Goal: Task Accomplishment & Management: Manage account settings

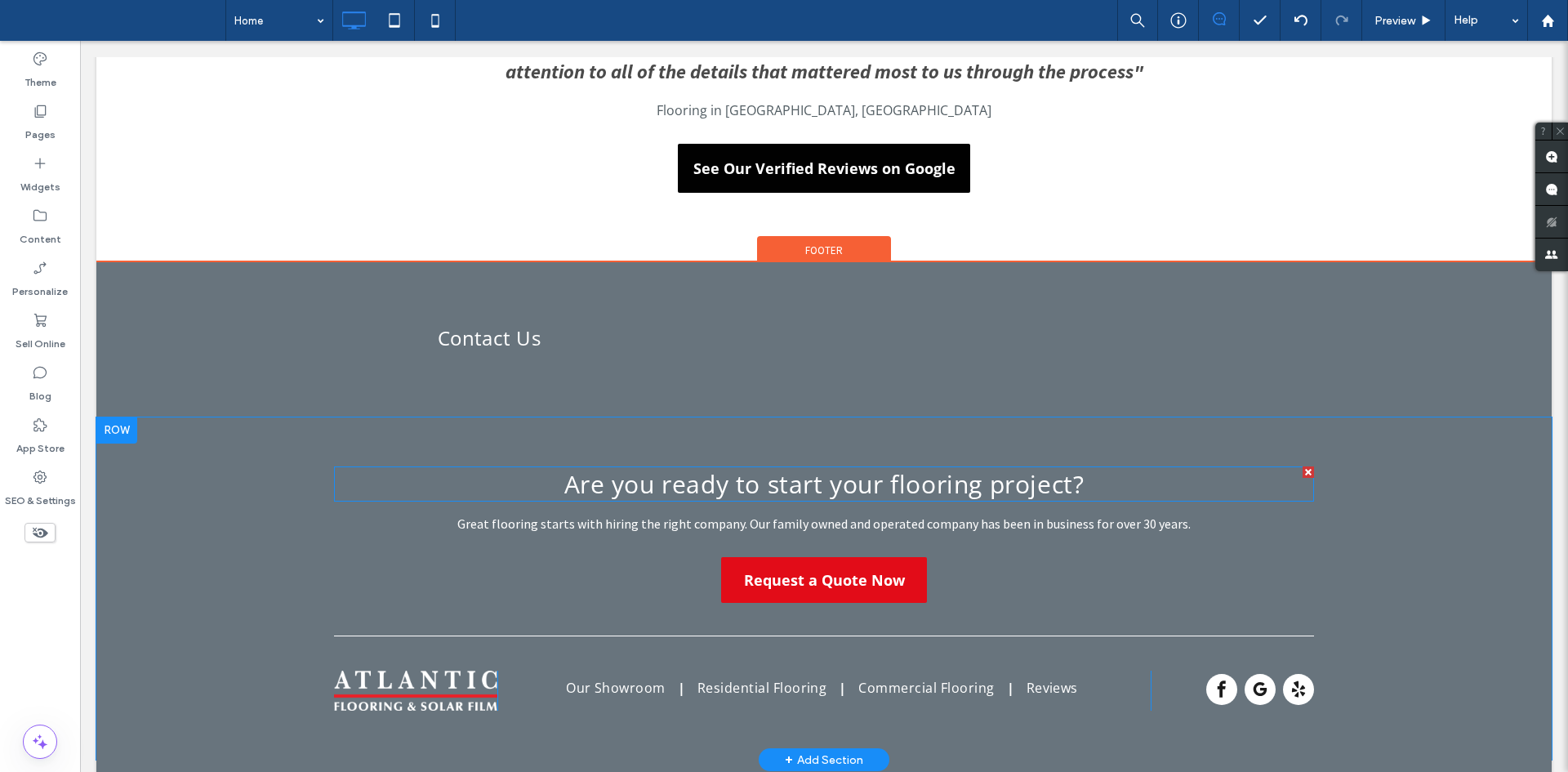
scroll to position [3142, 0]
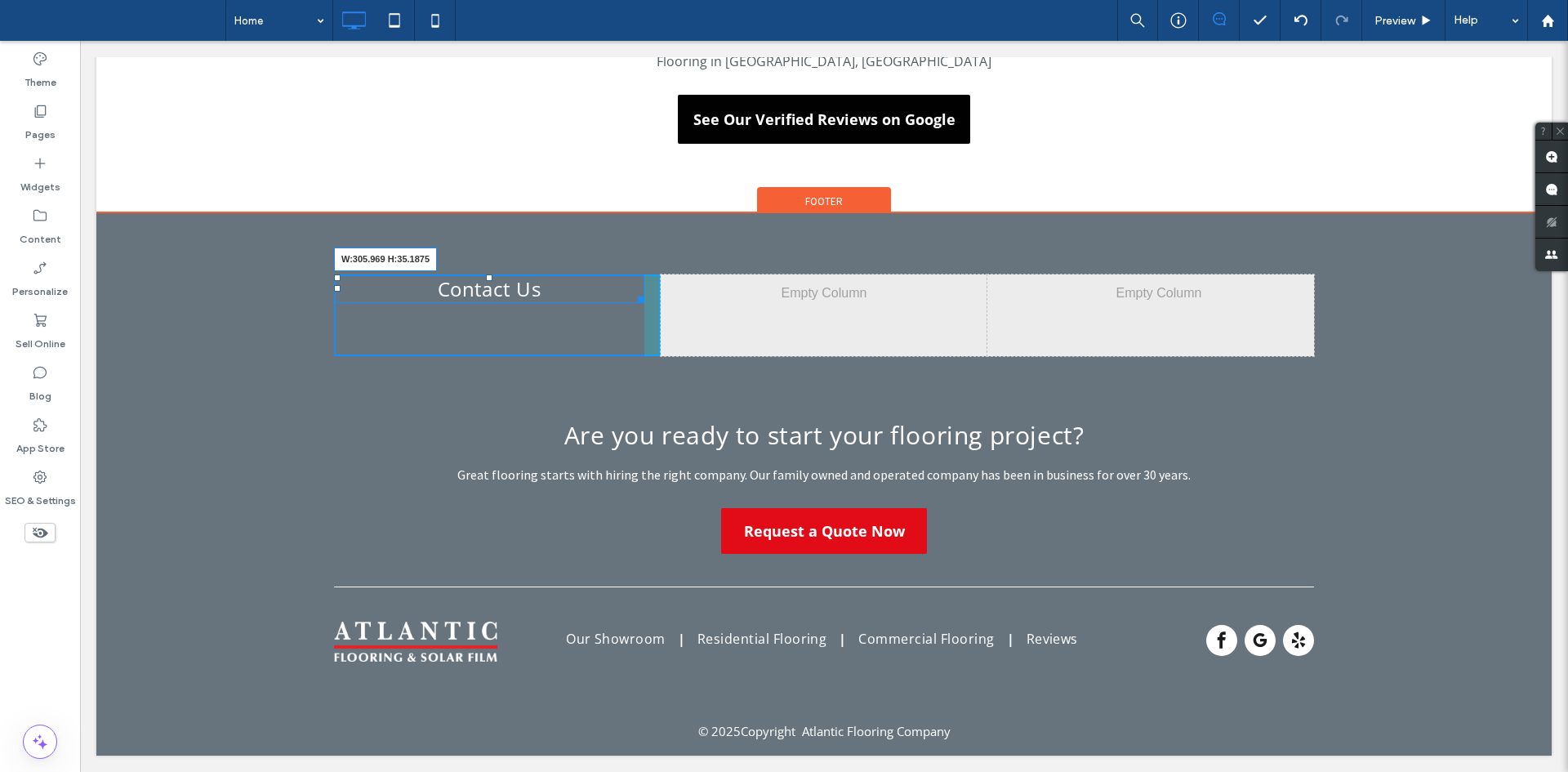
drag, startPoint x: 634, startPoint y: 299, endPoint x: 701, endPoint y: 278, distance: 70.2
click at [701, 278] on div "Click To Paste Click To Paste Contact Us W:305.969 H:35.1875 Click To Paste Cli…" at bounding box center [823, 314] width 980 height 82
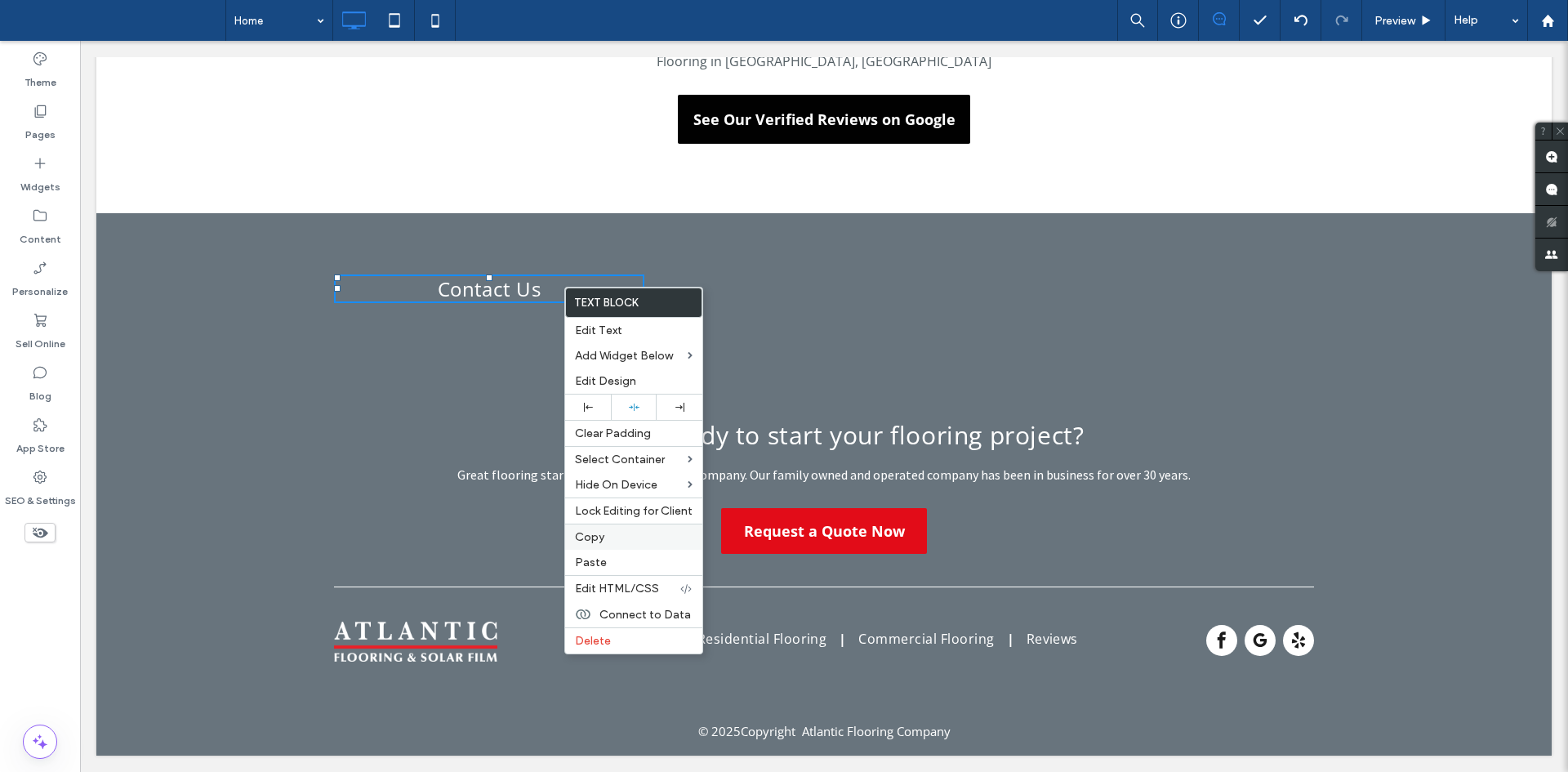
click at [615, 535] on label "Copy" at bounding box center [634, 536] width 118 height 14
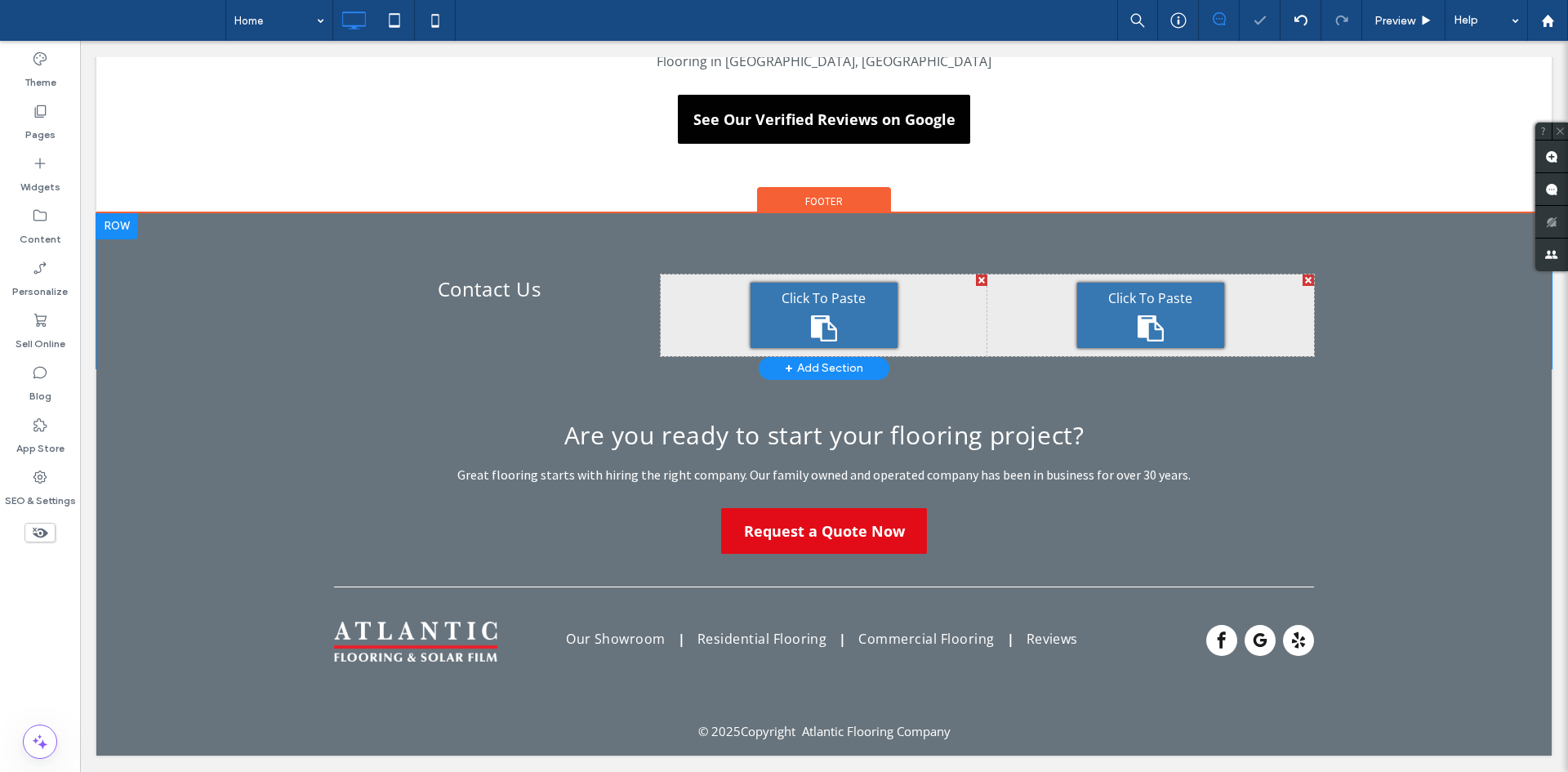
click at [1125, 322] on div "Click To Paste" at bounding box center [1150, 315] width 147 height 65
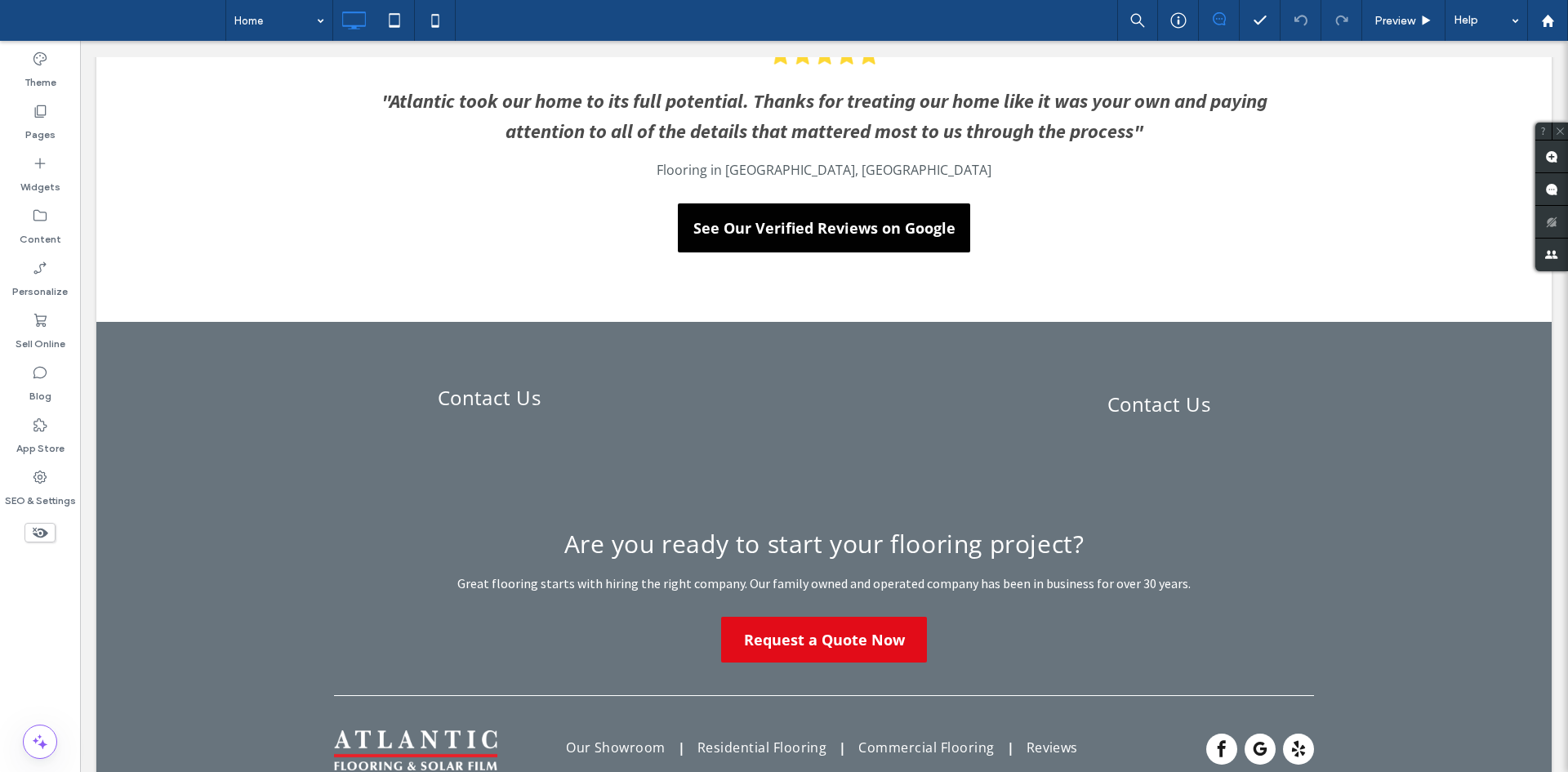
scroll to position [3142, 0]
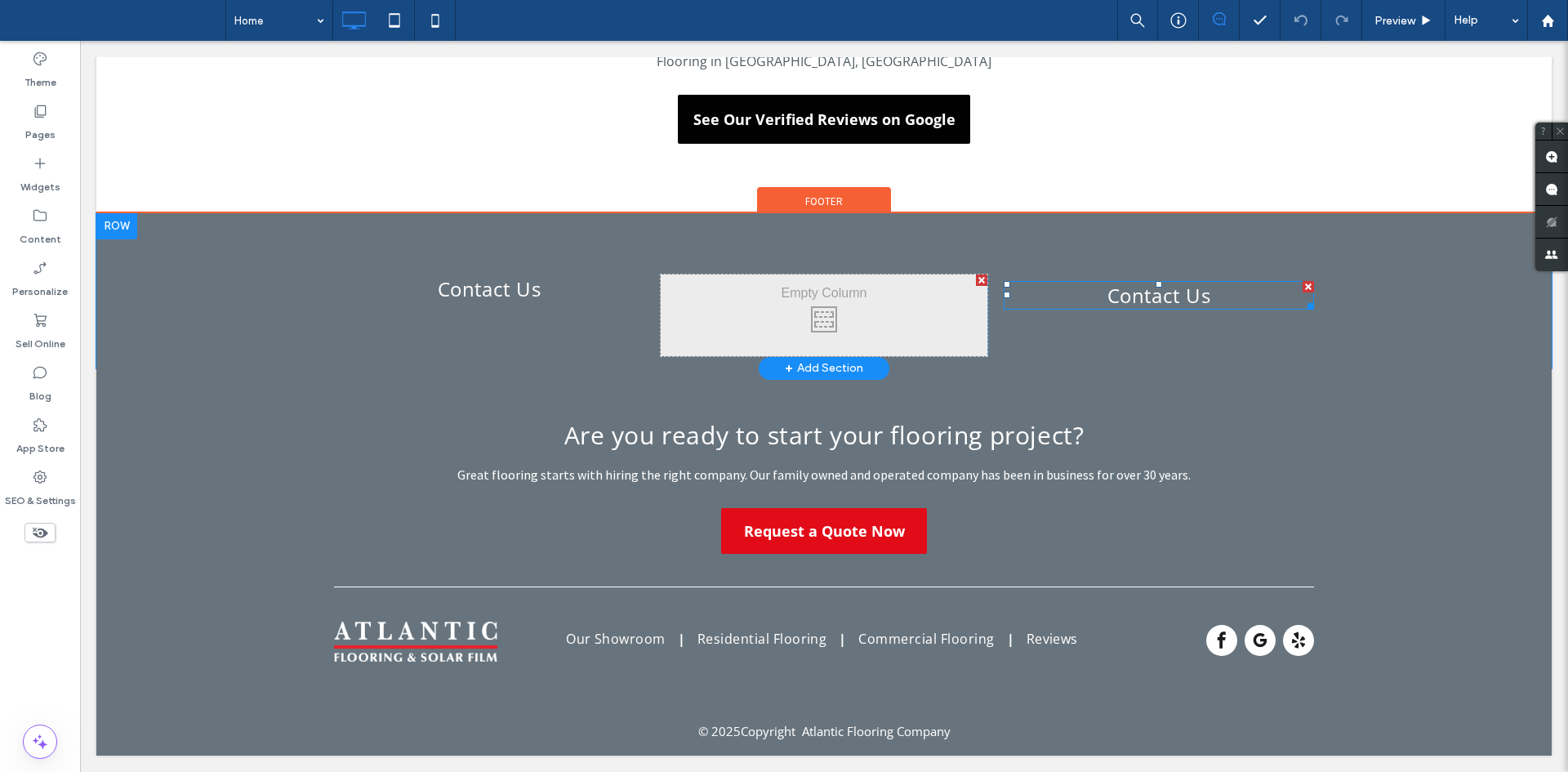
click at [1135, 308] on div "Contact Us" at bounding box center [1159, 295] width 310 height 28
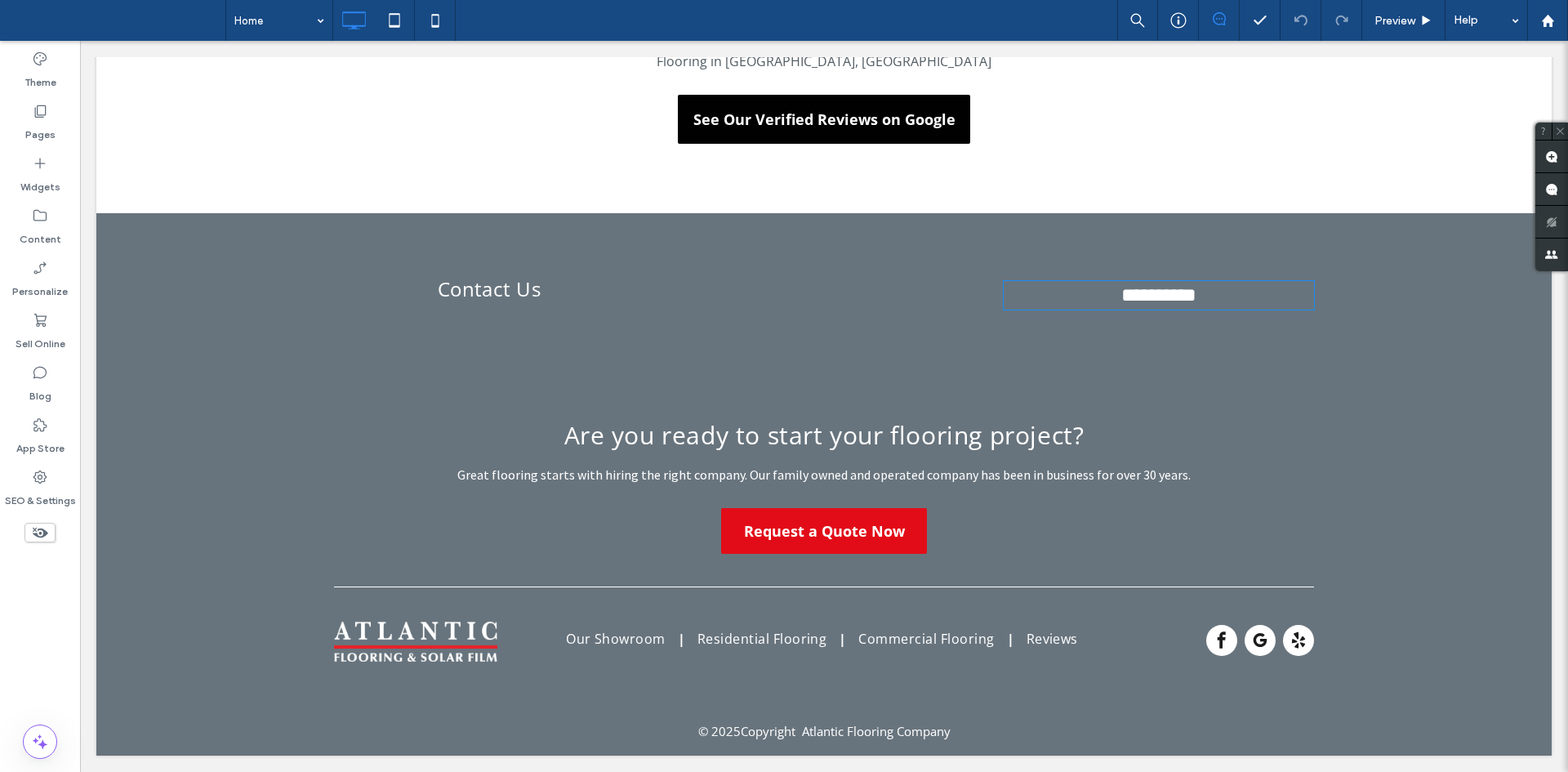
type input "*********"
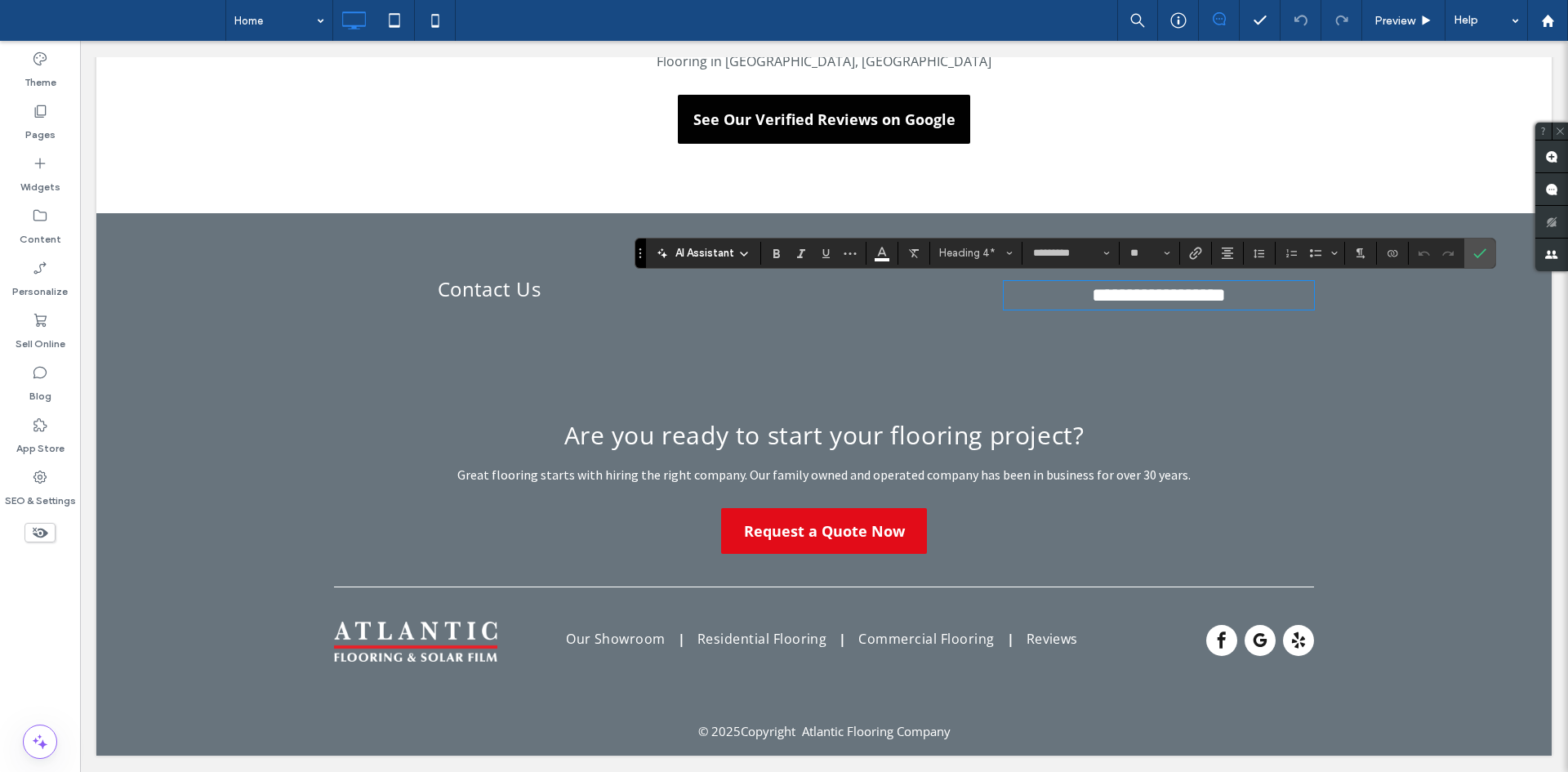
scroll to position [0, 0]
type input "**"
click at [1480, 261] on span "Confirm" at bounding box center [1477, 253] width 7 height 29
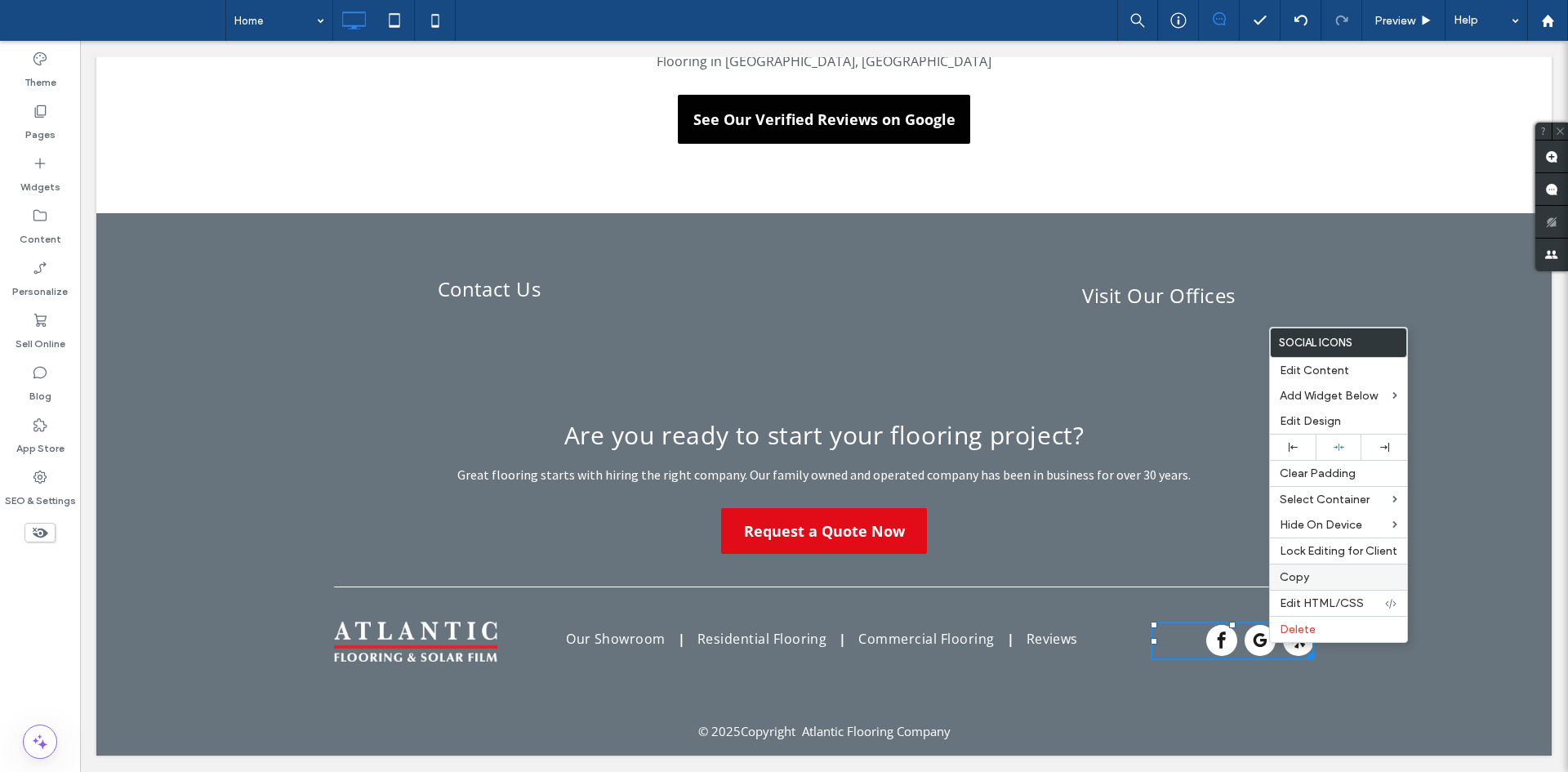
click at [1305, 574] on span "Copy" at bounding box center [1295, 577] width 29 height 14
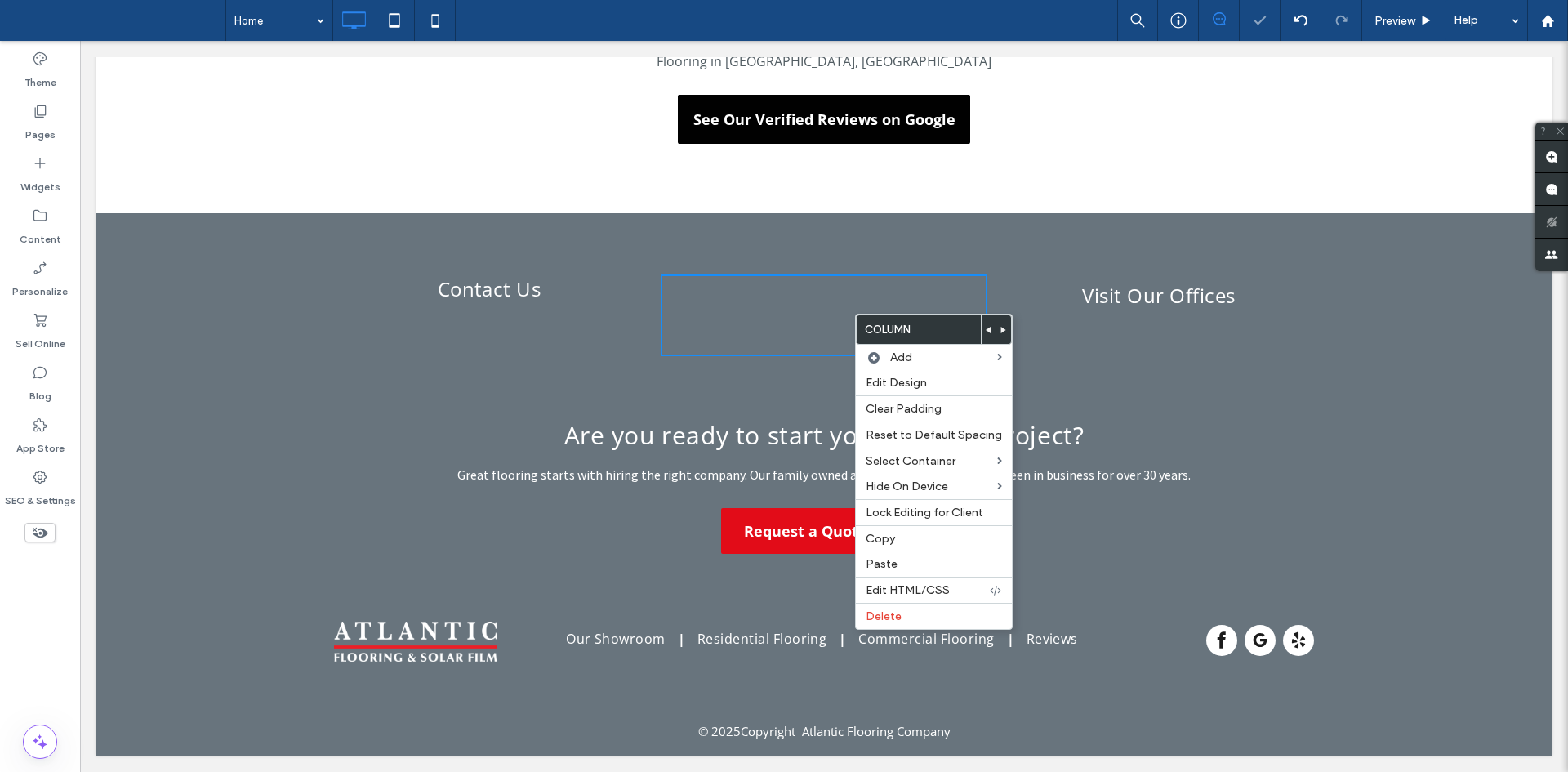
click at [826, 310] on div "Click To Paste" at bounding box center [823, 314] width 326 height 82
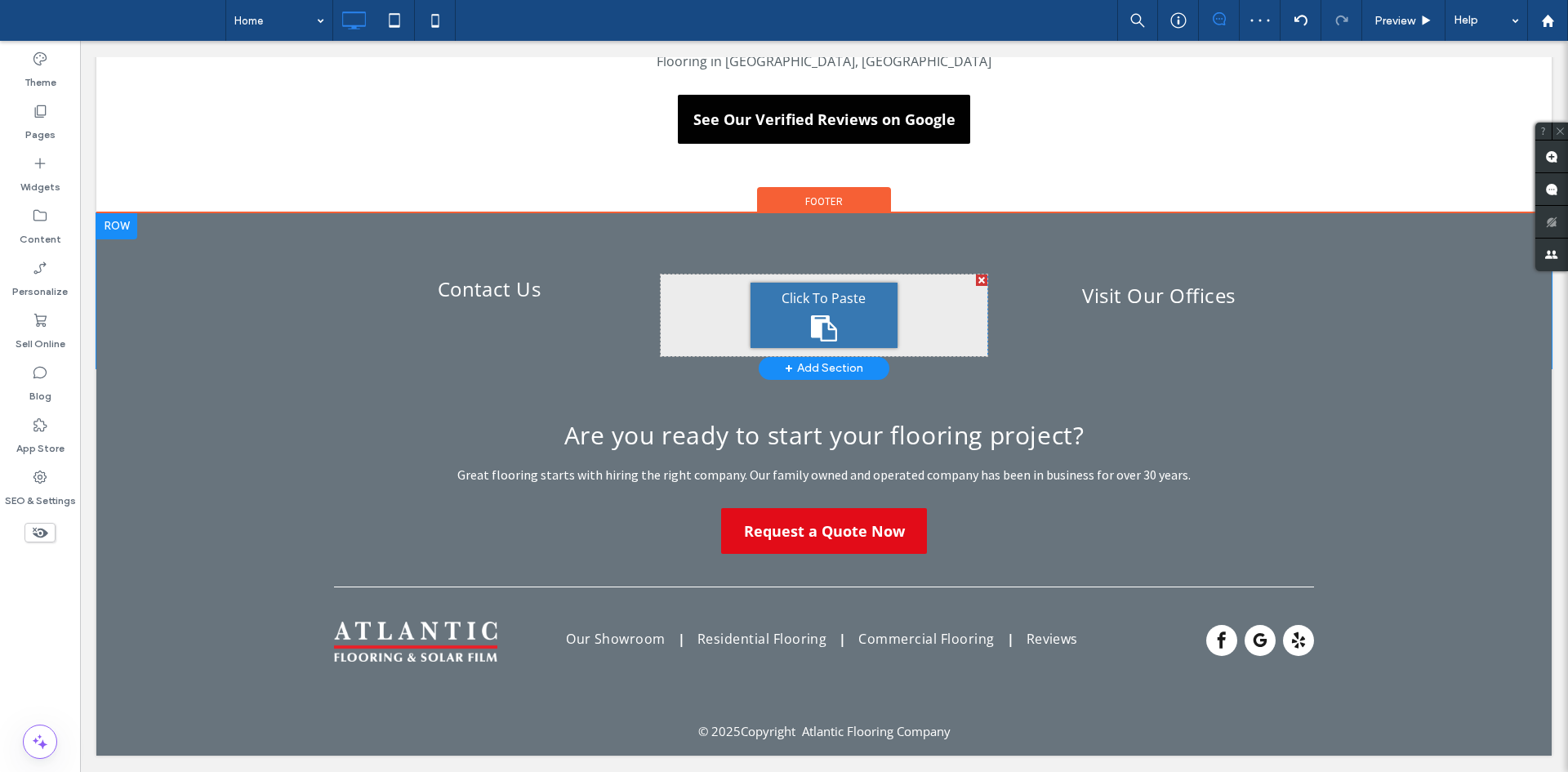
click at [826, 310] on div "Click To Paste" at bounding box center [824, 315] width 147 height 65
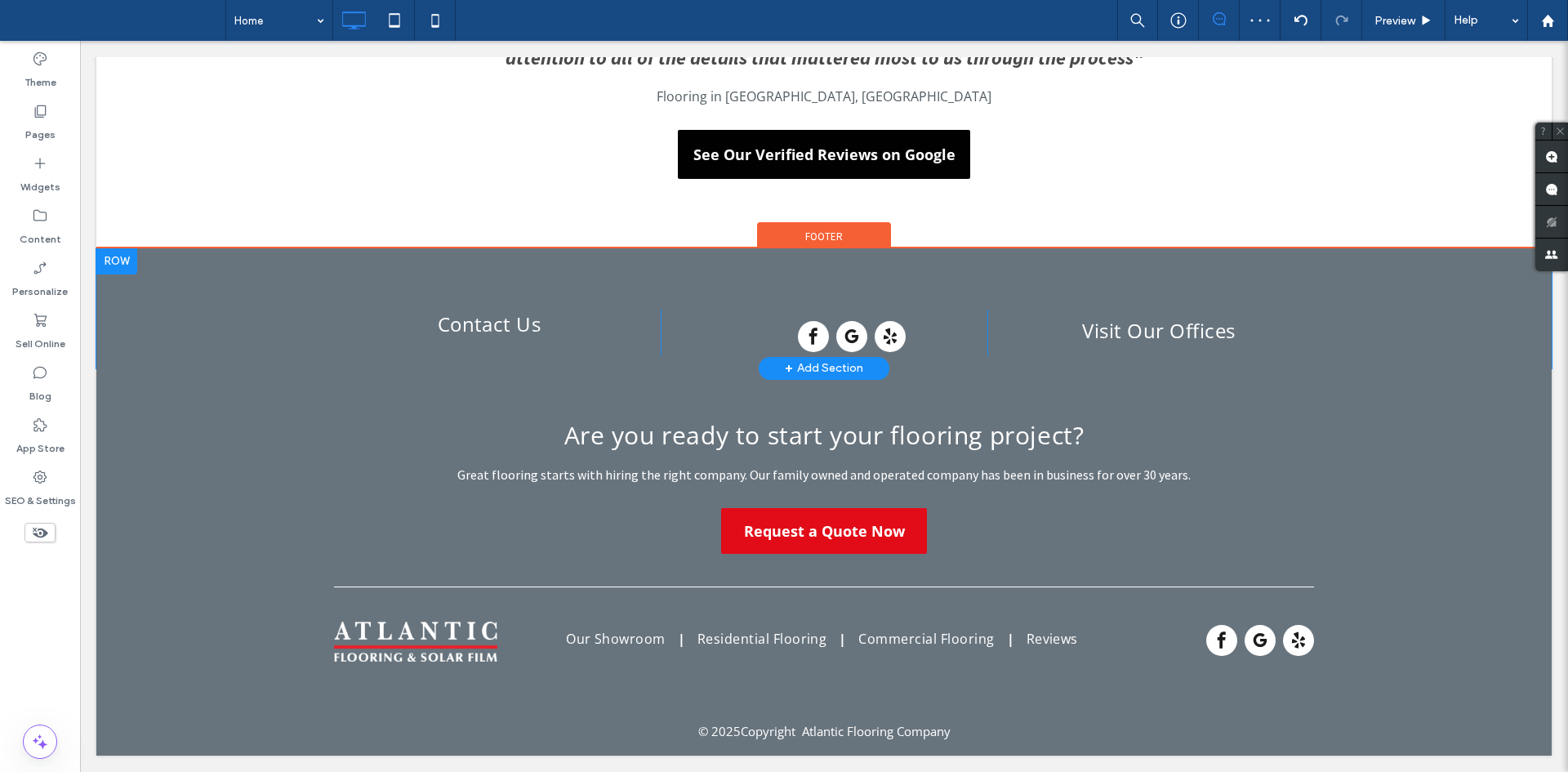
scroll to position [3108, 0]
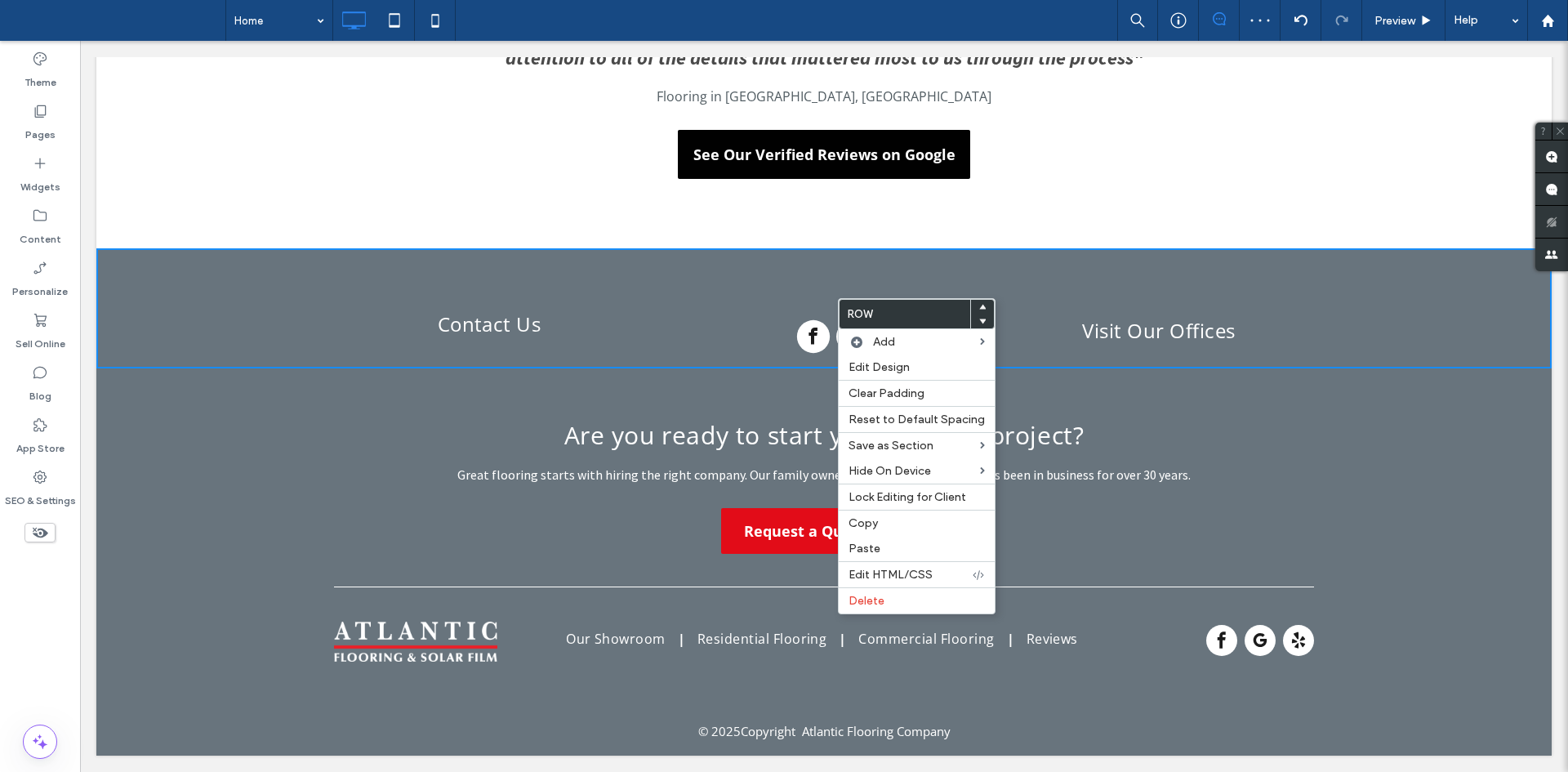
click at [812, 345] on span "facebook" at bounding box center [812, 336] width 32 height 32
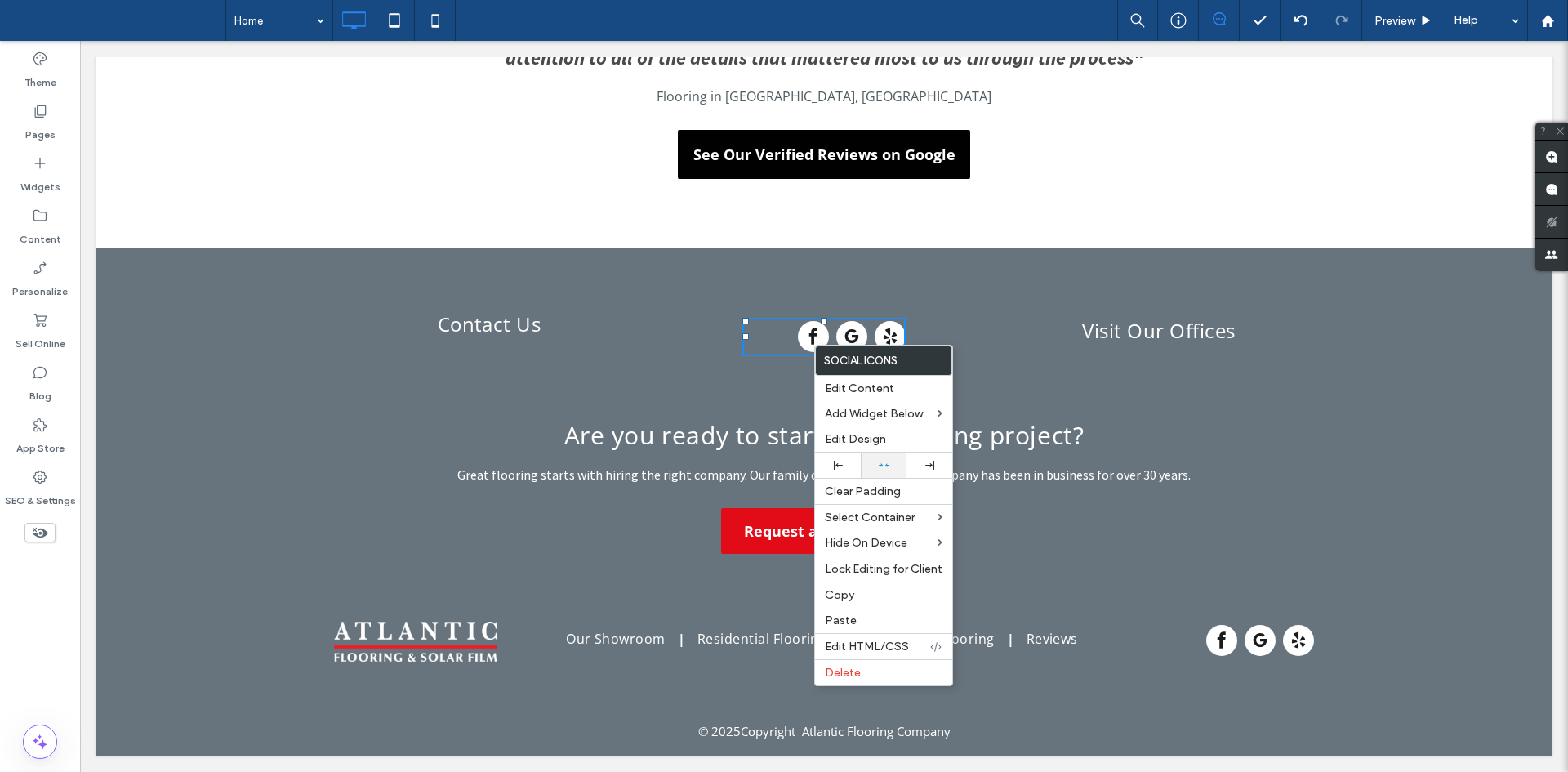
click at [887, 457] on div at bounding box center [883, 466] width 46 height 26
click at [688, 318] on div "Click To Paste" at bounding box center [823, 332] width 326 height 46
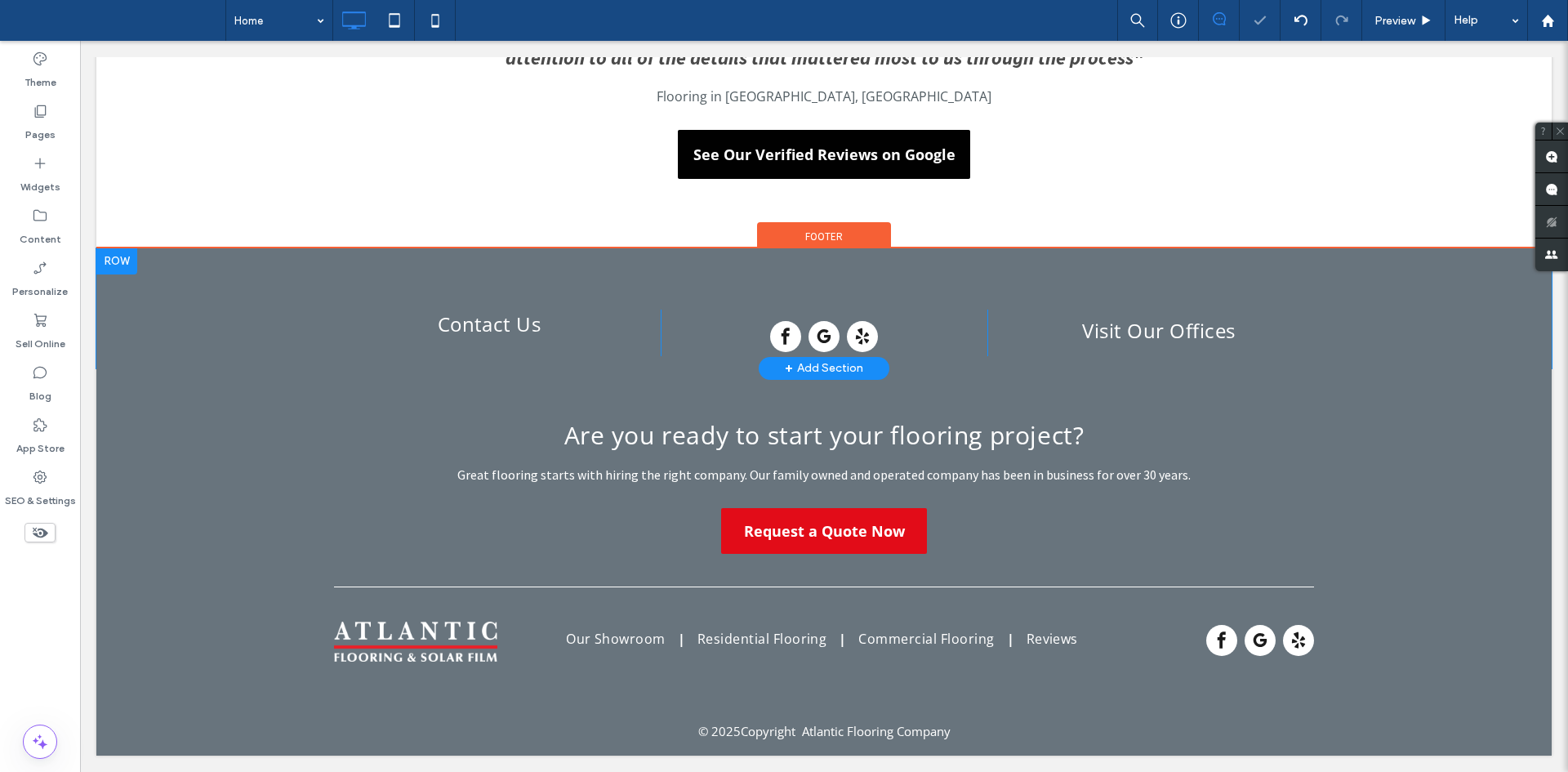
click at [703, 317] on div "Click To Paste" at bounding box center [823, 332] width 326 height 46
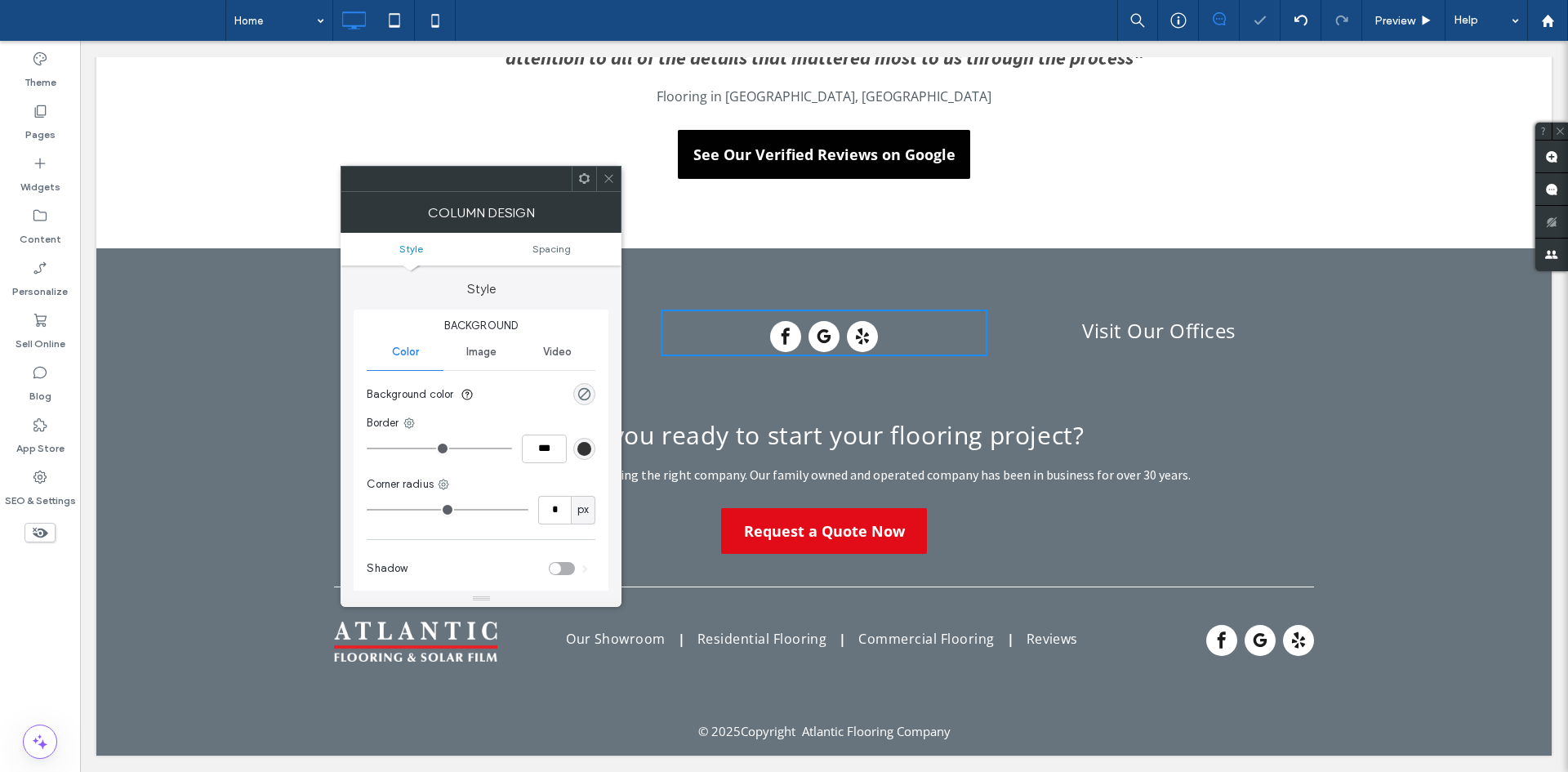
click at [703, 317] on div "Click To Paste" at bounding box center [823, 332] width 326 height 46
click at [612, 184] on icon at bounding box center [608, 178] width 12 height 12
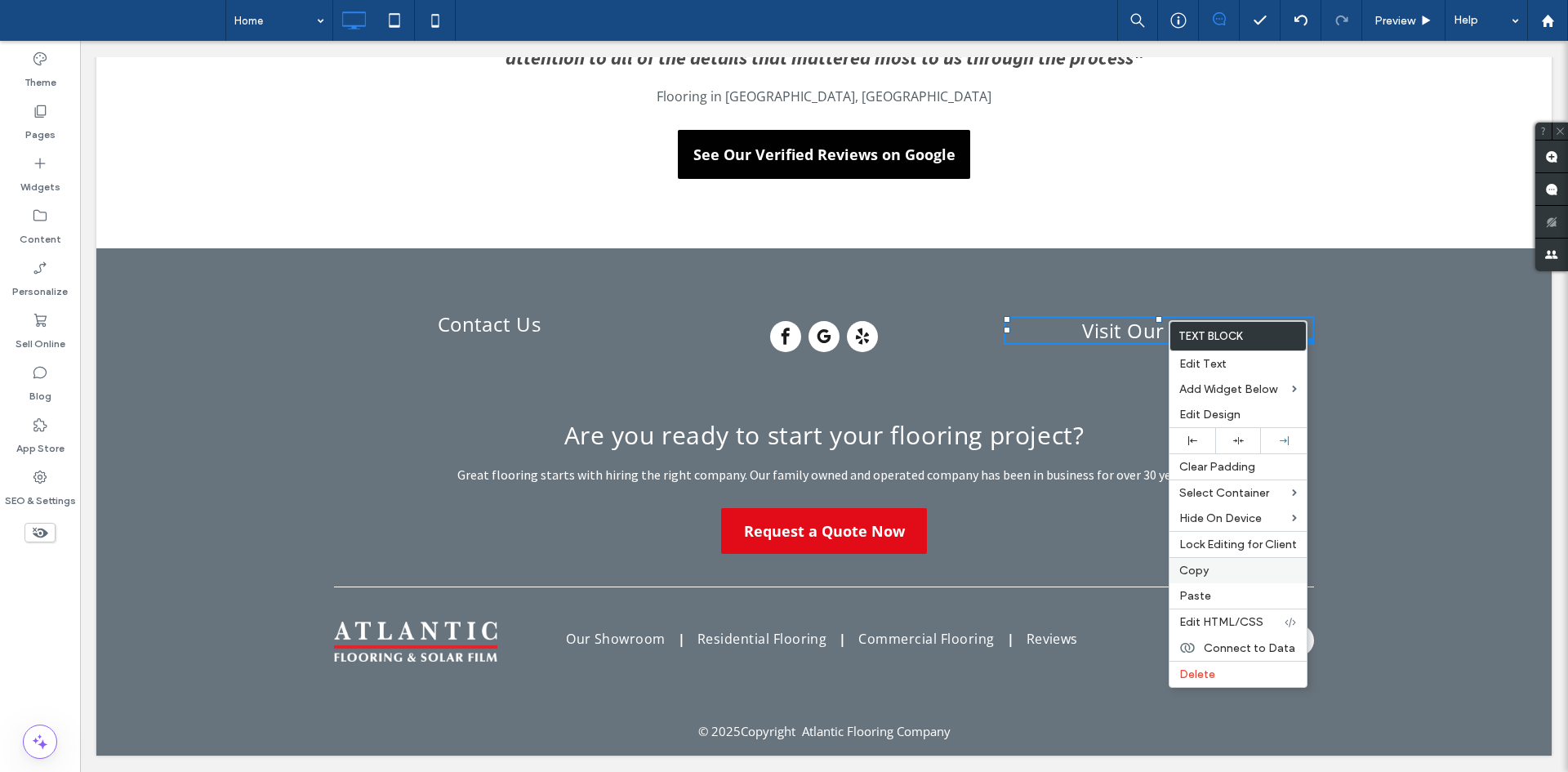
click at [1213, 573] on label "Copy" at bounding box center [1238, 571] width 118 height 14
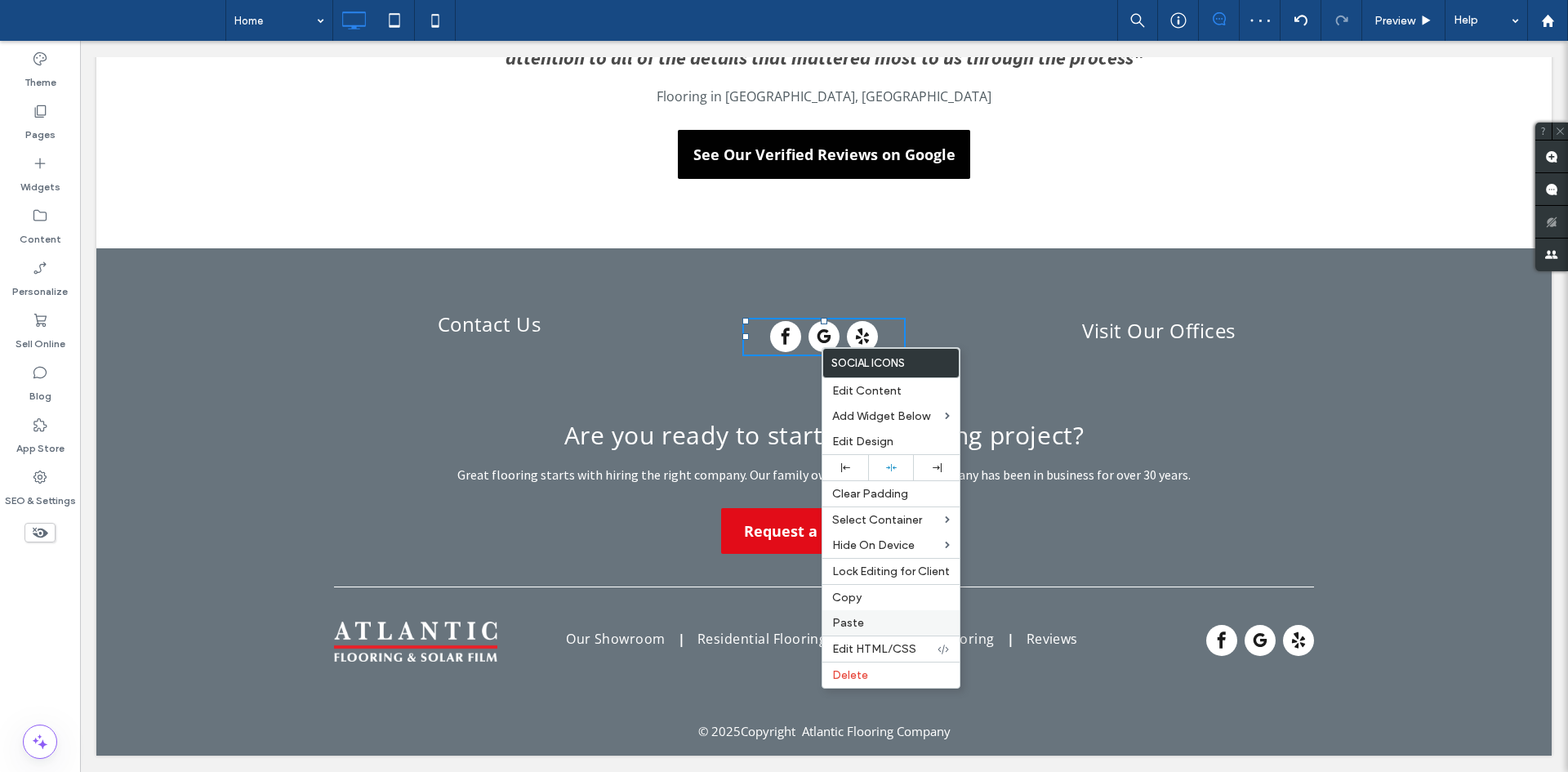
click at [889, 623] on label "Paste" at bounding box center [891, 623] width 118 height 14
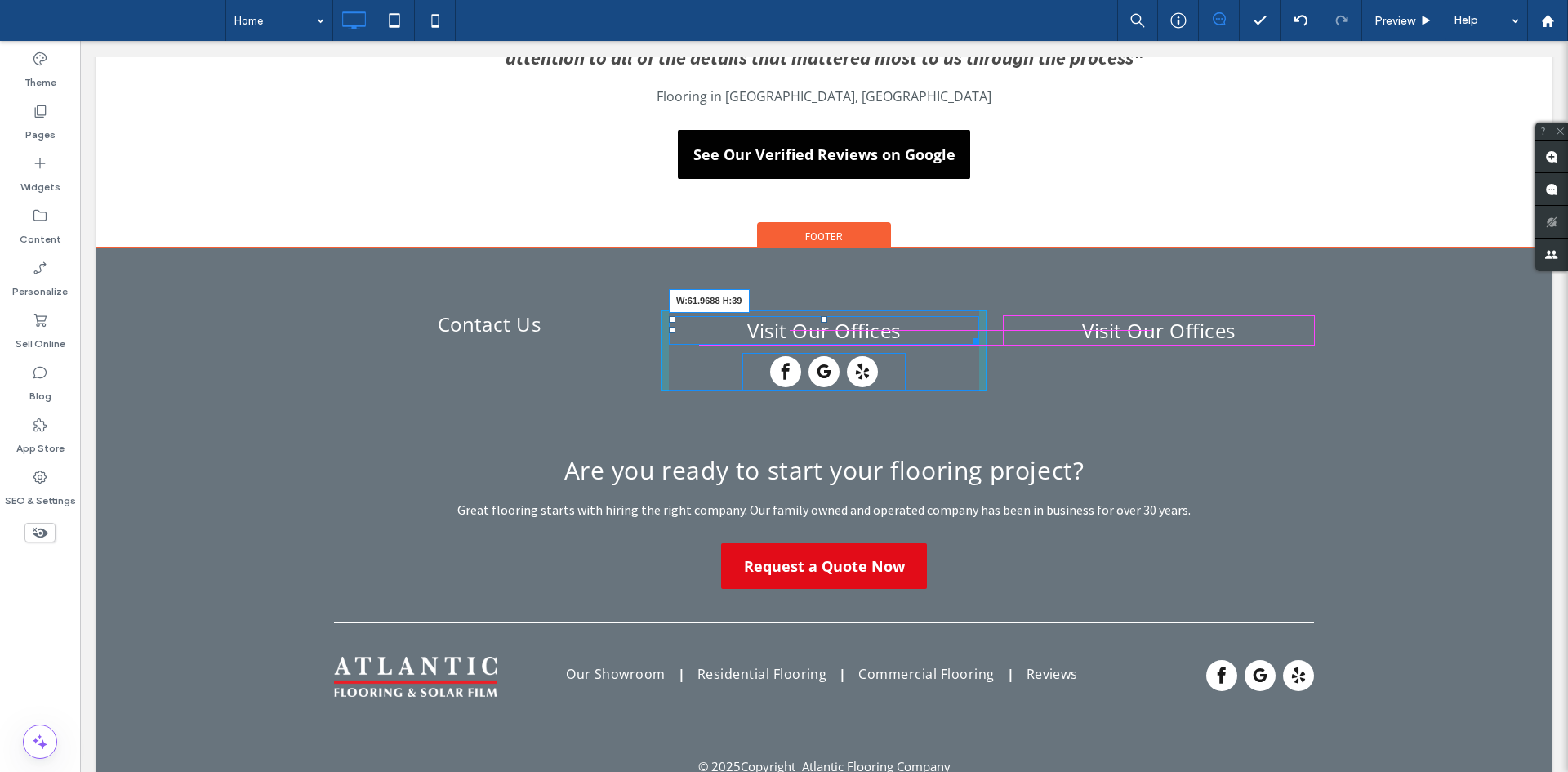
drag, startPoint x: 965, startPoint y: 332, endPoint x: 1333, endPoint y: 297, distance: 369.7
click at [1333, 297] on div "Contact Us Click To Paste Click To Paste Visit Our Offices W:61.9688 H:39 Visit…" at bounding box center [823, 326] width 1455 height 155
click at [820, 317] on div at bounding box center [823, 319] width 7 height 7
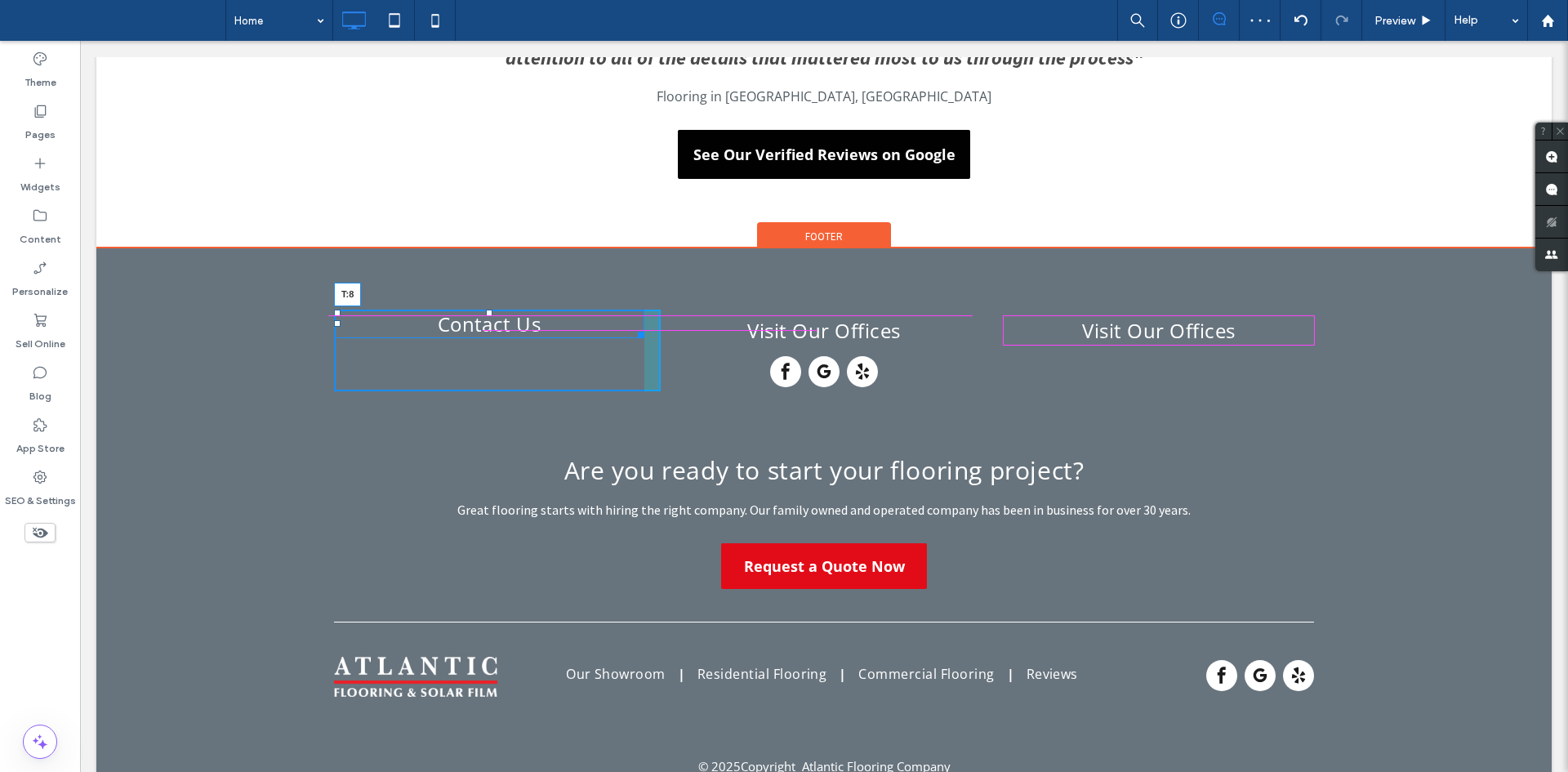
click at [486, 316] on div at bounding box center [489, 312] width 7 height 7
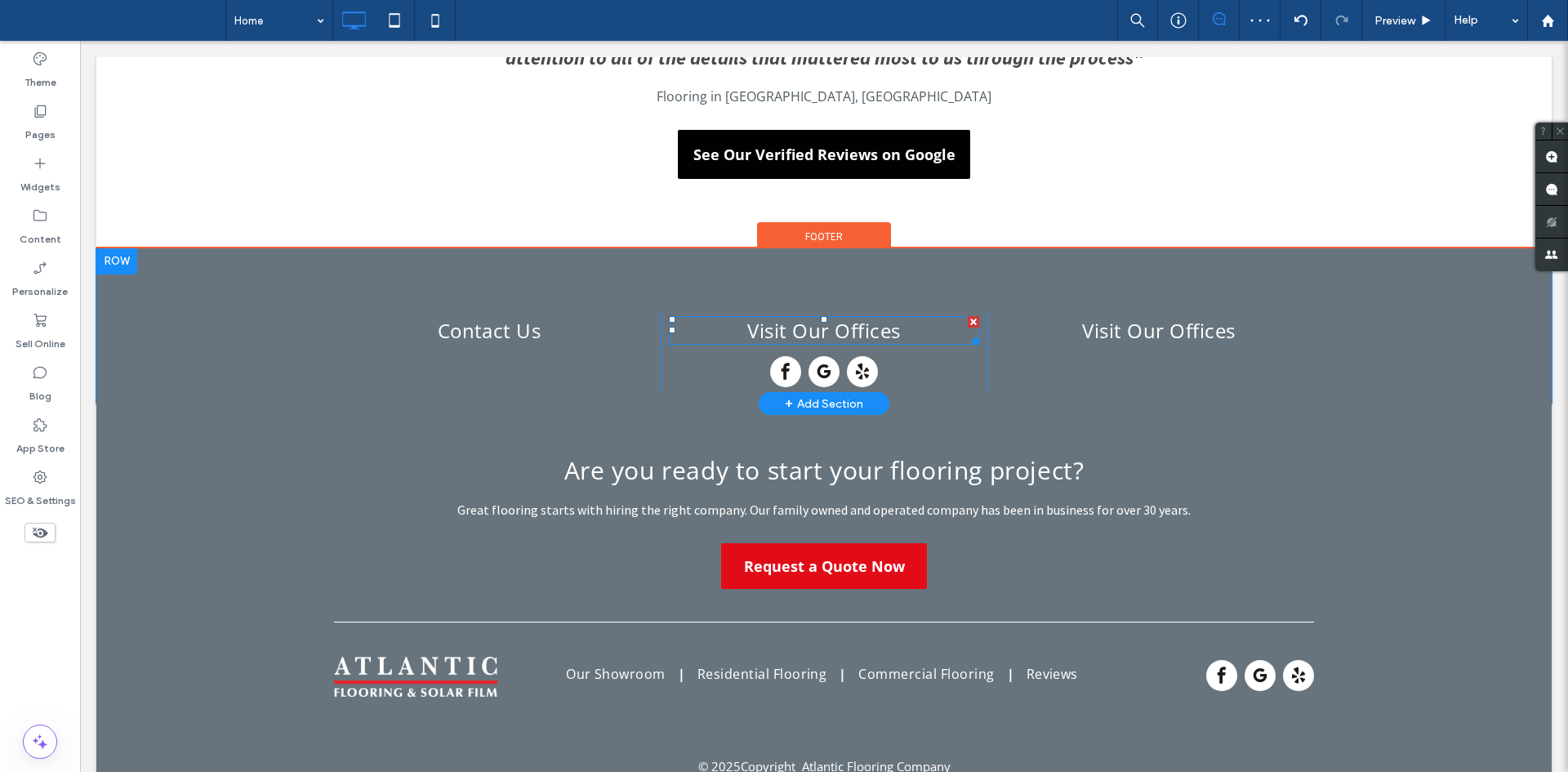
click at [787, 338] on span "Visit Our Offices" at bounding box center [823, 330] width 152 height 27
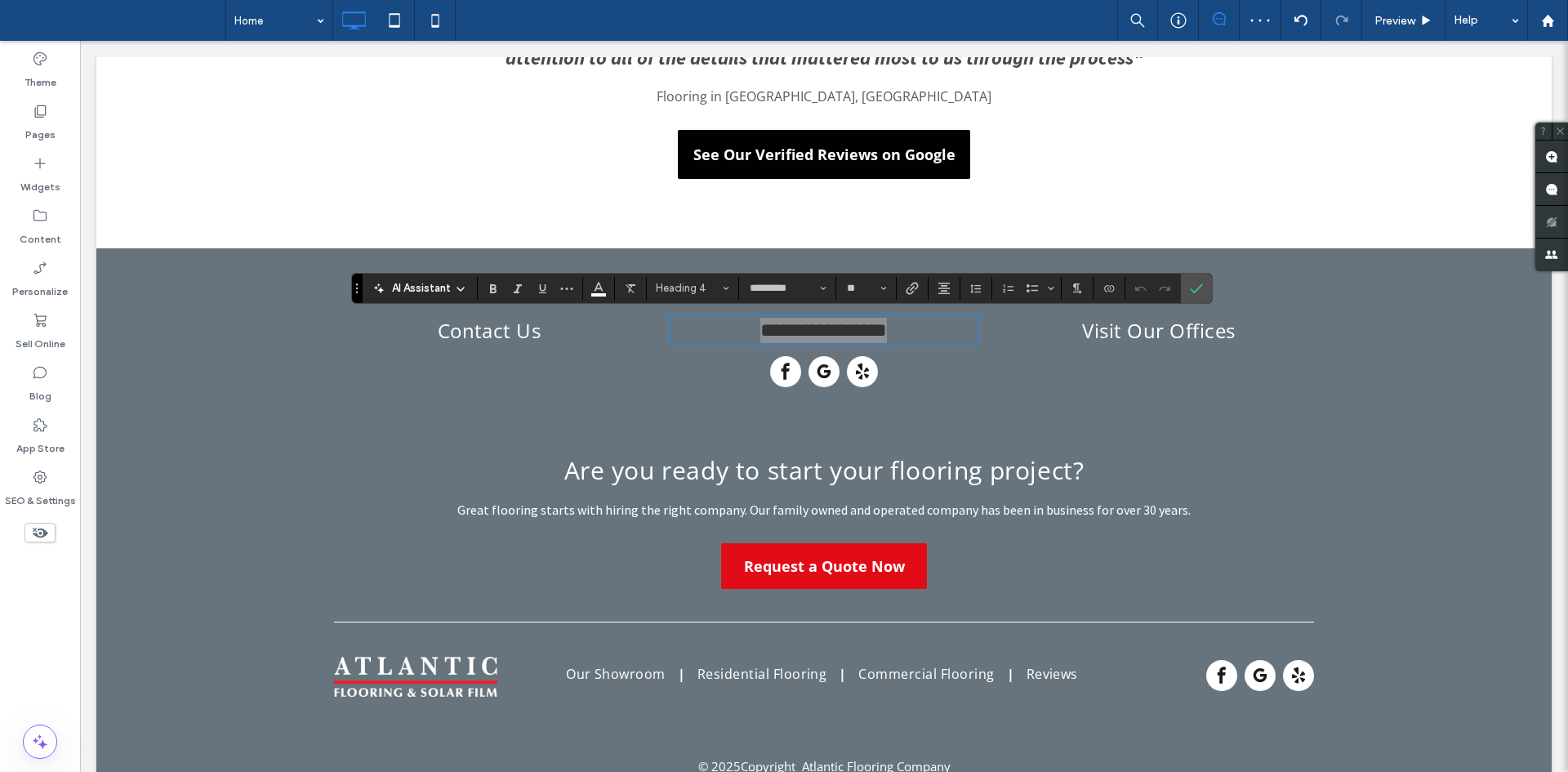
type input "*********"
type input "**"
click at [539, 347] on div "Contact Us Click To Paste" at bounding box center [497, 350] width 326 height 82
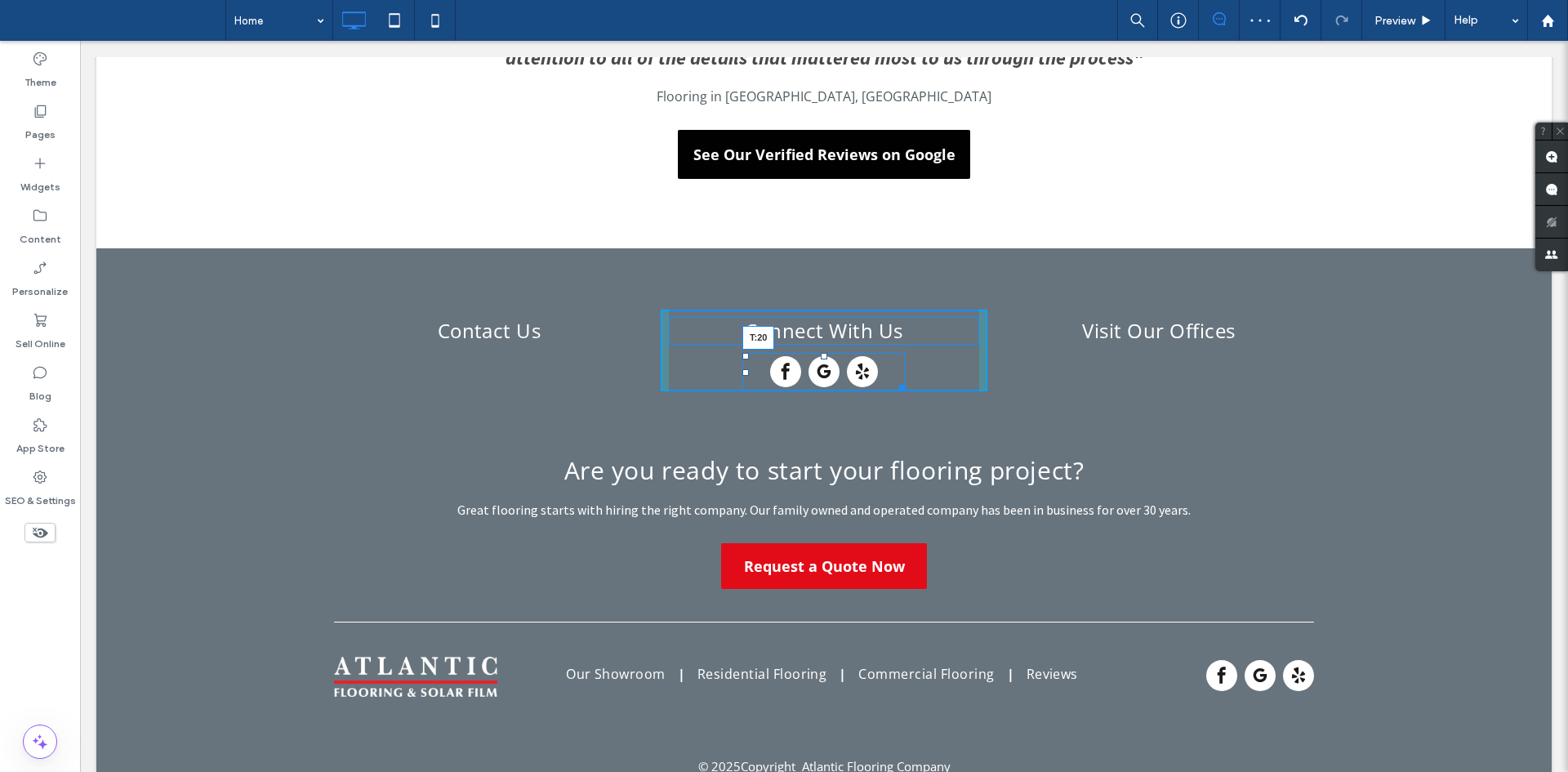
drag, startPoint x: 817, startPoint y: 355, endPoint x: 903, endPoint y: 404, distance: 99.0
click at [822, 362] on div "T:20" at bounding box center [824, 371] width 163 height 38
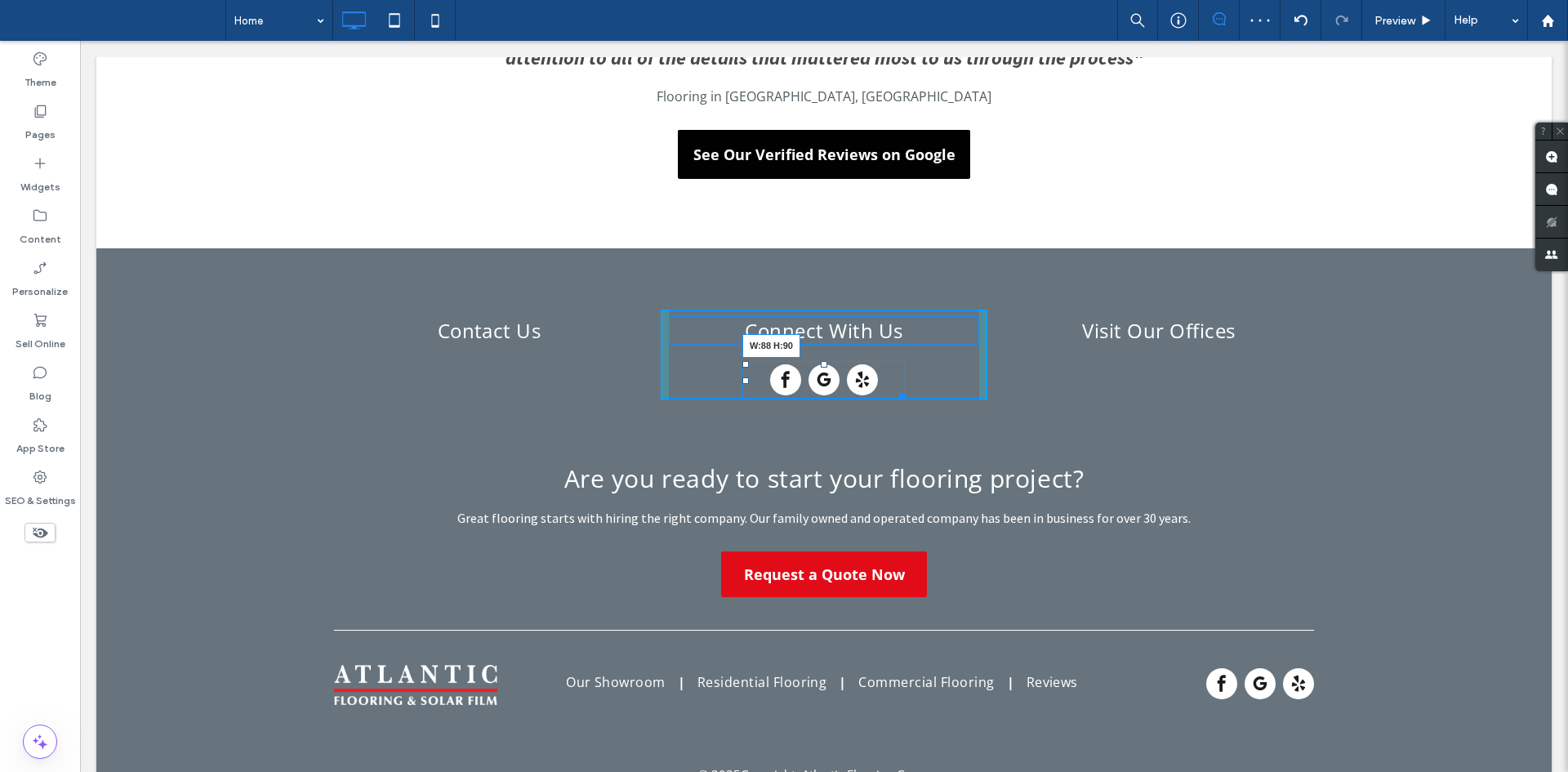
drag, startPoint x: 891, startPoint y: 392, endPoint x: 1170, endPoint y: 366, distance: 280.2
click at [1170, 366] on div "Contact Us Click To Paste Click To Paste Connect With Us W:88 H:90 Visit Our Of…" at bounding box center [823, 354] width 980 height 89
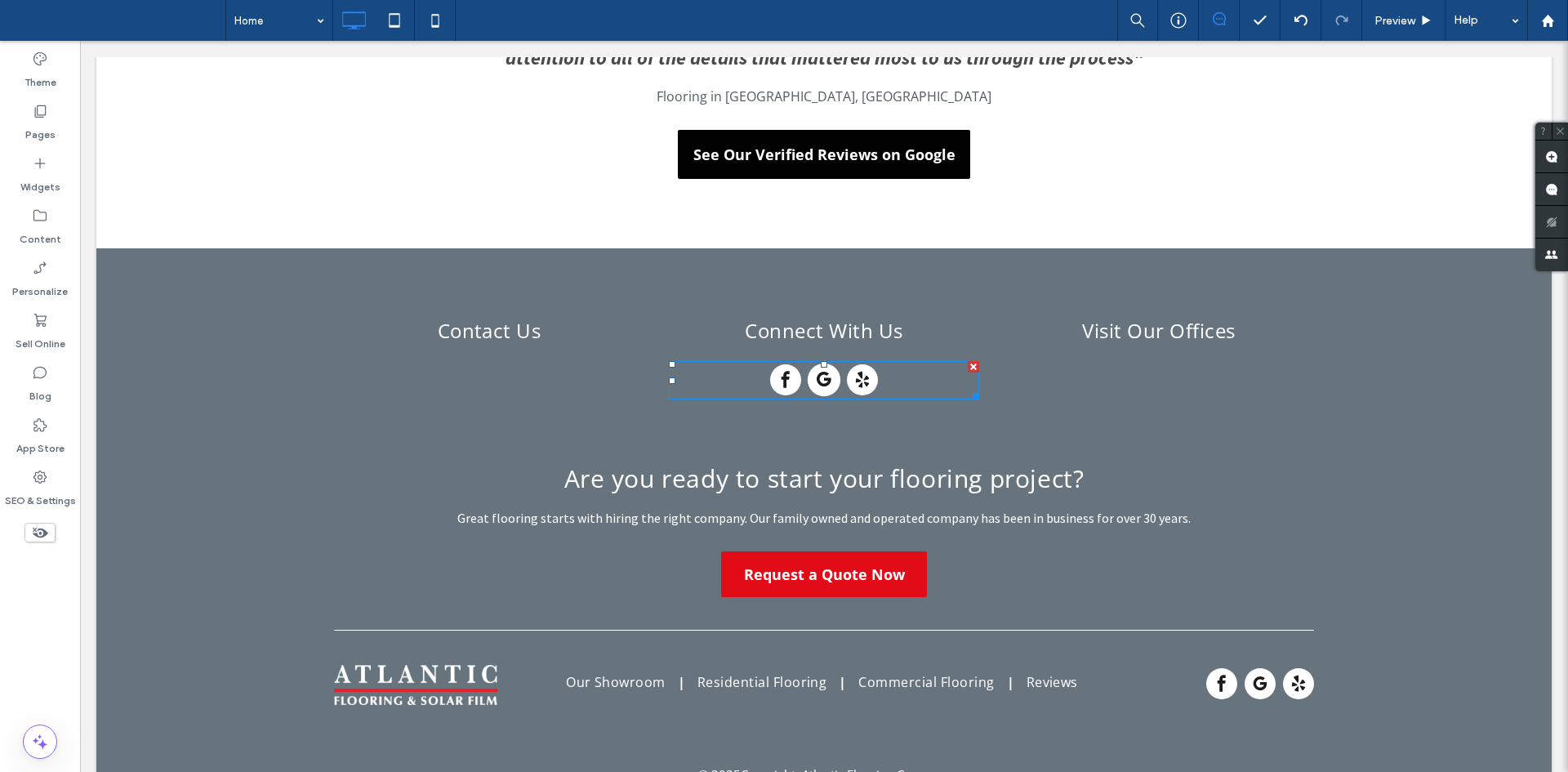
click at [825, 367] on span "google_my_business" at bounding box center [823, 379] width 32 height 32
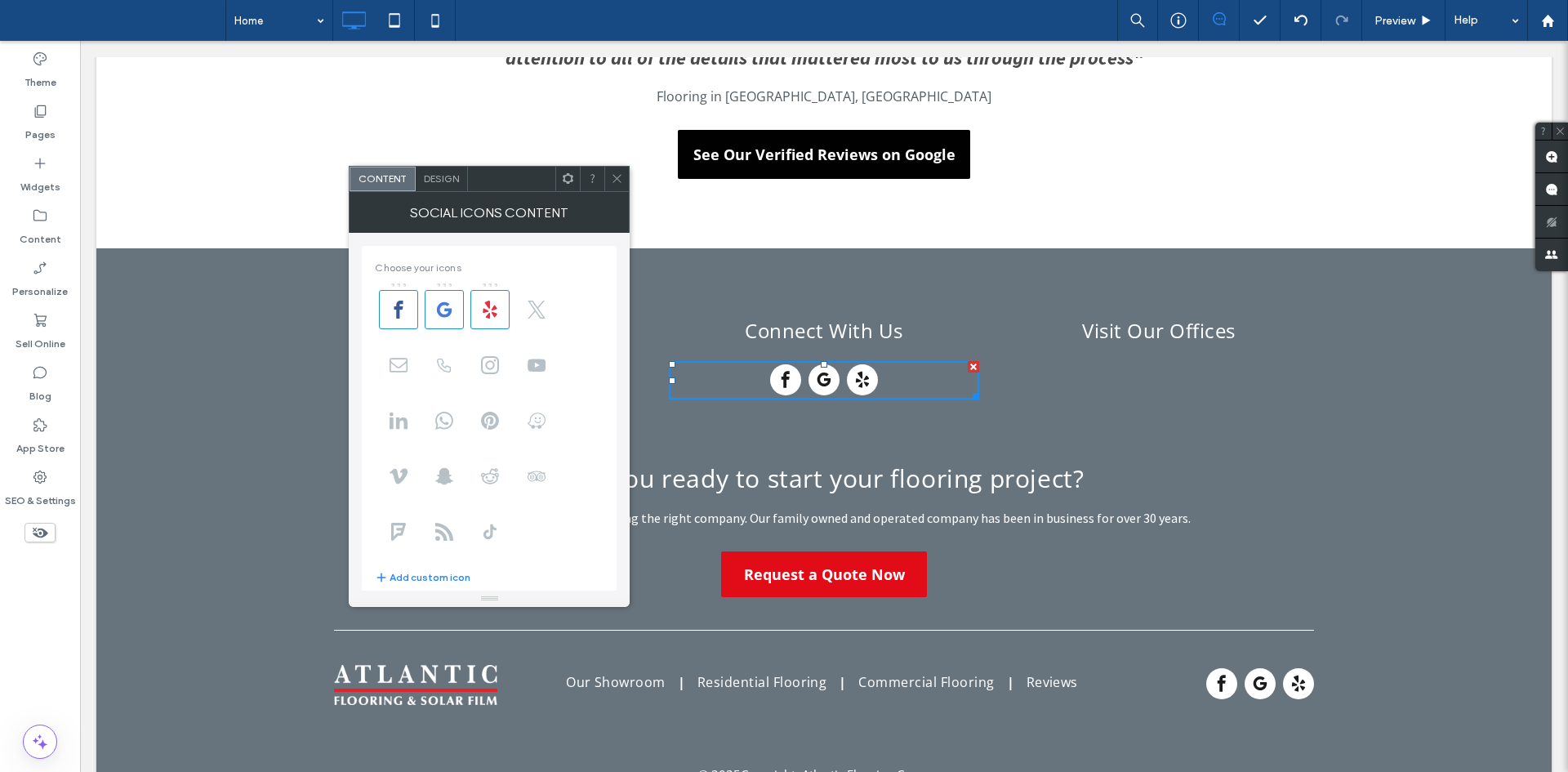
drag, startPoint x: 480, startPoint y: 187, endPoint x: 399, endPoint y: 156, distance: 86.7
click at [468, 167] on div at bounding box center [511, 179] width 87 height 25
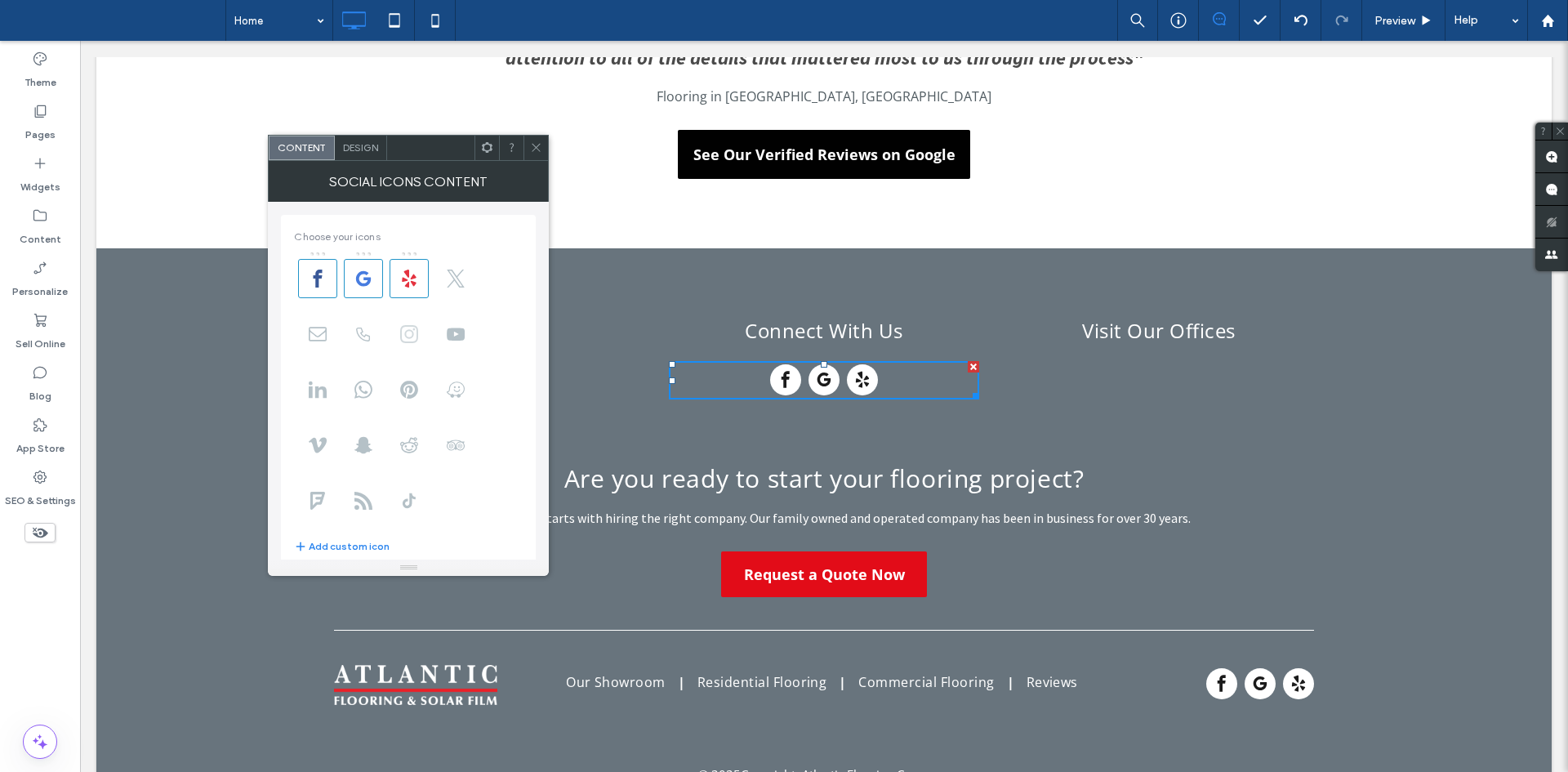
click at [426, 331] on span at bounding box center [409, 334] width 39 height 39
drag, startPoint x: 417, startPoint y: 328, endPoint x: 363, endPoint y: 274, distance: 76.4
click at [410, 278] on use at bounding box center [409, 278] width 15 height 16
click at [455, 278] on icon at bounding box center [456, 278] width 18 height 18
click at [312, 395] on use at bounding box center [317, 388] width 18 height 17
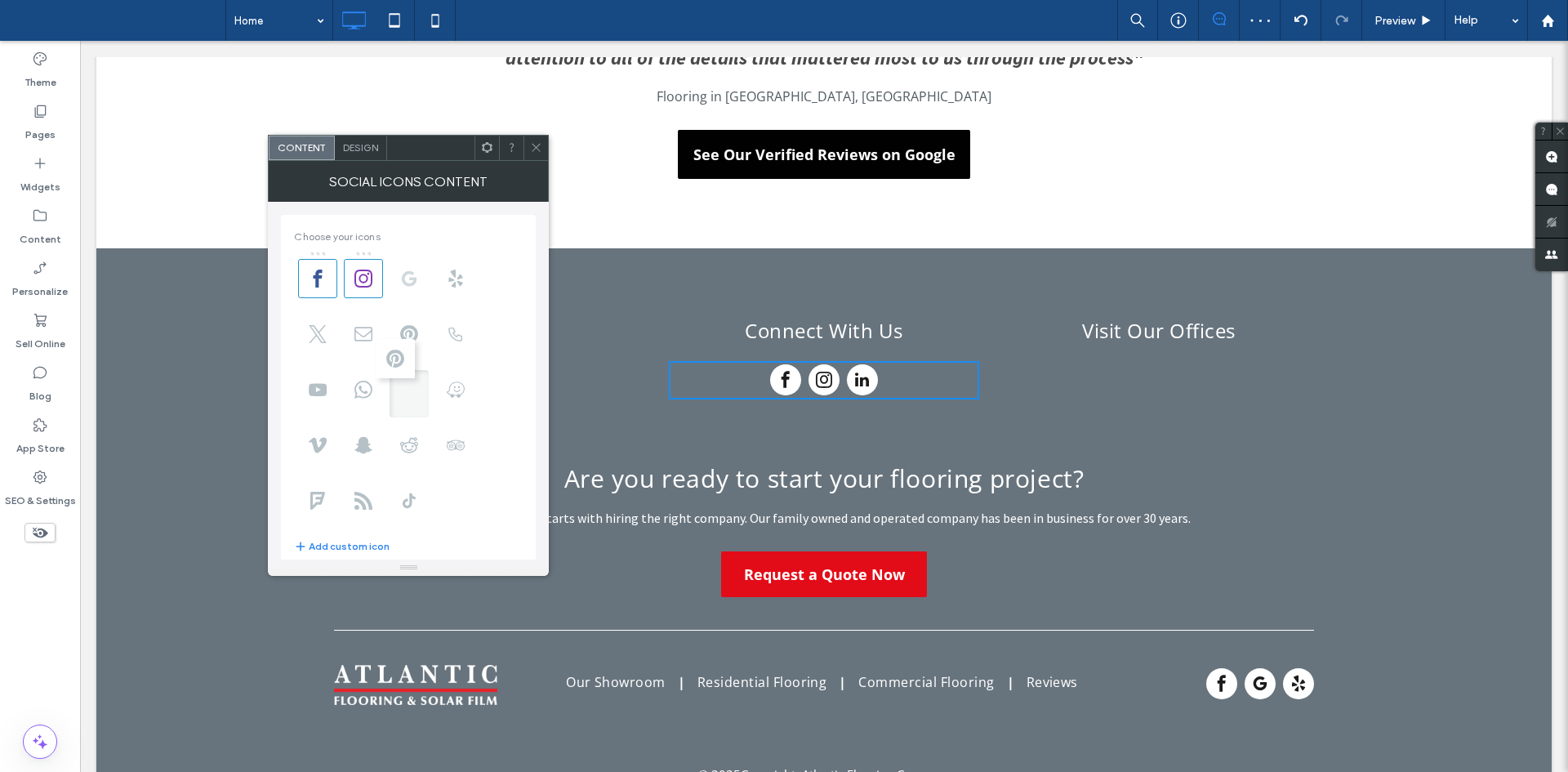
drag, startPoint x: 317, startPoint y: 385, endPoint x: 414, endPoint y: 263, distance: 155.9
click at [533, 141] on icon at bounding box center [535, 147] width 12 height 12
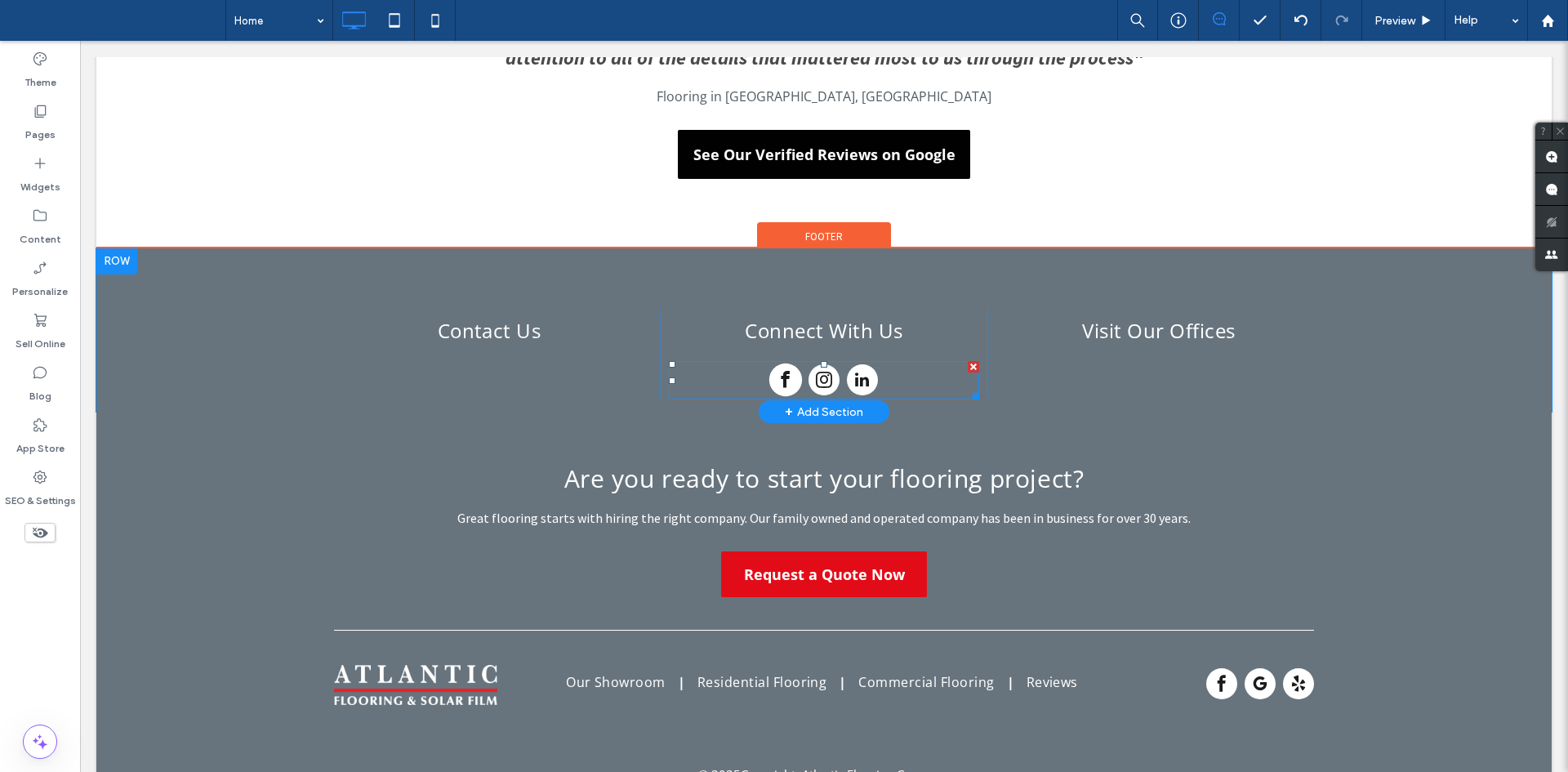
click at [781, 365] on span "facebook" at bounding box center [785, 379] width 32 height 32
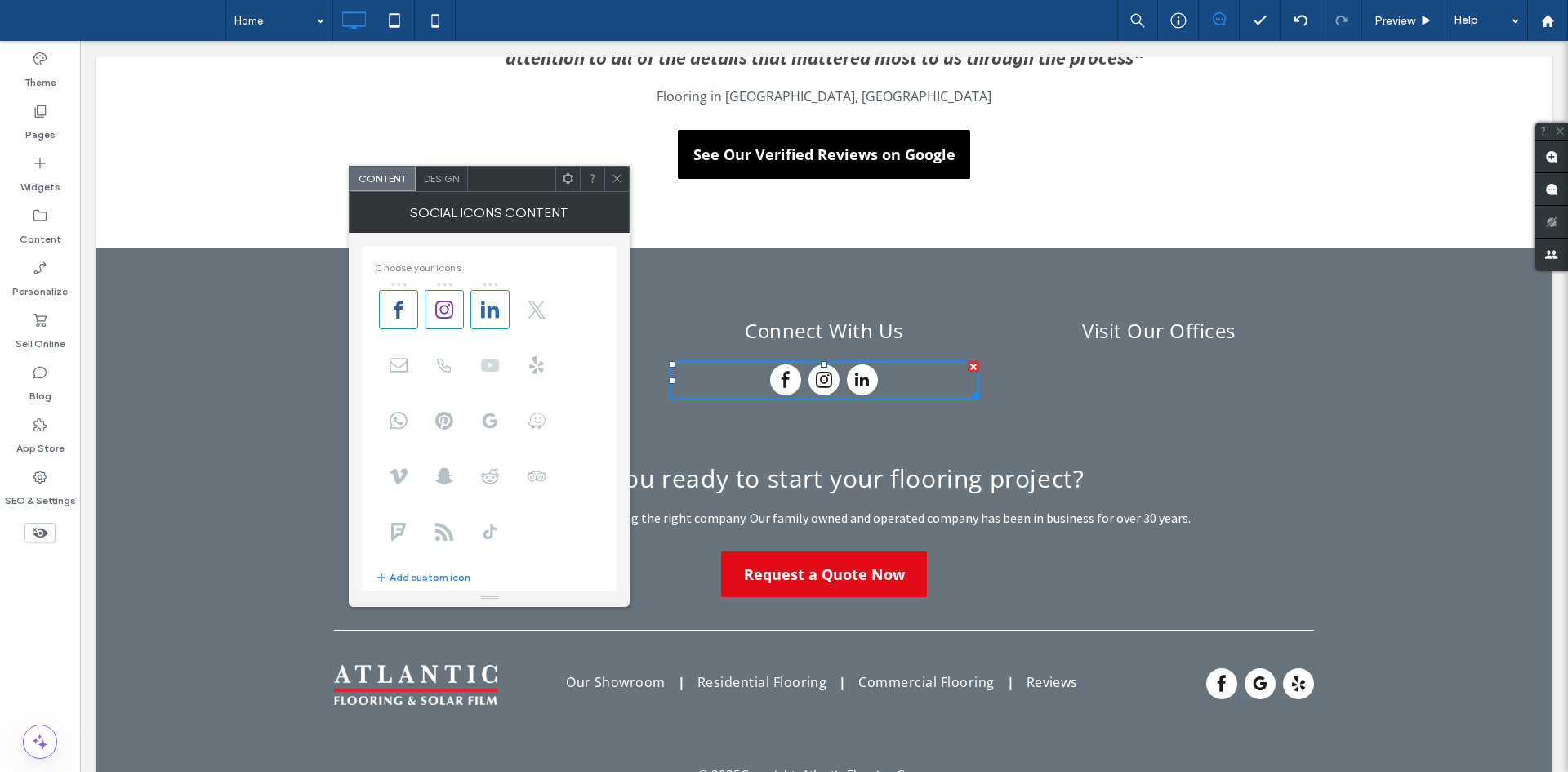
click at [493, 352] on span at bounding box center [490, 365] width 39 height 39
drag, startPoint x: 495, startPoint y: 364, endPoint x: 529, endPoint y: 316, distance: 58.8
click at [617, 182] on icon at bounding box center [617, 178] width 12 height 12
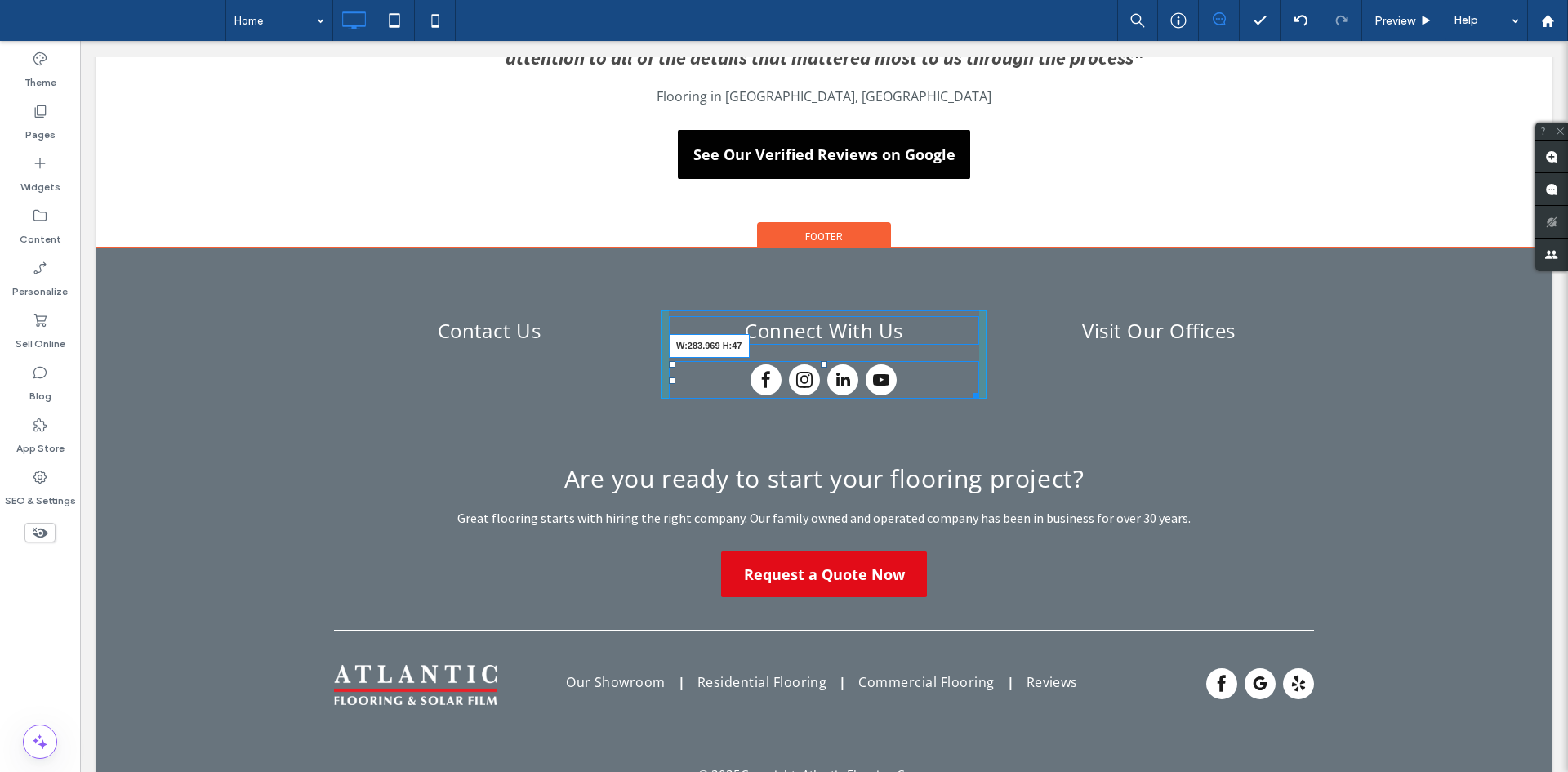
drag, startPoint x: 962, startPoint y: 394, endPoint x: 1282, endPoint y: 359, distance: 321.9
click at [1282, 359] on div "Contact Us Click To Paste Click To Paste Connect With Us W:283.969 H:47 Visit O…" at bounding box center [823, 354] width 980 height 89
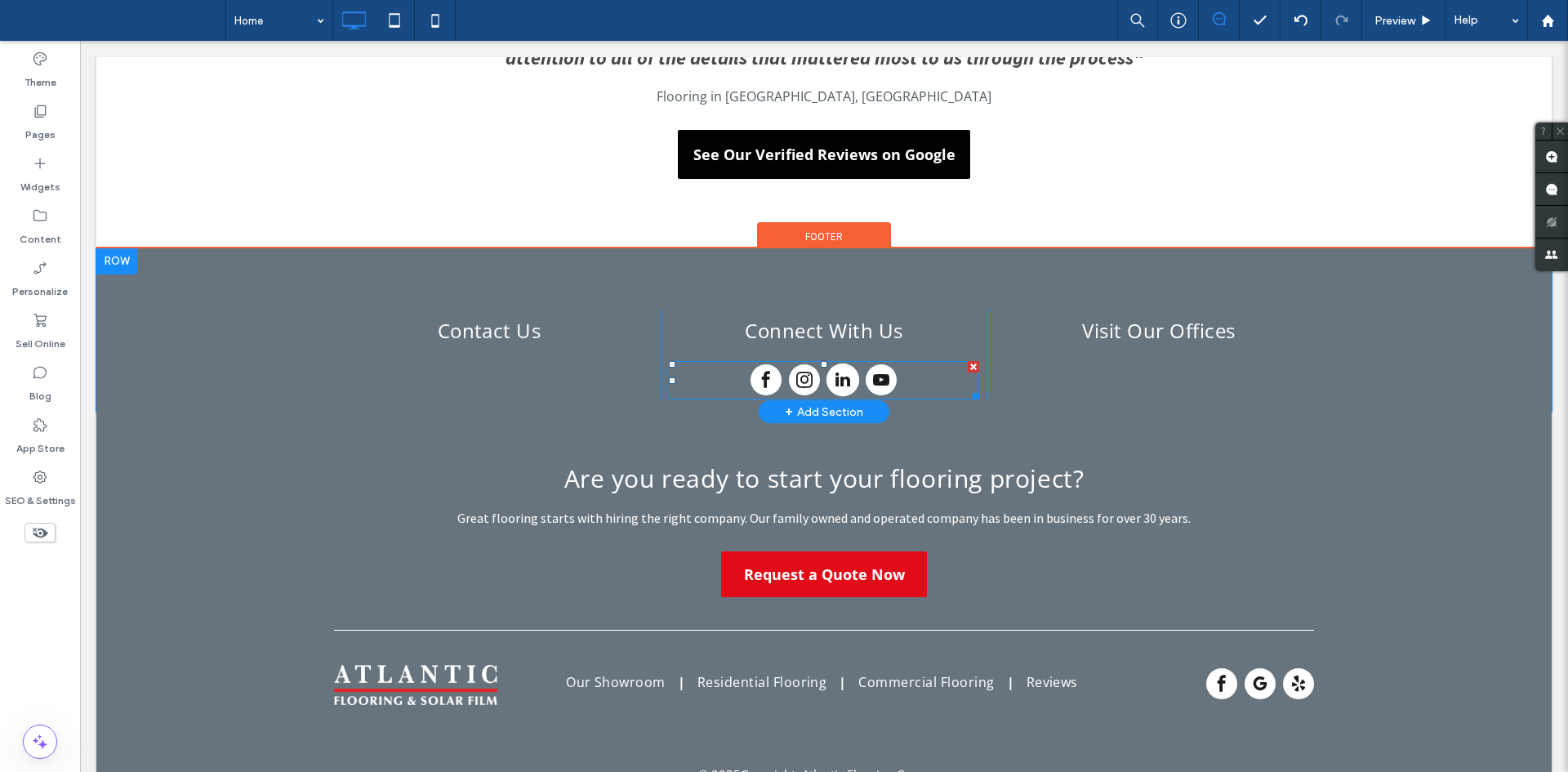
click at [852, 380] on span "linkedin" at bounding box center [842, 379] width 32 height 32
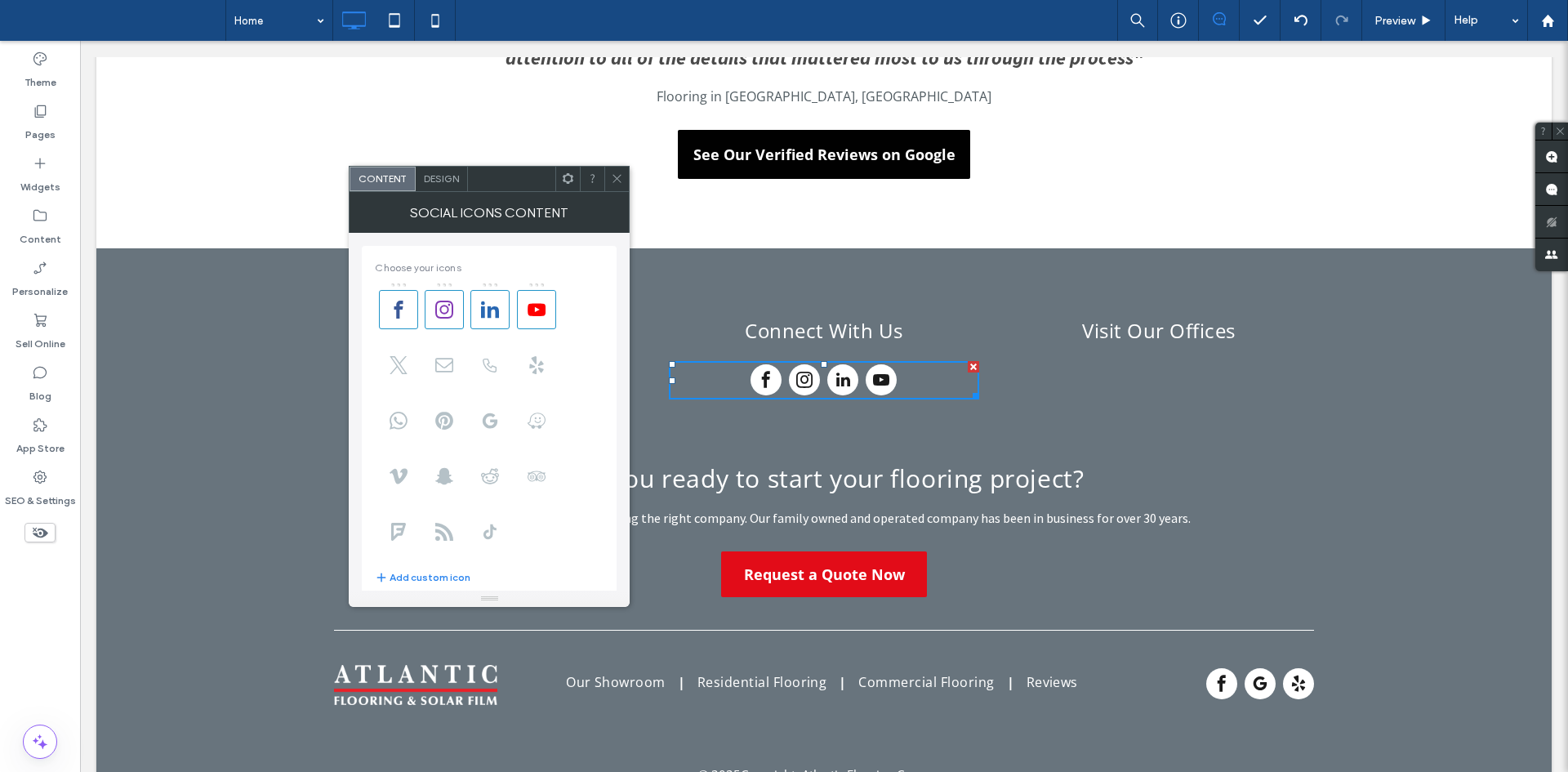
click at [437, 182] on span "Design" at bounding box center [441, 178] width 35 height 12
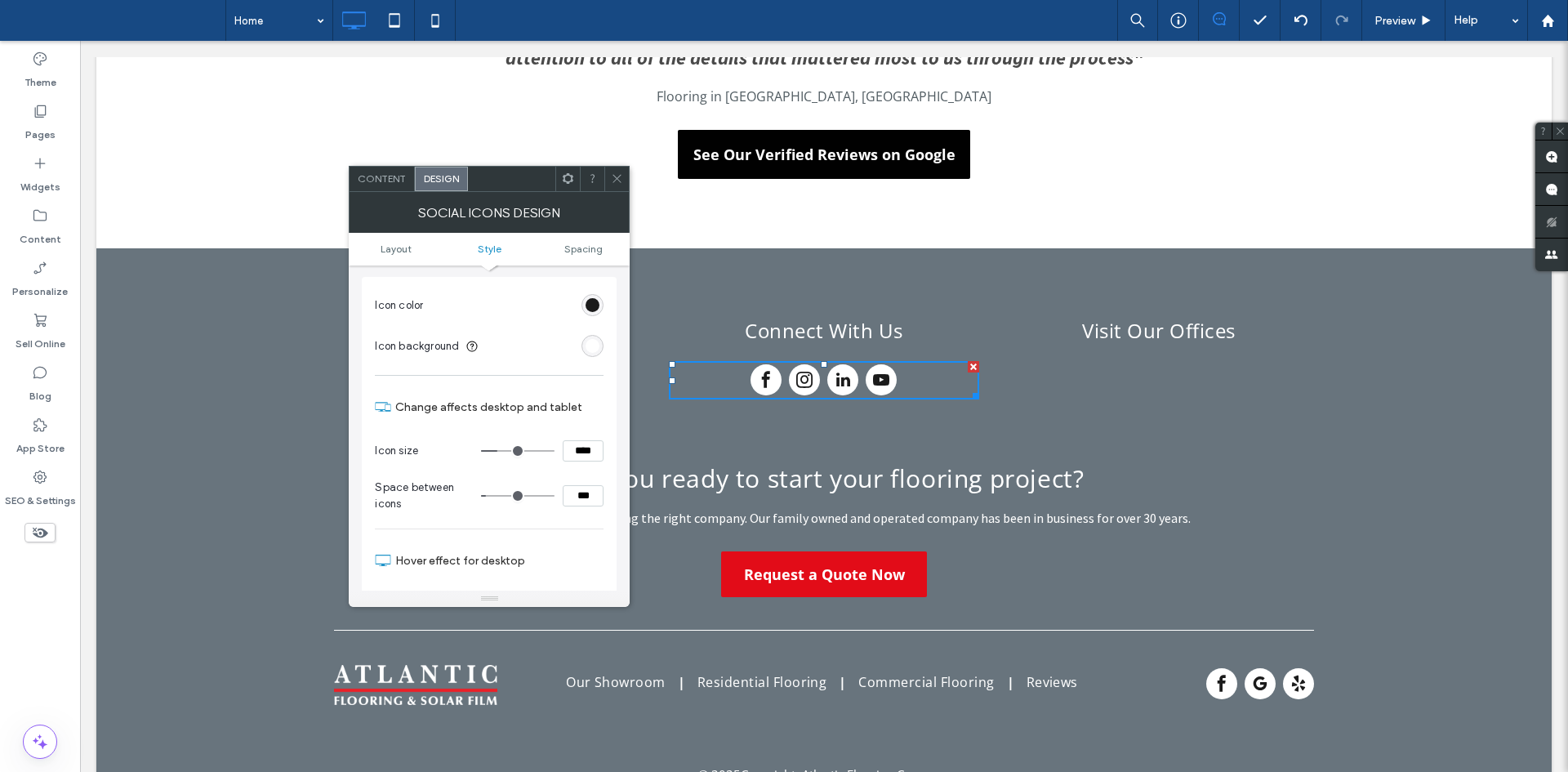
scroll to position [165, 0]
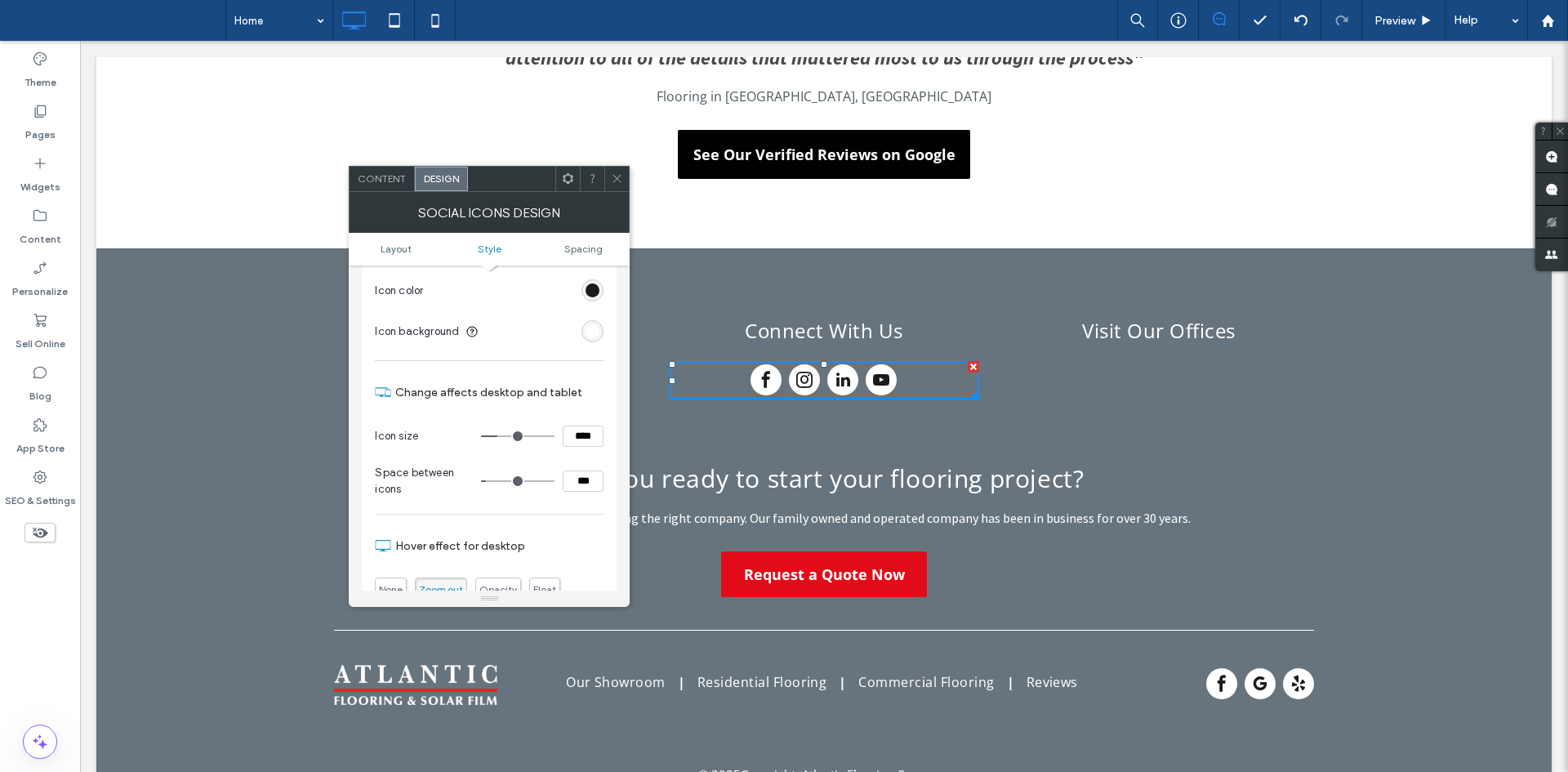
click at [588, 480] on input "***" at bounding box center [584, 481] width 41 height 22
type input "*"
type input "***"
type input "*"
type input "***"
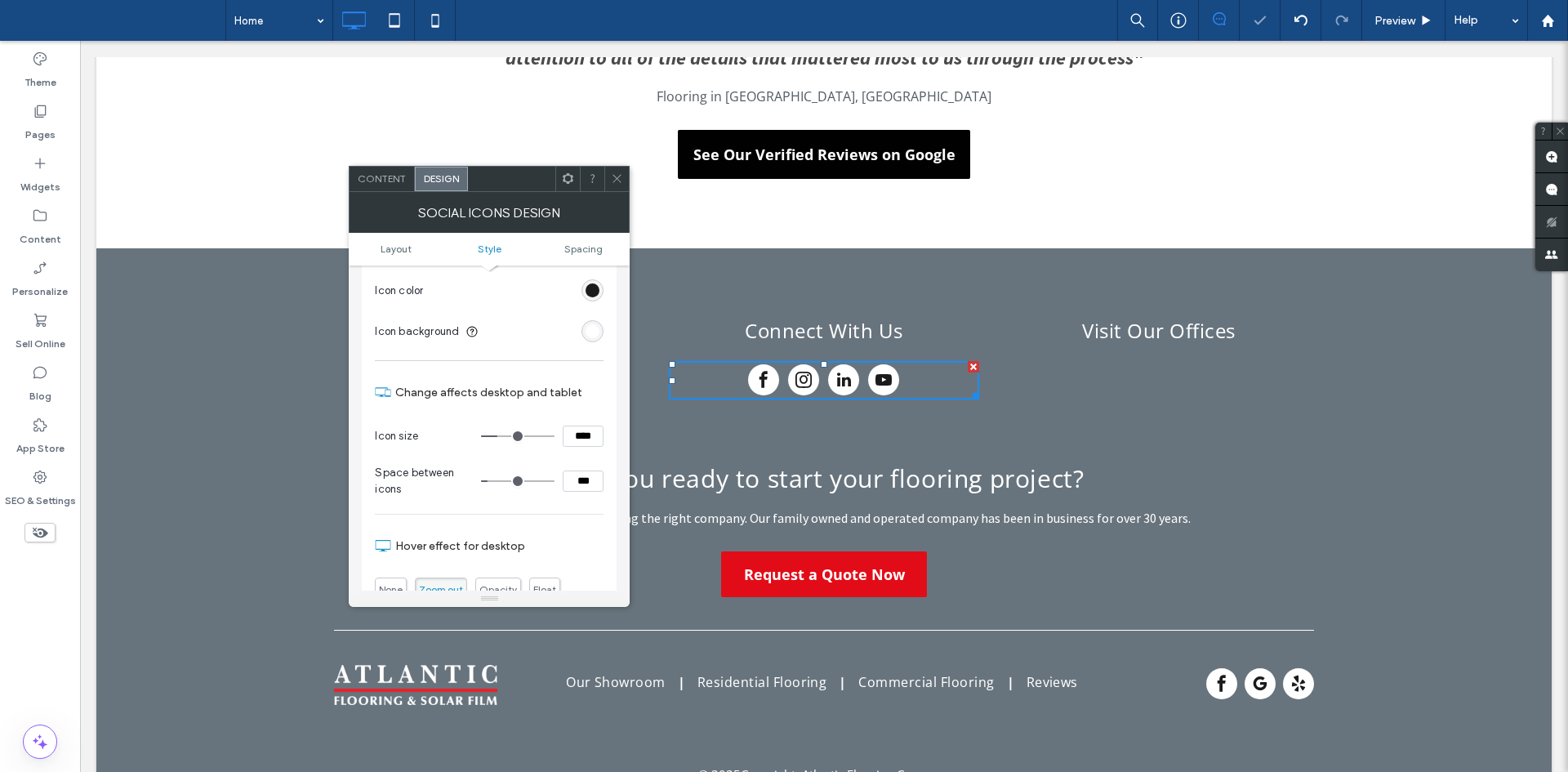
click at [589, 445] on input "****" at bounding box center [584, 436] width 41 height 22
type input "****"
type input "**"
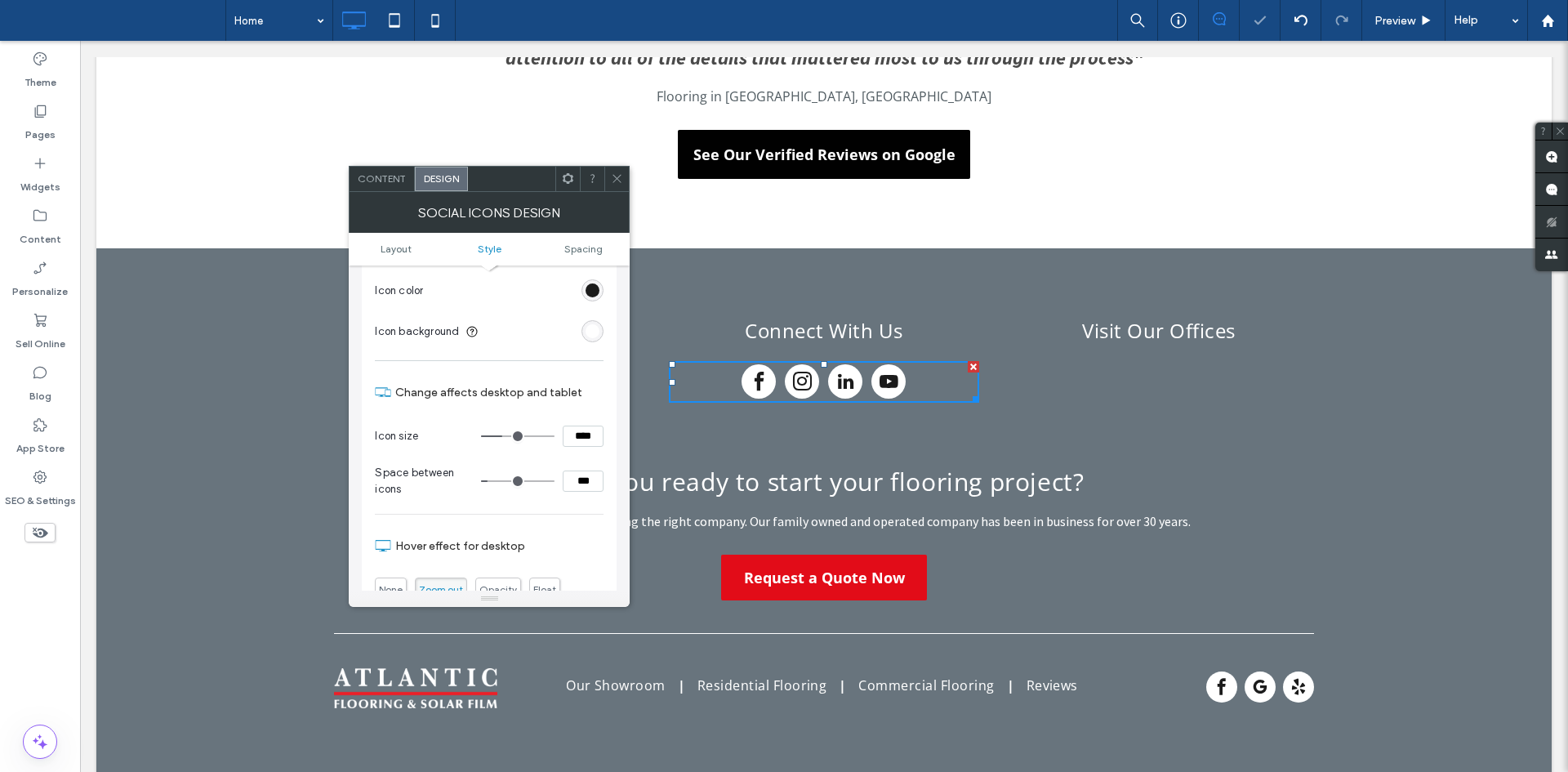
drag, startPoint x: 615, startPoint y: 177, endPoint x: 859, endPoint y: 349, distance: 298.5
click at [615, 177] on icon at bounding box center [617, 178] width 12 height 12
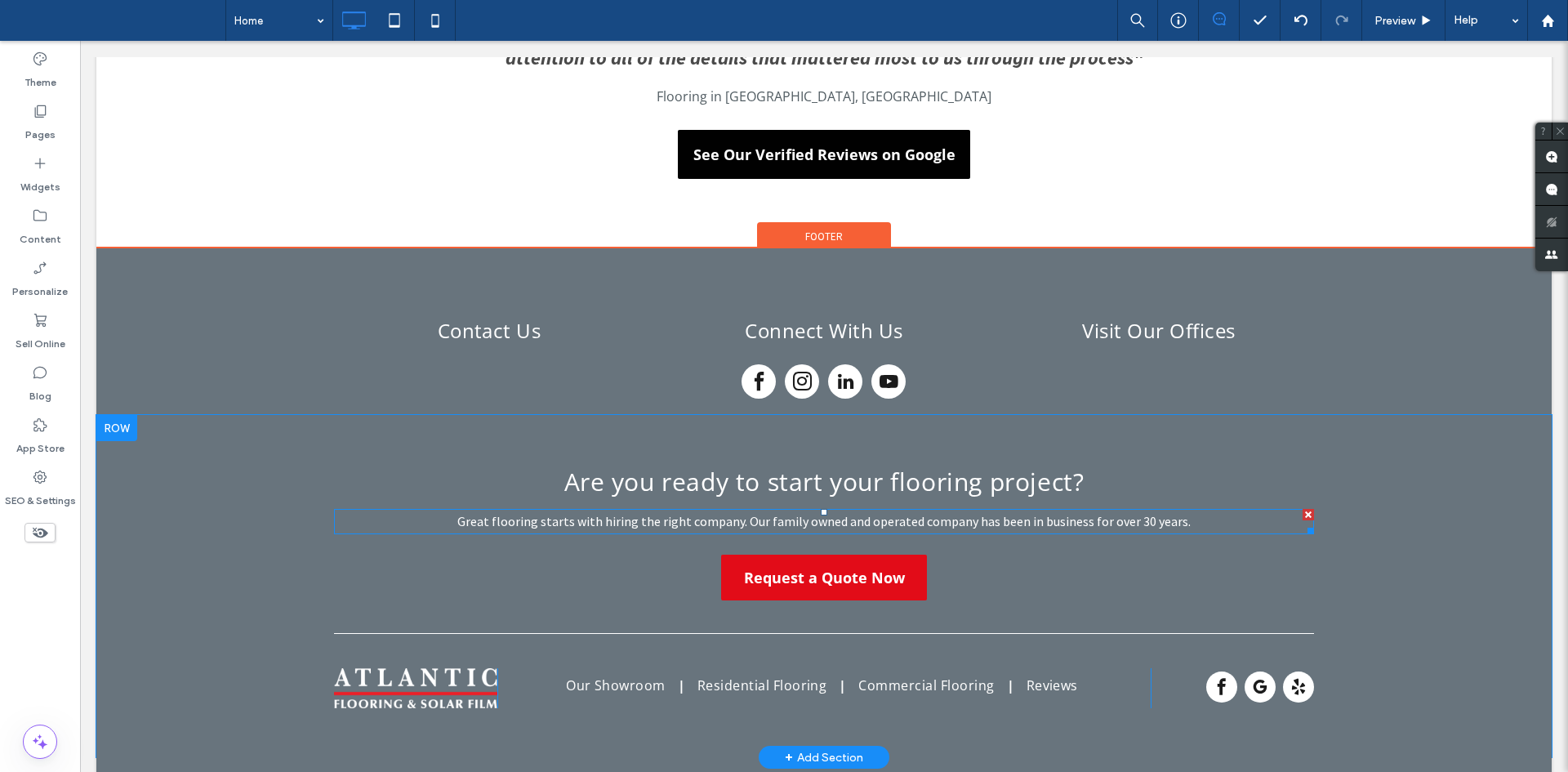
scroll to position [3154, 0]
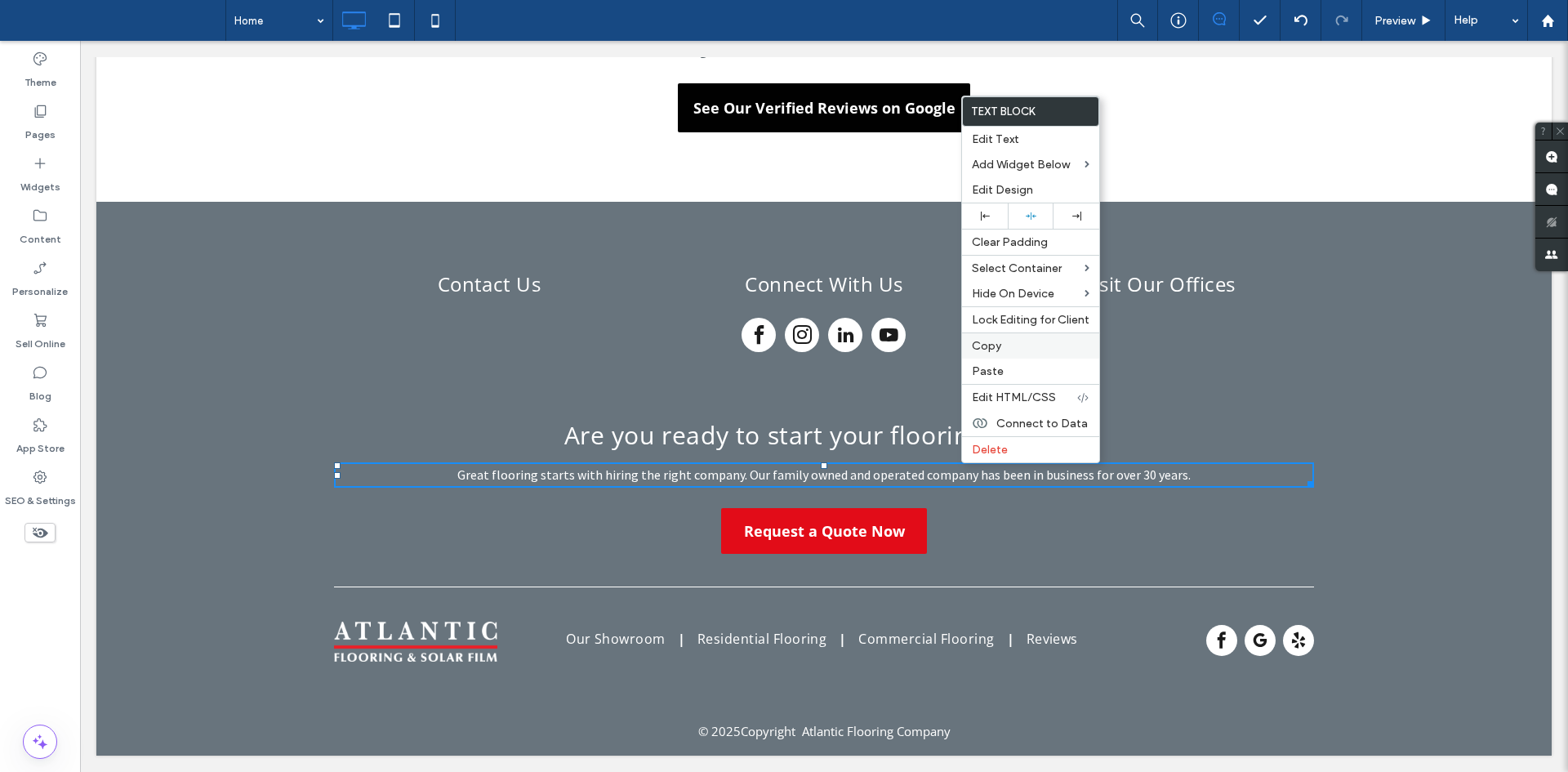
click at [990, 341] on span "Copy" at bounding box center [986, 346] width 29 height 14
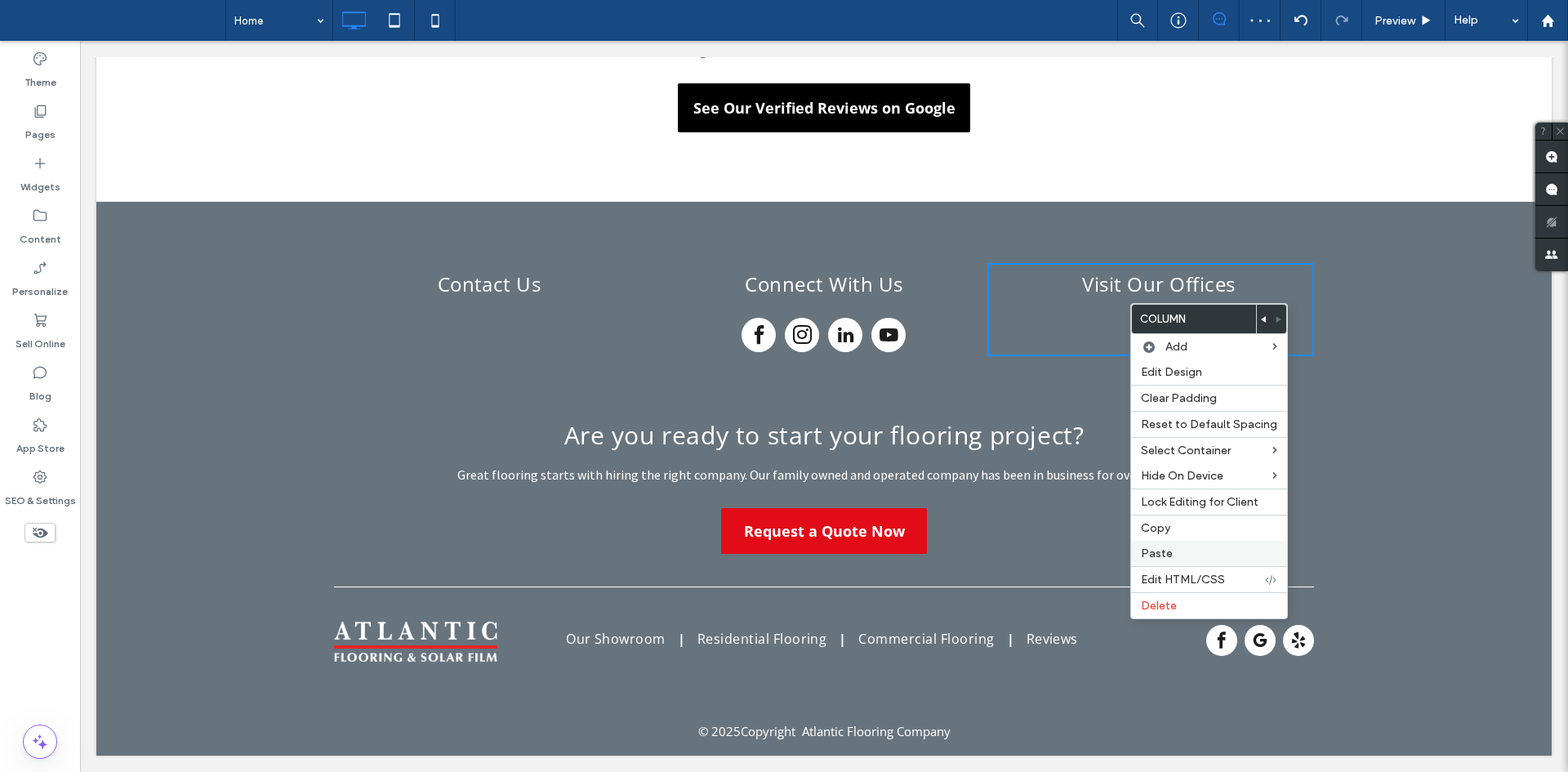
click at [1167, 556] on span "Paste" at bounding box center [1156, 553] width 31 height 14
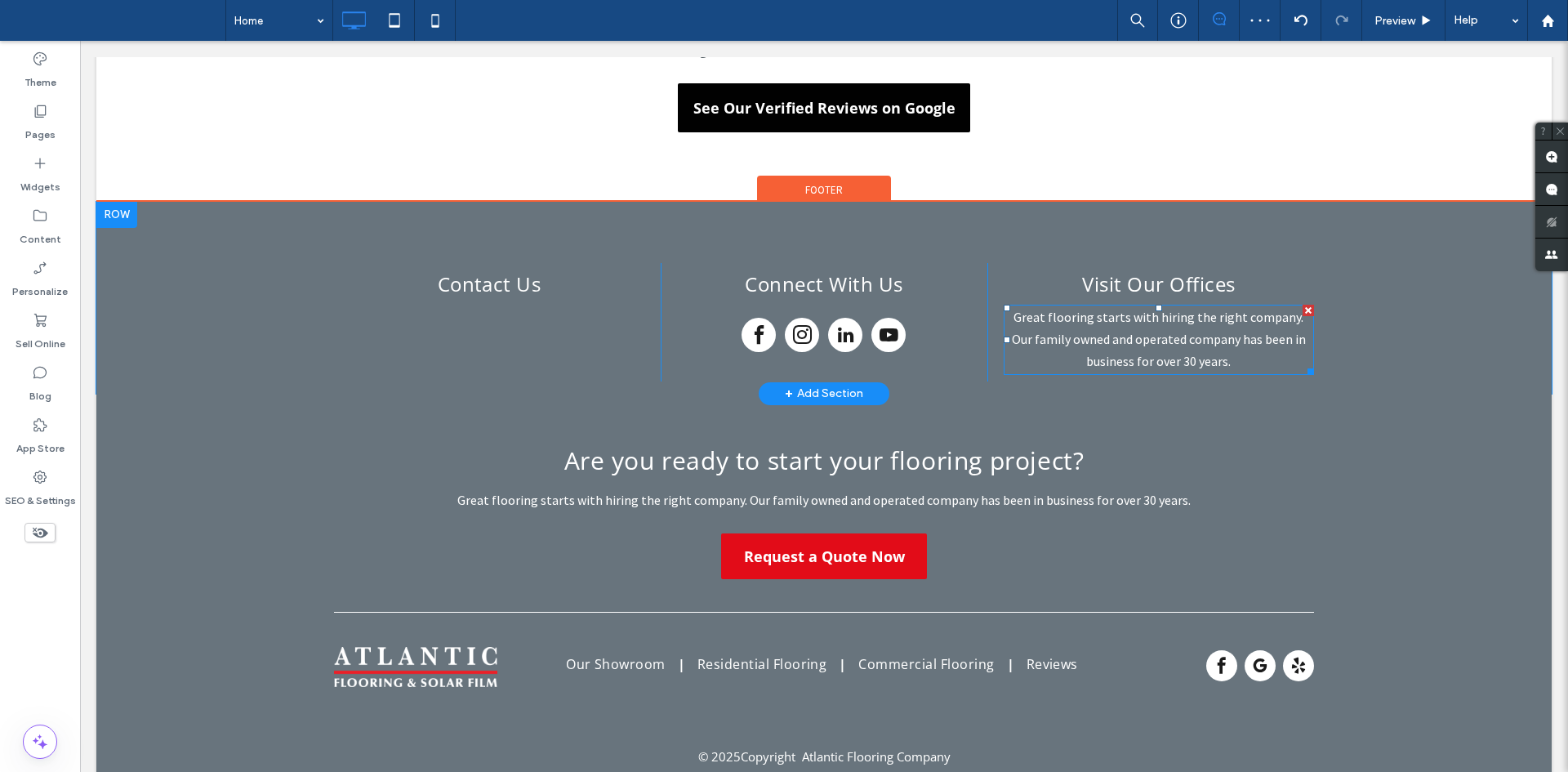
click at [1167, 331] on span "Great flooring starts with hiring the right company. Our family owned and opera…" at bounding box center [1158, 339] width 294 height 61
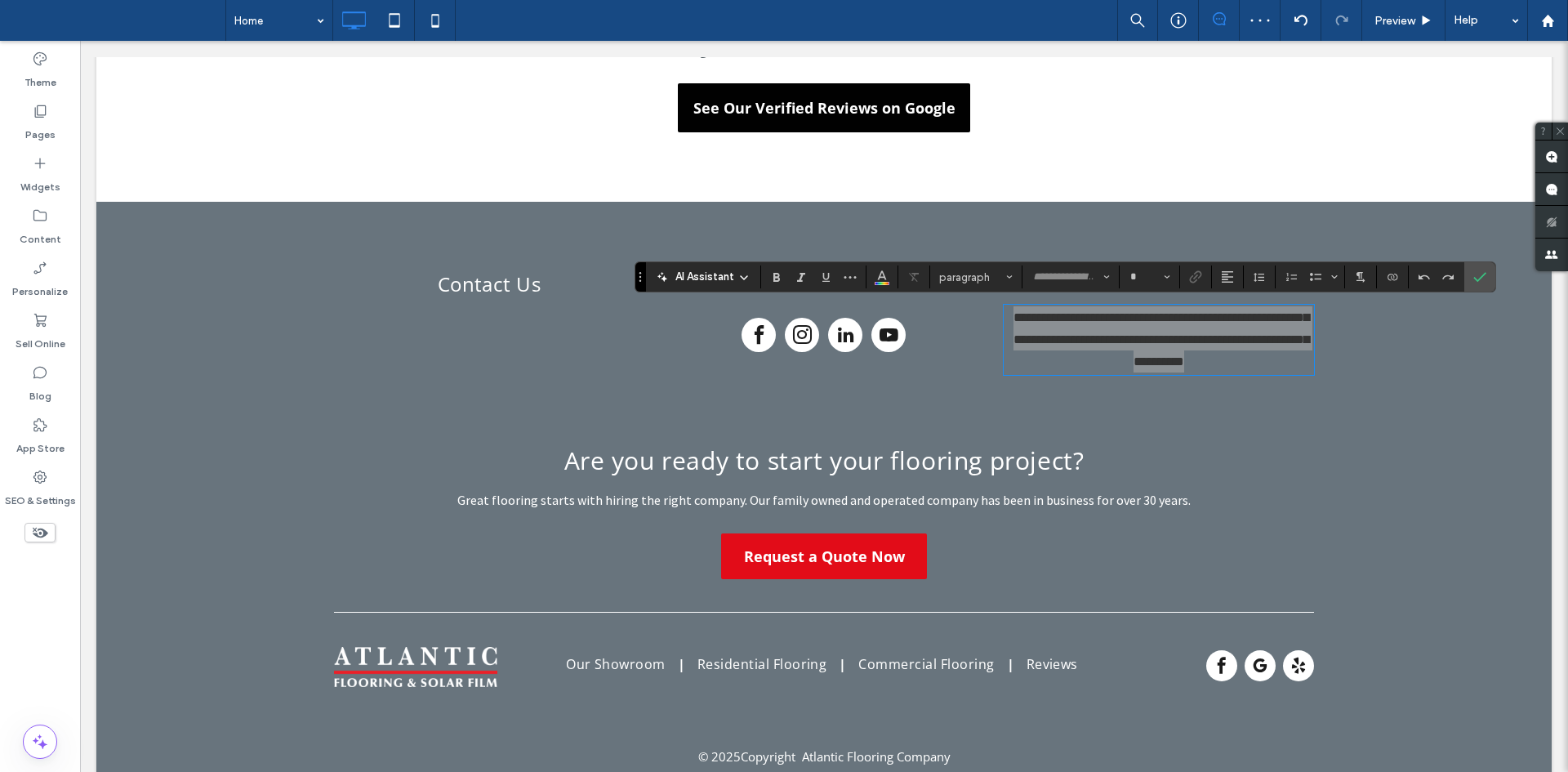
type input "**********"
type input "**"
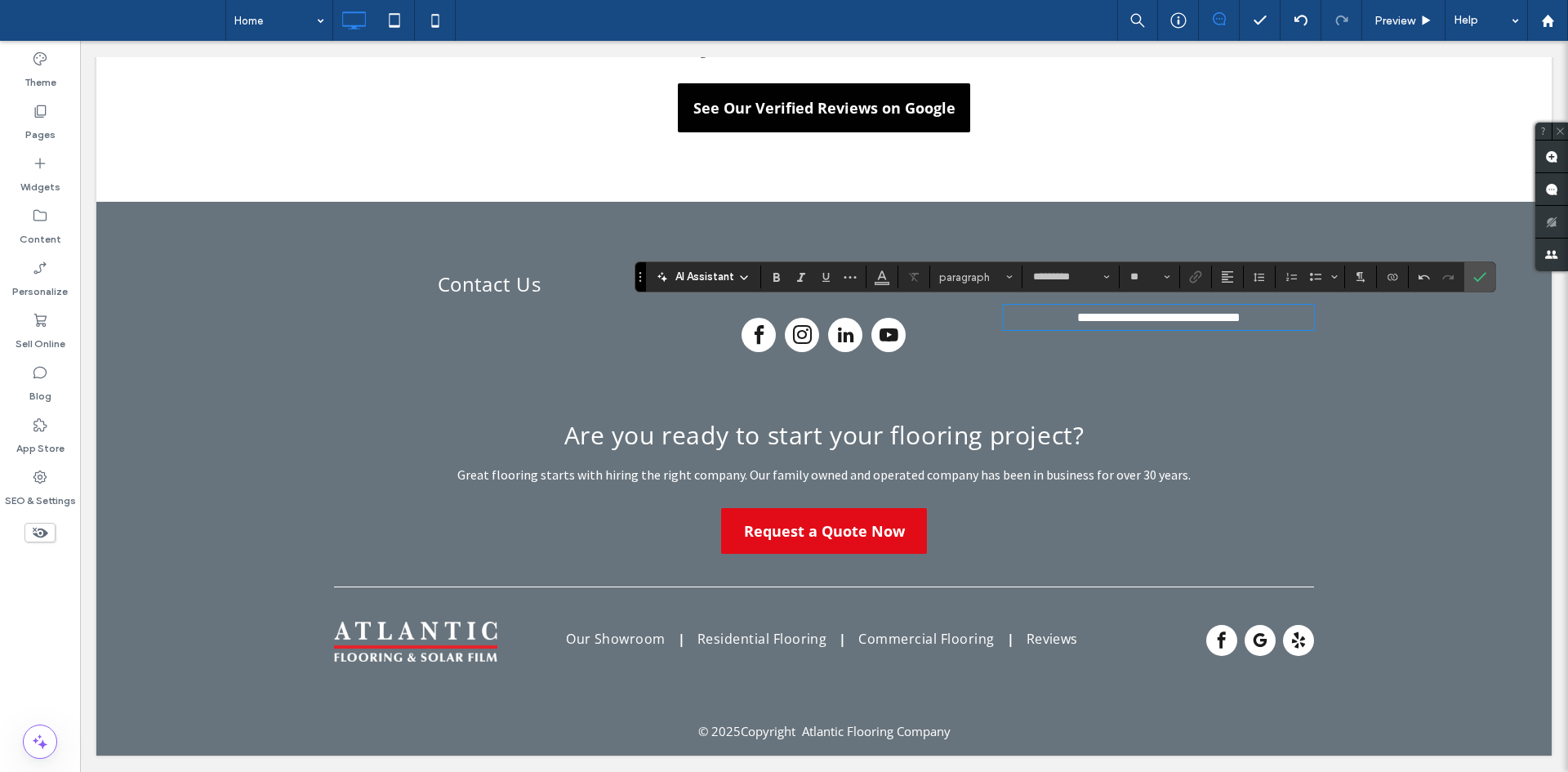
click at [1159, 330] on div "**********" at bounding box center [1159, 317] width 310 height 26
type input "**********"
click at [1162, 322] on span "**********" at bounding box center [1158, 317] width 163 height 12
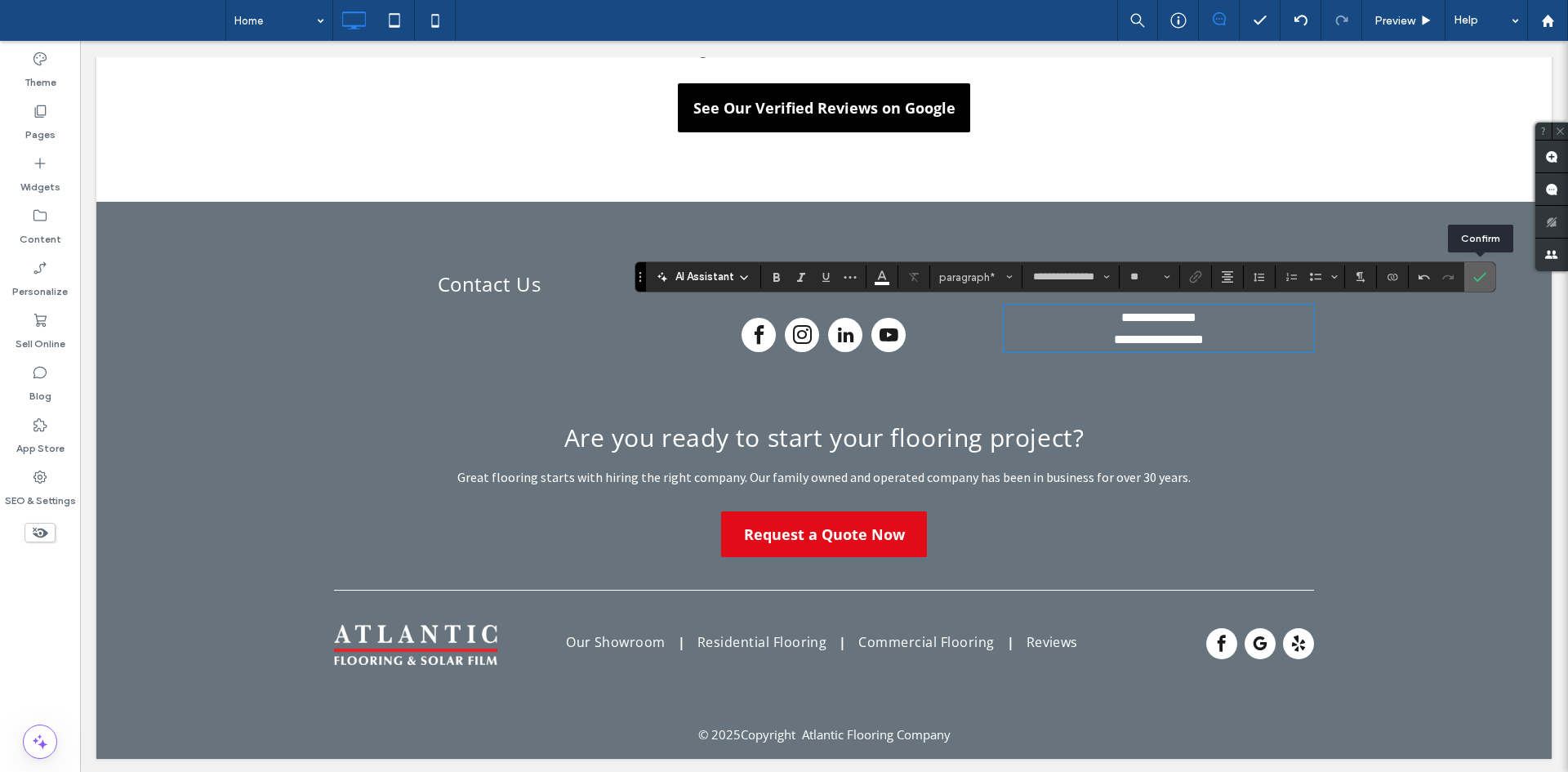
click at [1480, 274] on icon "Confirm" at bounding box center [1480, 276] width 13 height 13
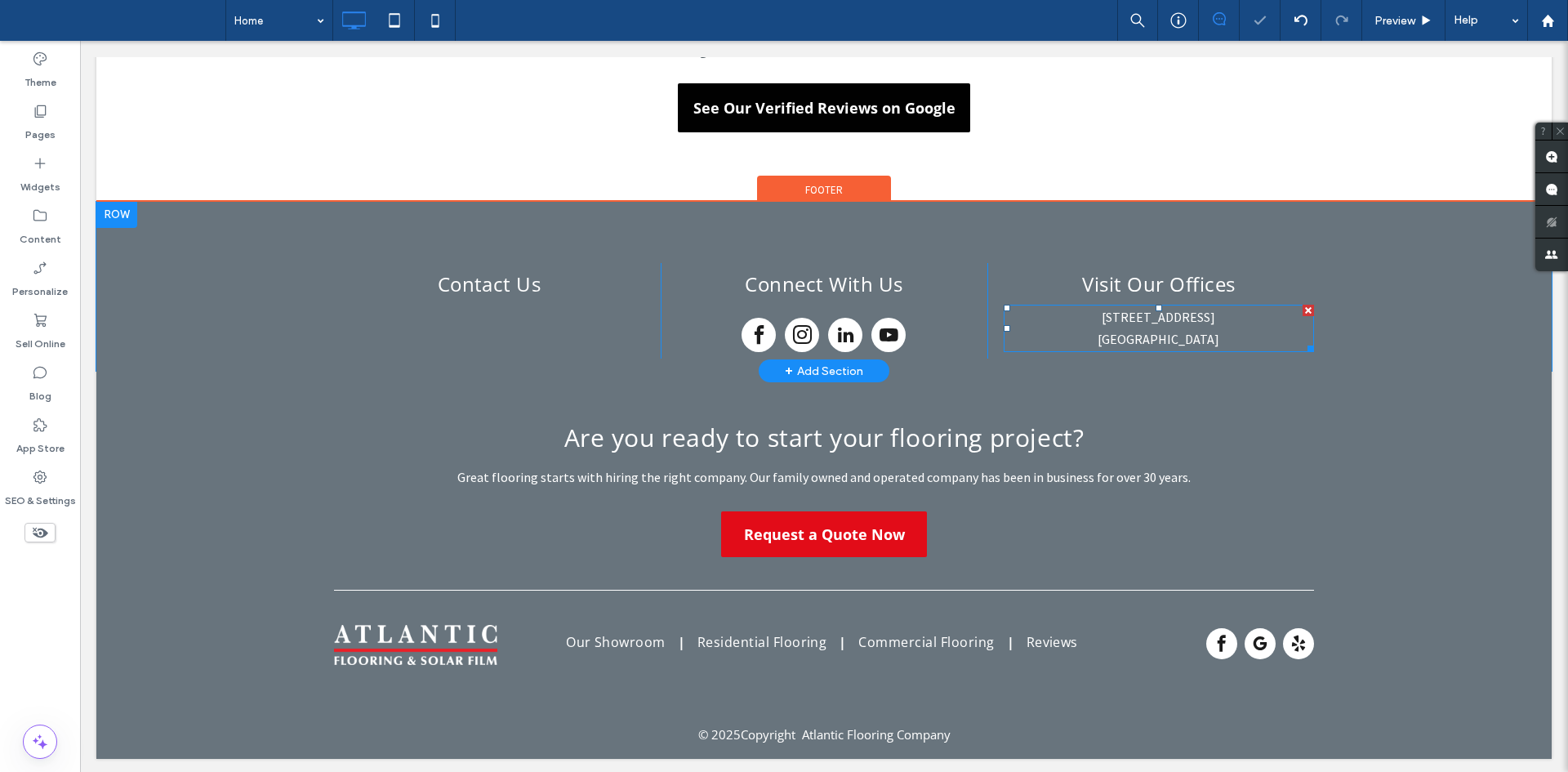
click at [1304, 338] on p "﻿ Oakhurst, NJ 07755" at bounding box center [1159, 339] width 310 height 22
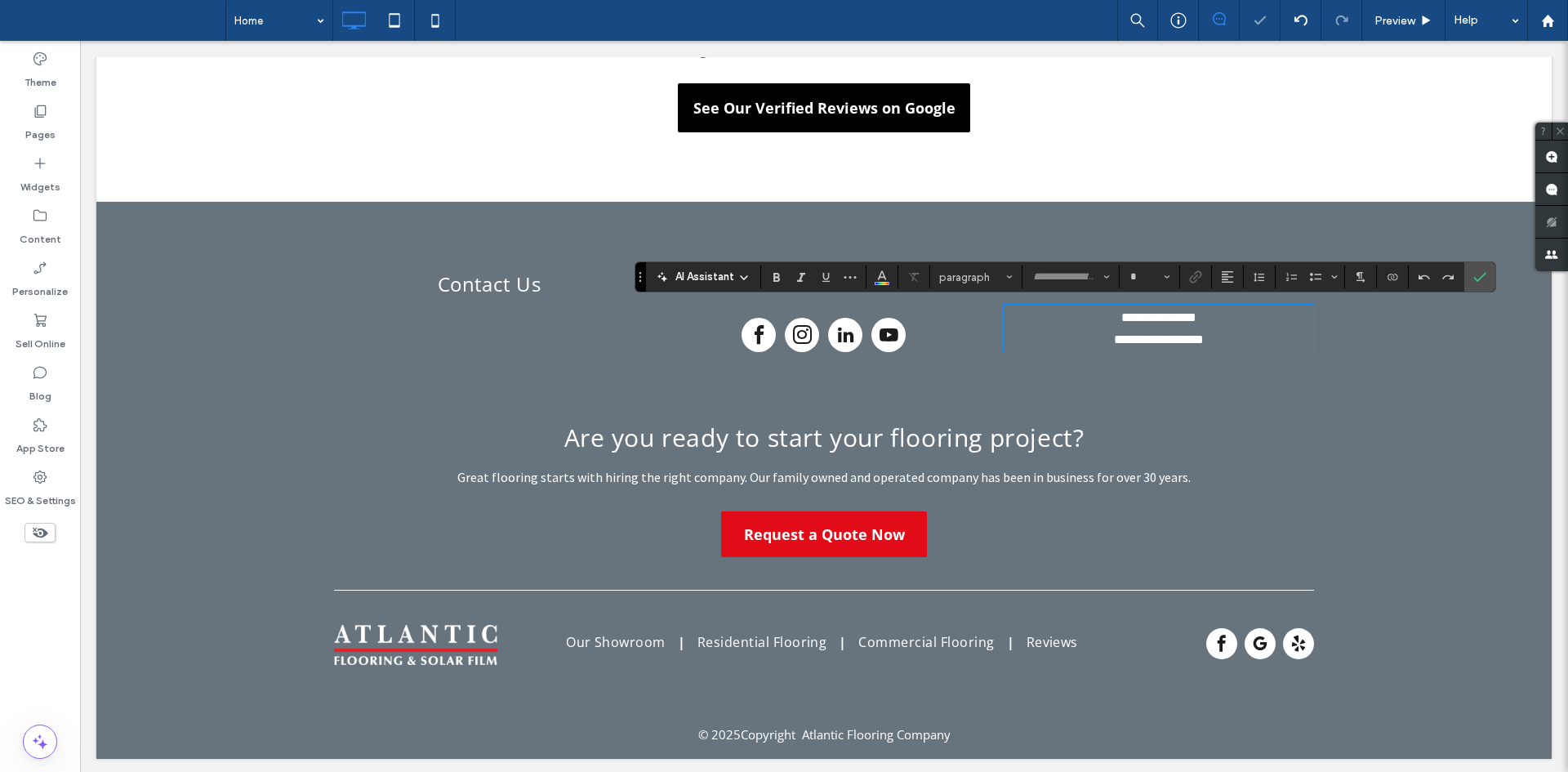
type input "**********"
type input "**"
click at [1487, 278] on label "Confirm" at bounding box center [1480, 277] width 25 height 29
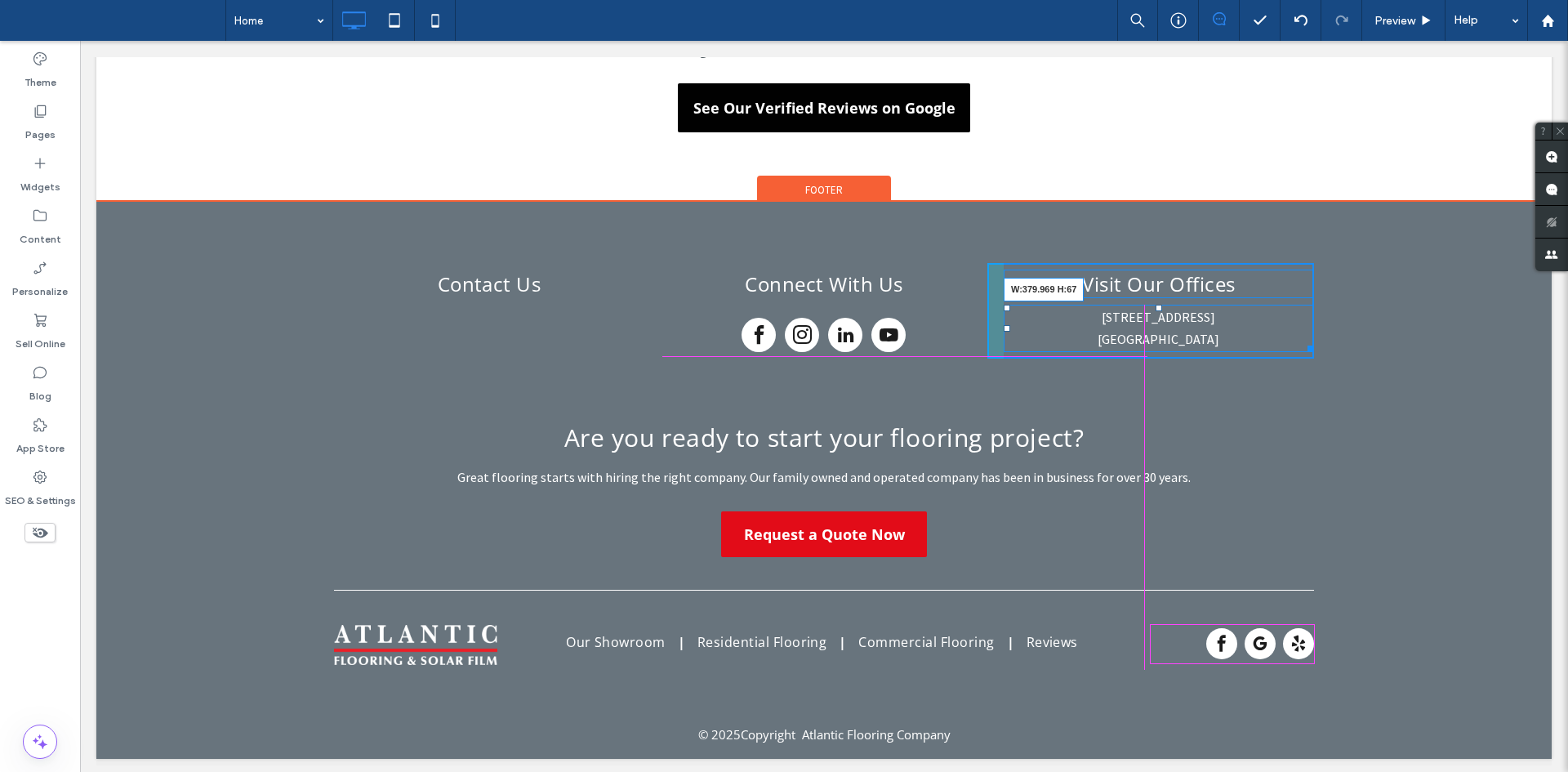
drag, startPoint x: 1303, startPoint y: 340, endPoint x: 1567, endPoint y: 293, distance: 268.2
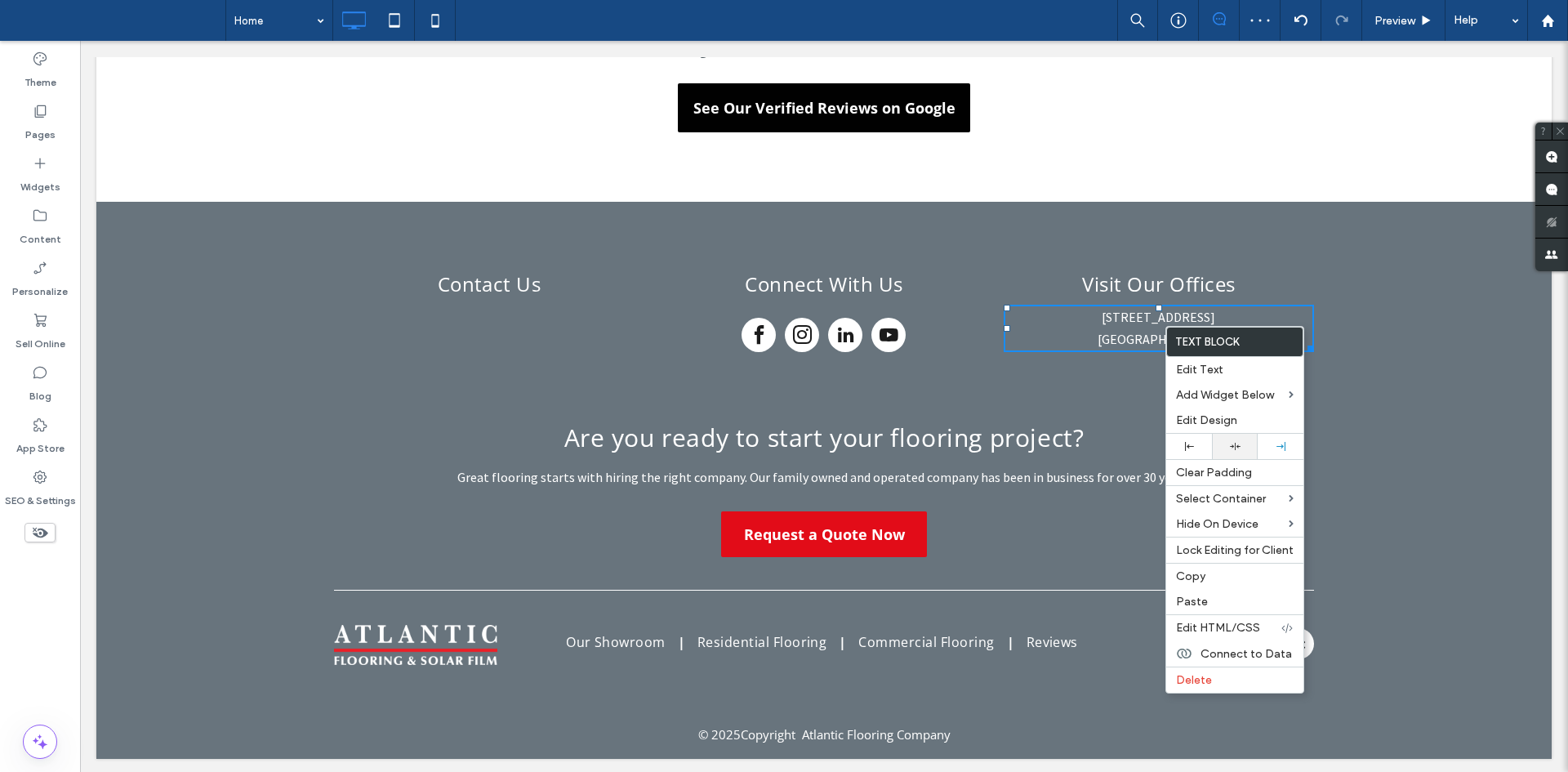
click at [1237, 436] on div at bounding box center [1235, 446] width 46 height 26
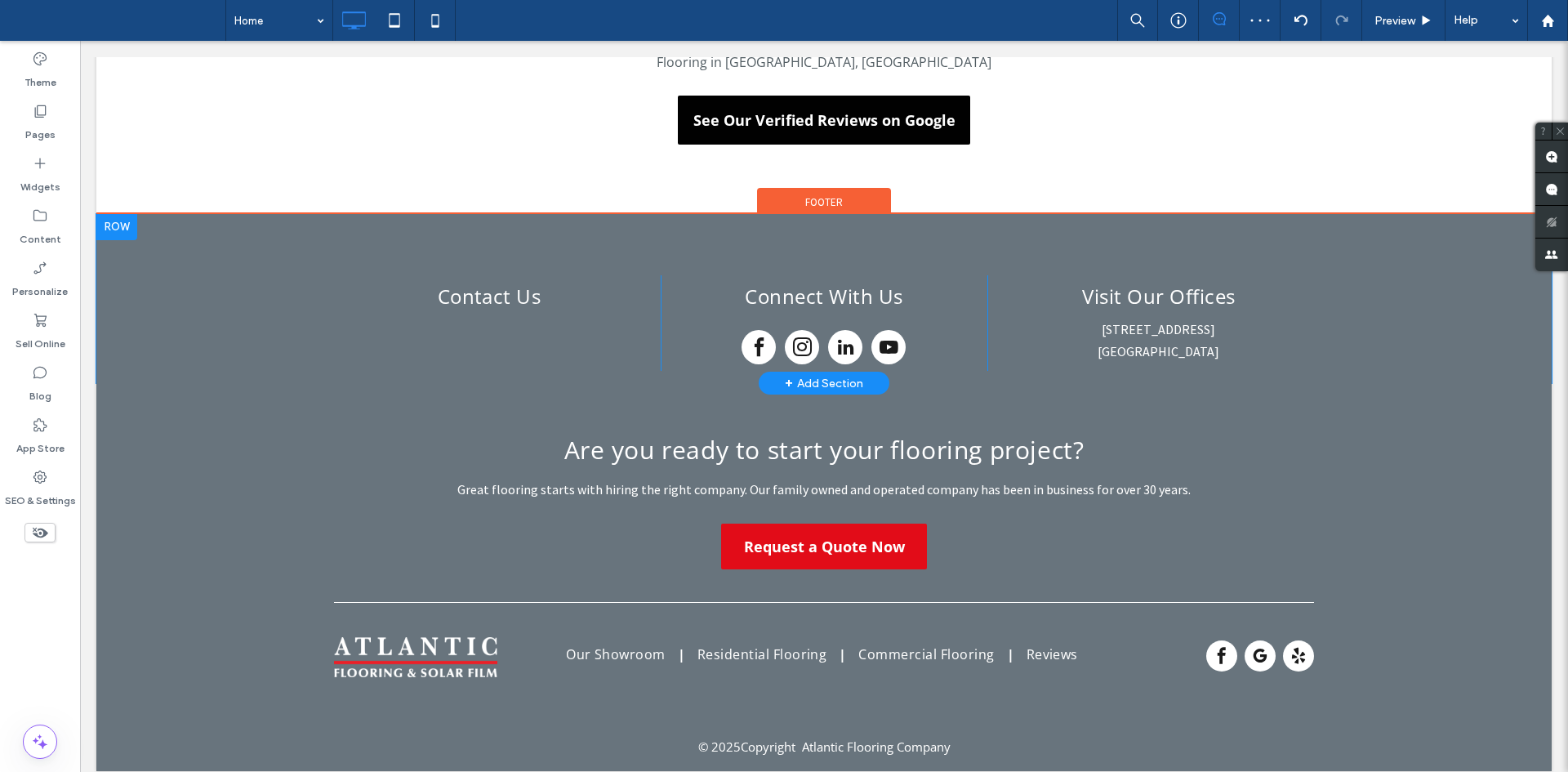
scroll to position [3148, 0]
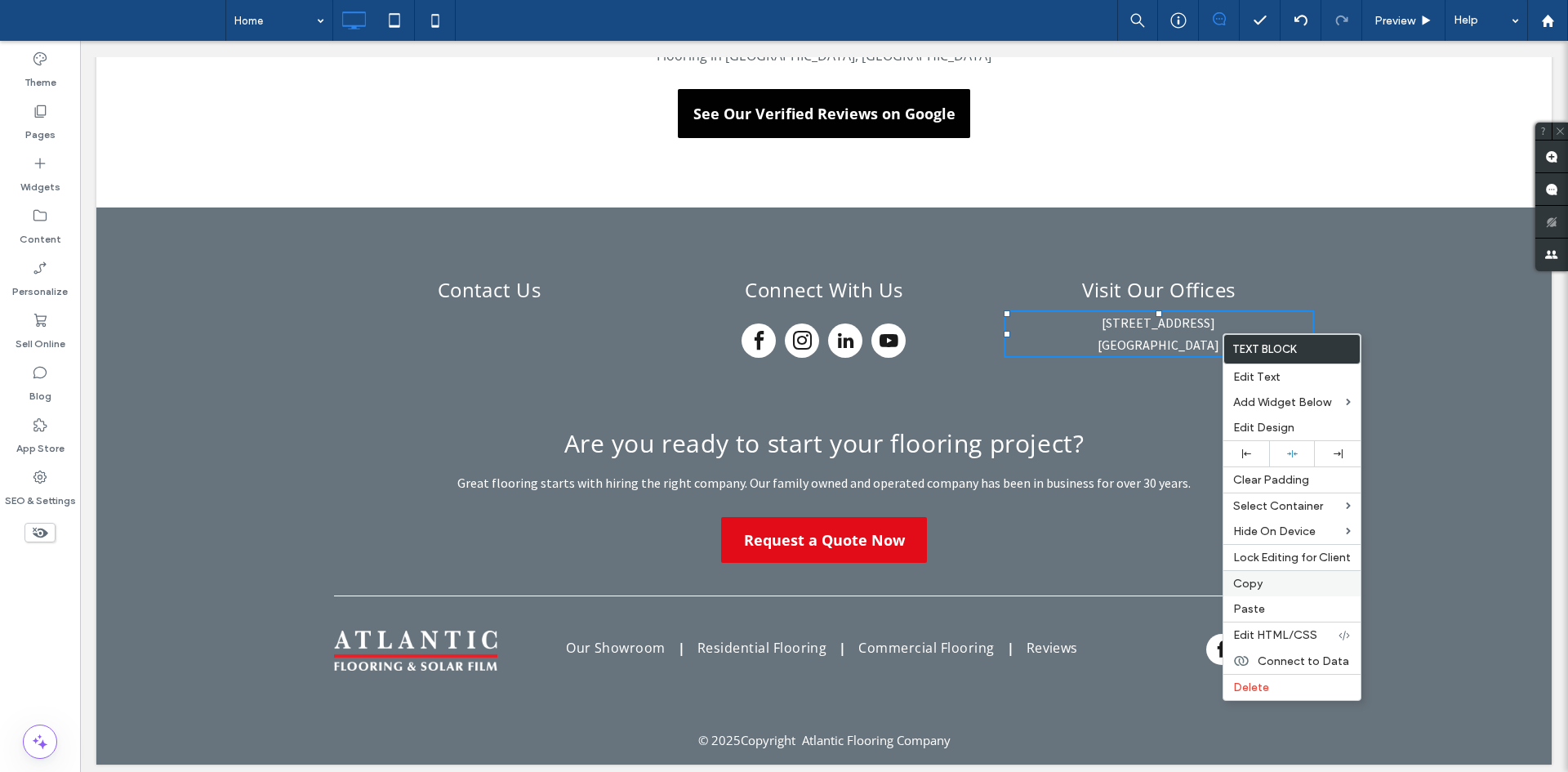
click at [1280, 584] on label "Copy" at bounding box center [1292, 583] width 118 height 14
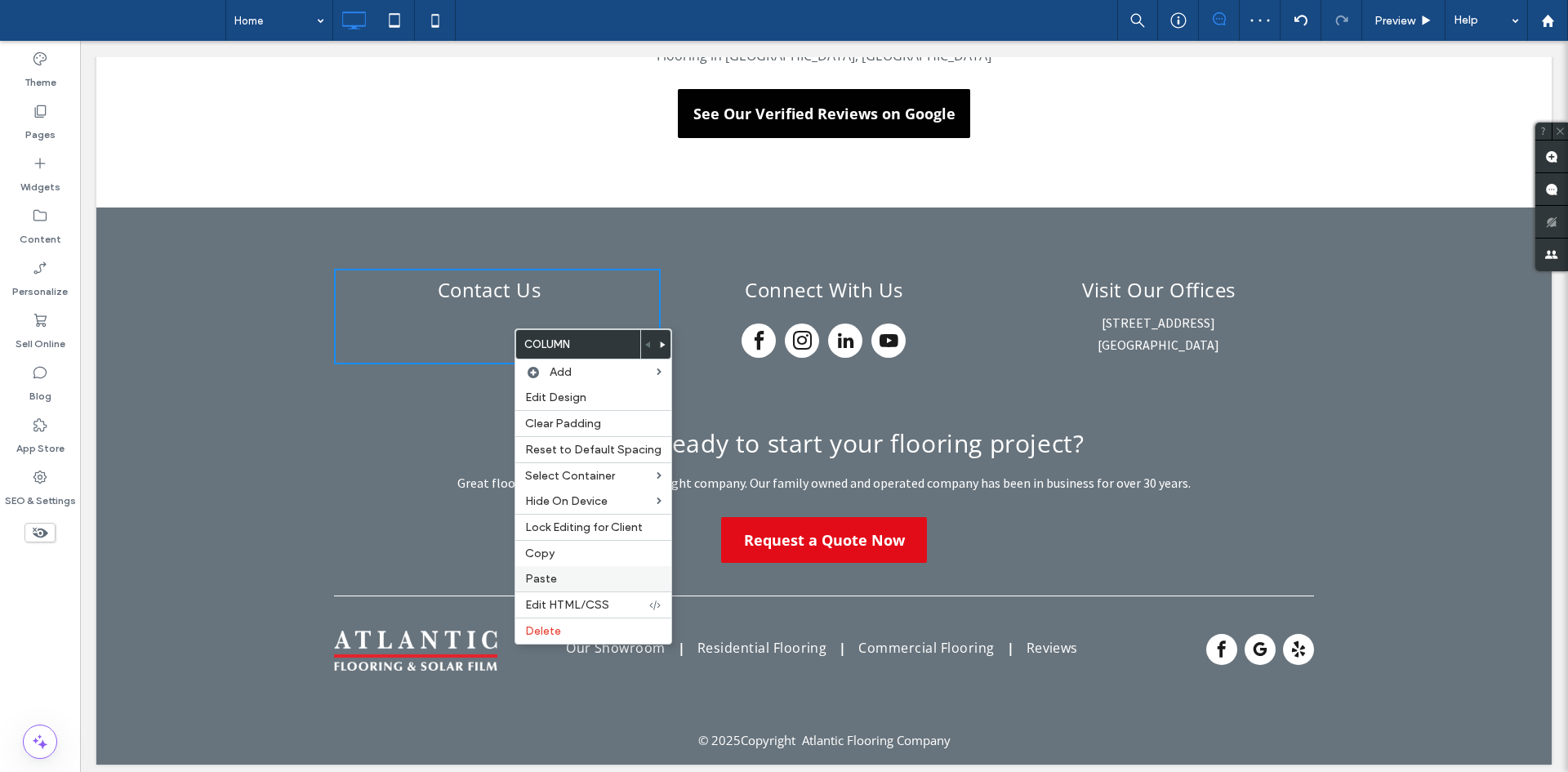
click at [560, 577] on label "Paste" at bounding box center [592, 579] width 137 height 14
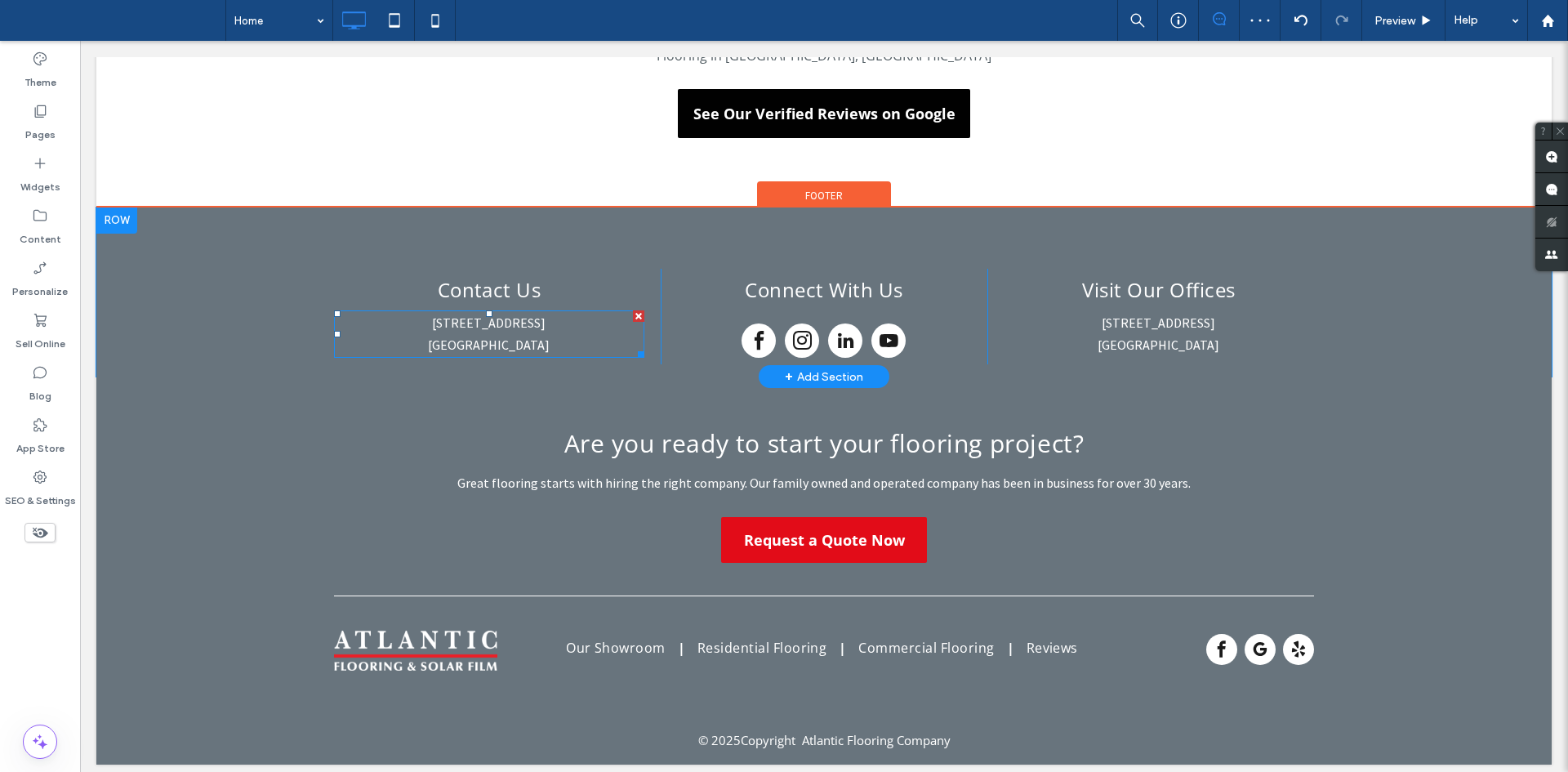
click at [479, 328] on span "[STREET_ADDRESS]" at bounding box center [489, 322] width 114 height 17
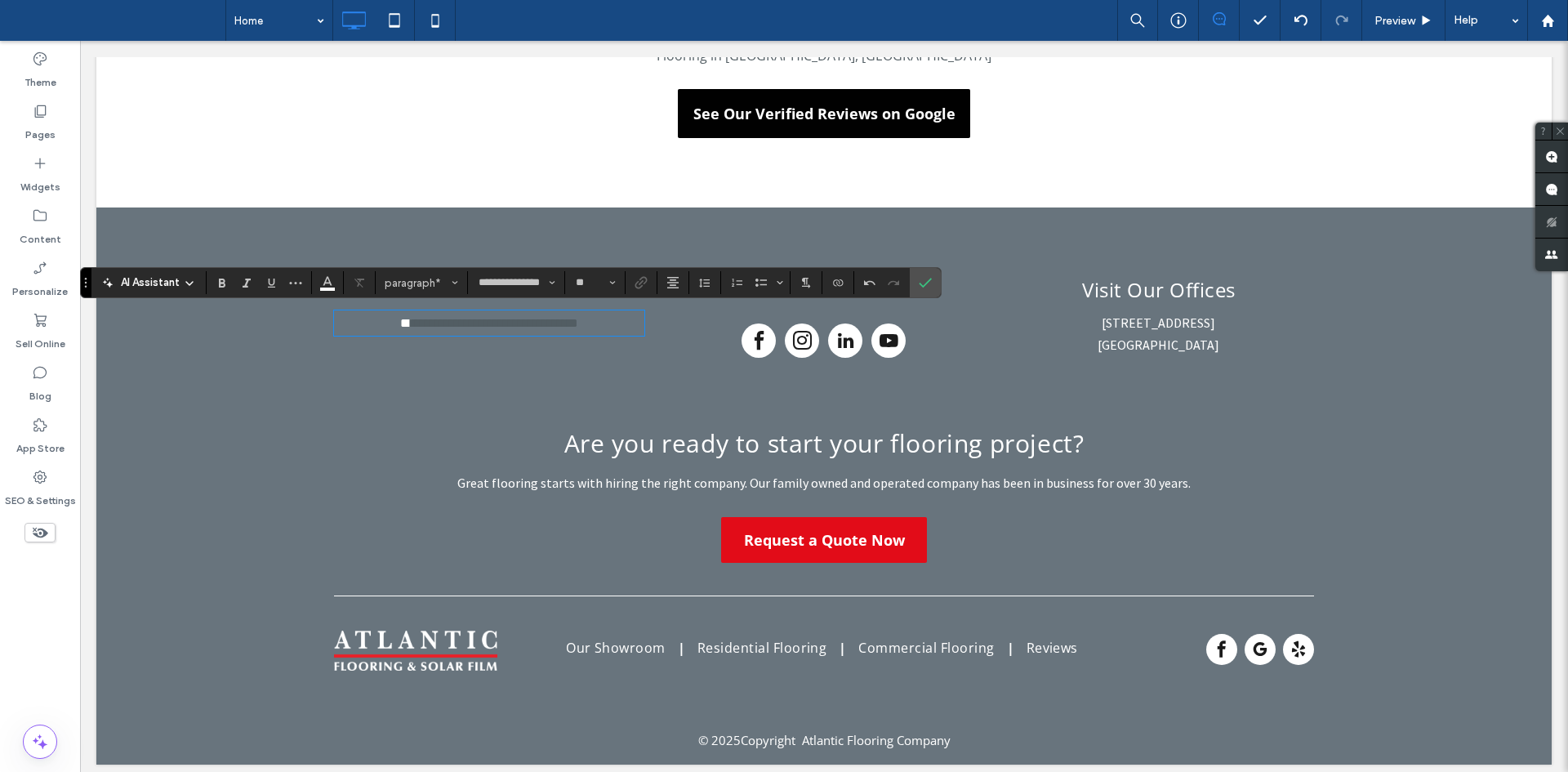
type input "*********"
click at [336, 275] on button "Color" at bounding box center [327, 282] width 25 height 23
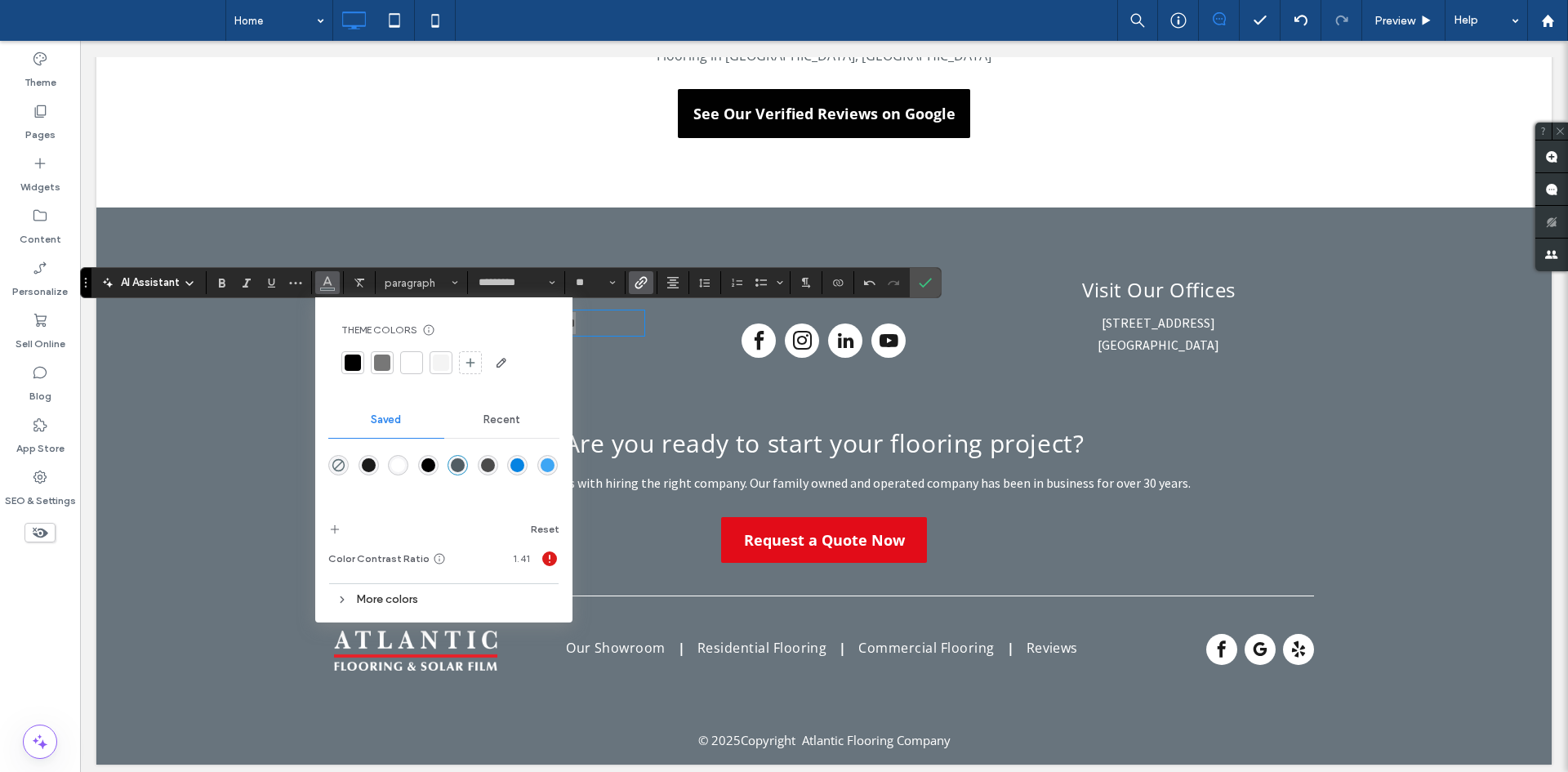
click at [399, 460] on div "rgba(255,255,255,1)" at bounding box center [398, 465] width 14 height 14
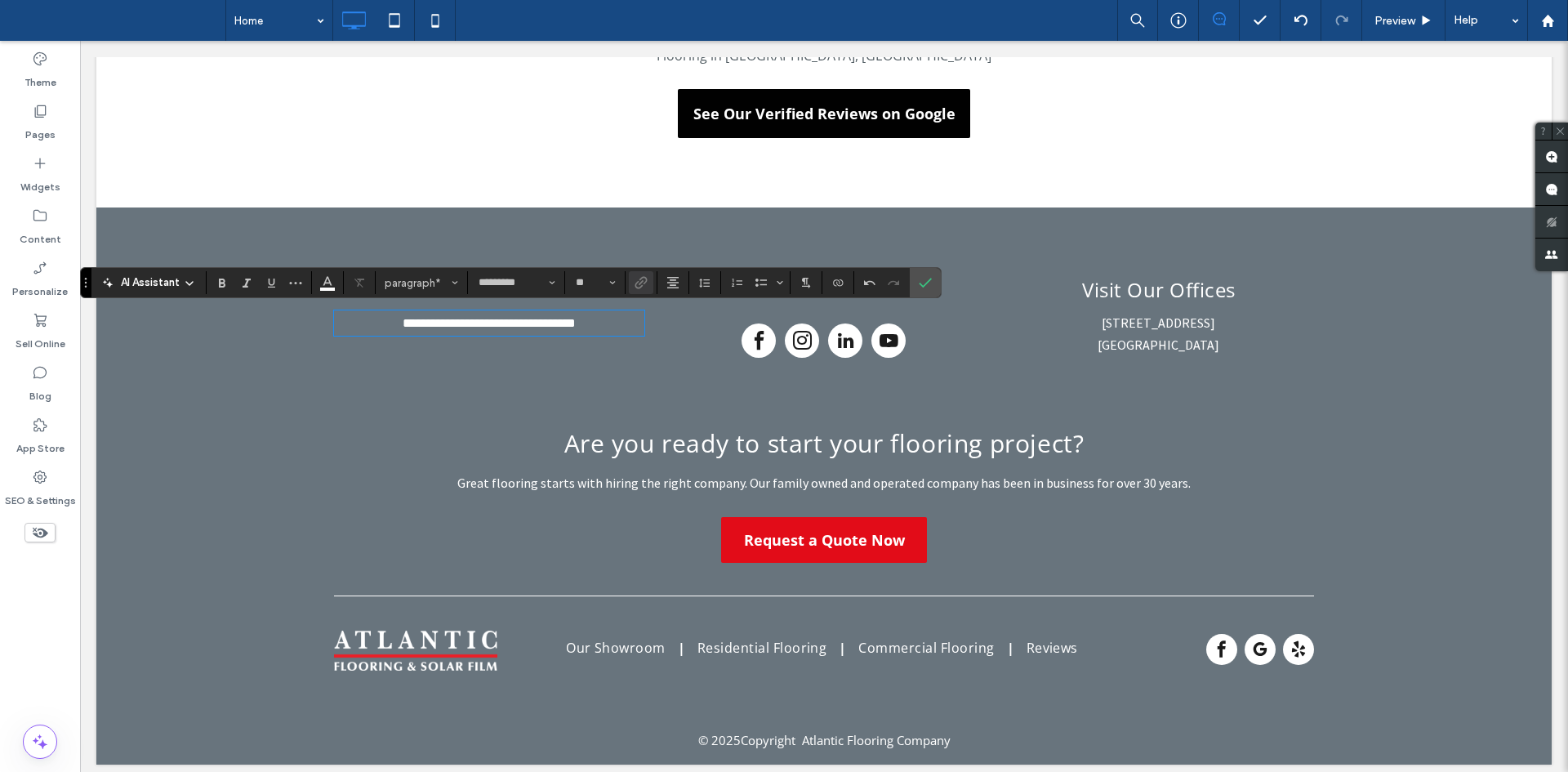
click at [517, 329] on link "**********" at bounding box center [489, 323] width 173 height 12
click at [938, 281] on section at bounding box center [925, 283] width 31 height 29
click at [936, 282] on label "Confirm" at bounding box center [924, 283] width 25 height 29
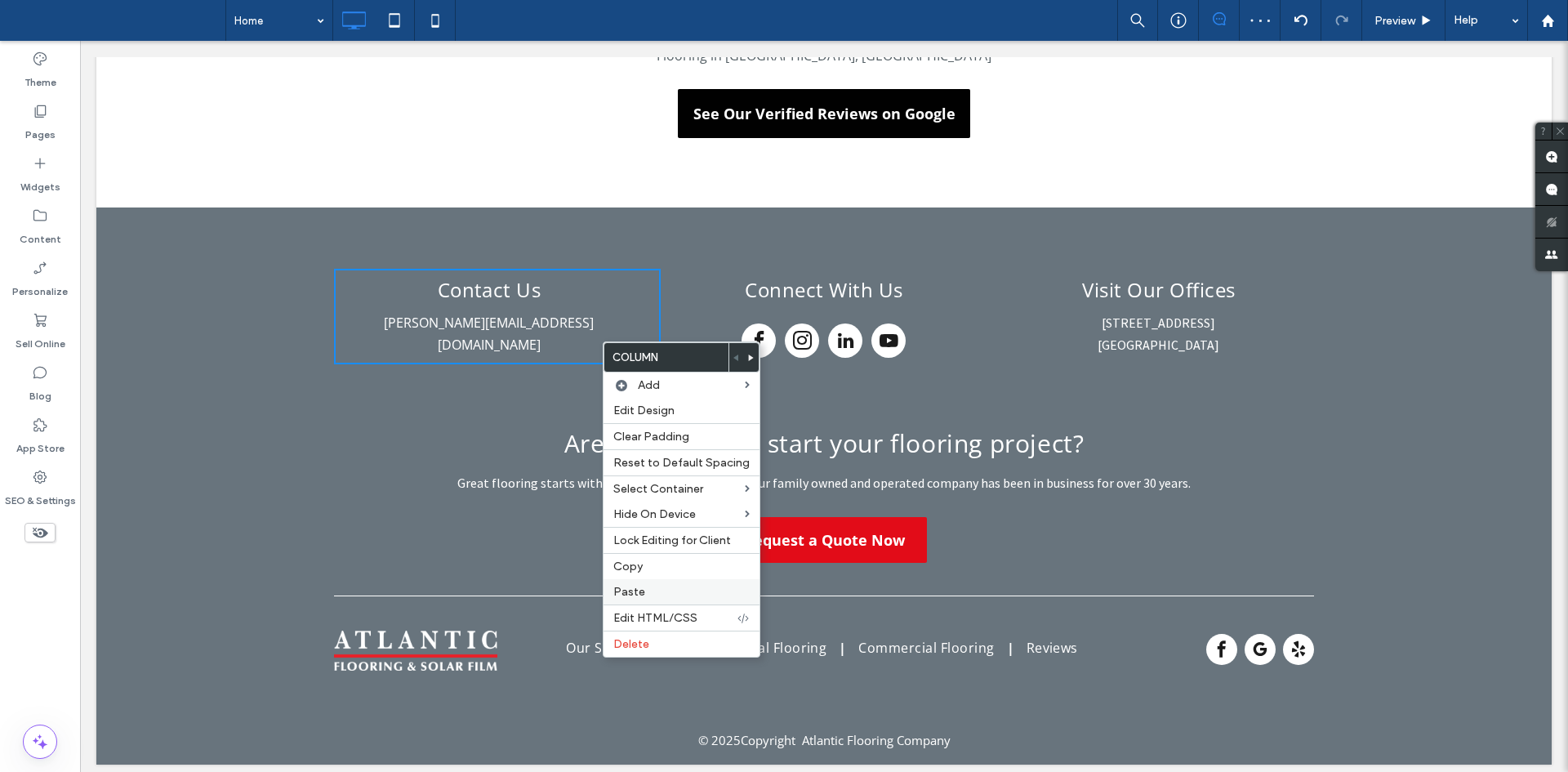
click at [642, 591] on span "Paste" at bounding box center [629, 591] width 31 height 14
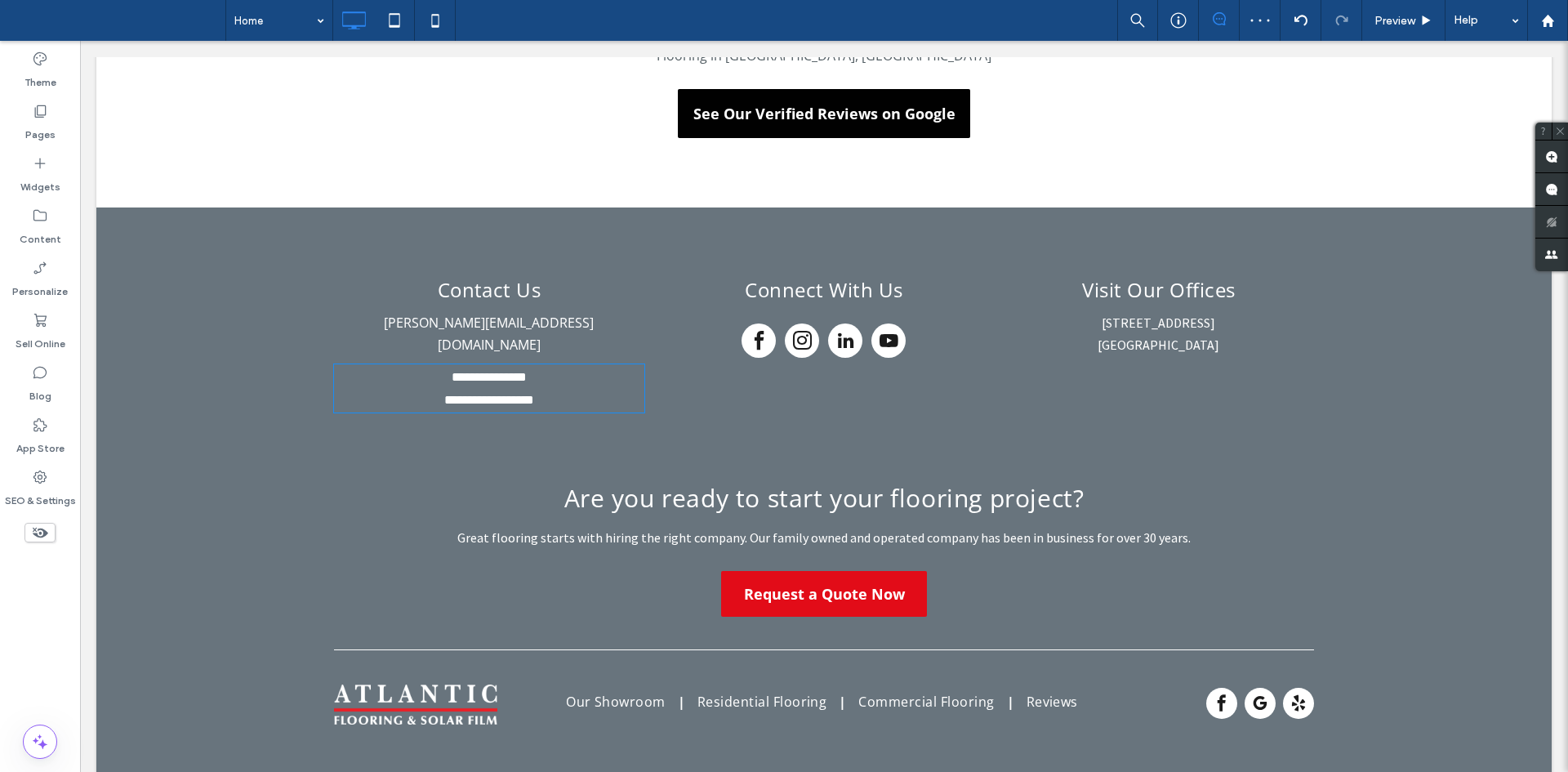
type input "**********"
type input "**"
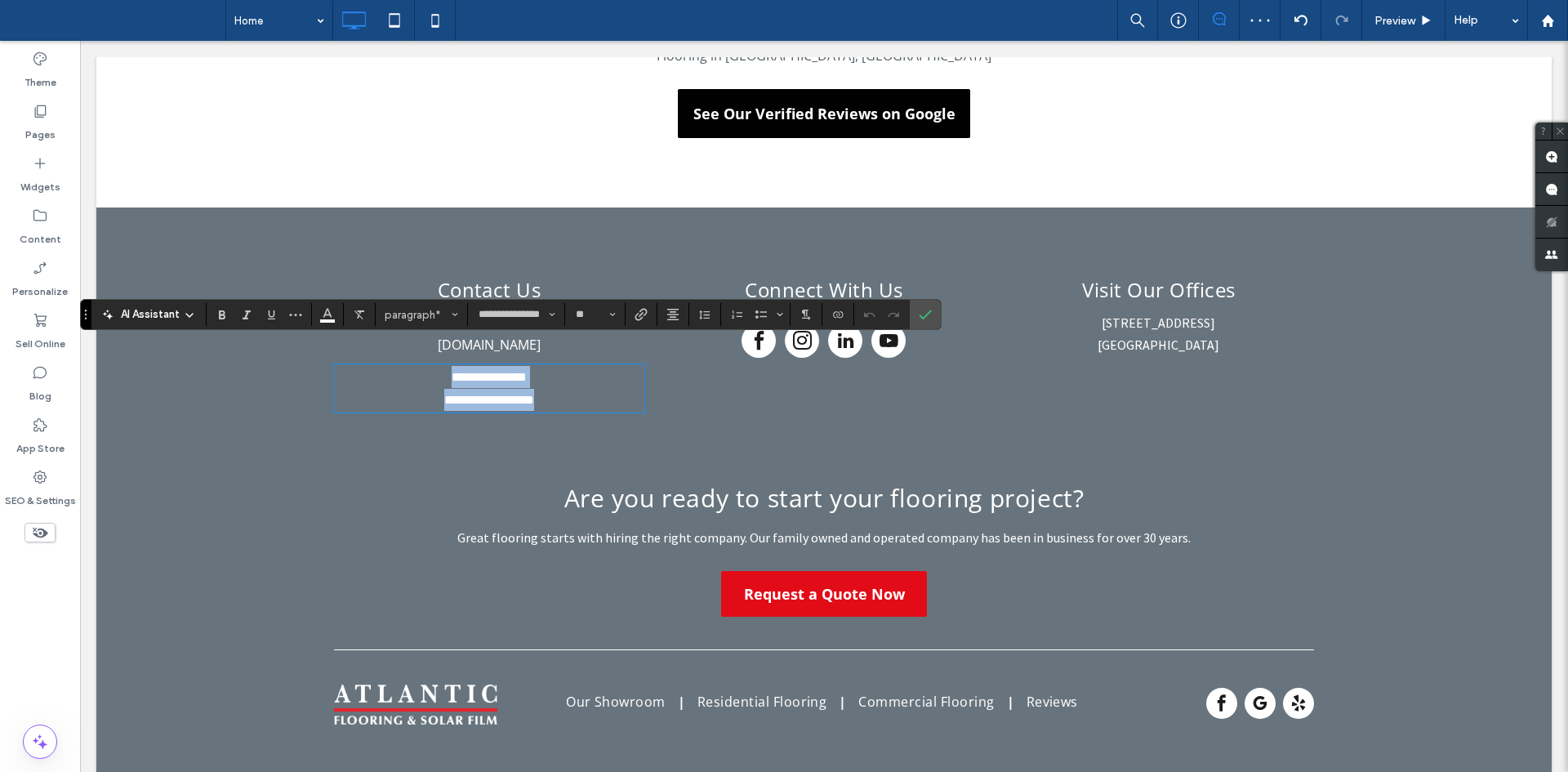
click at [520, 370] on span "**********" at bounding box center [489, 376] width 75 height 12
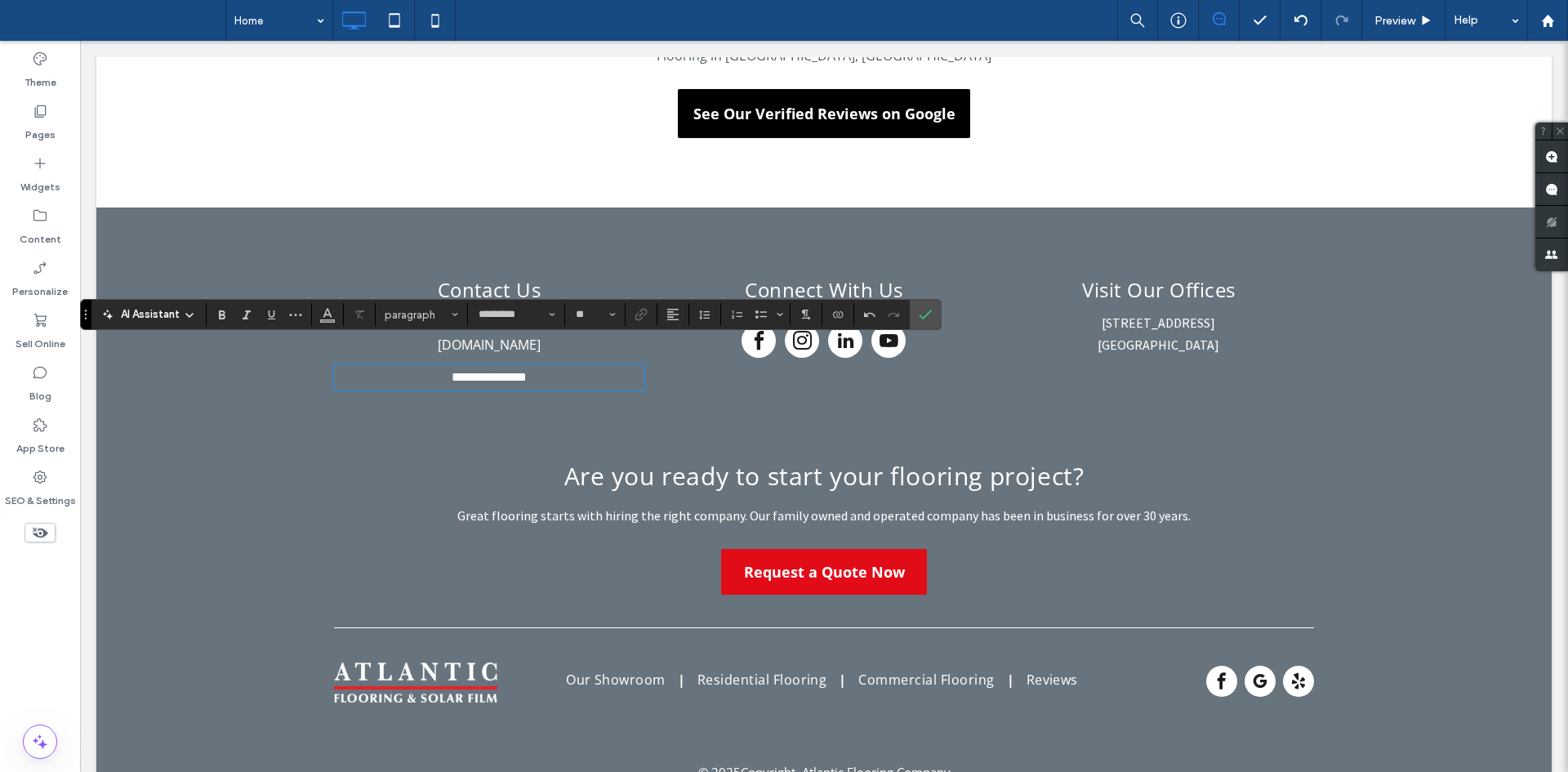
type input "**********"
click at [508, 310] on input "**********" at bounding box center [511, 313] width 70 height 13
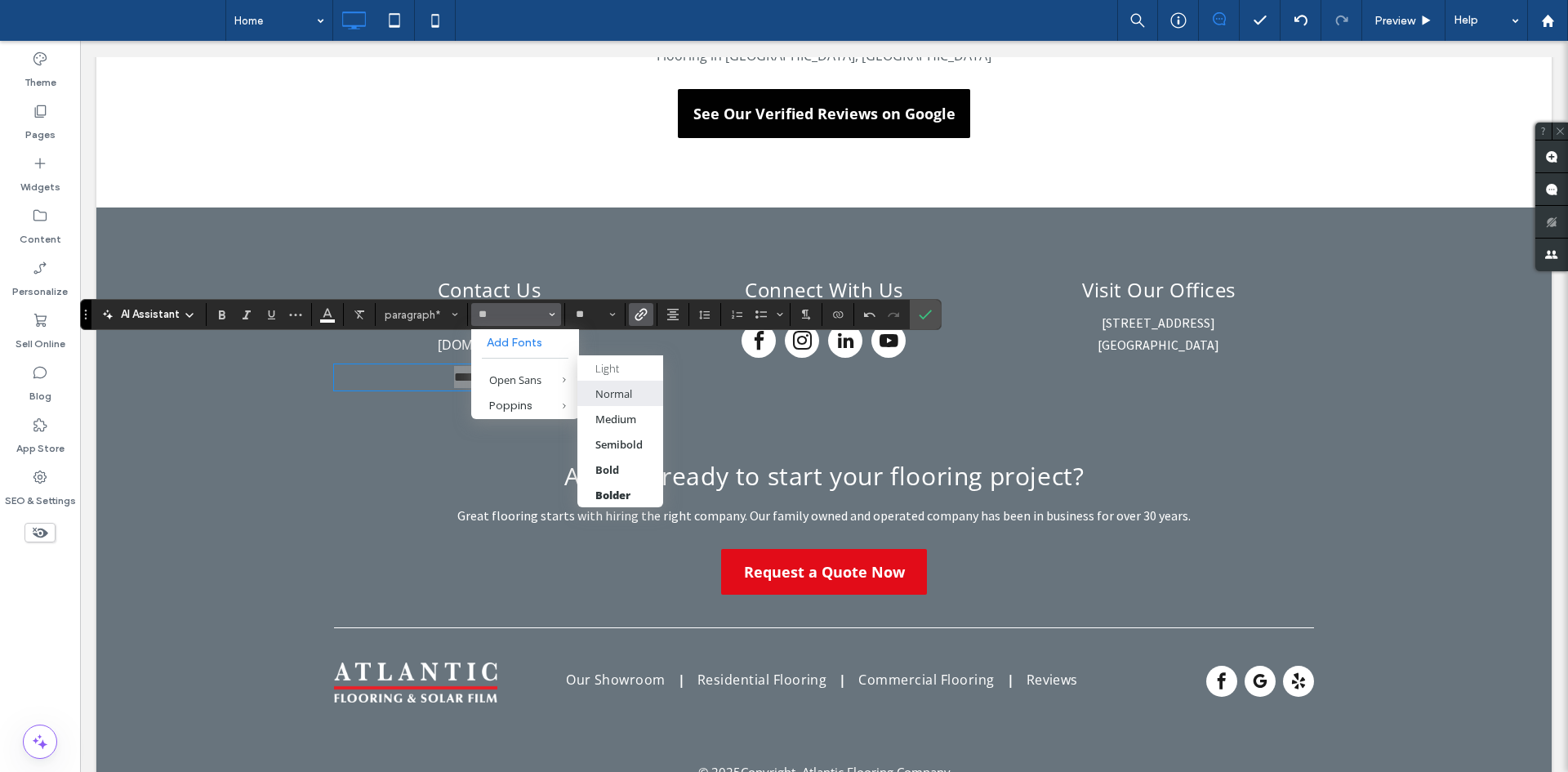
click at [630, 400] on div "Normal" at bounding box center [613, 393] width 36 height 15
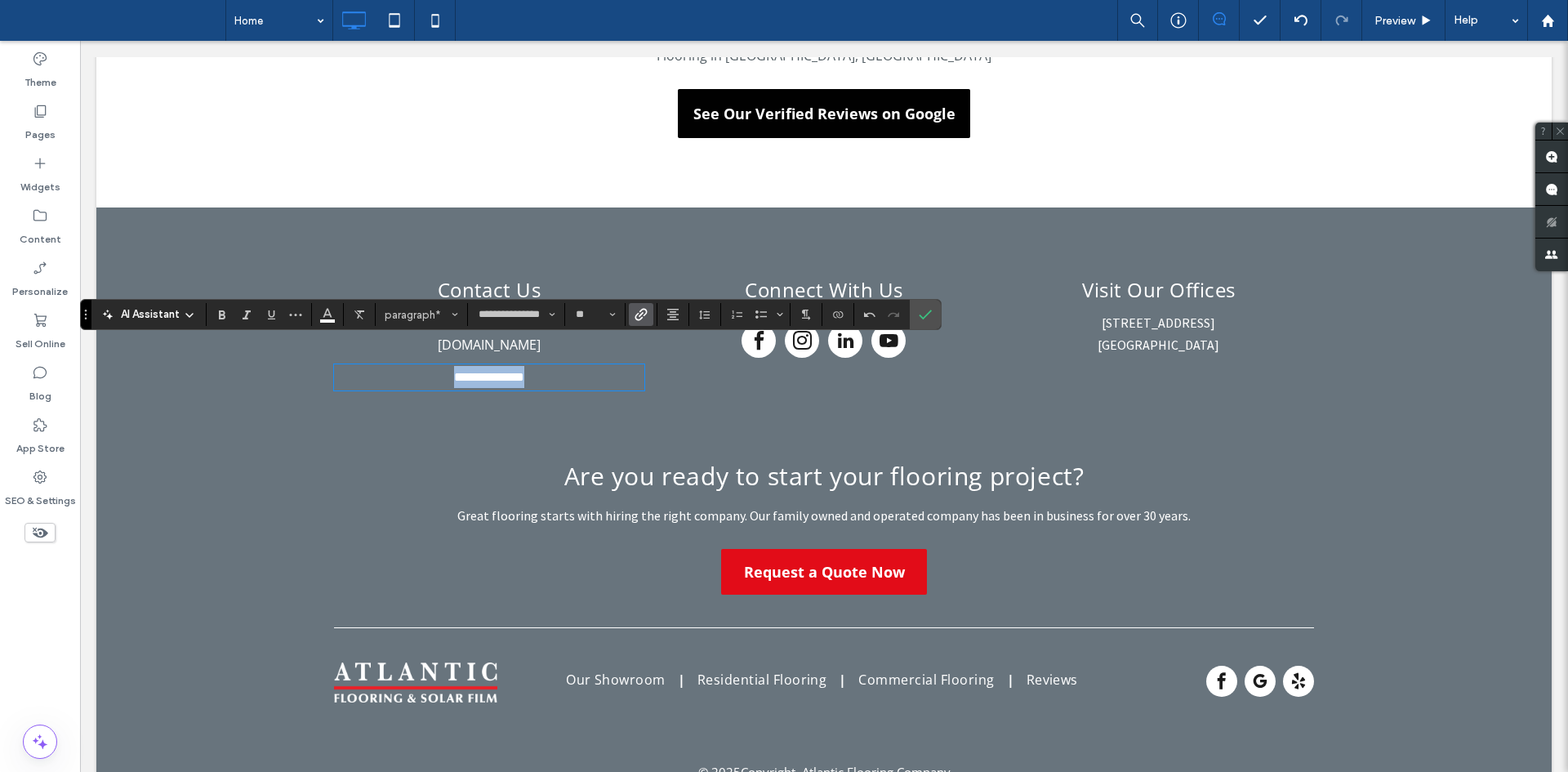
type input "*********"
click at [936, 304] on label "Confirm" at bounding box center [924, 314] width 25 height 29
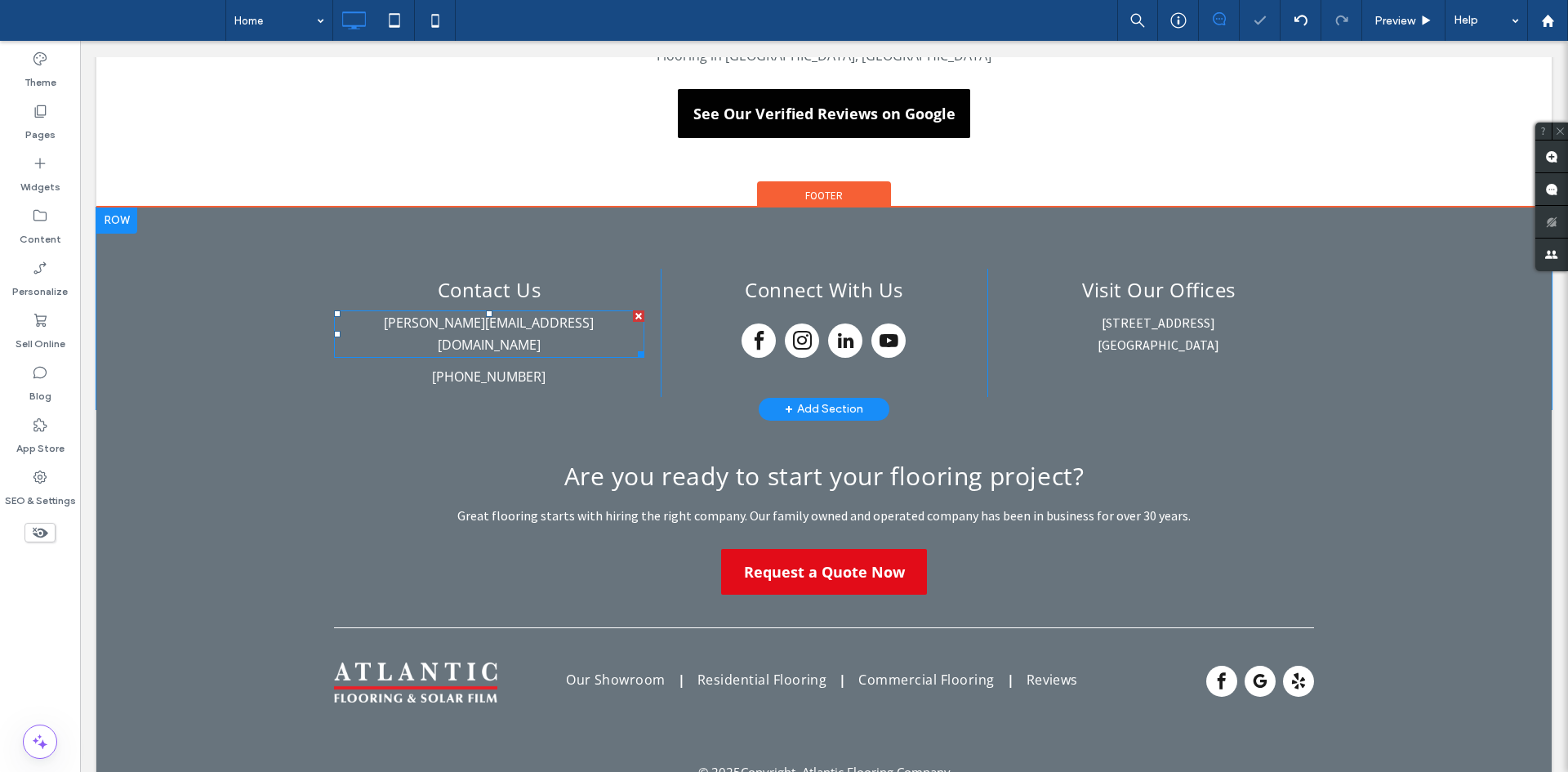
click at [519, 315] on link "[PERSON_NAME][EMAIL_ADDRESS][DOMAIN_NAME]" at bounding box center [489, 333] width 210 height 40
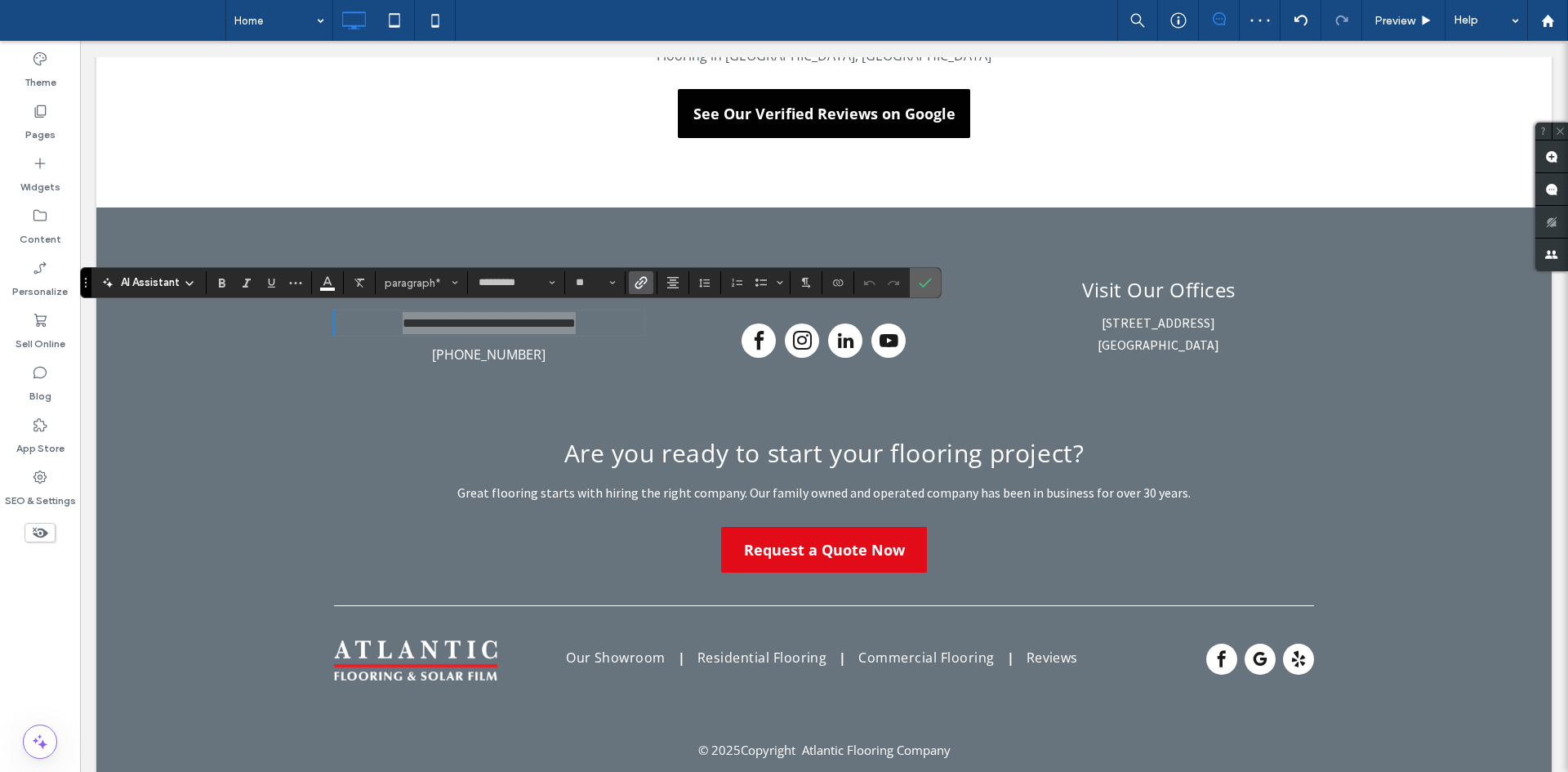
click at [929, 279] on icon "Confirm" at bounding box center [924, 282] width 13 height 13
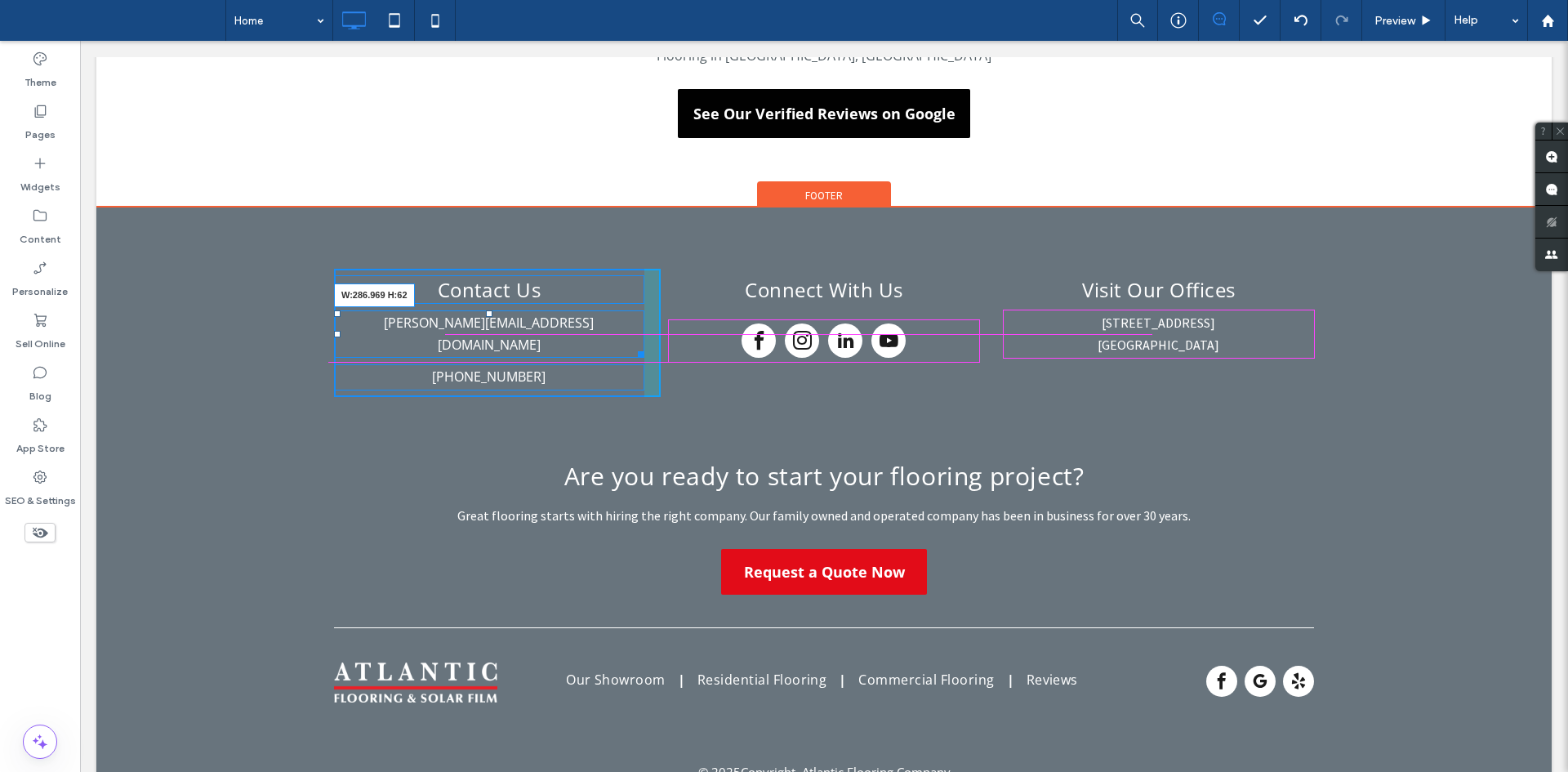
drag, startPoint x: 632, startPoint y: 331, endPoint x: 956, endPoint y: 327, distance: 324.0
click at [956, 327] on div "Contact Us Click To Paste michael@alfanoconstructiongroup.com W:286.969 H:62 (7…" at bounding box center [823, 332] width 980 height 129
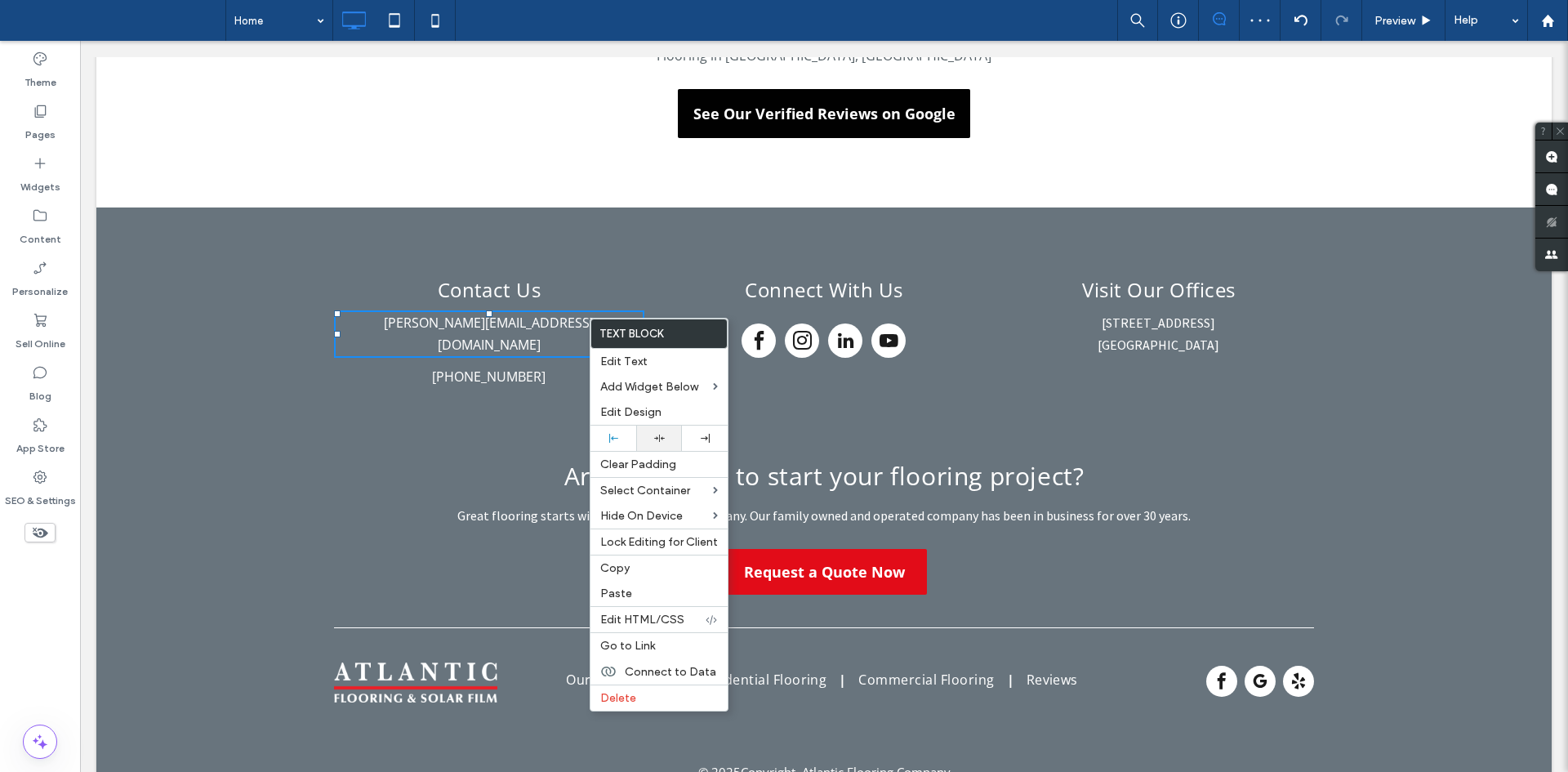
click at [667, 432] on div at bounding box center [659, 438] width 46 height 26
click at [522, 367] on link "[PHONE_NUMBER]" at bounding box center [489, 376] width 114 height 18
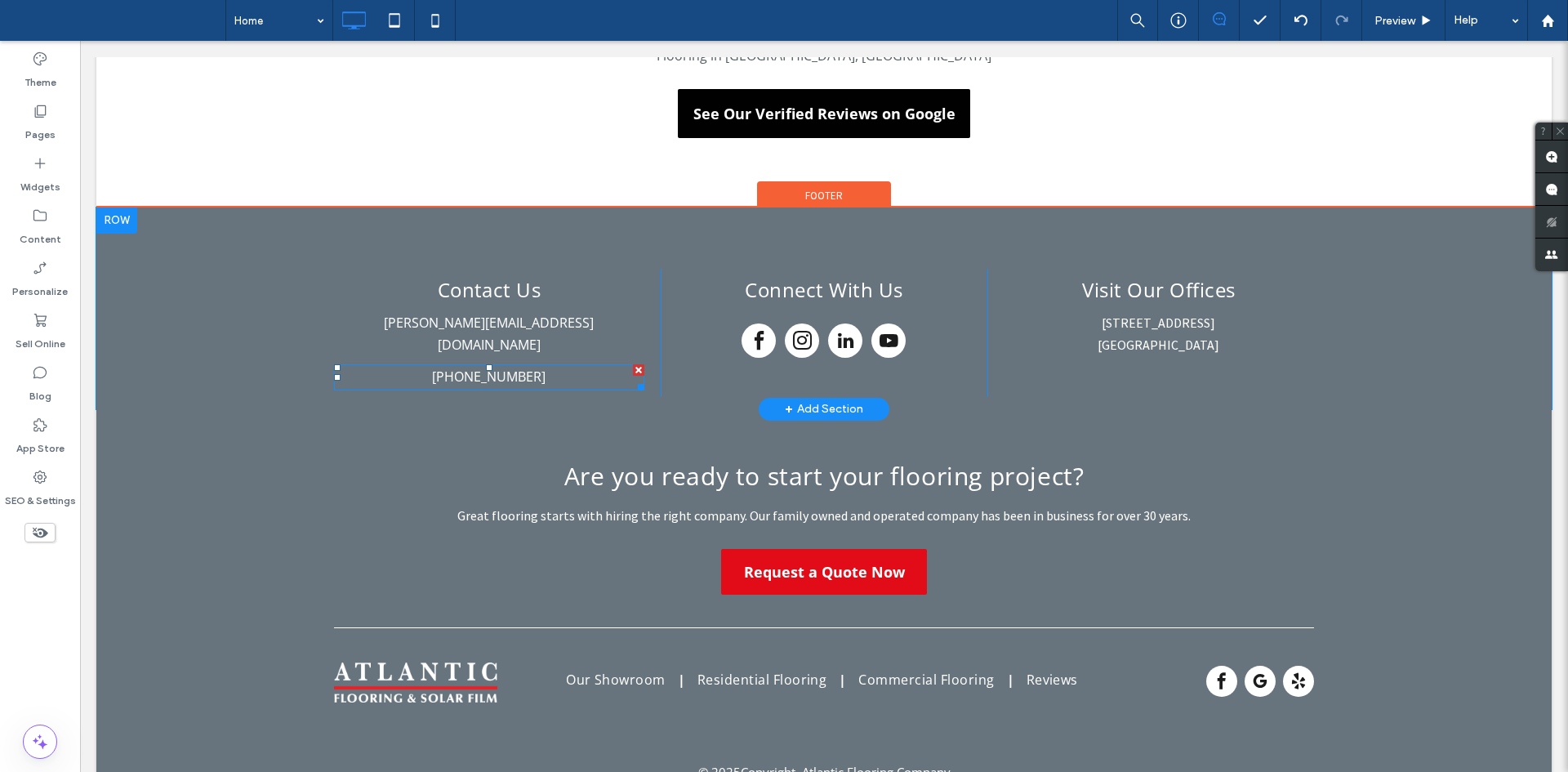
click at [624, 365] on p "[PHONE_NUMBER]" at bounding box center [489, 376] width 310 height 22
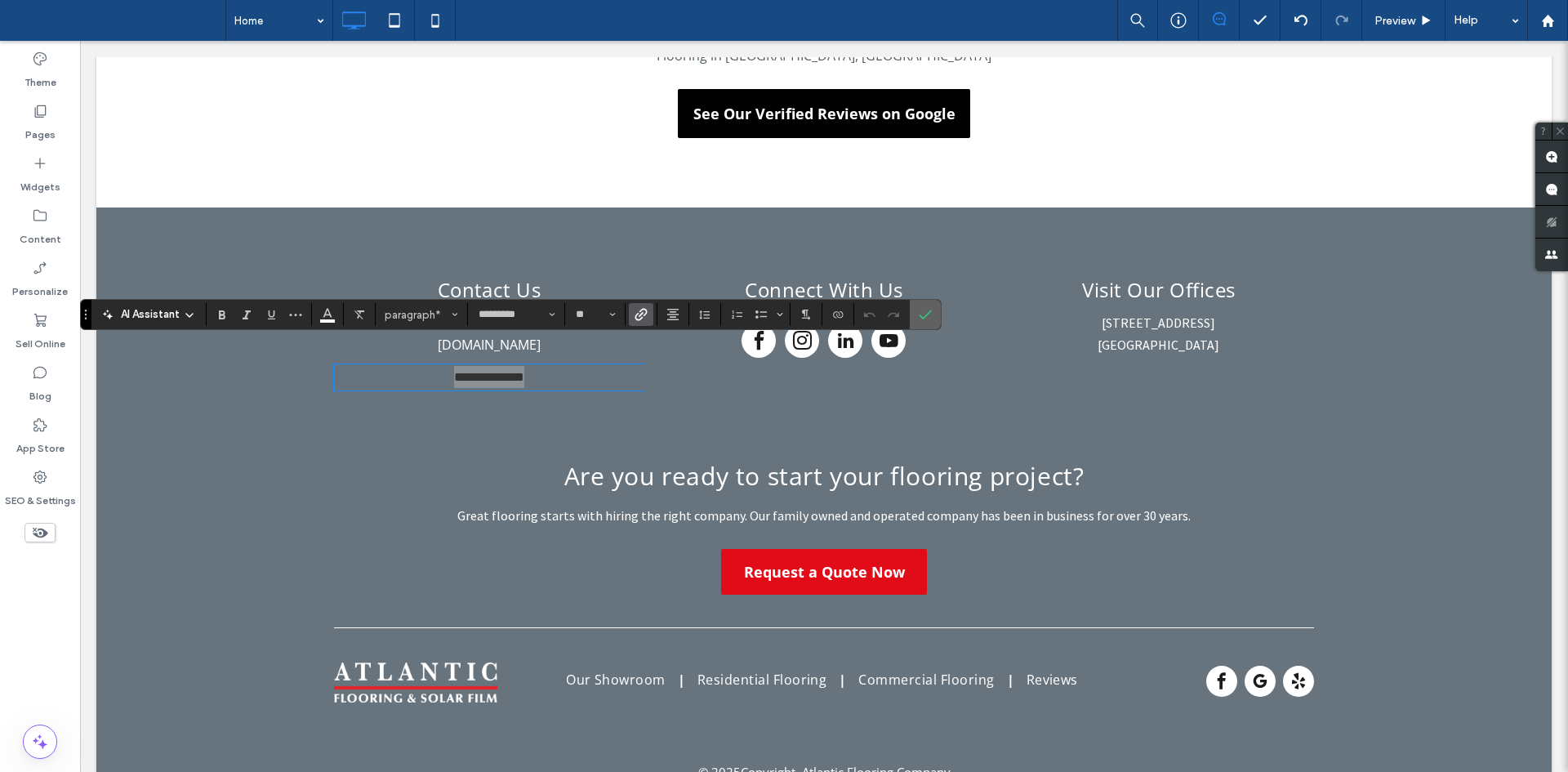
click at [919, 317] on icon "Confirm" at bounding box center [924, 313] width 13 height 13
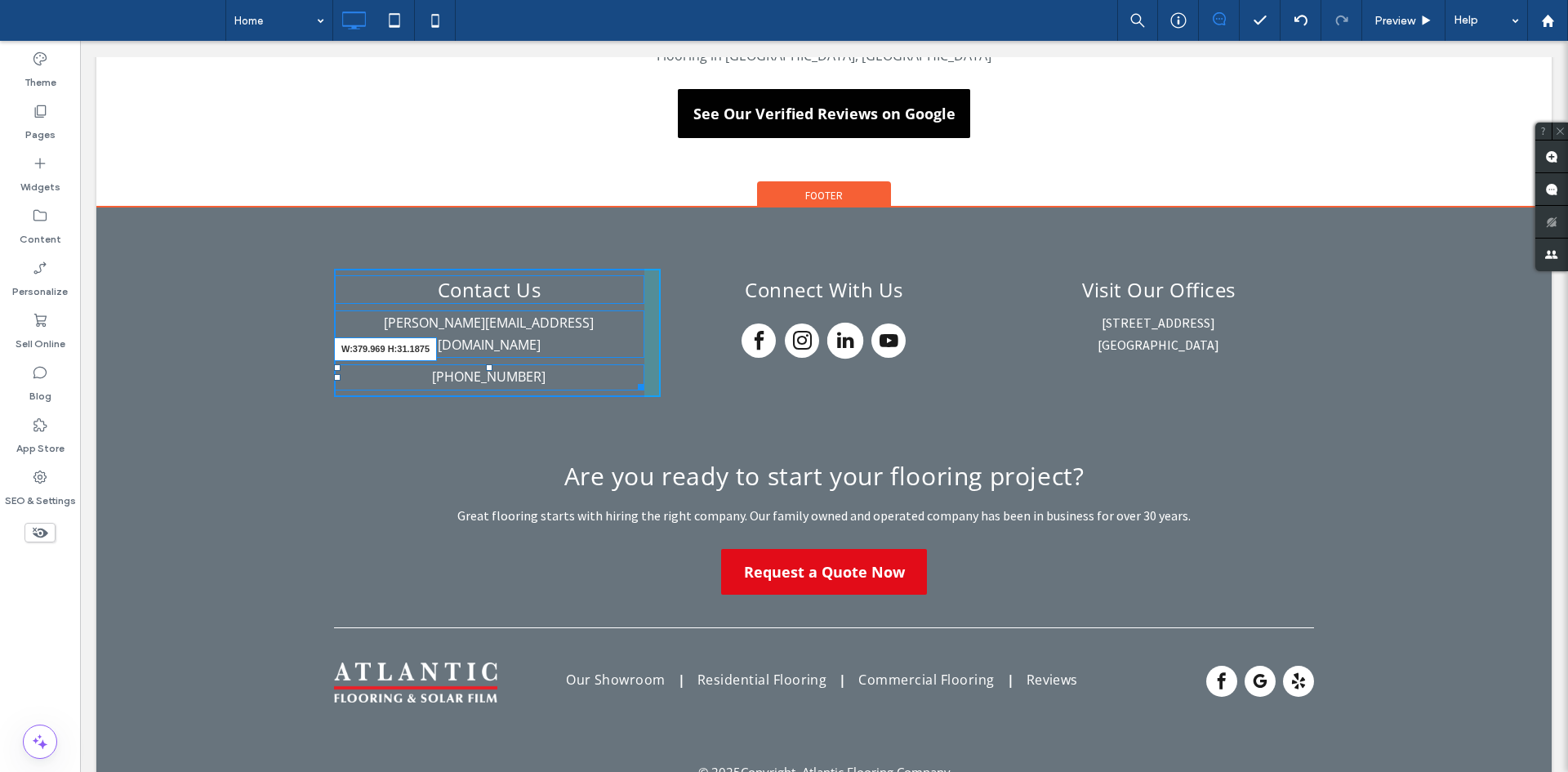
drag, startPoint x: 624, startPoint y: 358, endPoint x: 843, endPoint y: 328, distance: 221.0
click at [843, 328] on div "Contact Us Click To Paste michael@alfanoconstructiongroup.com (732) 922-2020 W:…" at bounding box center [823, 332] width 980 height 129
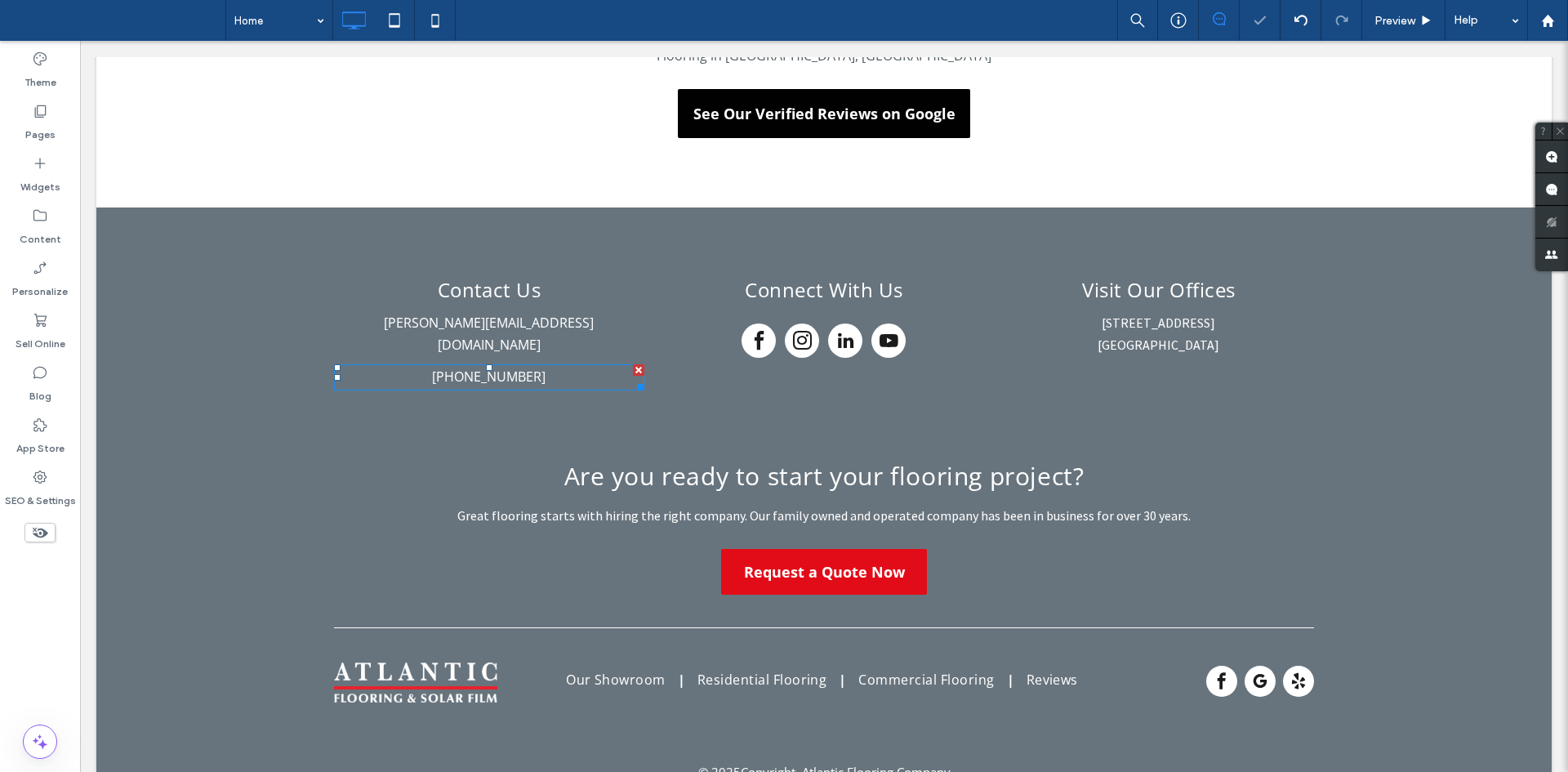
drag, startPoint x: 597, startPoint y: 399, endPoint x: 518, endPoint y: 358, distance: 89.0
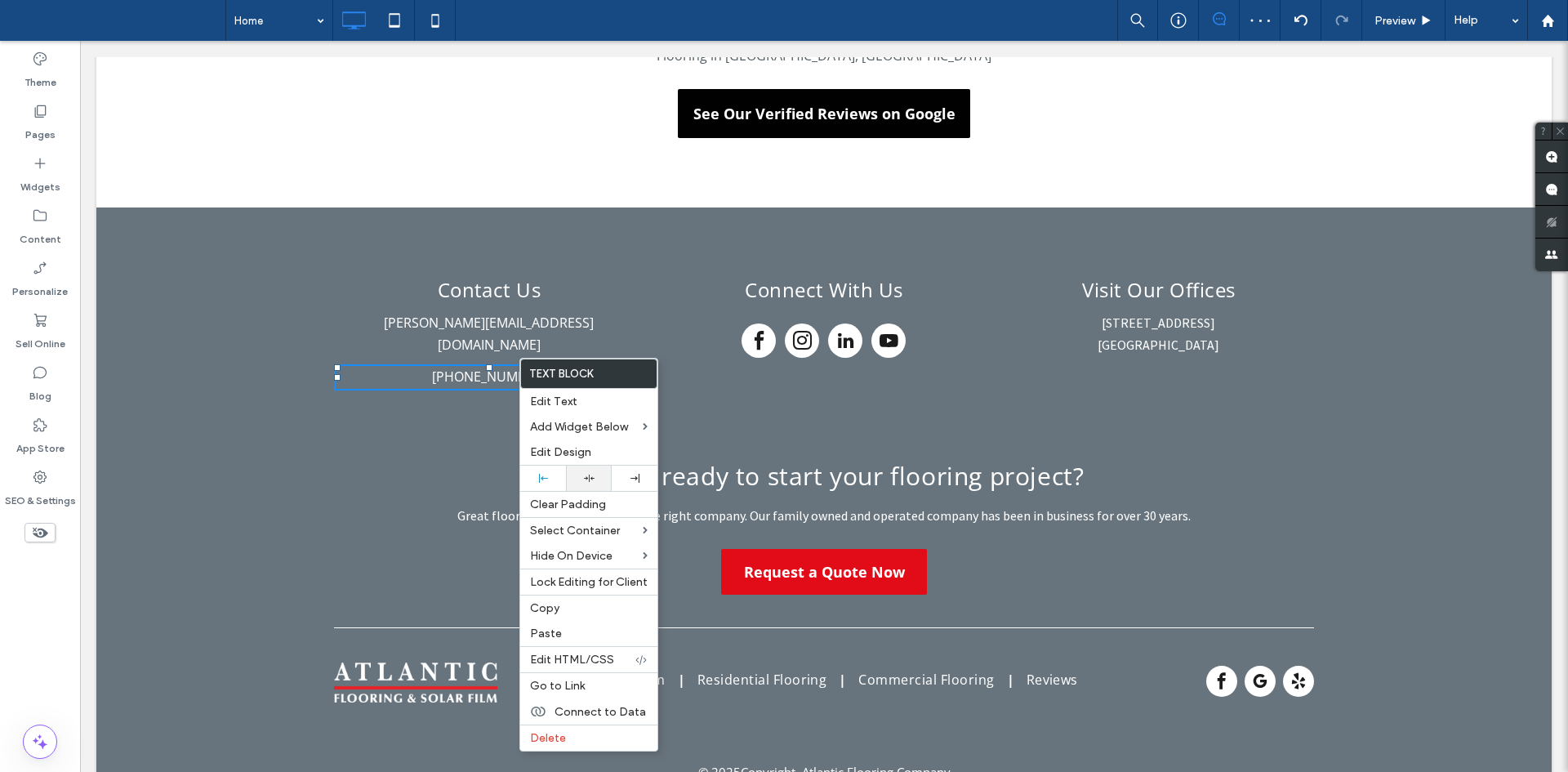
click at [600, 473] on div at bounding box center [588, 477] width 29 height 11
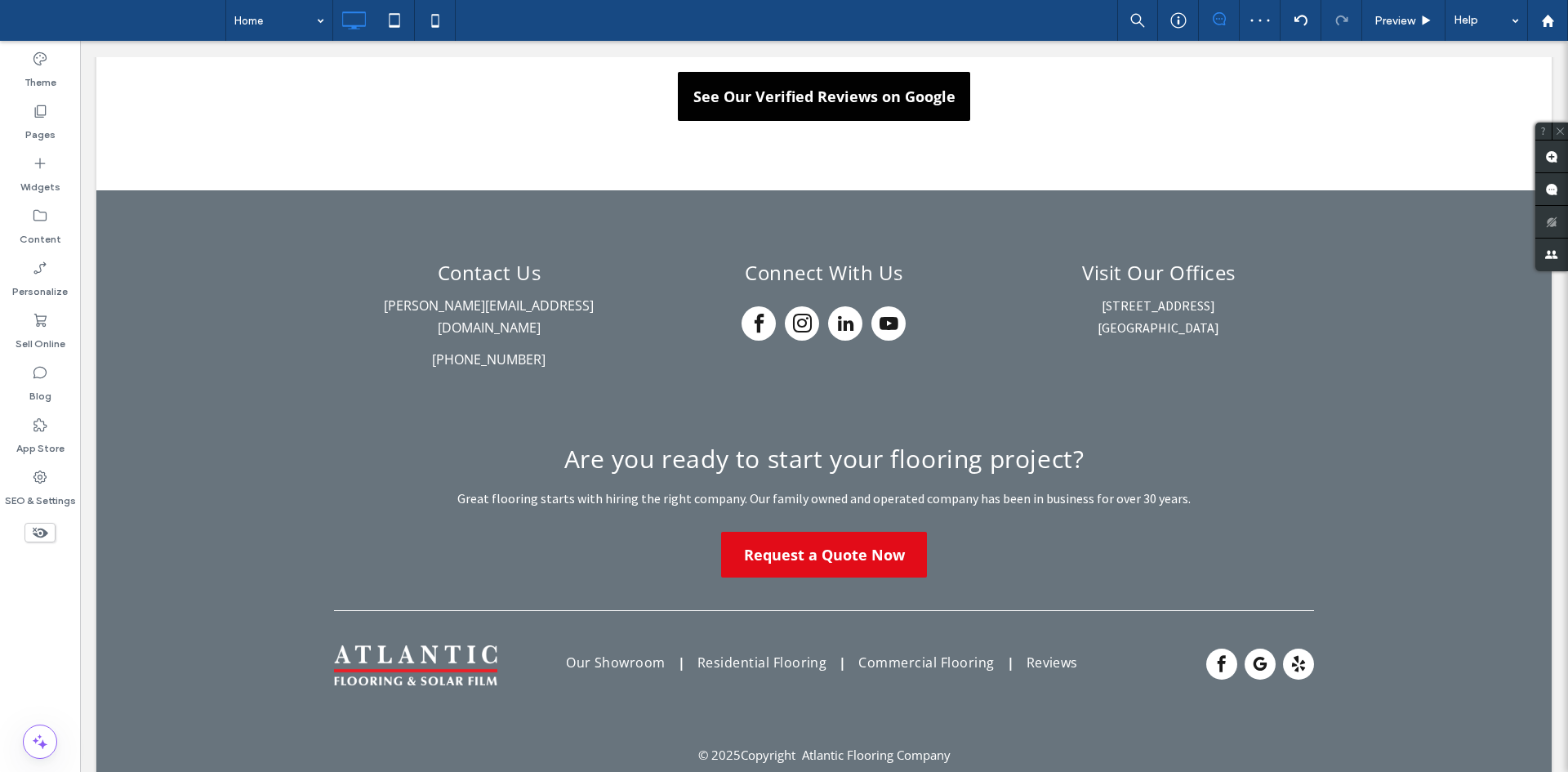
scroll to position [3167, 0]
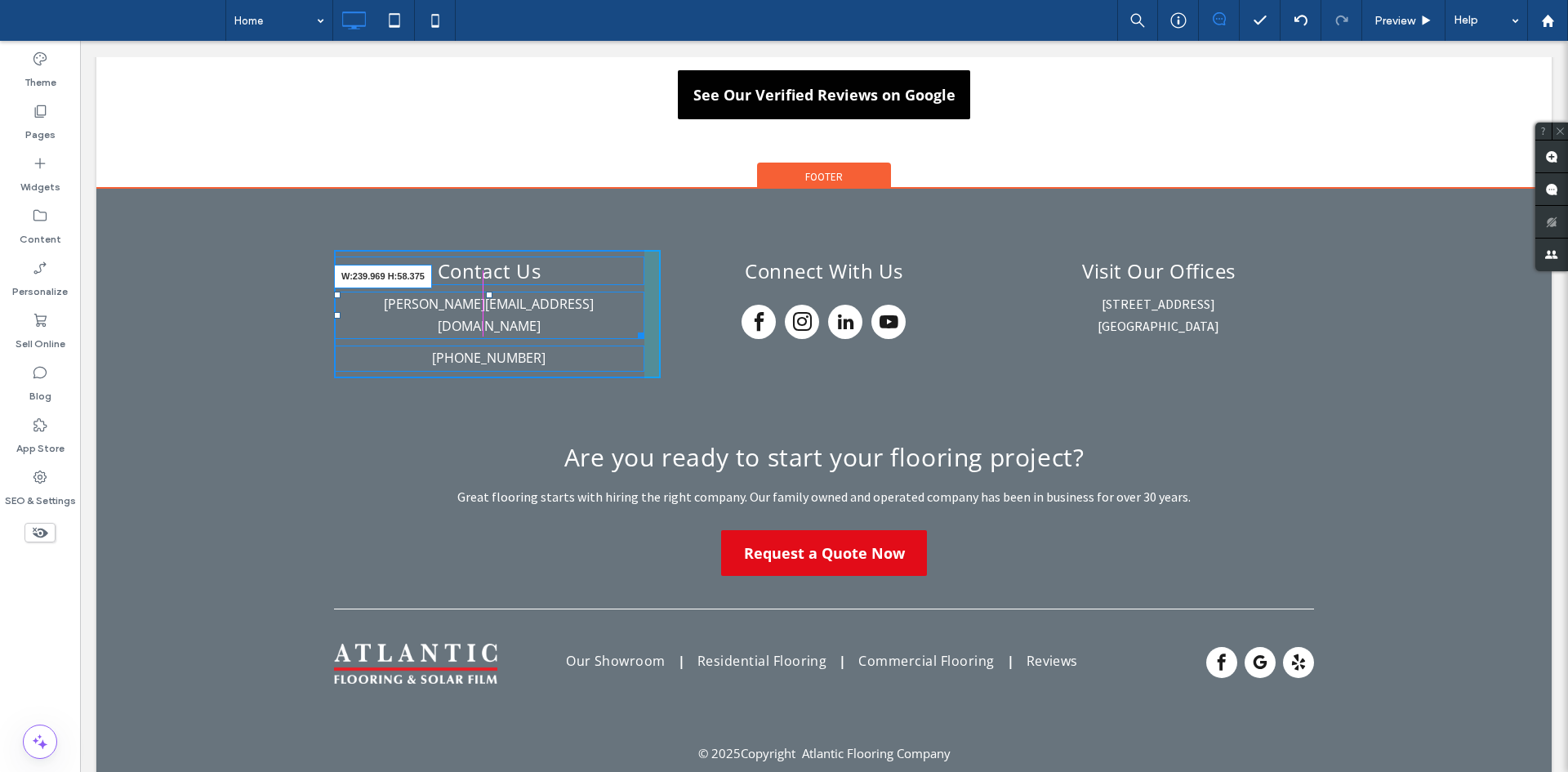
drag, startPoint x: 626, startPoint y: 316, endPoint x: 846, endPoint y: 268, distance: 225.2
click at [846, 268] on div "Contact Us Click To Paste michael@alfanoconstructiongroup.com W:239.969 H:58.37…" at bounding box center [823, 313] width 980 height 129
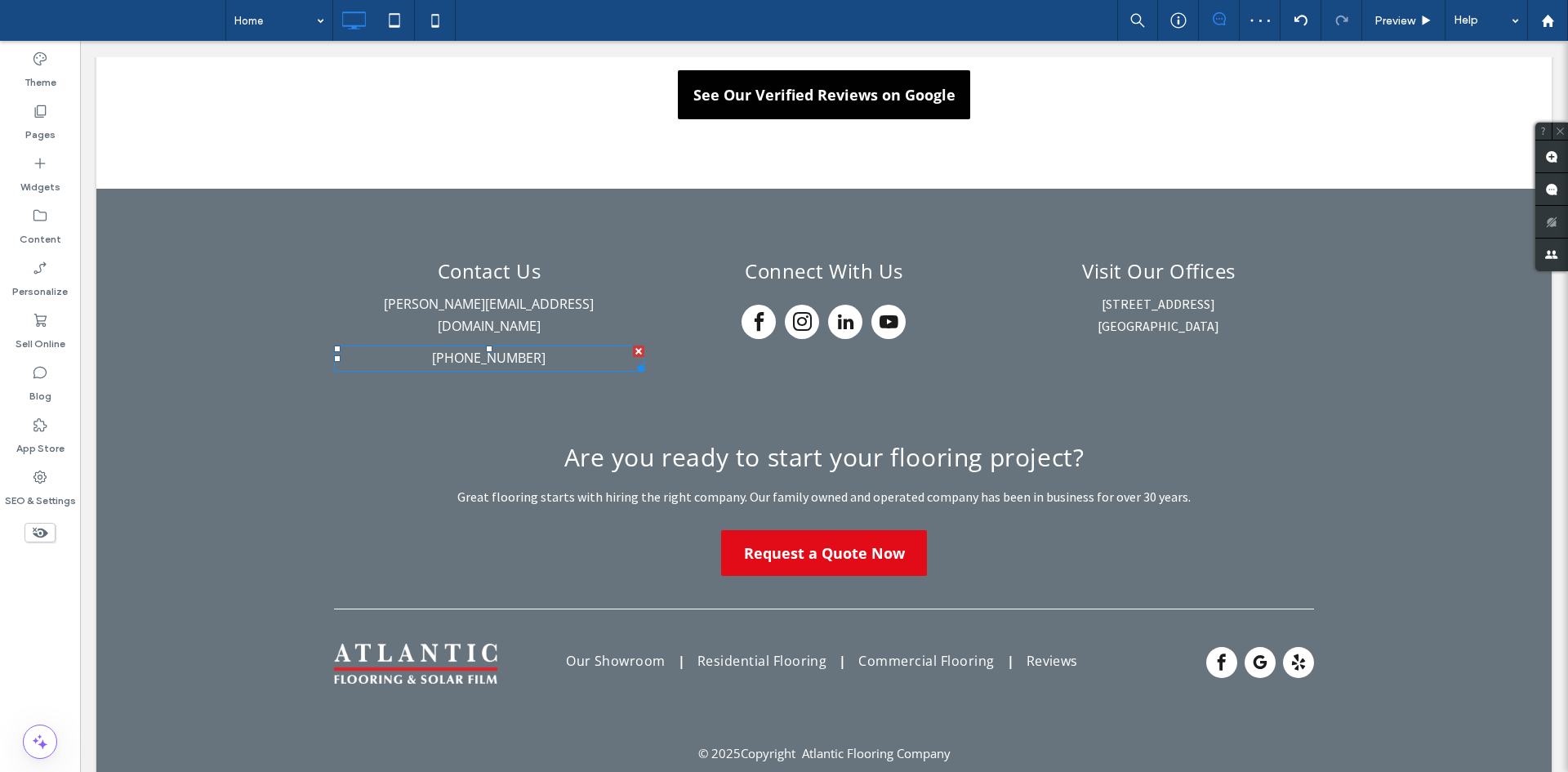
drag, startPoint x: 628, startPoint y: 342, endPoint x: 999, endPoint y: 298, distance: 373.6
click at [999, 298] on div "Contact Us Click To Paste michael@alfanoconstructiongroup.com (732) 922-2020 Cl…" at bounding box center [823, 313] width 980 height 129
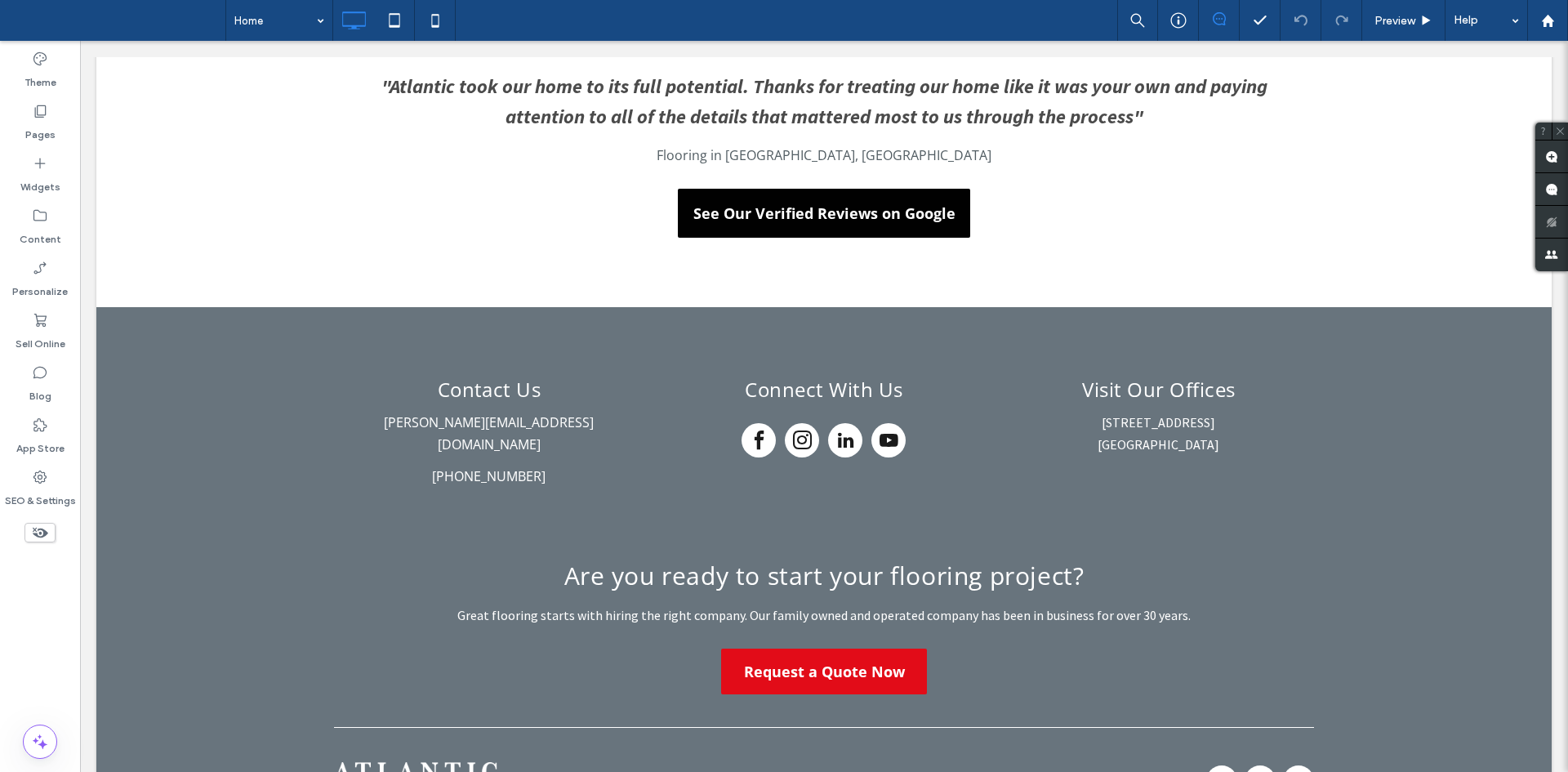
scroll to position [3167, 0]
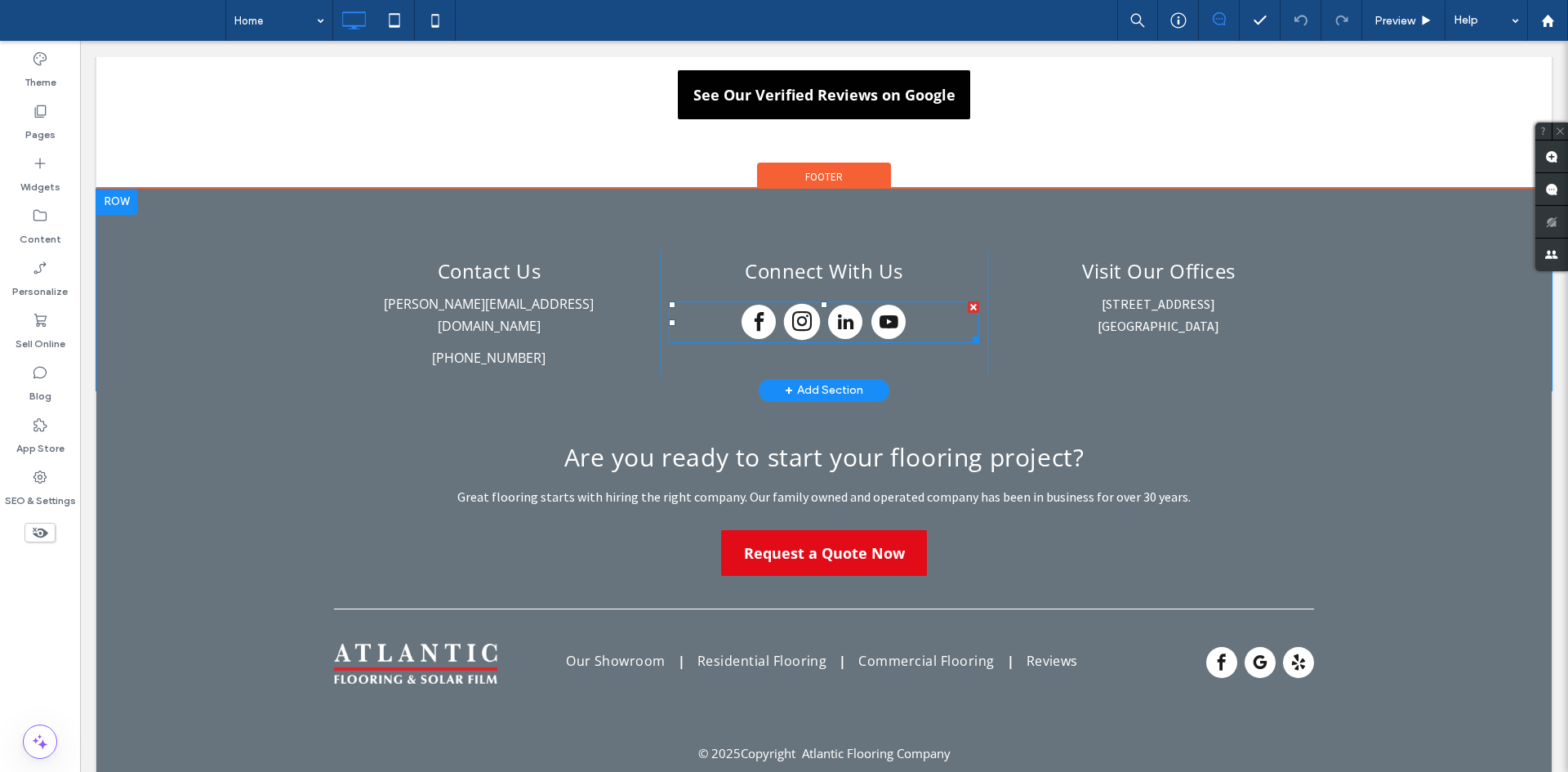
click at [813, 318] on span "instagram" at bounding box center [802, 321] width 36 height 36
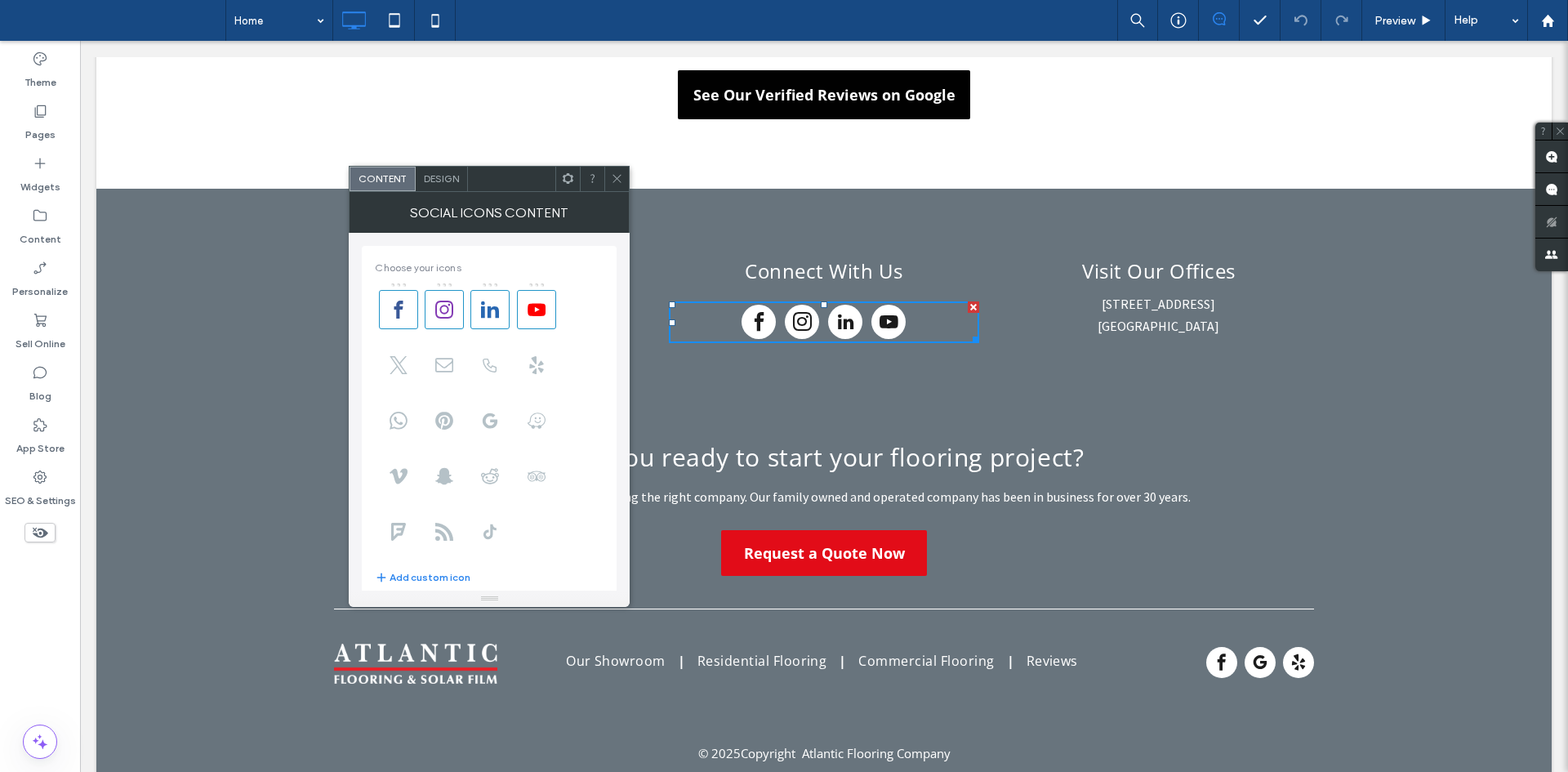
click at [444, 180] on span "Design" at bounding box center [441, 178] width 35 height 12
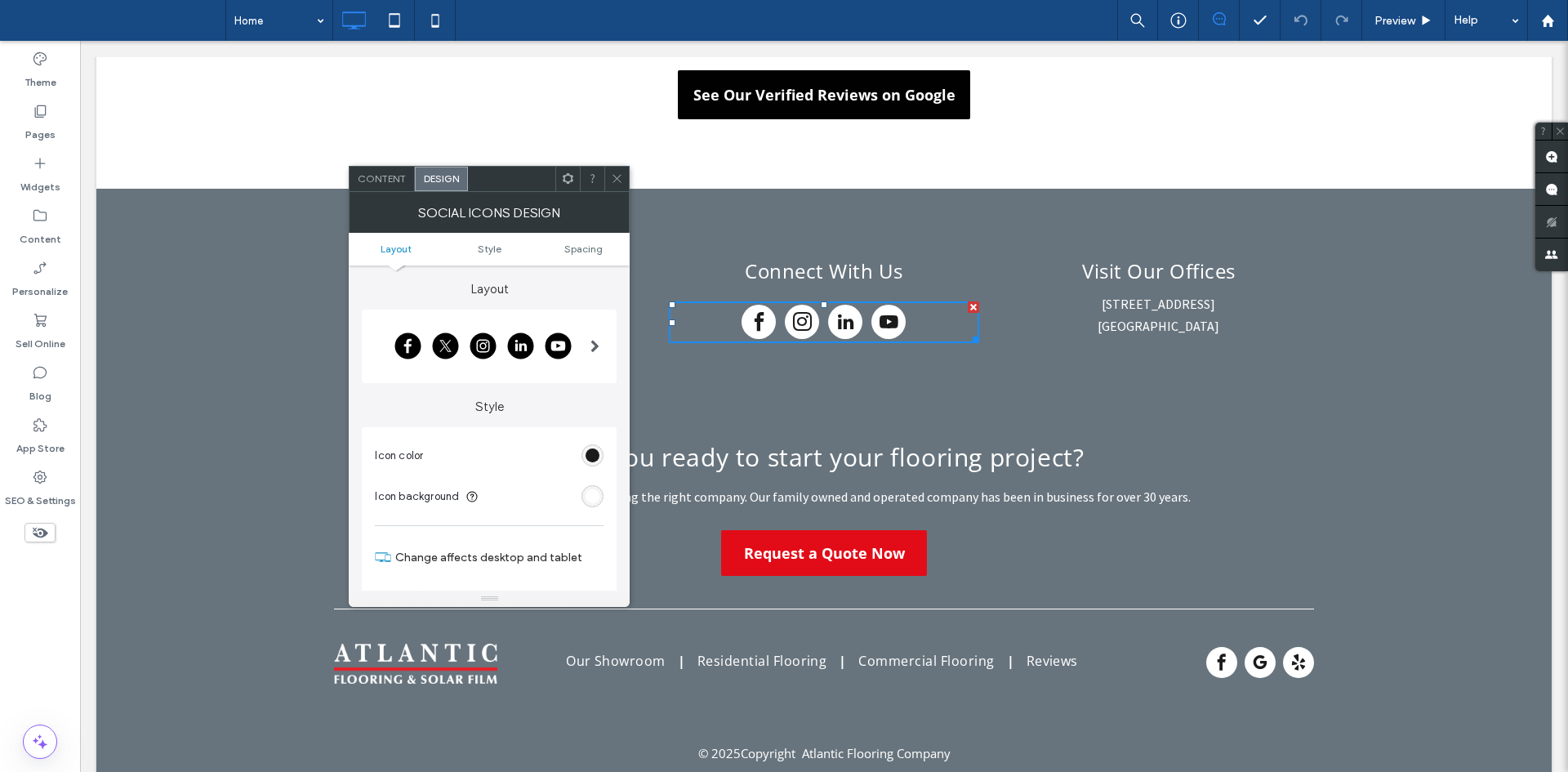
drag, startPoint x: 530, startPoint y: 214, endPoint x: 366, endPoint y: 162, distance: 172.0
click at [366, 192] on div "Social Icons Design" at bounding box center [489, 212] width 281 height 41
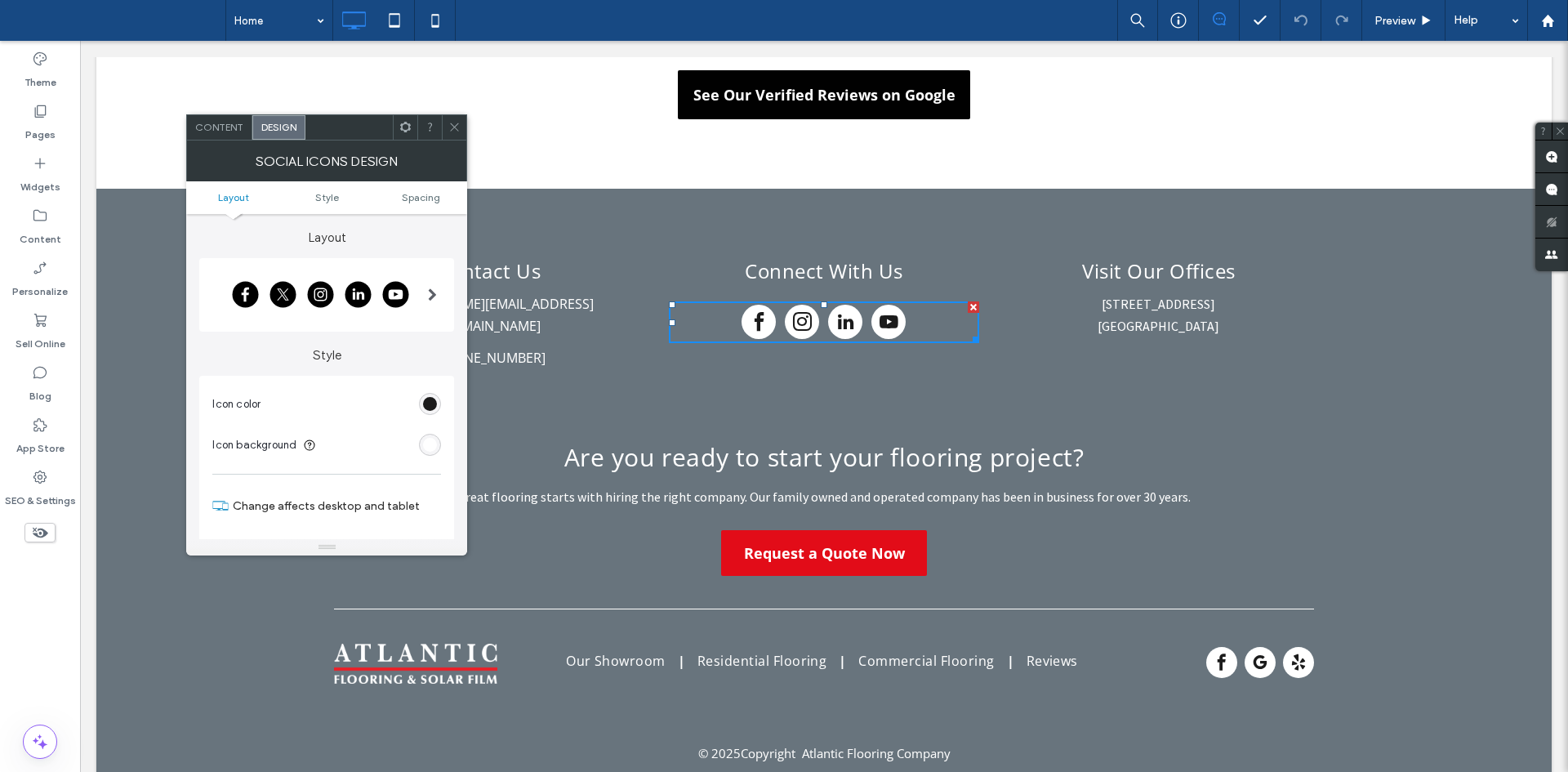
scroll to position [109, 0]
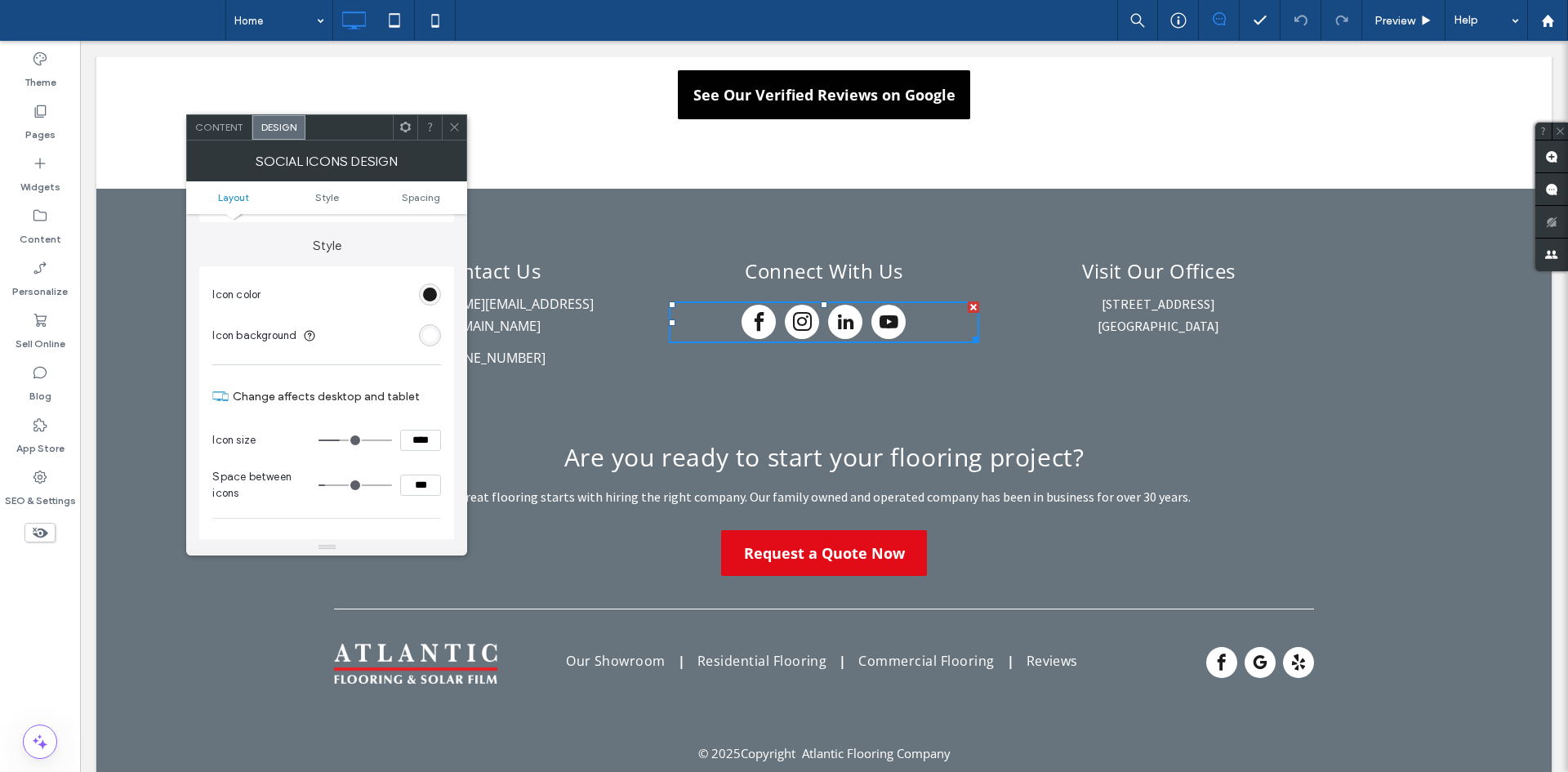
click at [427, 341] on div "rgb(255, 255, 255)" at bounding box center [430, 335] width 14 height 14
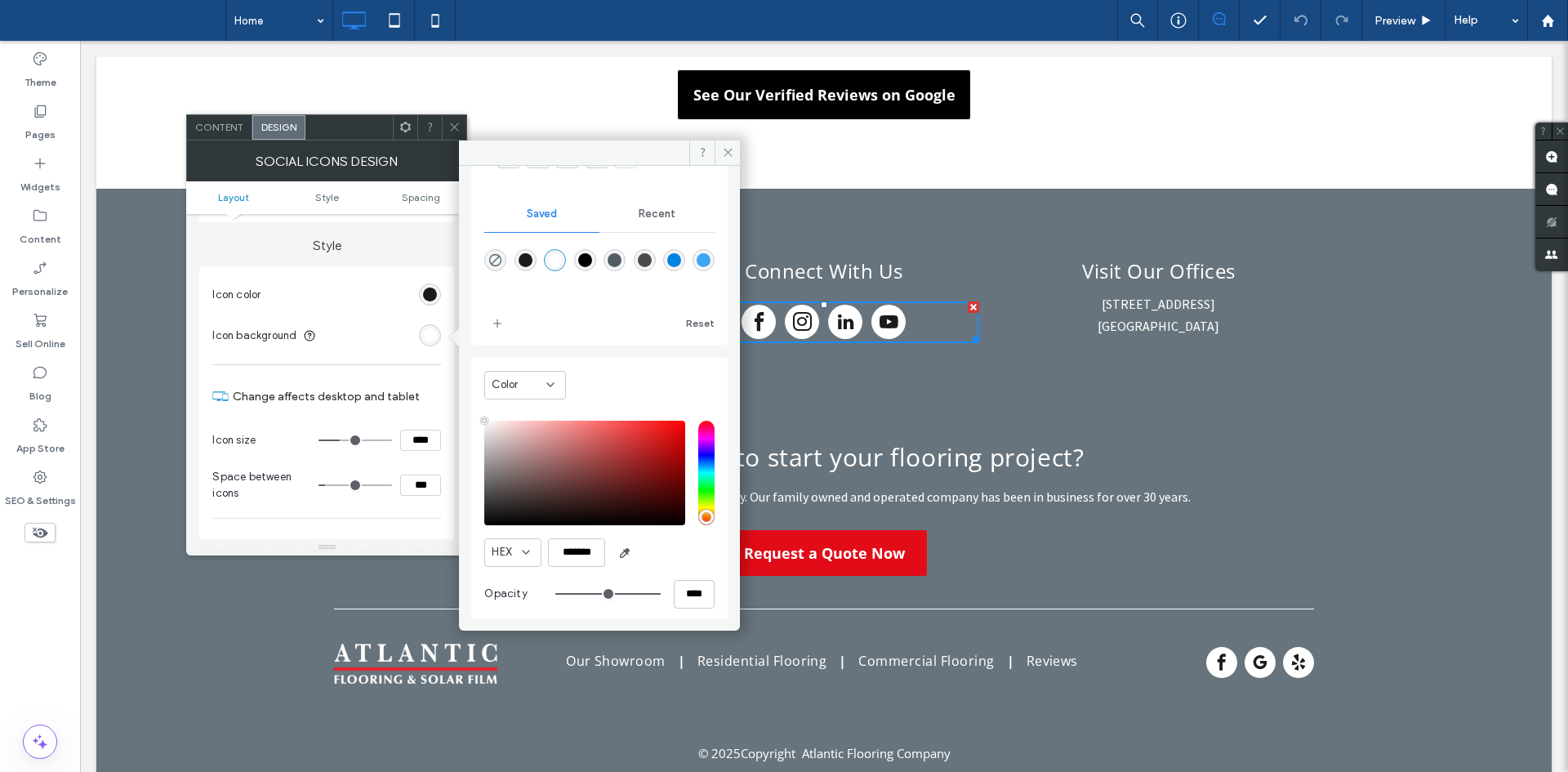
scroll to position [106, 0]
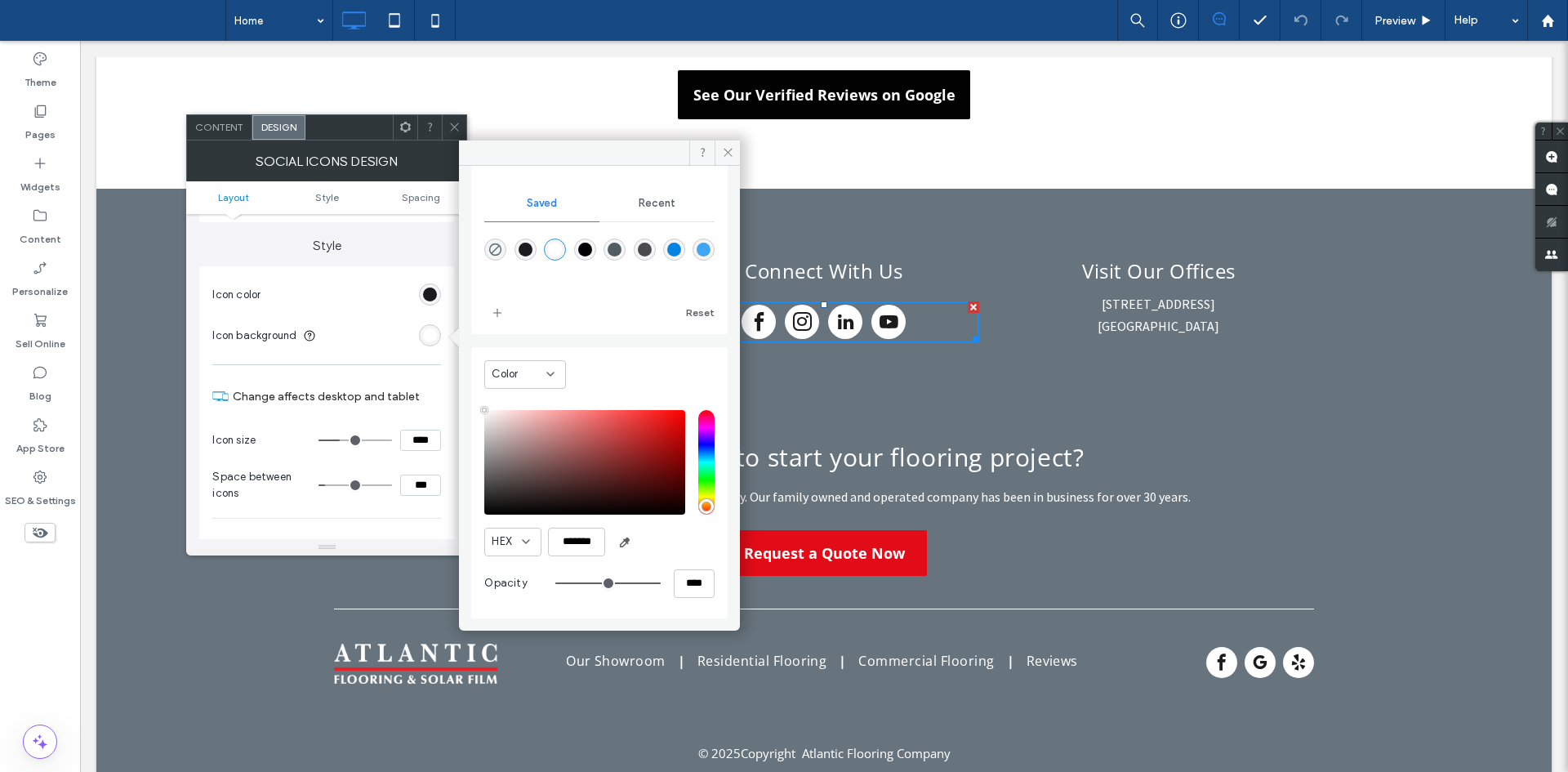
click at [591, 249] on div "rgba(1,1,1,1)" at bounding box center [586, 249] width 14 height 14
click at [651, 248] on div "rgba(75,75,75,1)" at bounding box center [644, 249] width 14 height 14
click at [593, 532] on input "*******" at bounding box center [577, 541] width 57 height 28
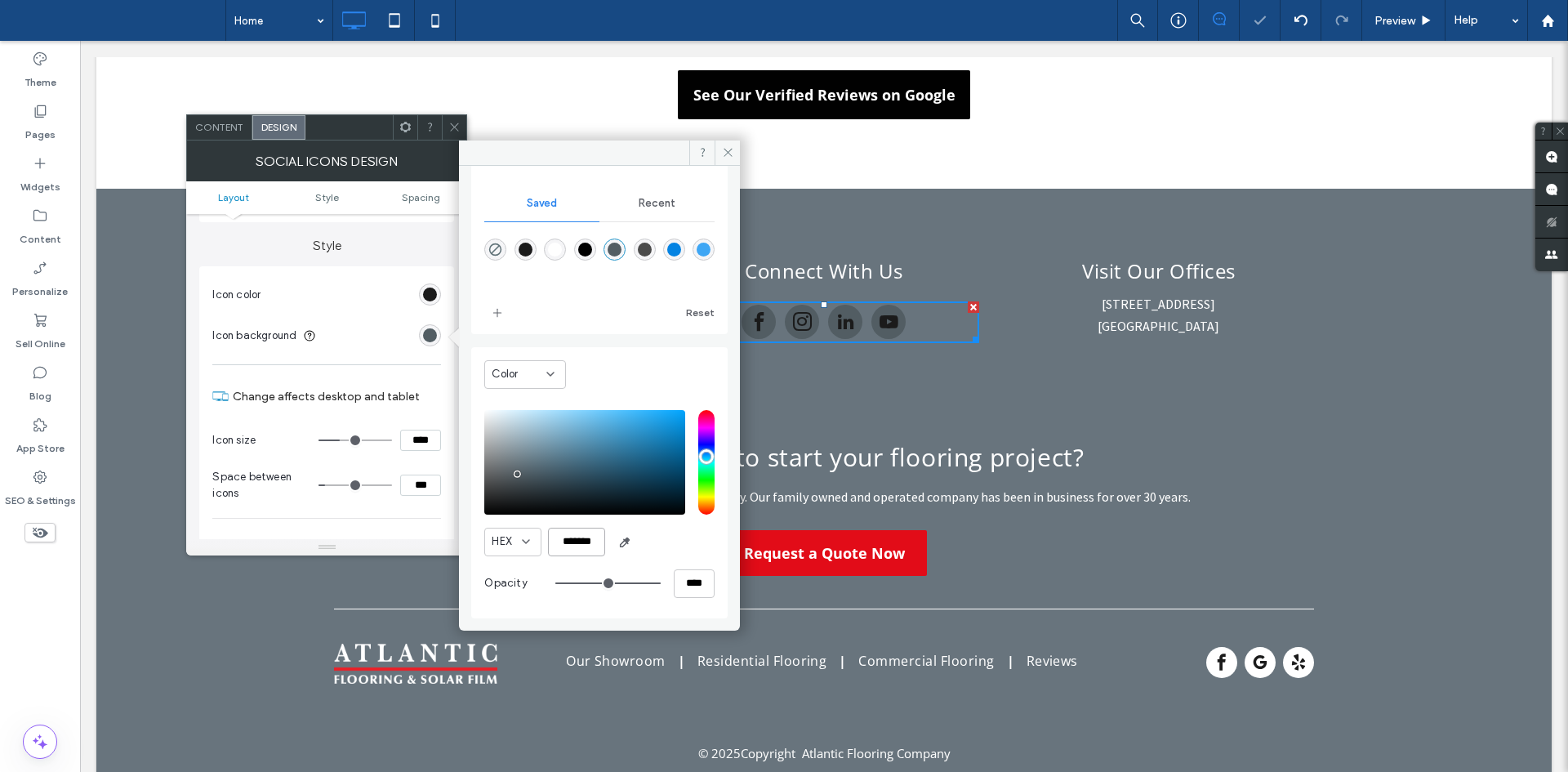
type input "*******"
click at [426, 300] on div "rgb(27, 27, 27)" at bounding box center [430, 295] width 14 height 14
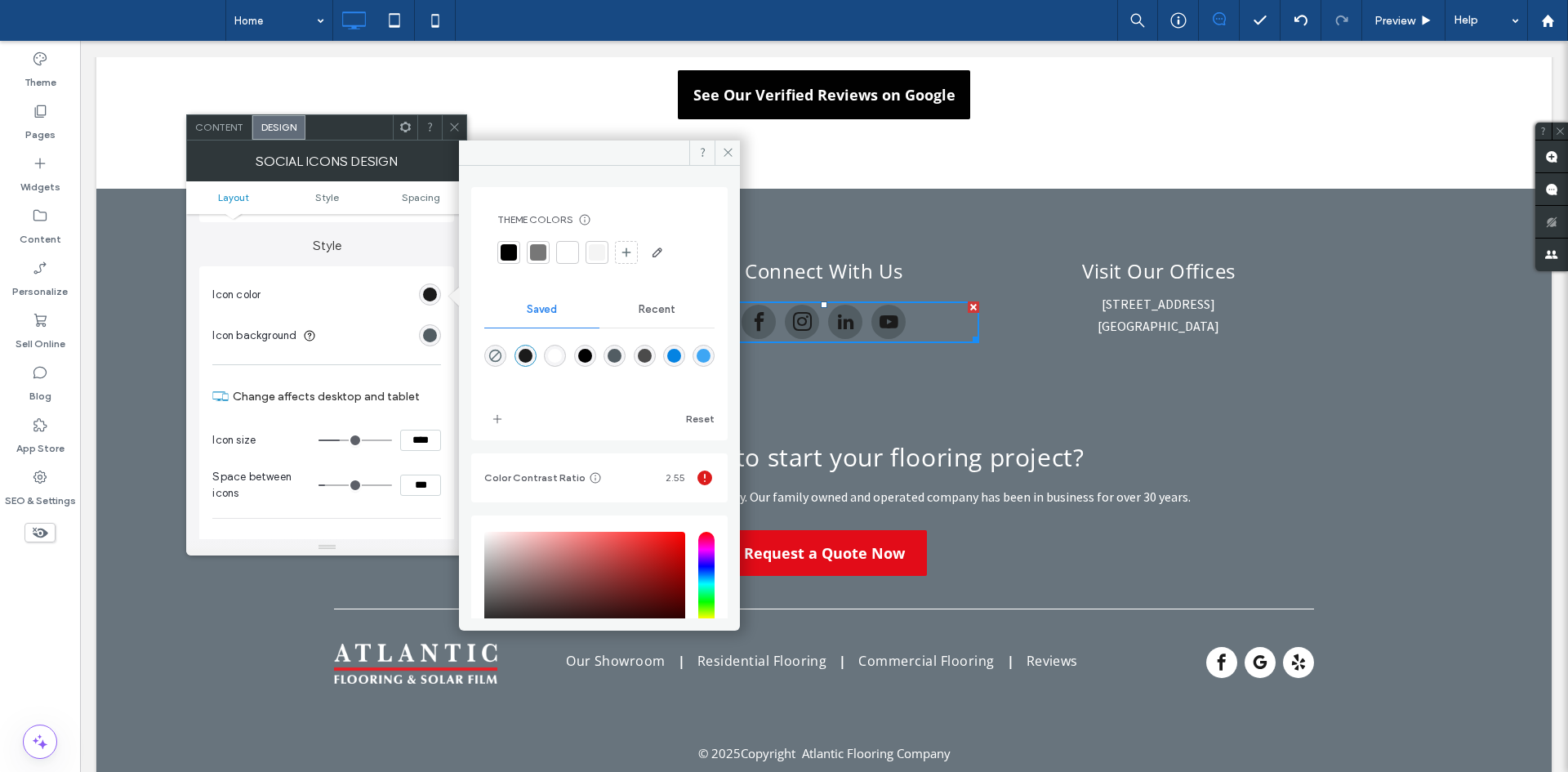
click at [562, 351] on div "rgba(255,255,255,1)" at bounding box center [555, 356] width 14 height 14
type input "*******"
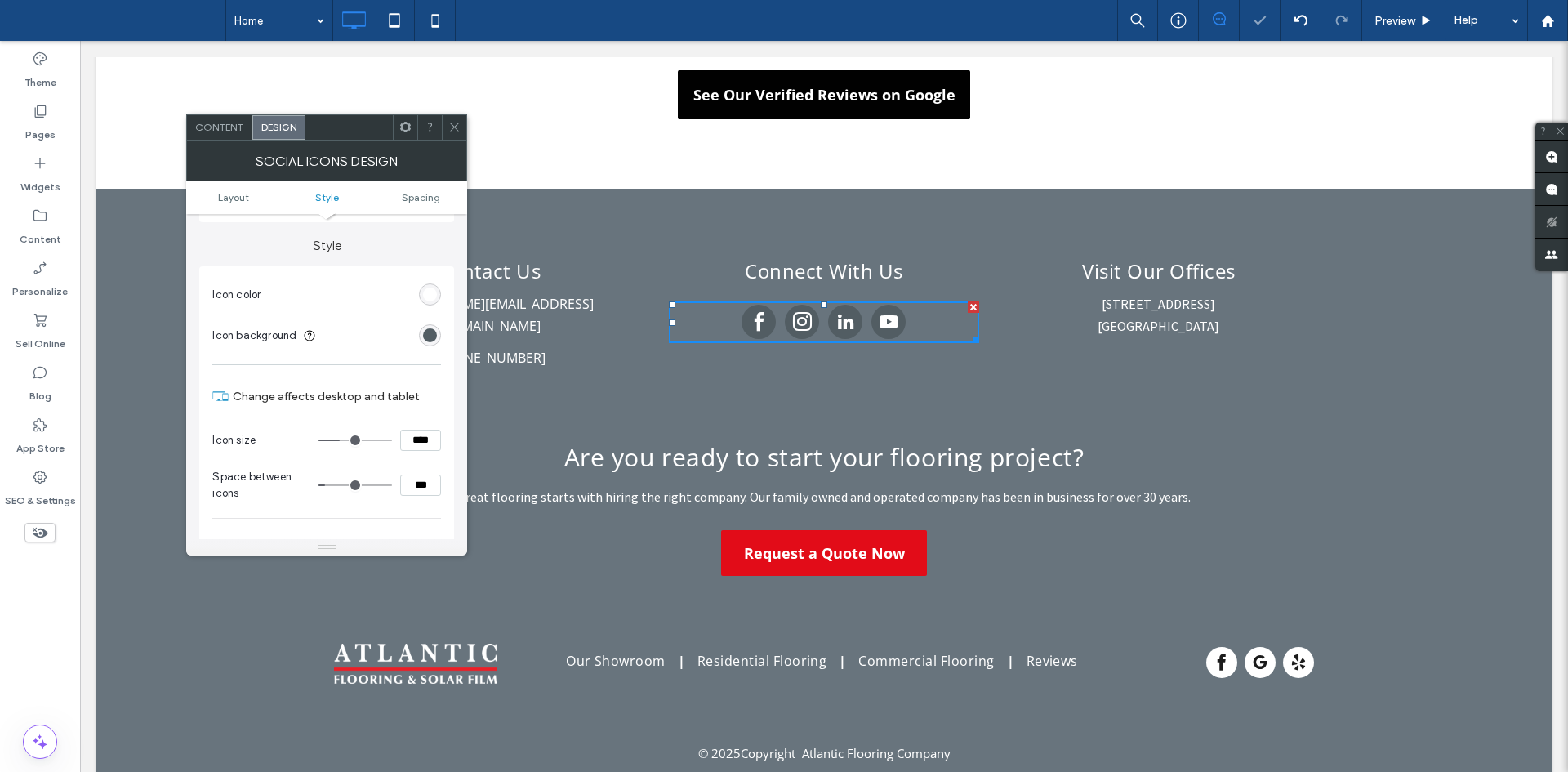
scroll to position [142, 0]
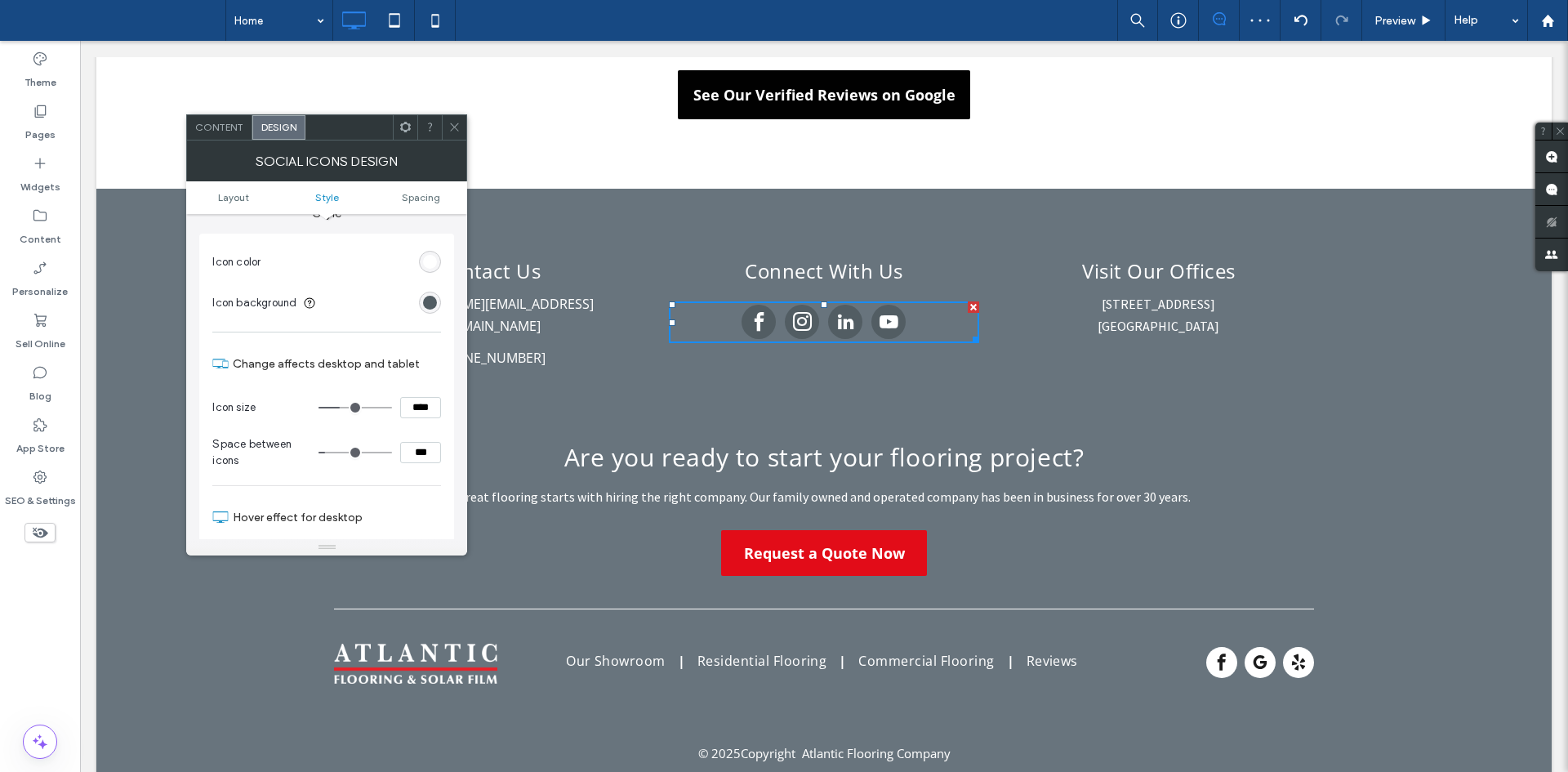
click at [453, 117] on span at bounding box center [454, 127] width 12 height 25
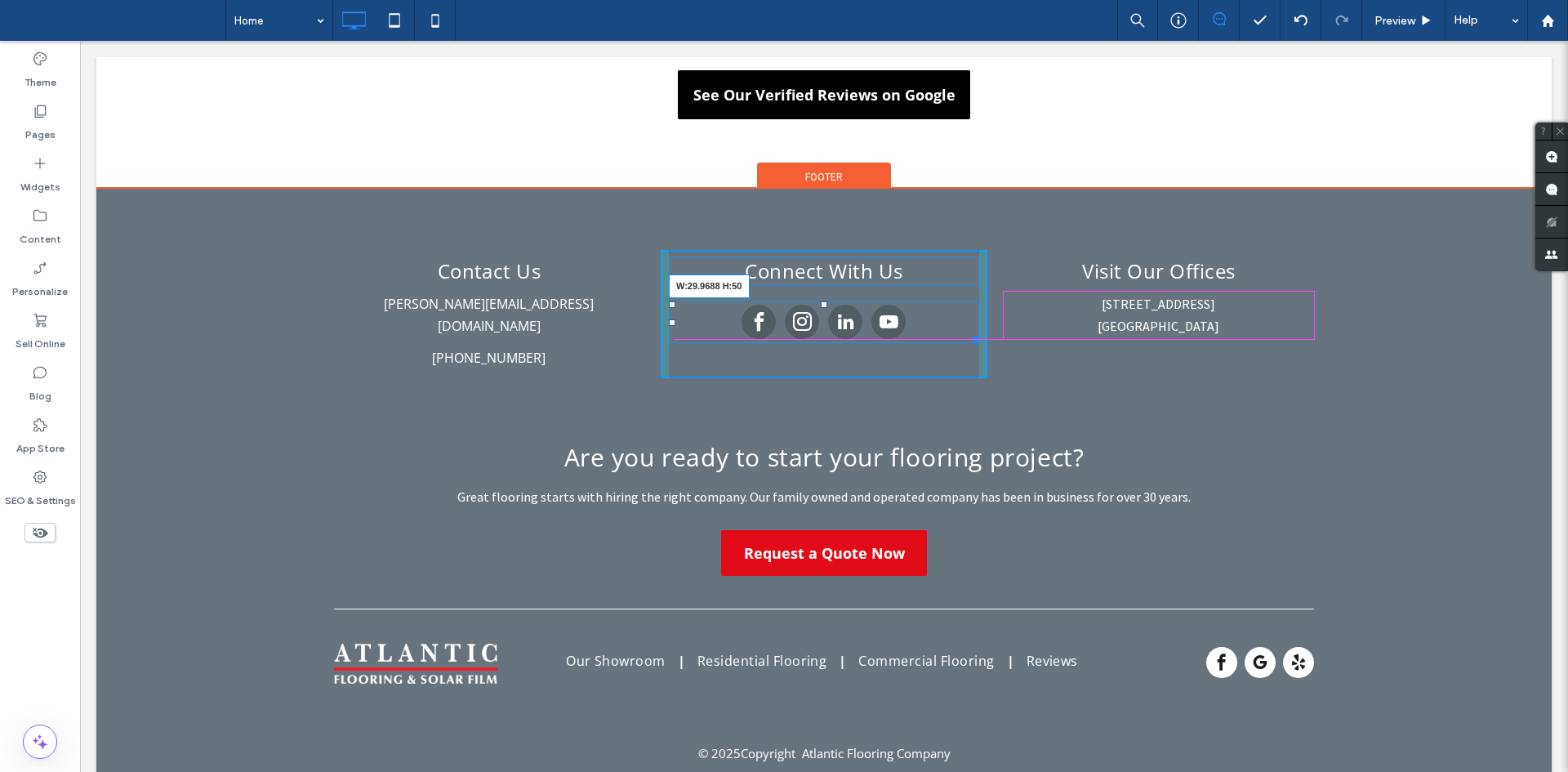
drag, startPoint x: 966, startPoint y: 333, endPoint x: 1282, endPoint y: 230, distance: 332.4
click at [1282, 230] on div "Contact Us michael@alfanoconstructiongroup.com (732) 922-2020 Click To Paste Co…" at bounding box center [823, 289] width 1455 height 201
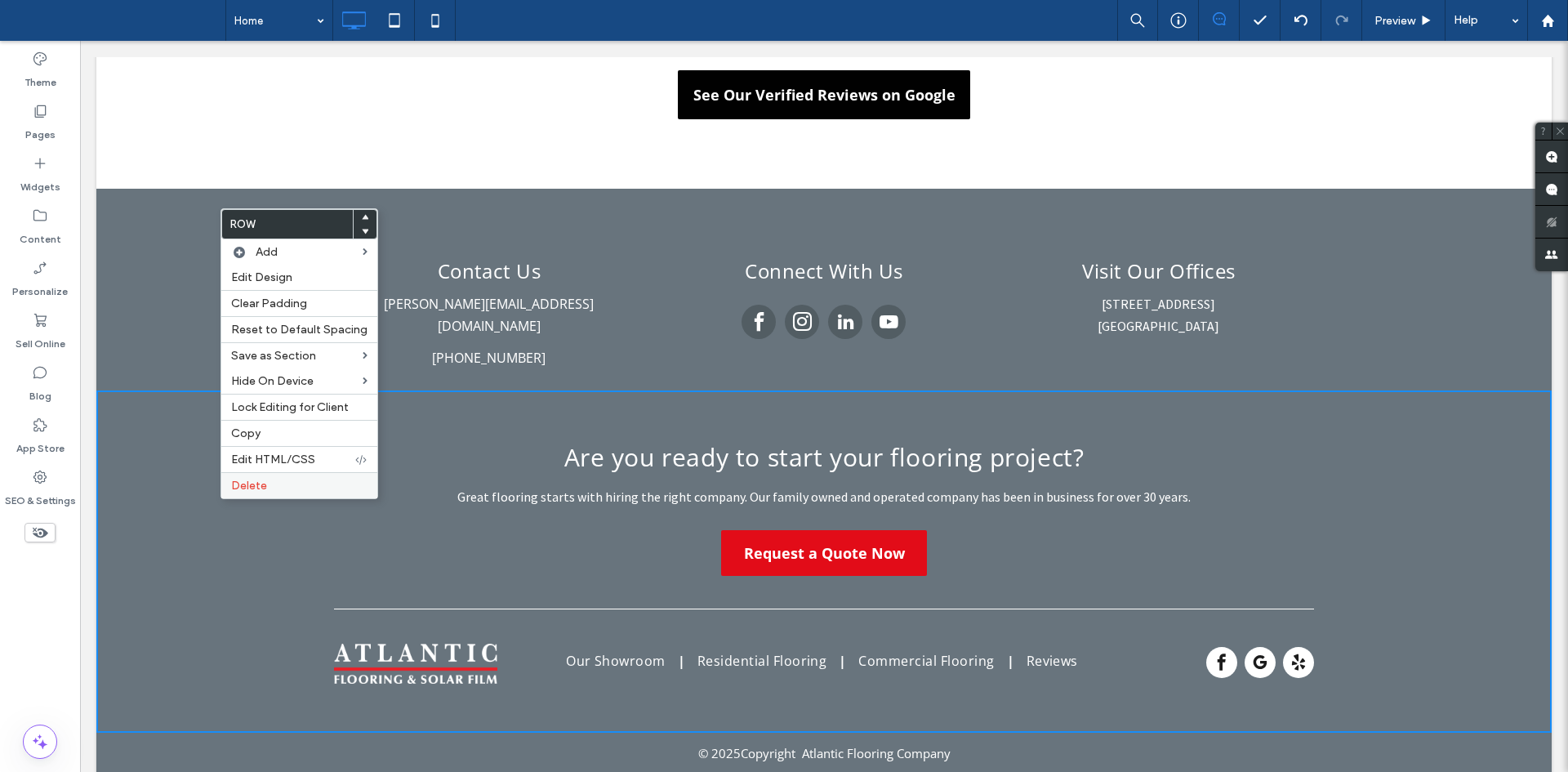
click at [272, 481] on label "Delete" at bounding box center [299, 485] width 137 height 14
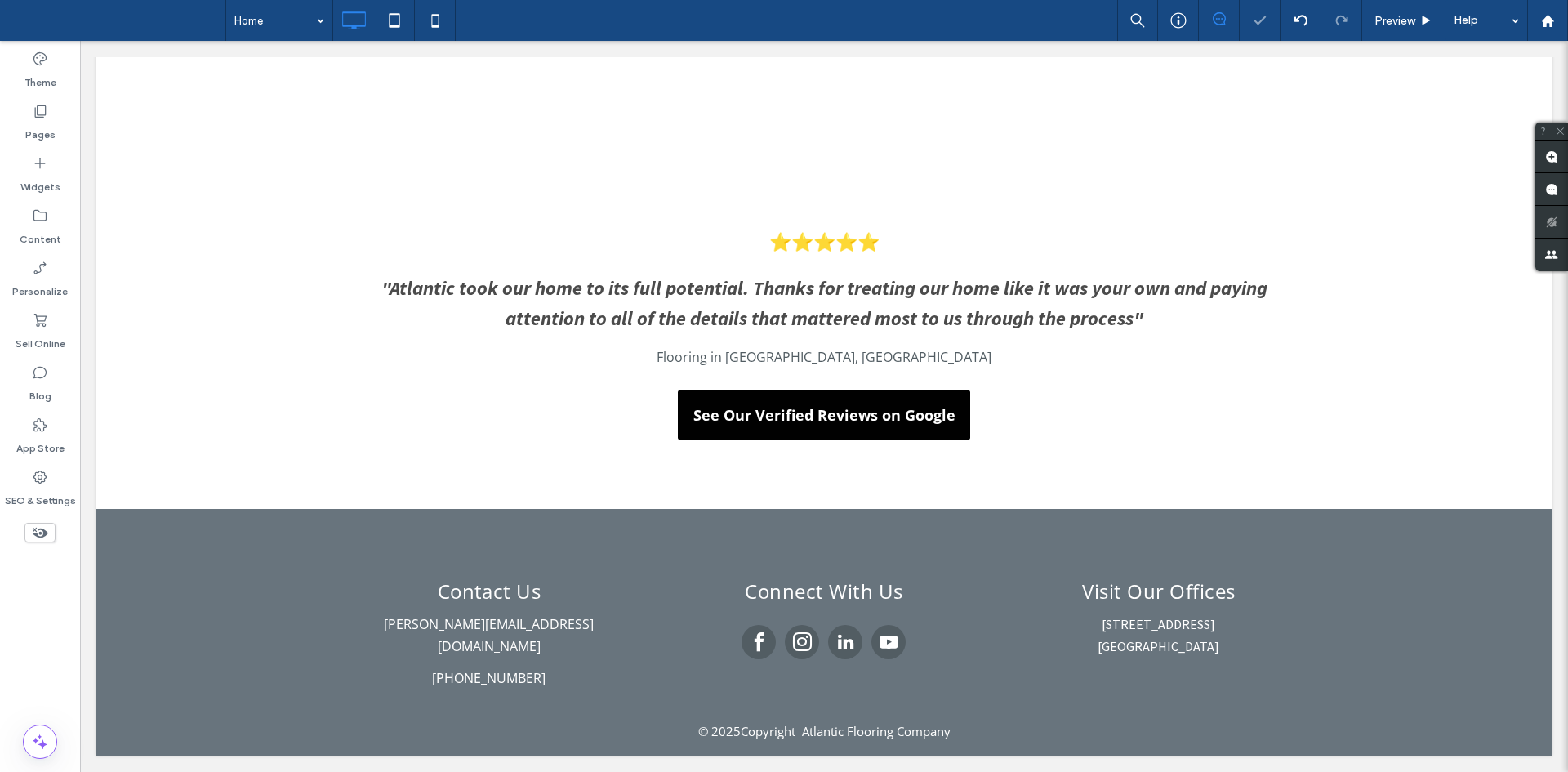
scroll to position [2824, 0]
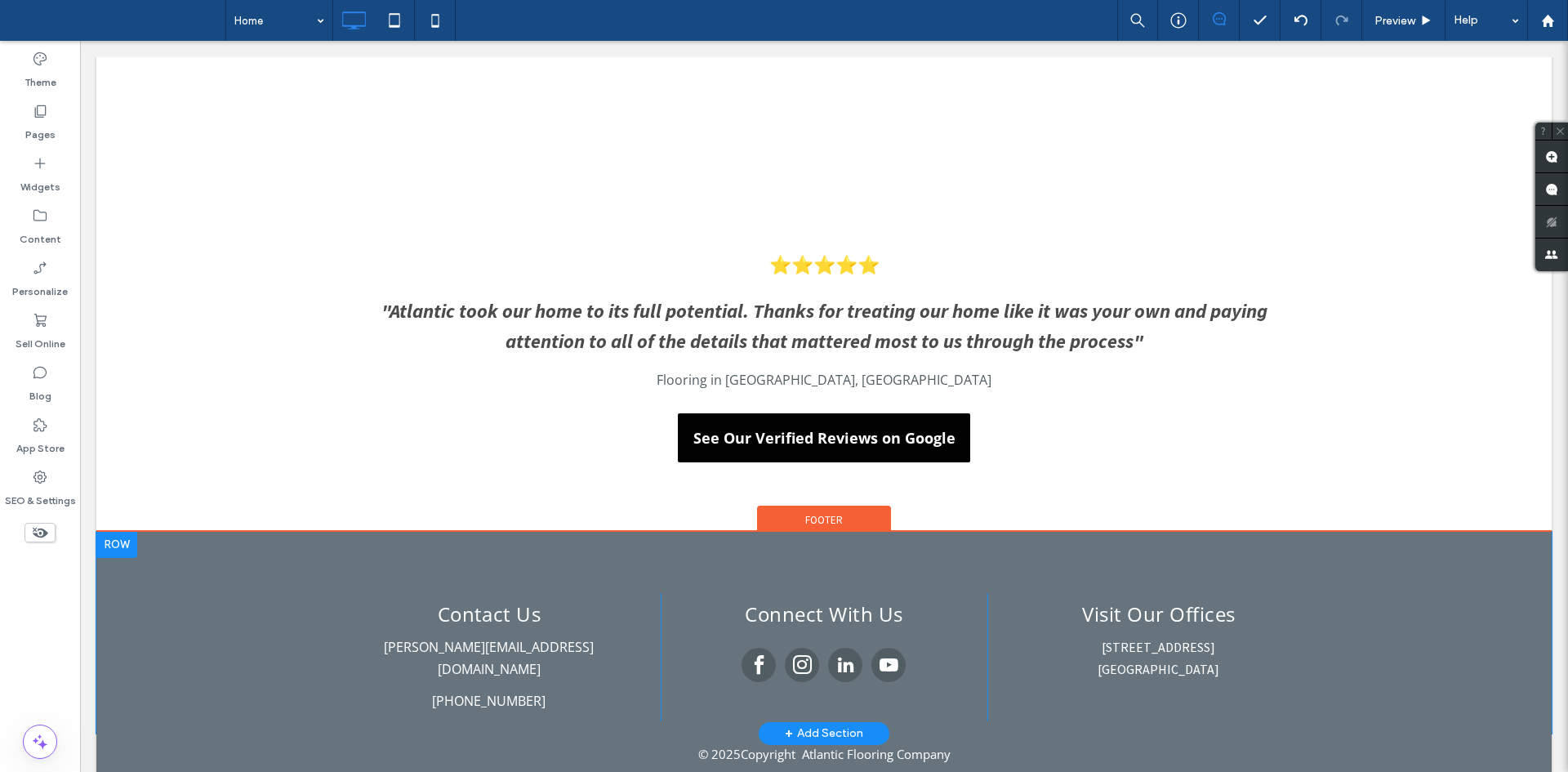
click at [237, 644] on div "Contact Us michael@alfanoconstructiongroup.com (732) 922-2020 Click To Paste Co…" at bounding box center [823, 632] width 1455 height 201
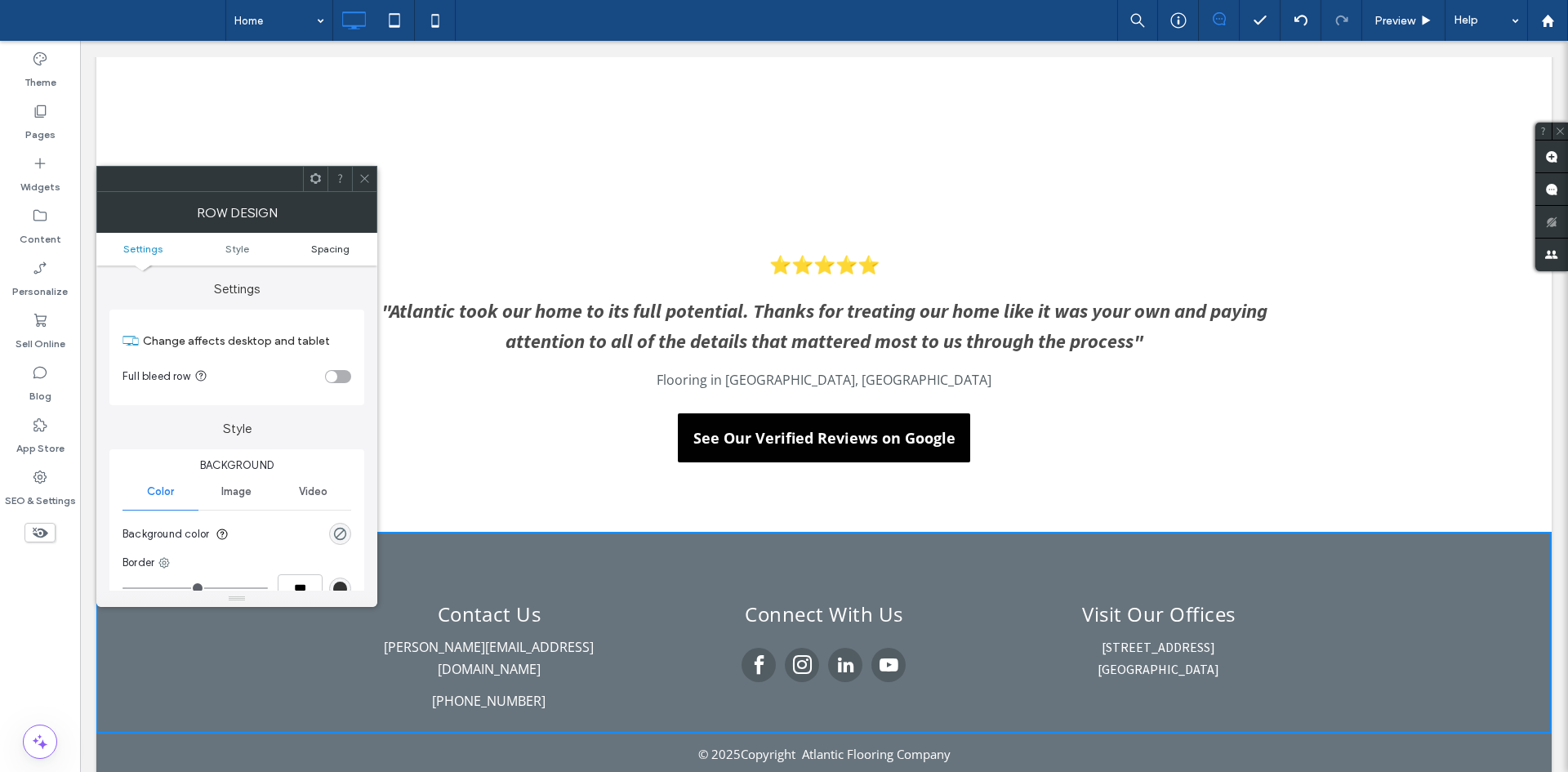
click at [339, 248] on span "Spacing" at bounding box center [330, 248] width 38 height 12
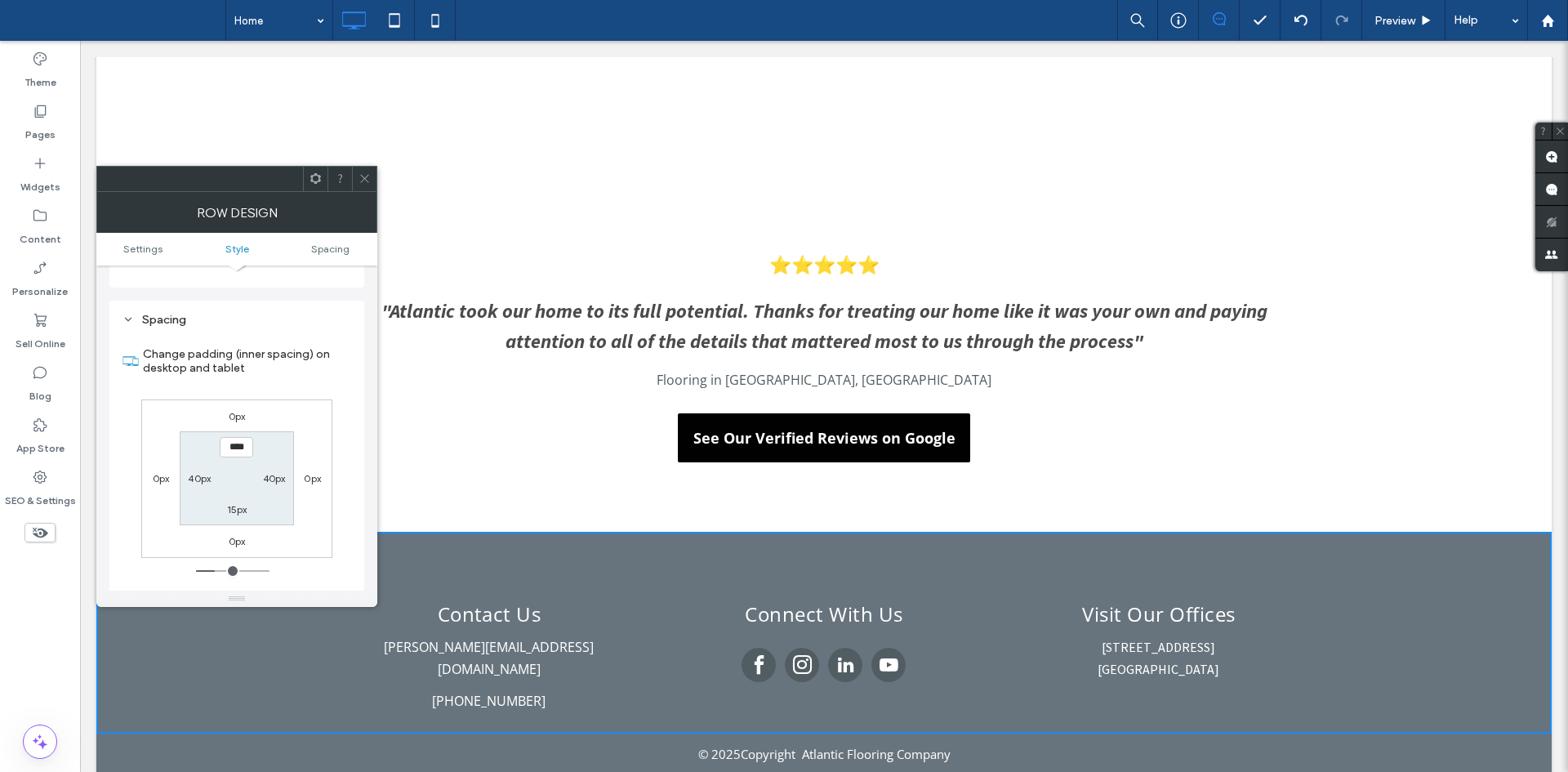
scroll to position [410, 0]
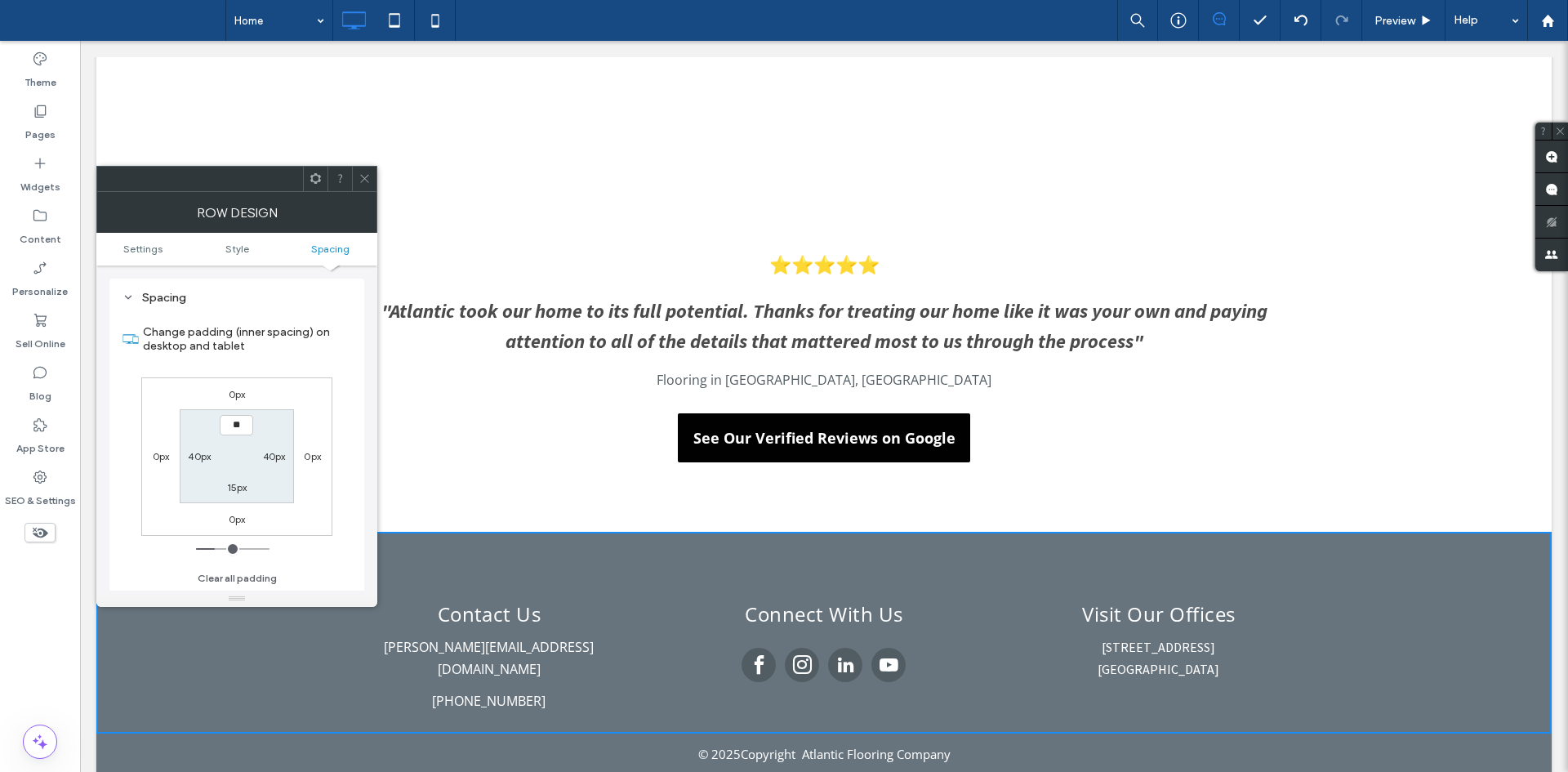
type input "****"
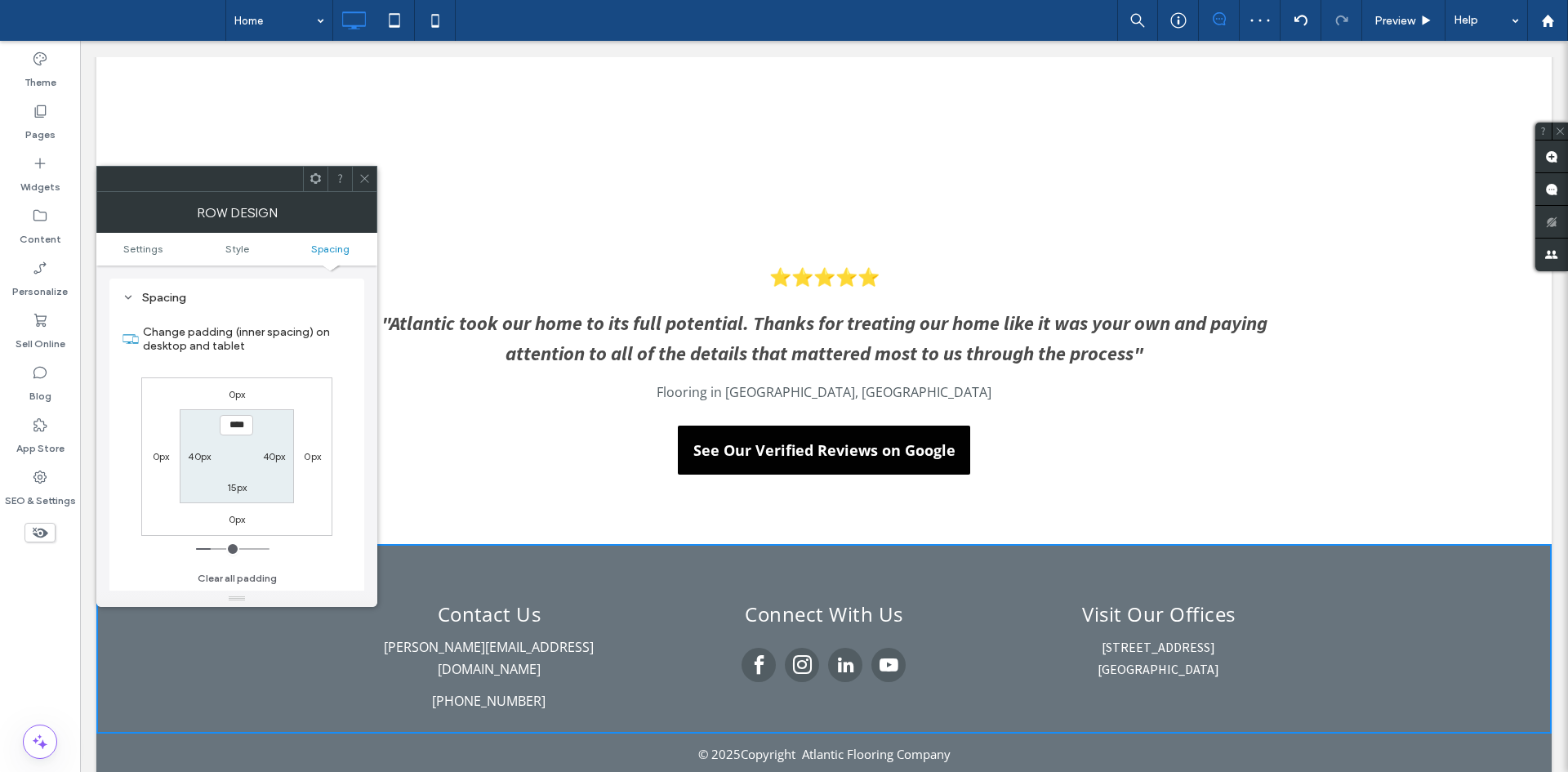
click at [244, 488] on label "15px" at bounding box center [237, 487] width 21 height 12
type input "**"
type input "****"
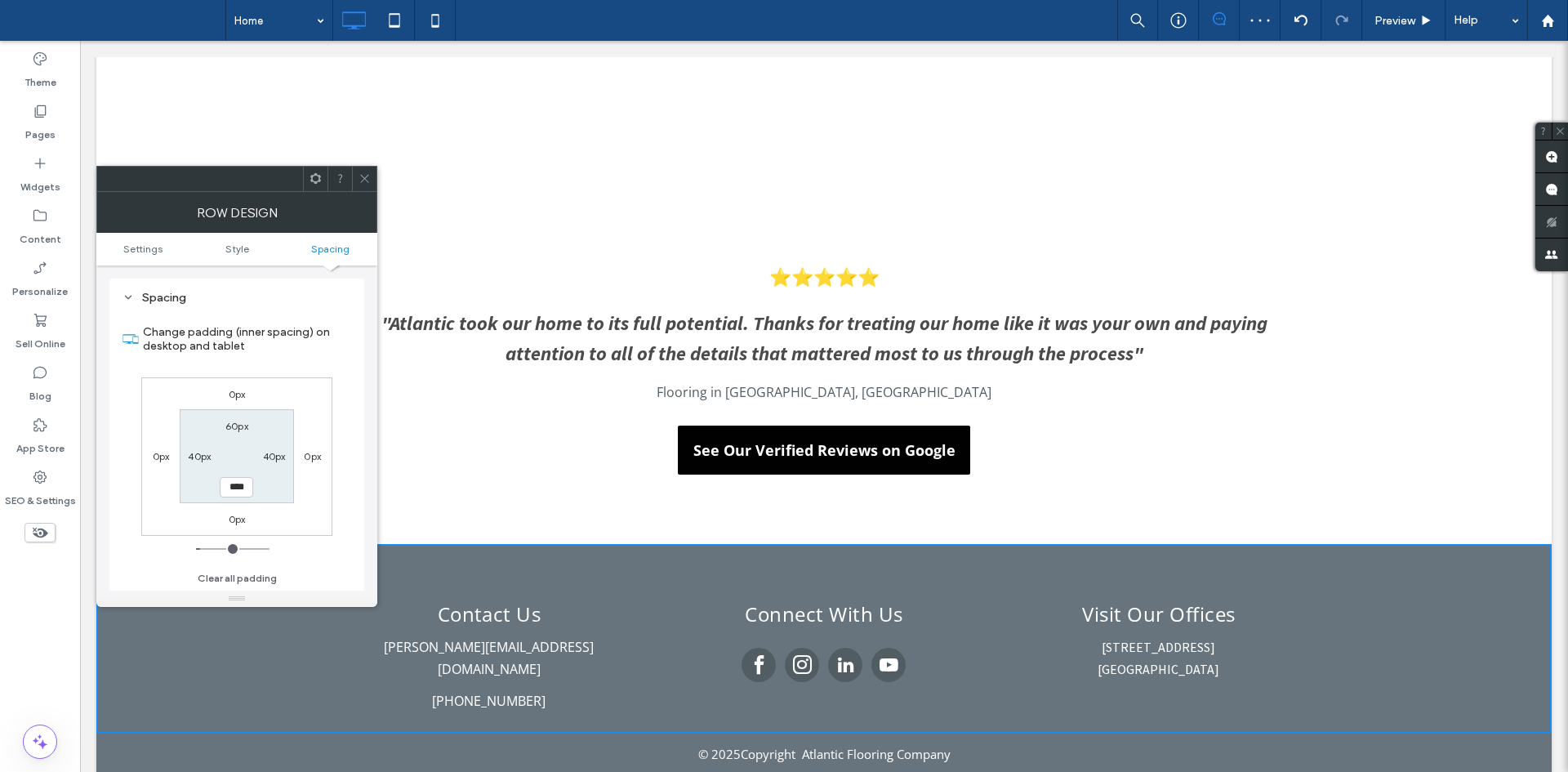
scroll to position [2840, 0]
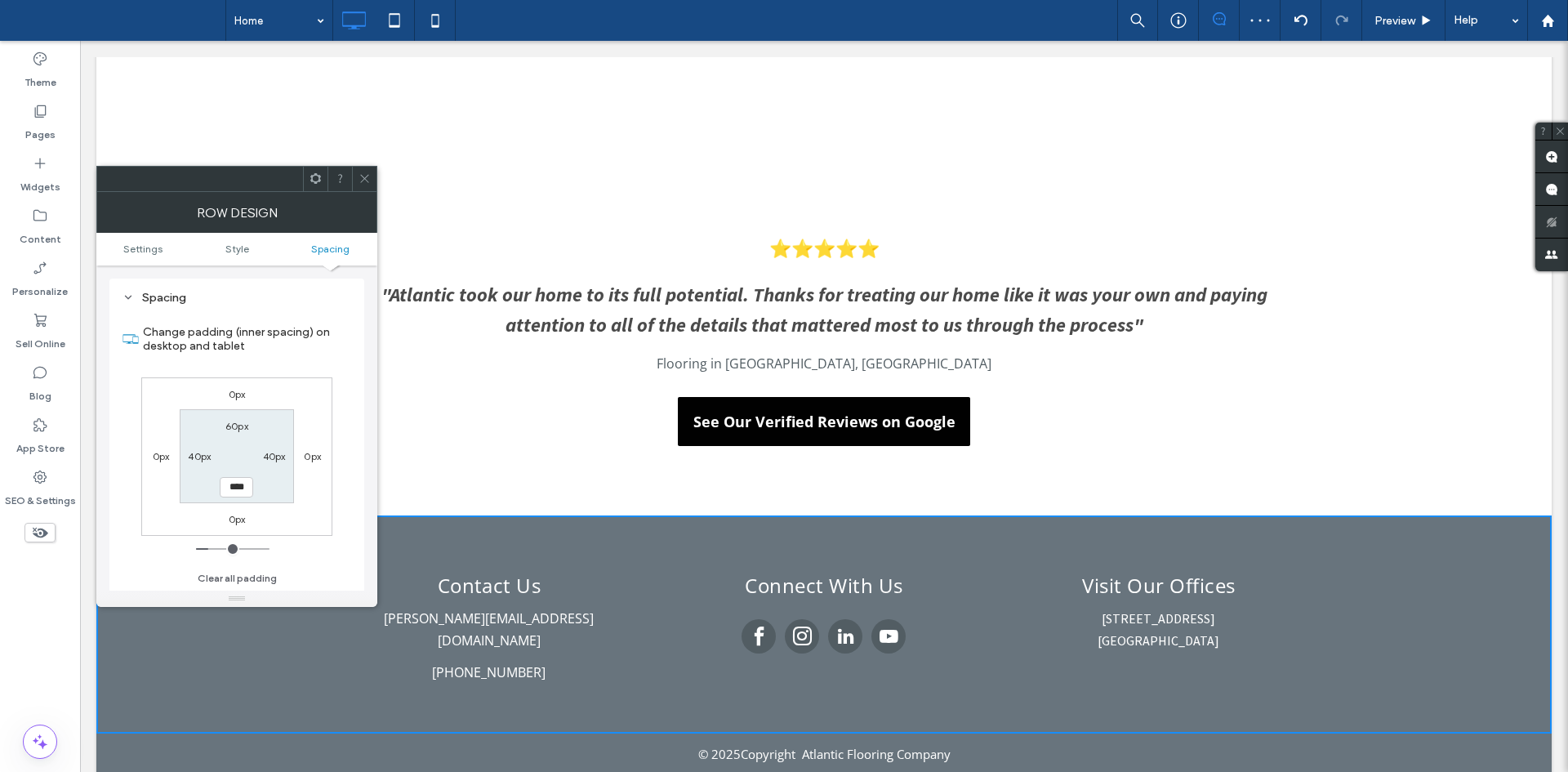
click at [372, 186] on div at bounding box center [364, 179] width 25 height 25
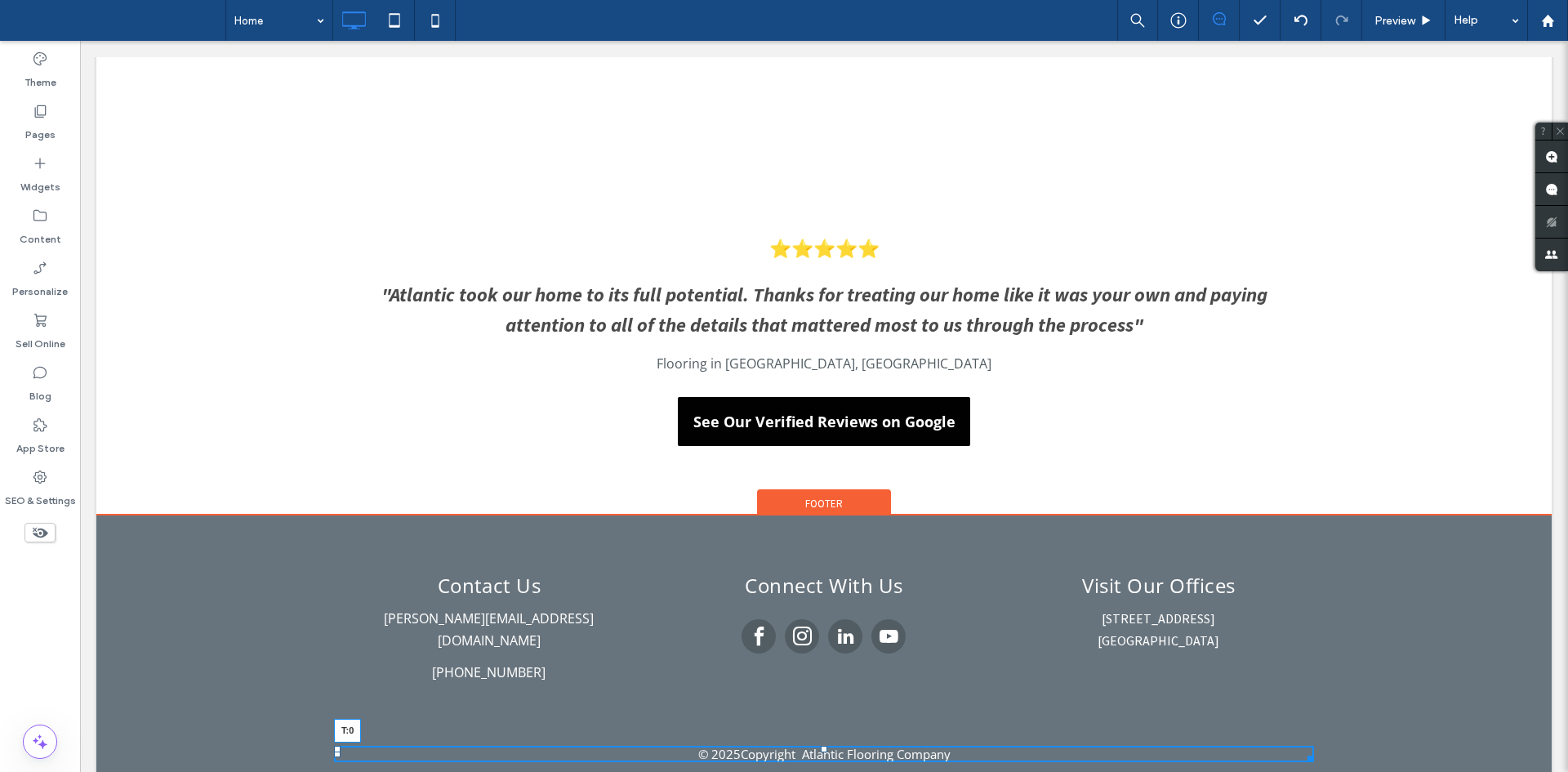
drag, startPoint x: 815, startPoint y: 723, endPoint x: 897, endPoint y: 761, distance: 90.4
click at [816, 733] on div "© 2025 Copyright Atlantic Flooring Company T:0 Click To Paste + Add Section" at bounding box center [823, 755] width 1455 height 45
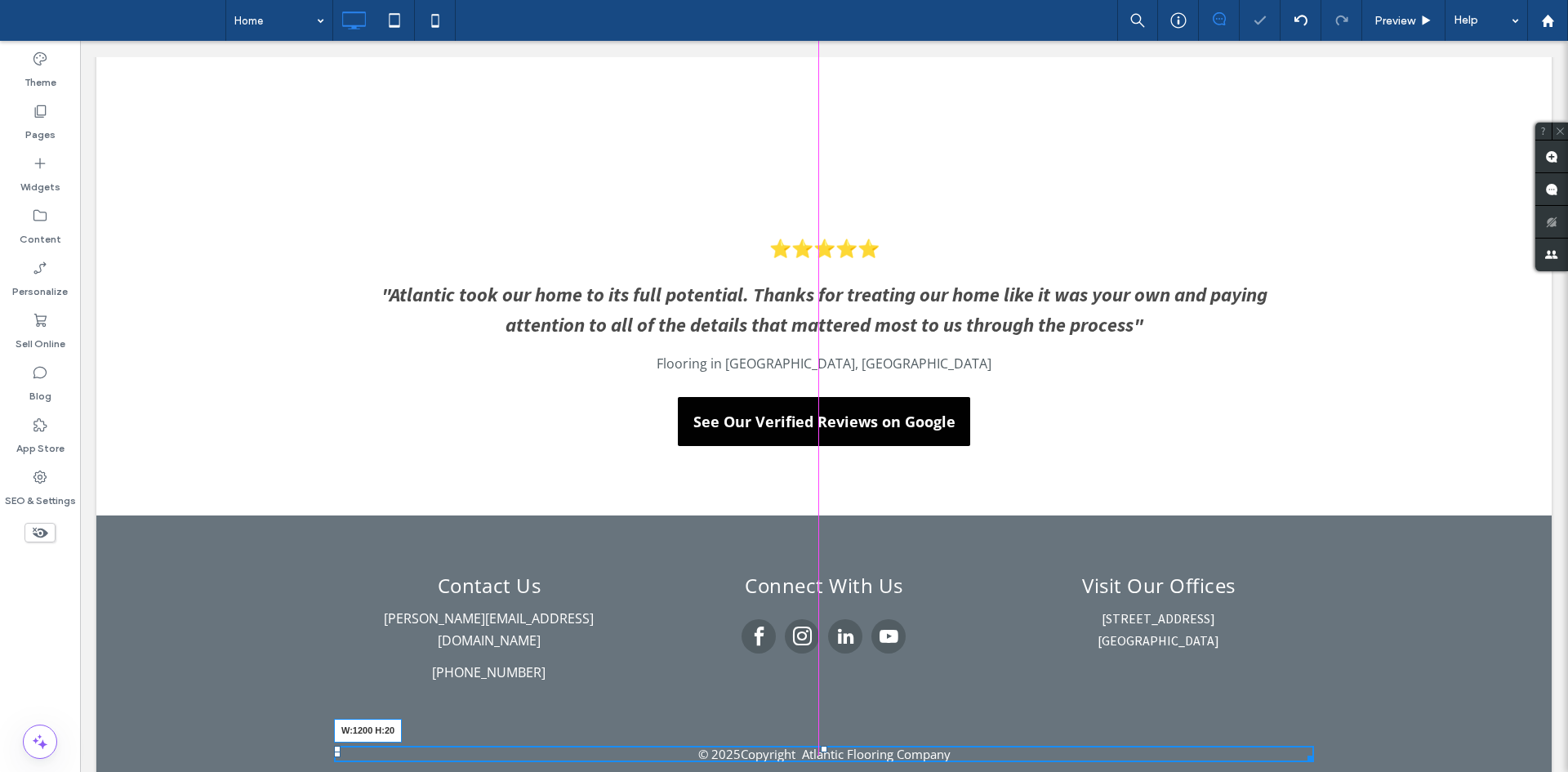
drag, startPoint x: 1297, startPoint y: 738, endPoint x: 1567, endPoint y: 647, distance: 284.9
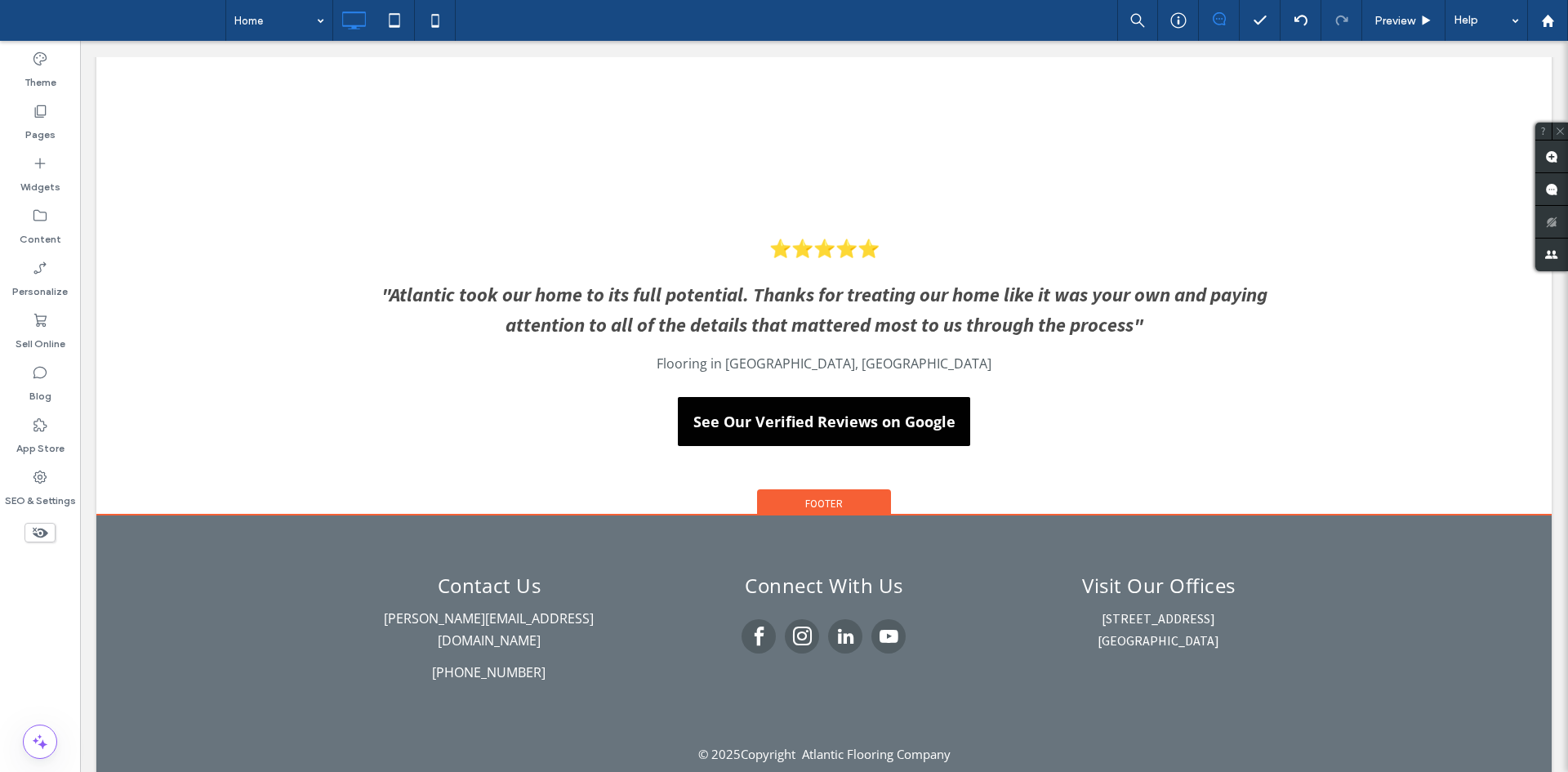
click at [782, 494] on div "Footer" at bounding box center [824, 501] width 134 height 25
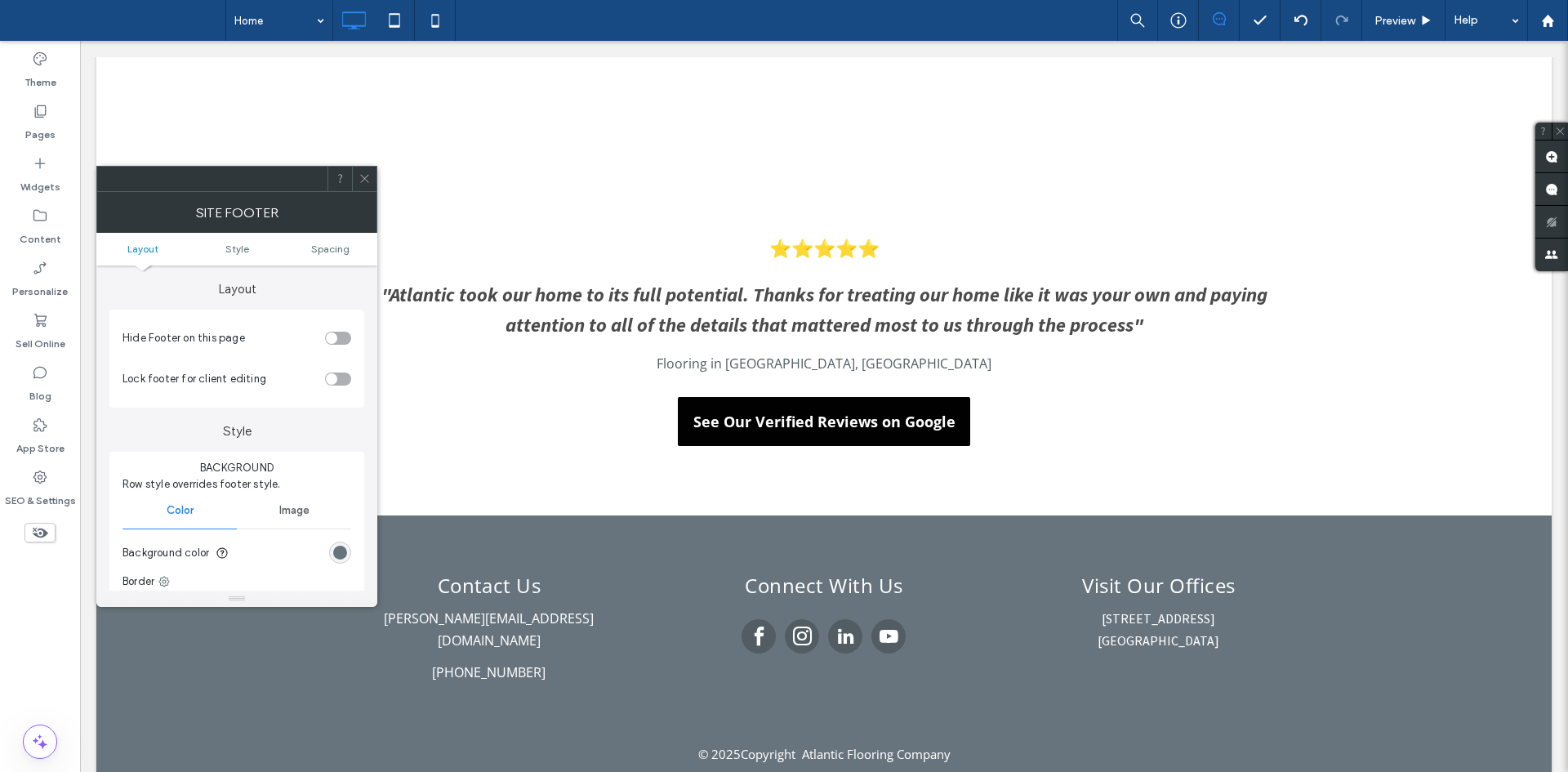
click at [341, 540] on section "Background color" at bounding box center [237, 553] width 229 height 41
click at [341, 547] on div "rgb(104, 116, 125)" at bounding box center [340, 552] width 14 height 14
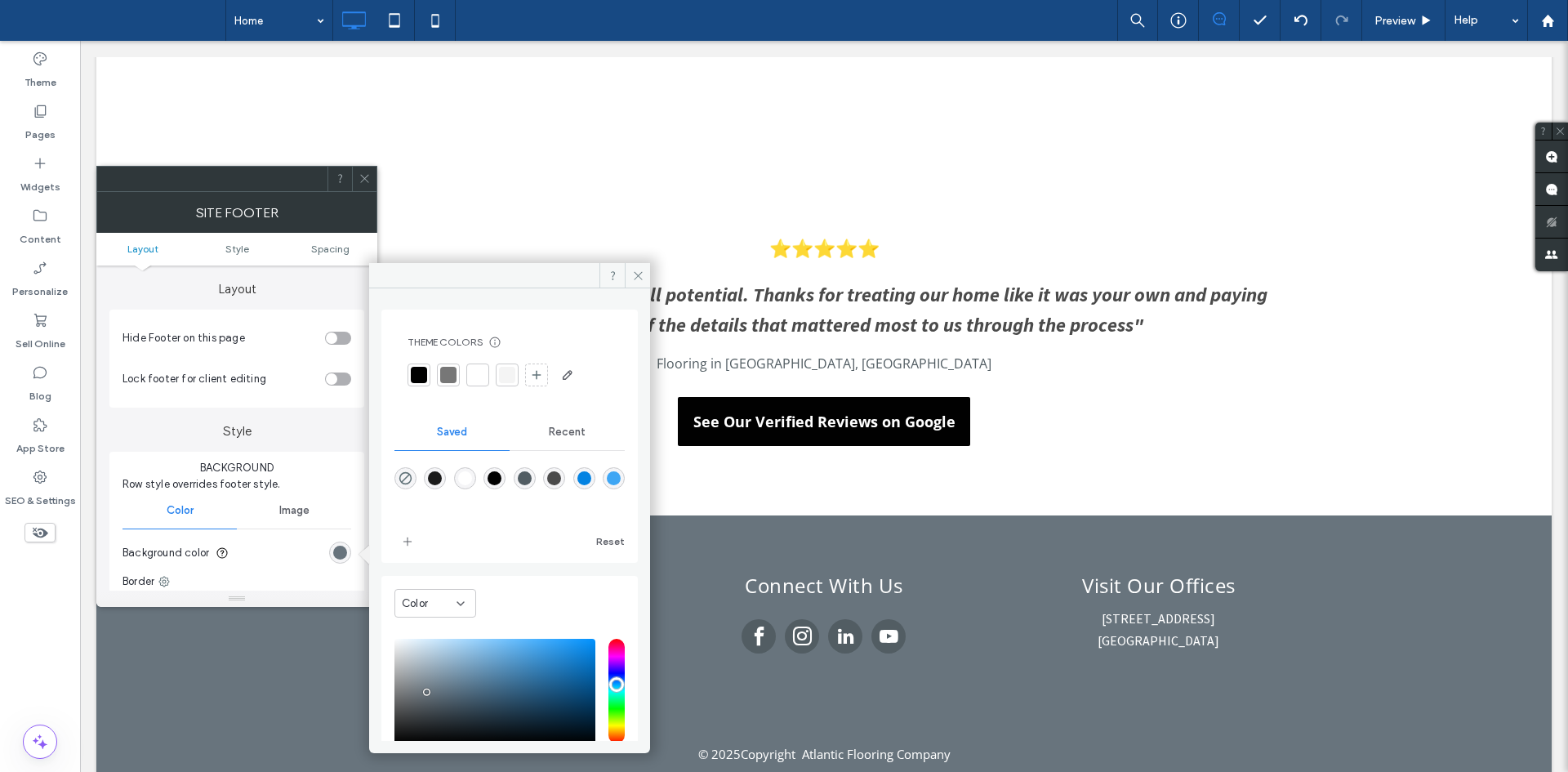
scroll to position [106, 0]
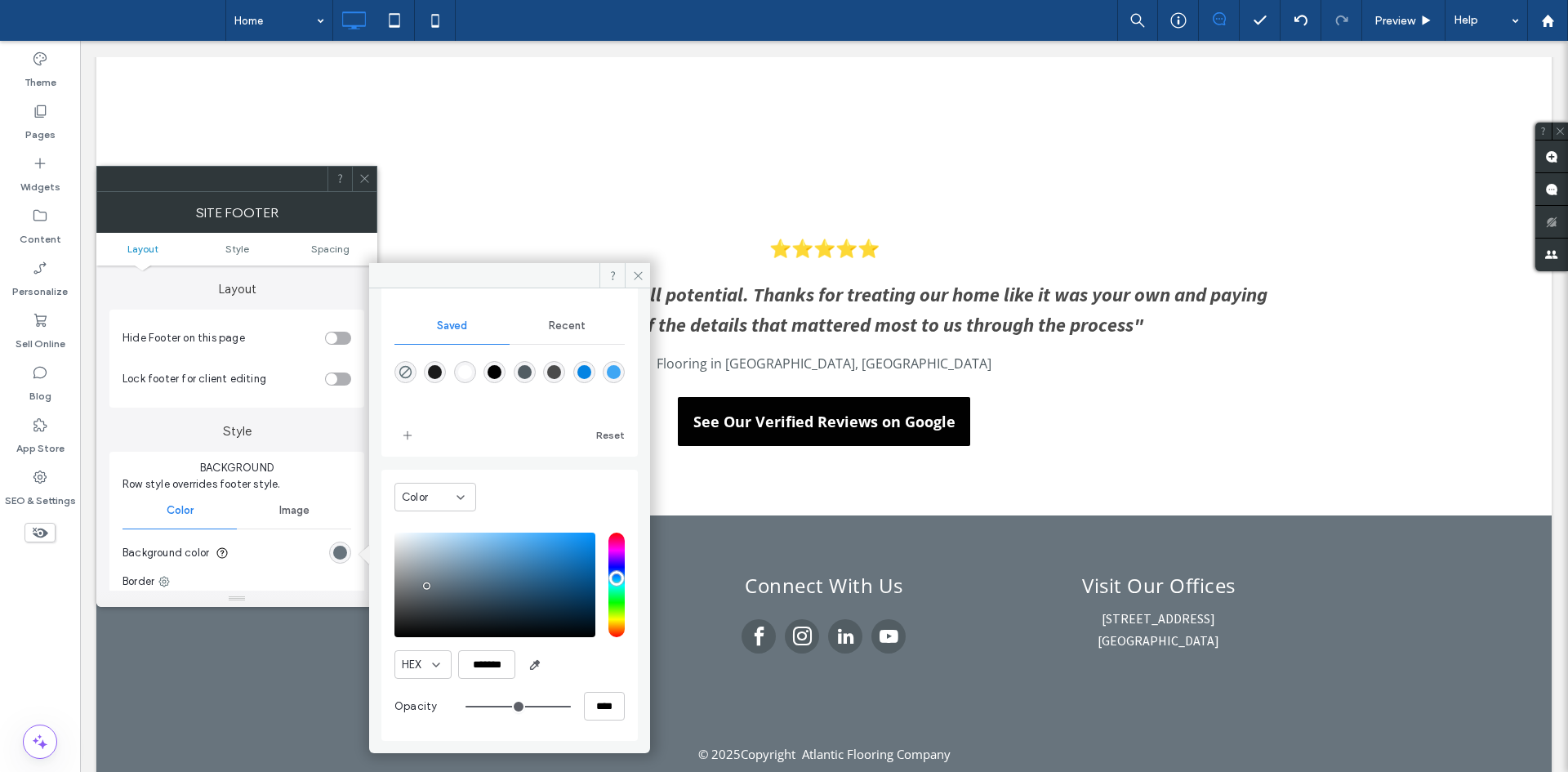
click at [364, 175] on icon at bounding box center [364, 178] width 12 height 12
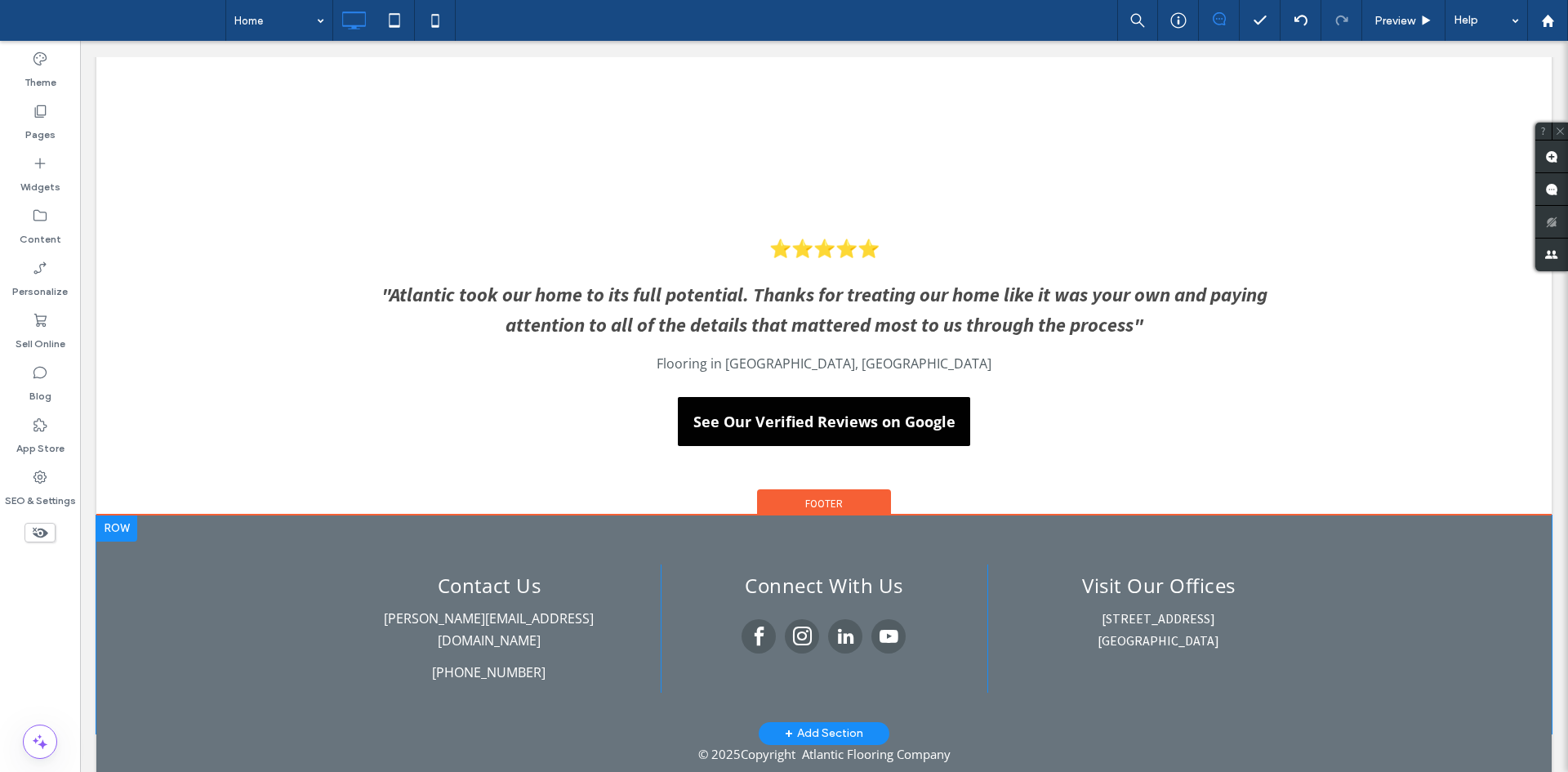
click at [481, 605] on div "Contact Us michael@alfanoconstructiongroup.com (732) 922-2020 Click To Paste" at bounding box center [497, 628] width 326 height 129
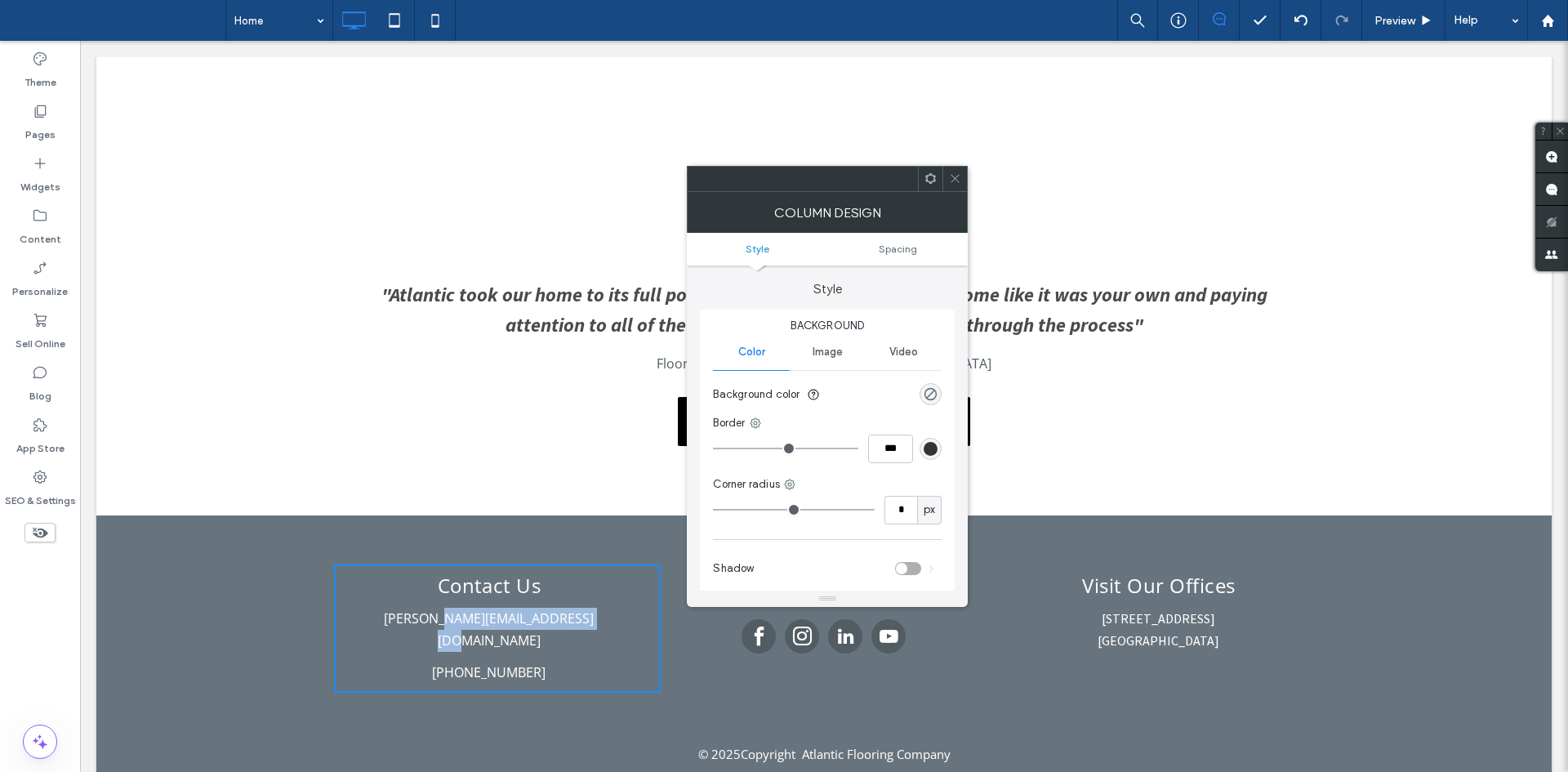
click at [481, 605] on div "Contact Us michael@alfanoconstructiongroup.com (732) 922-2020 Click To Paste" at bounding box center [497, 628] width 326 height 129
click at [959, 174] on icon at bounding box center [955, 178] width 12 height 12
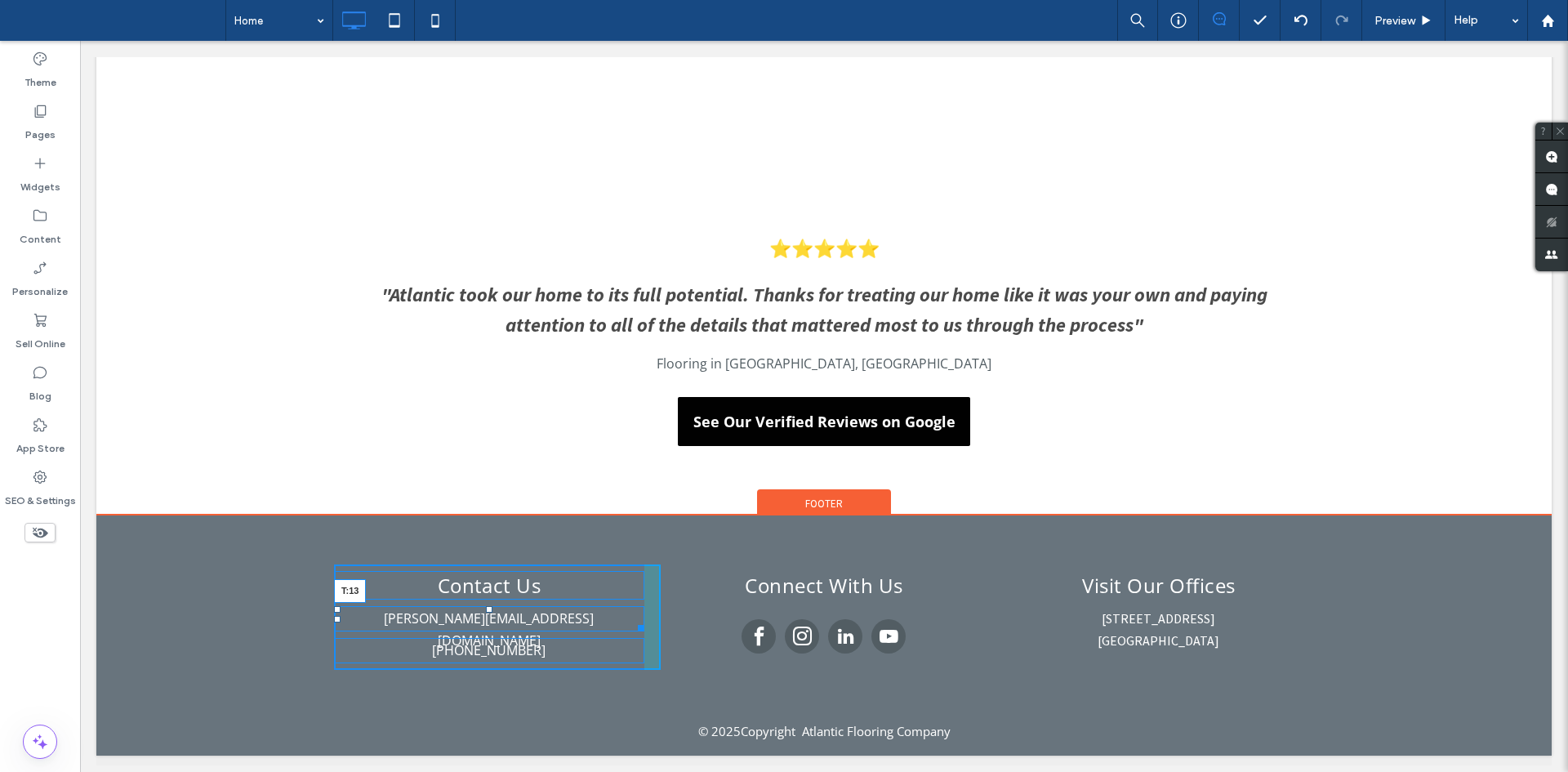
drag, startPoint x: 481, startPoint y: 607, endPoint x: 493, endPoint y: 611, distance: 12.6
click at [493, 611] on div "michael@alfanoconstructiongroup.com T:13" at bounding box center [489, 619] width 310 height 26
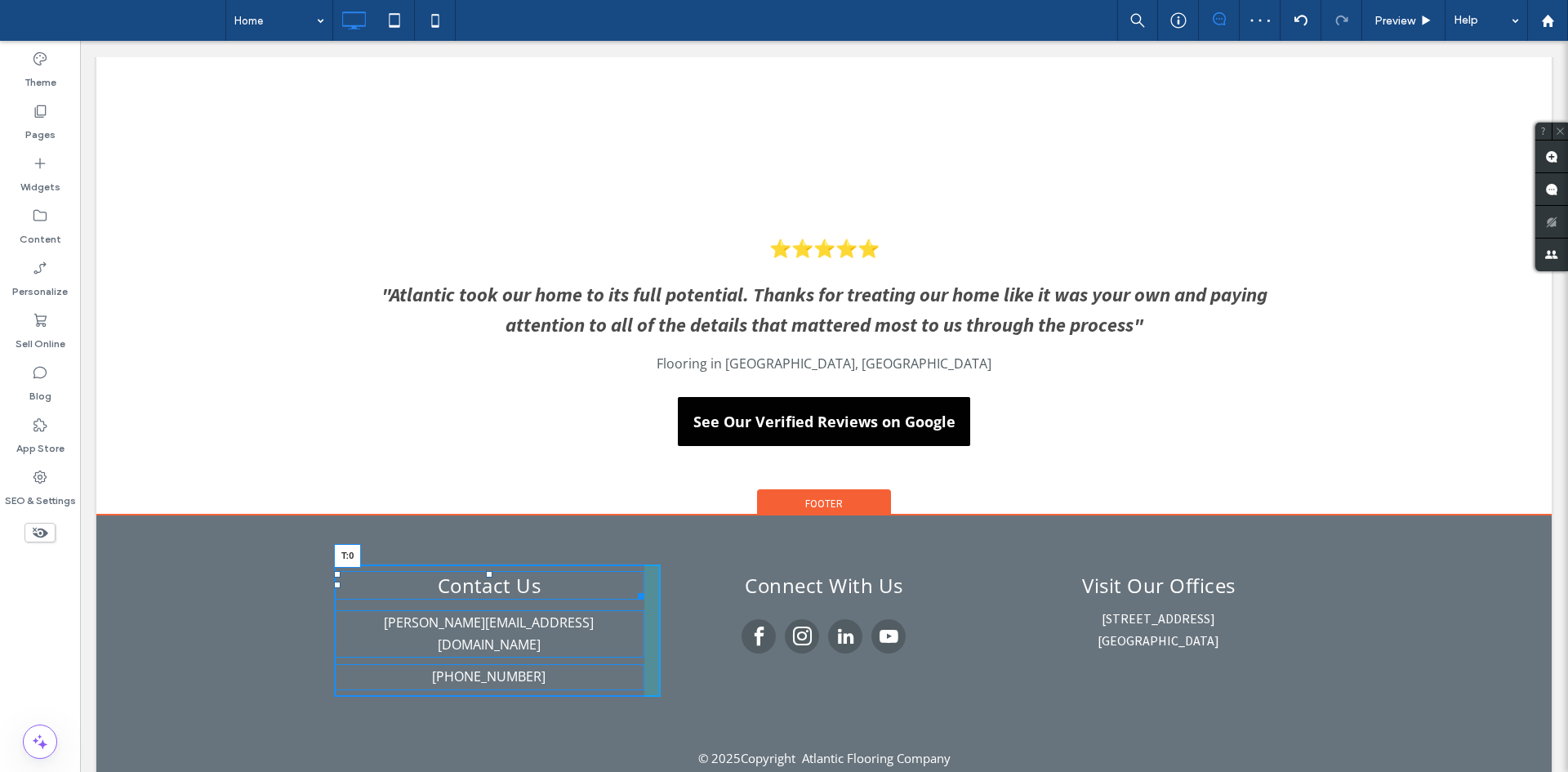
drag, startPoint x: 482, startPoint y: 574, endPoint x: 564, endPoint y: 606, distance: 88.0
click at [486, 571] on div at bounding box center [489, 574] width 7 height 7
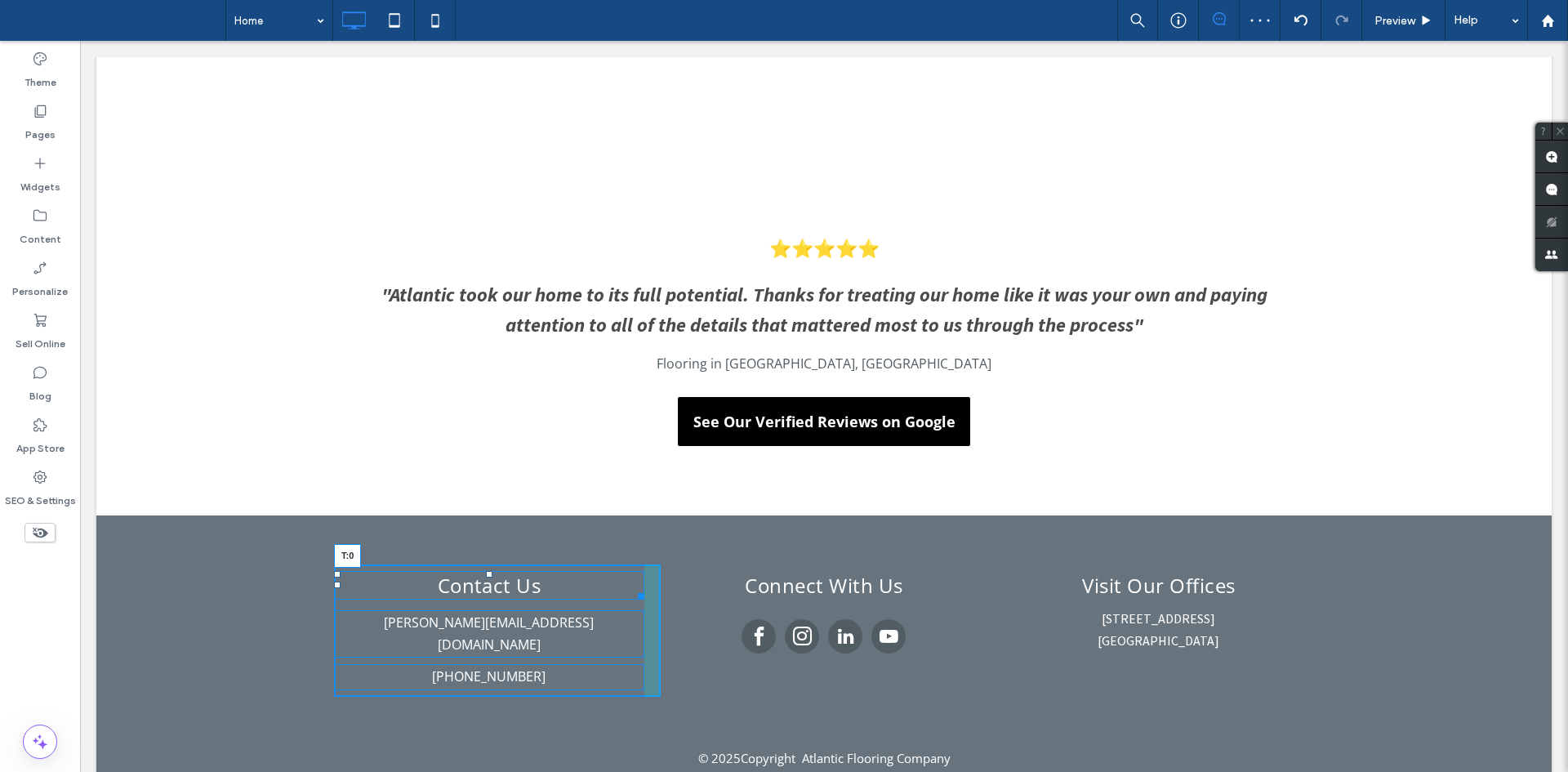
scroll to position [2838, 0]
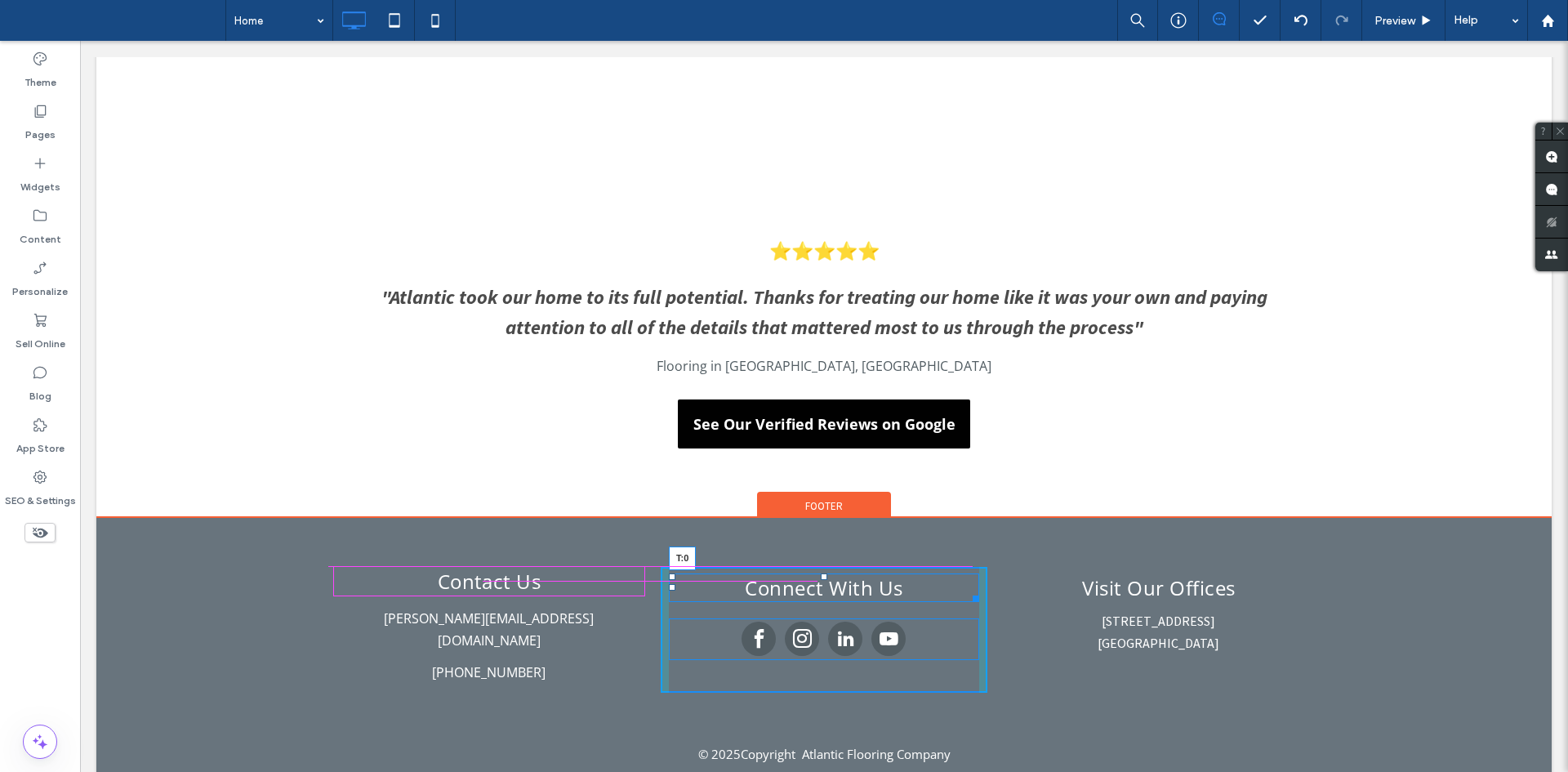
drag, startPoint x: 816, startPoint y: 576, endPoint x: 898, endPoint y: 609, distance: 88.4
click at [820, 574] on div at bounding box center [823, 577] width 7 height 7
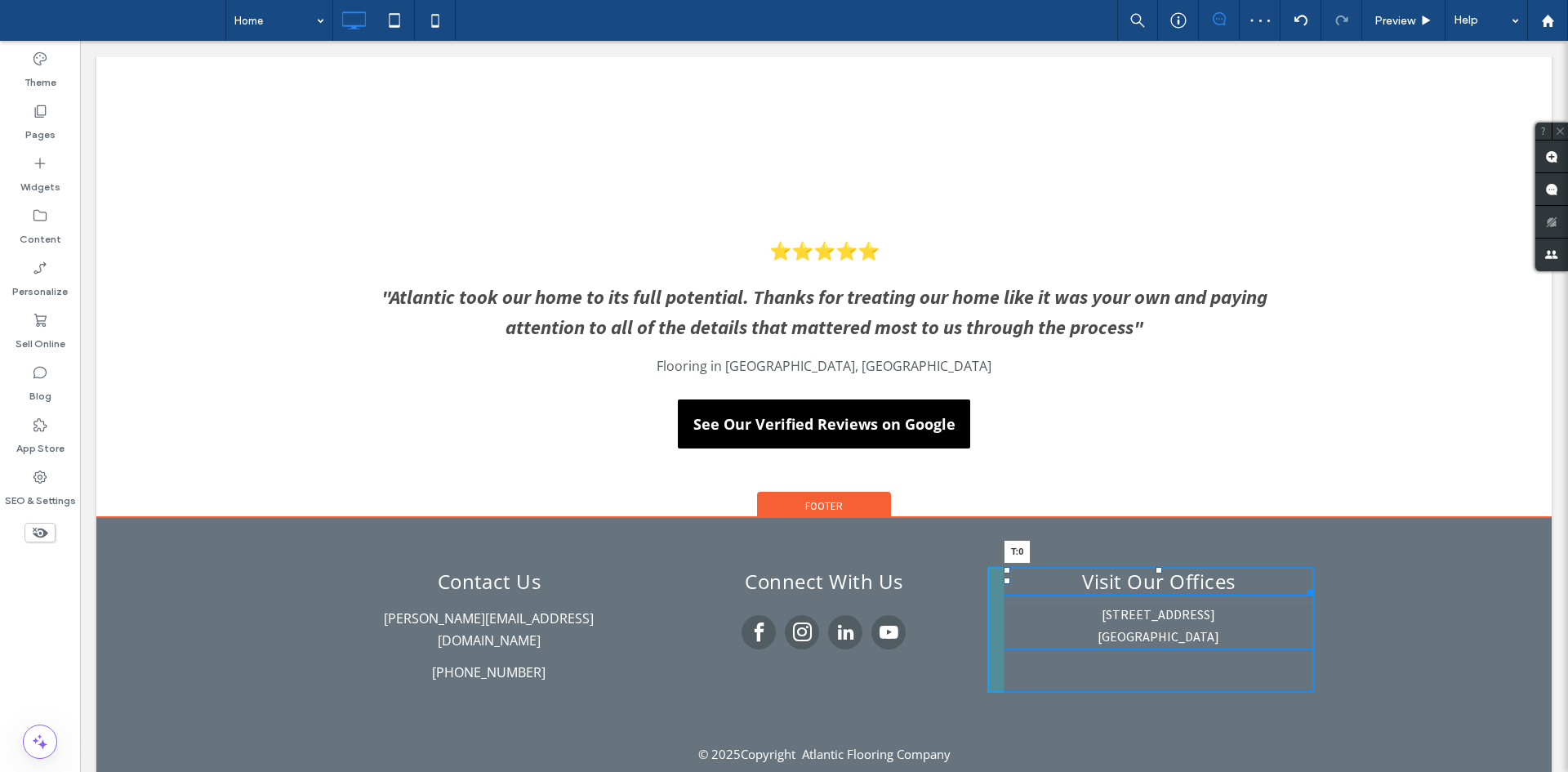
drag, startPoint x: 1150, startPoint y: 579, endPoint x: 1231, endPoint y: 617, distance: 89.5
click at [1150, 576] on div "Visit Our Offices T:0" at bounding box center [1159, 580] width 310 height 28
drag, startPoint x: 1298, startPoint y: 587, endPoint x: 1449, endPoint y: 582, distance: 151.1
click at [1449, 582] on div "Contact Us michael@alfanoconstructiongroup.com (732) 922-2020 Click To Paste Co…" at bounding box center [823, 625] width 1455 height 215
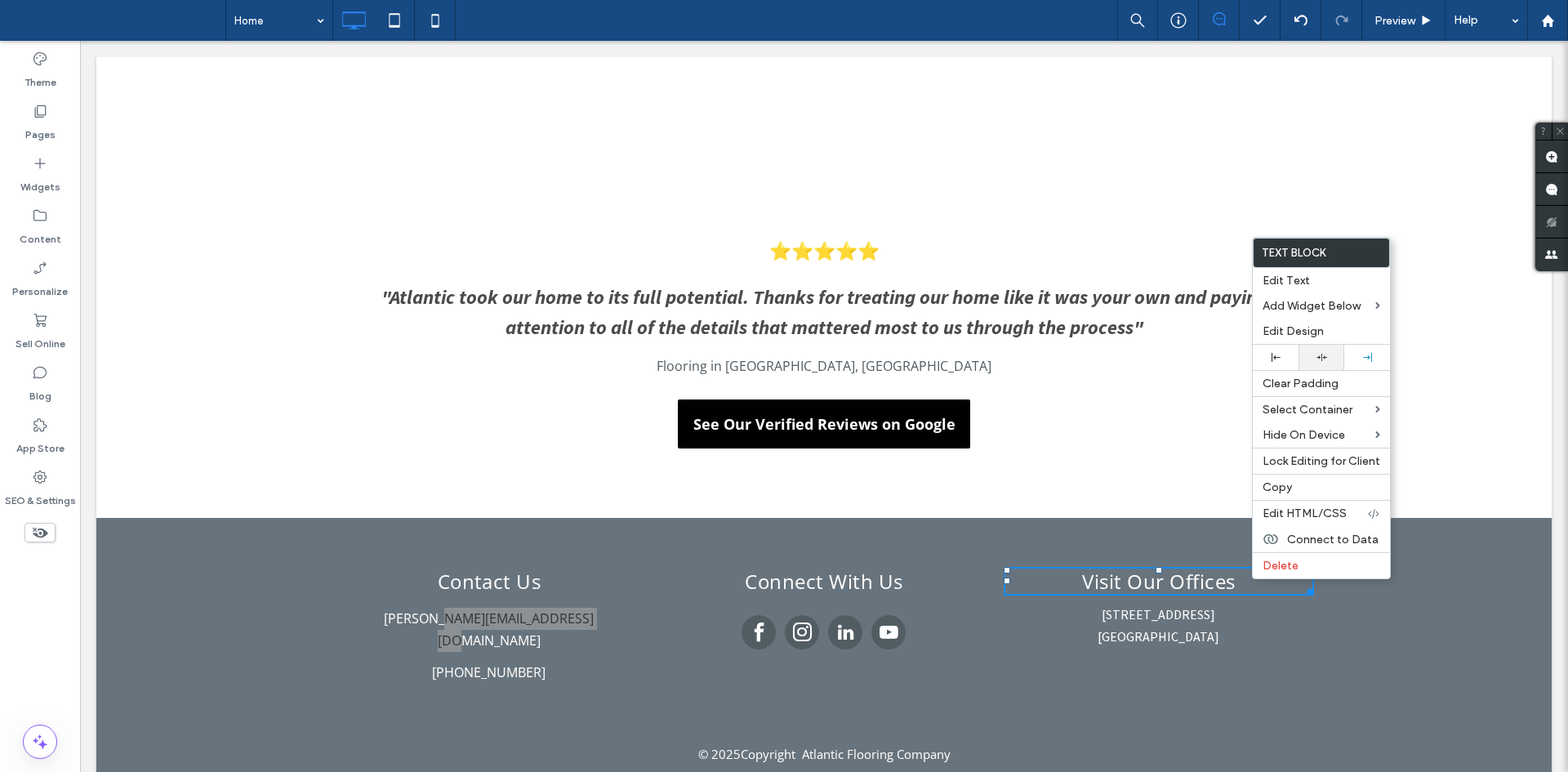
click at [1329, 358] on div at bounding box center [1321, 357] width 29 height 11
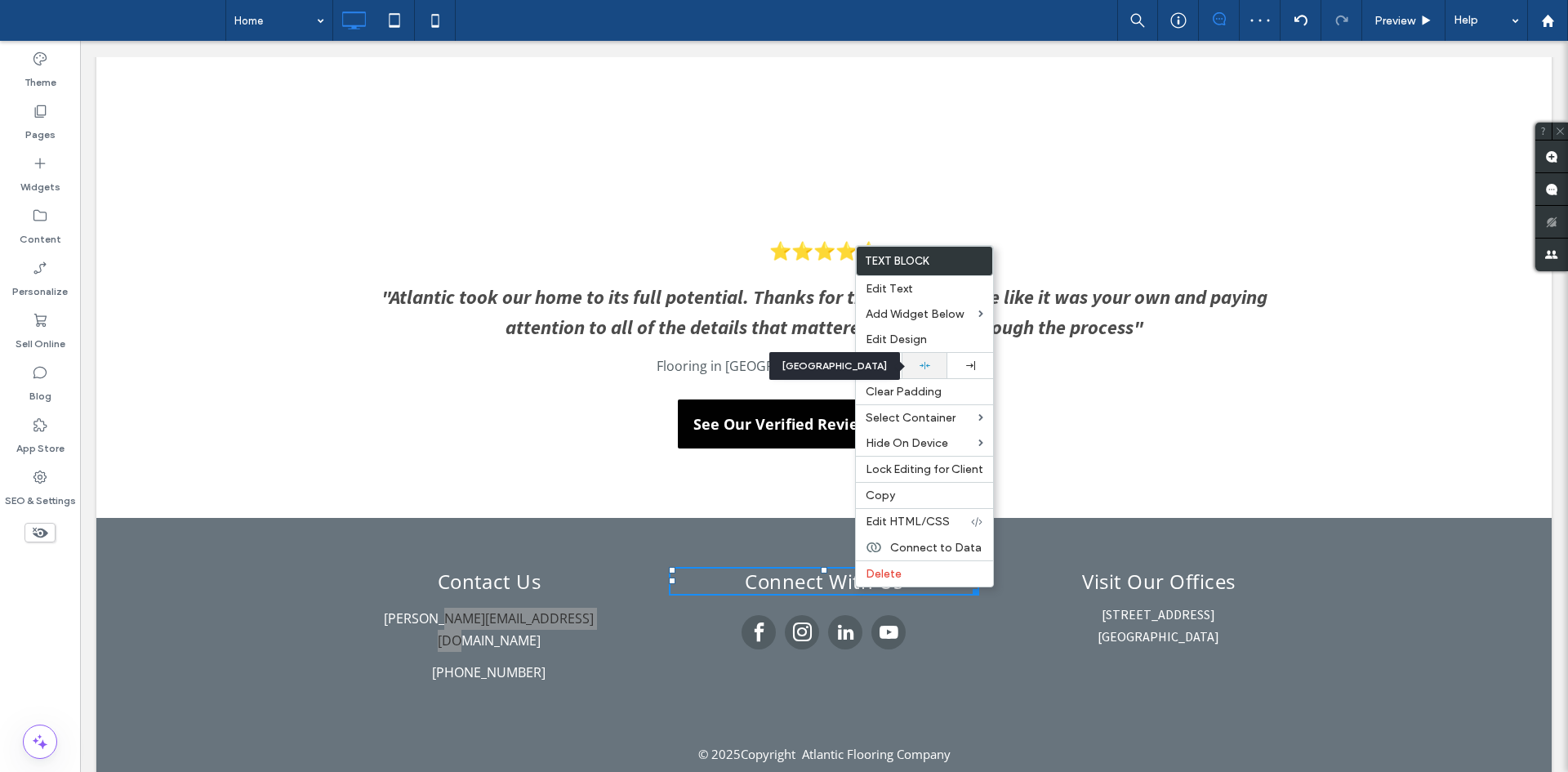
click at [935, 360] on div at bounding box center [924, 365] width 29 height 11
click at [680, 513] on div "⭐⭐⭐⭐⭐ "Atlantic took our home to its full potential. Thanks for treating our ho…" at bounding box center [823, 355] width 1455 height 325
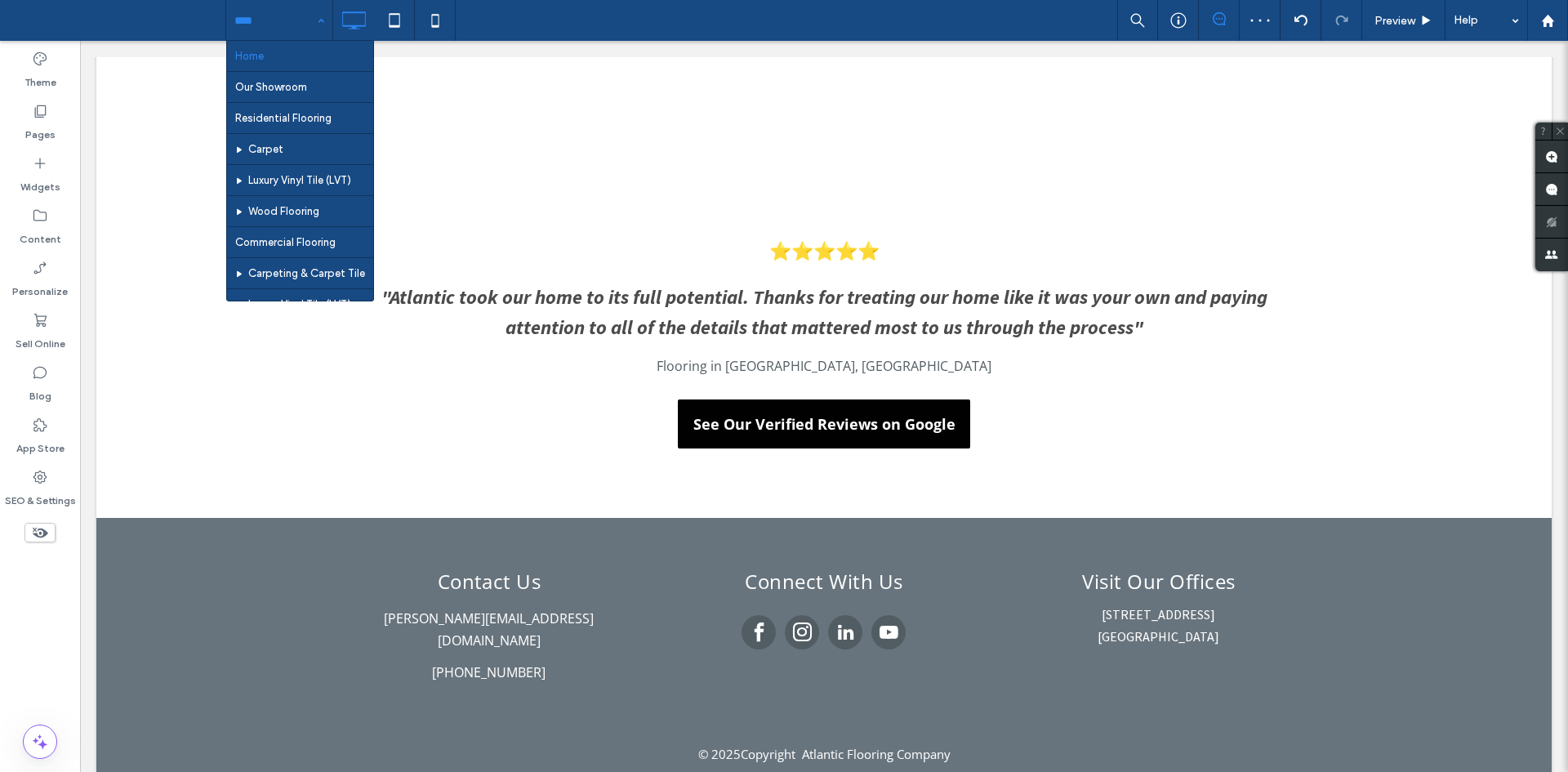
drag, startPoint x: 247, startPoint y: 26, endPoint x: 289, endPoint y: 51, distance: 48.9
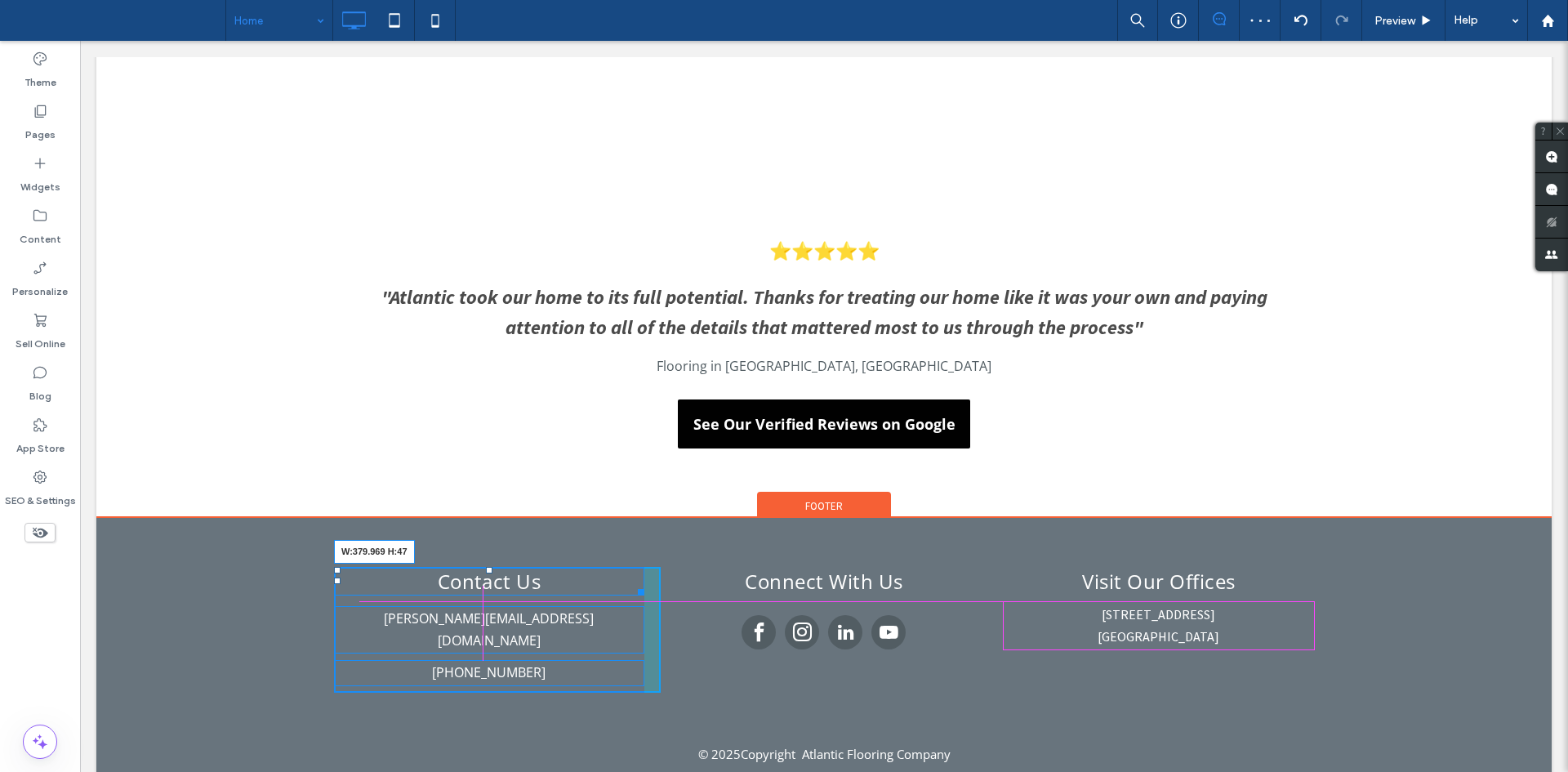
drag, startPoint x: 628, startPoint y: 586, endPoint x: 774, endPoint y: 516, distance: 161.9
click at [774, 518] on div "Contact Us W:379.969 H:47 michael@alfanoconstructiongroup.com (732) 922-2020 Cl…" at bounding box center [823, 647] width 1455 height 260
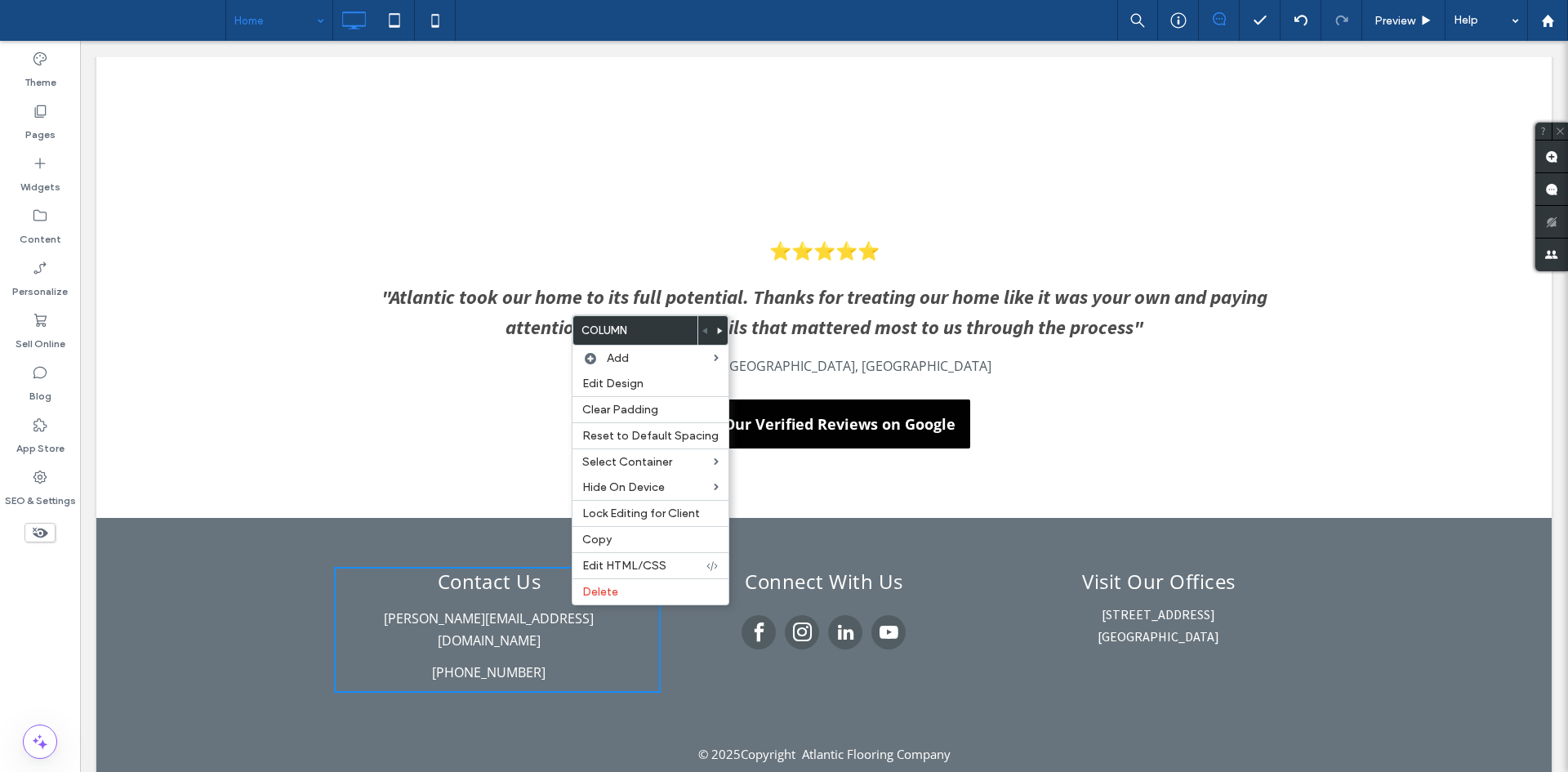
click at [542, 605] on div "Contact Us michael@alfanoconstructiongroup.com (732) 922-2020 Click To Paste" at bounding box center [497, 630] width 326 height 126
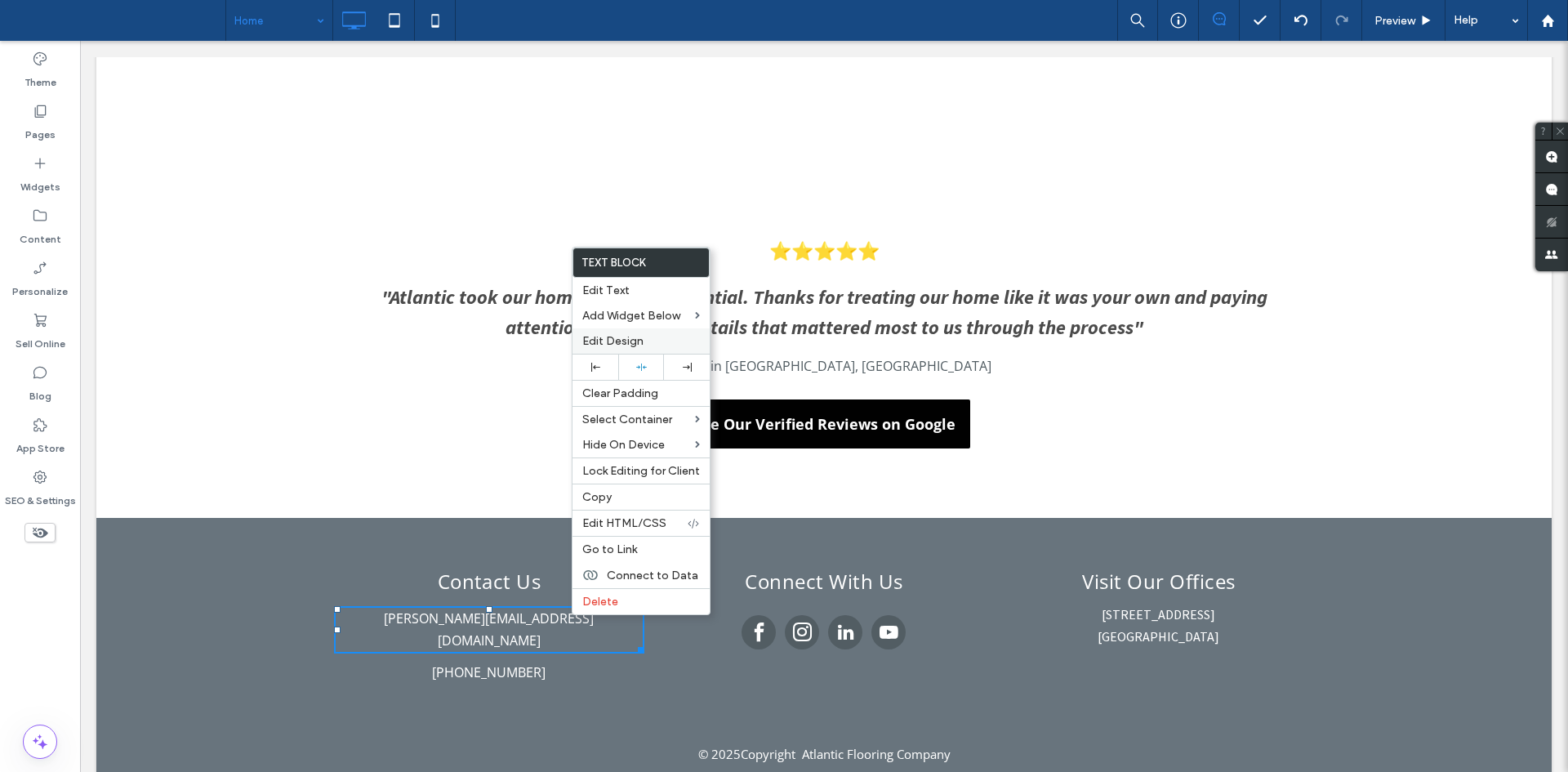
click at [657, 345] on label "Edit Design" at bounding box center [642, 341] width 118 height 14
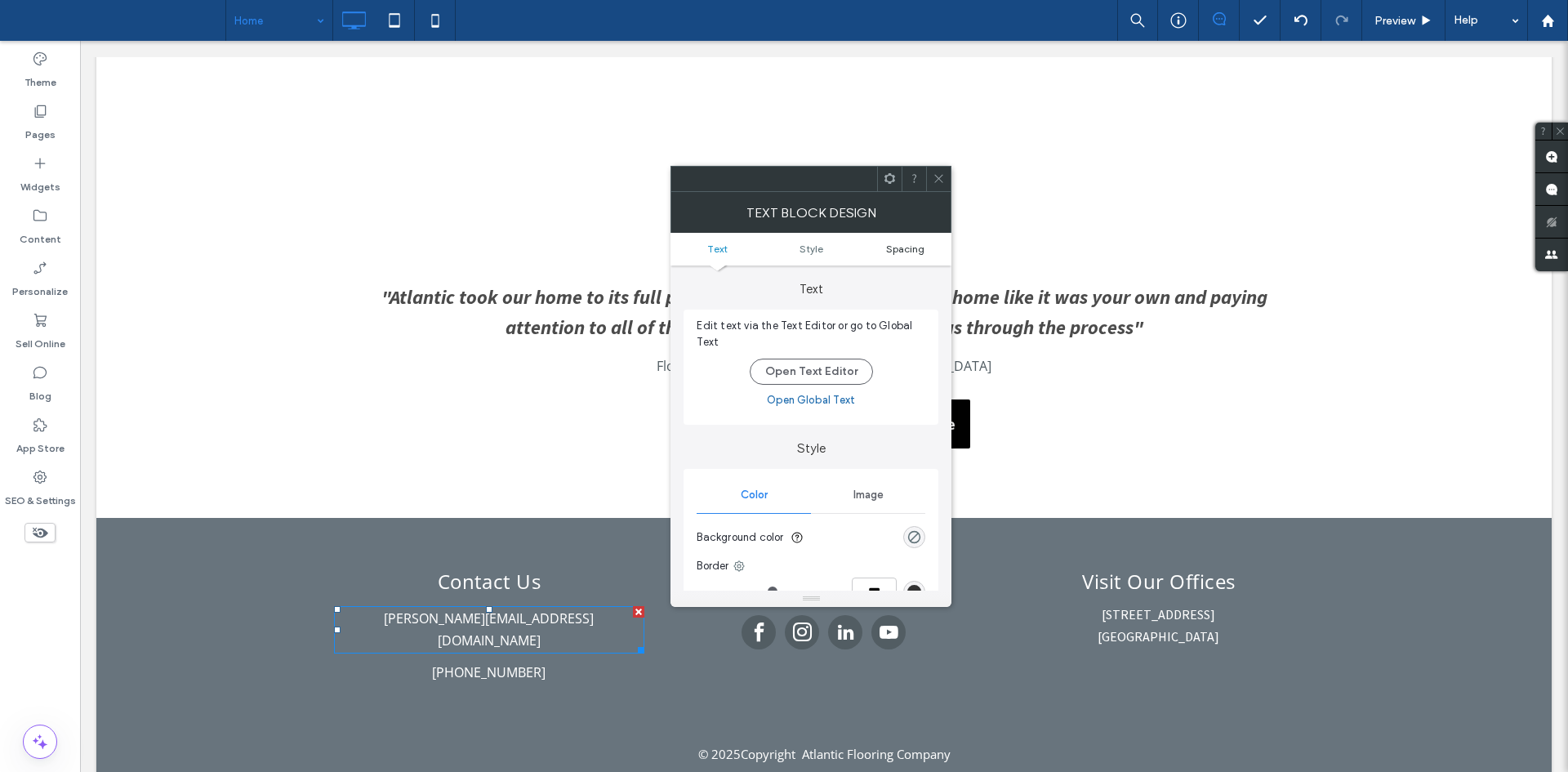
click at [917, 248] on span "Spacing" at bounding box center [905, 248] width 38 height 12
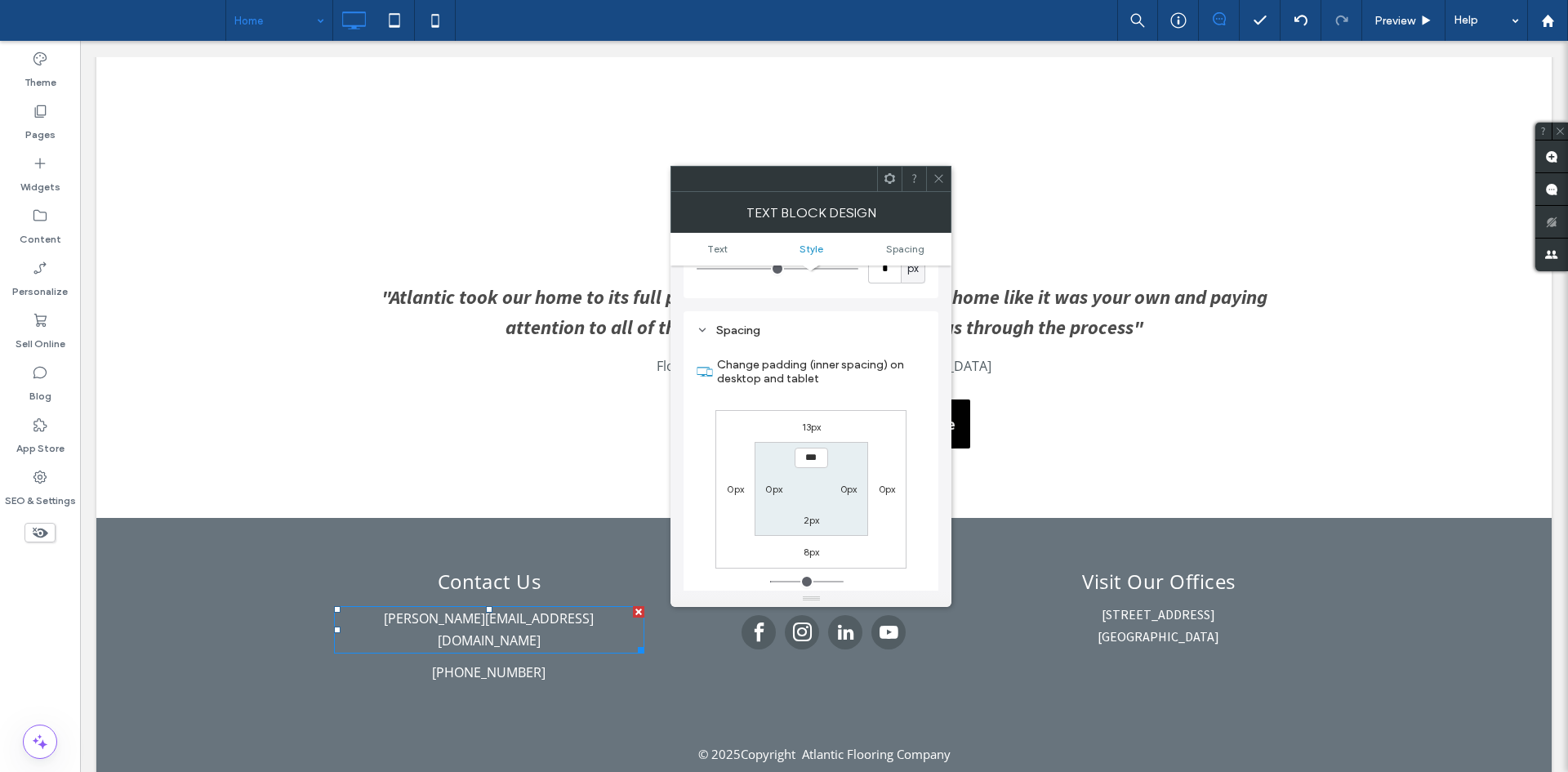
scroll to position [416, 0]
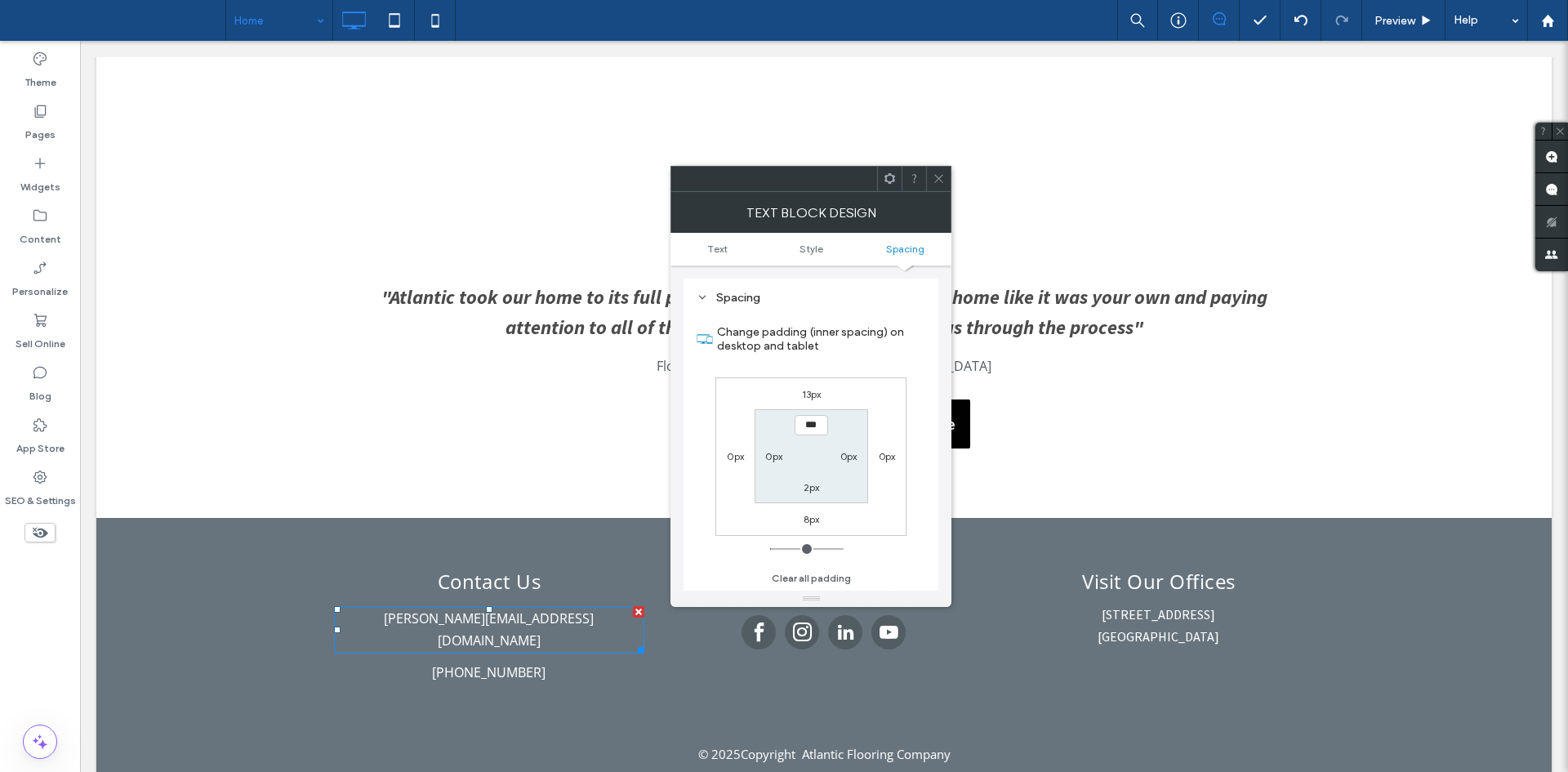
click at [812, 518] on label "8px" at bounding box center [812, 519] width 17 height 12
type input "*"
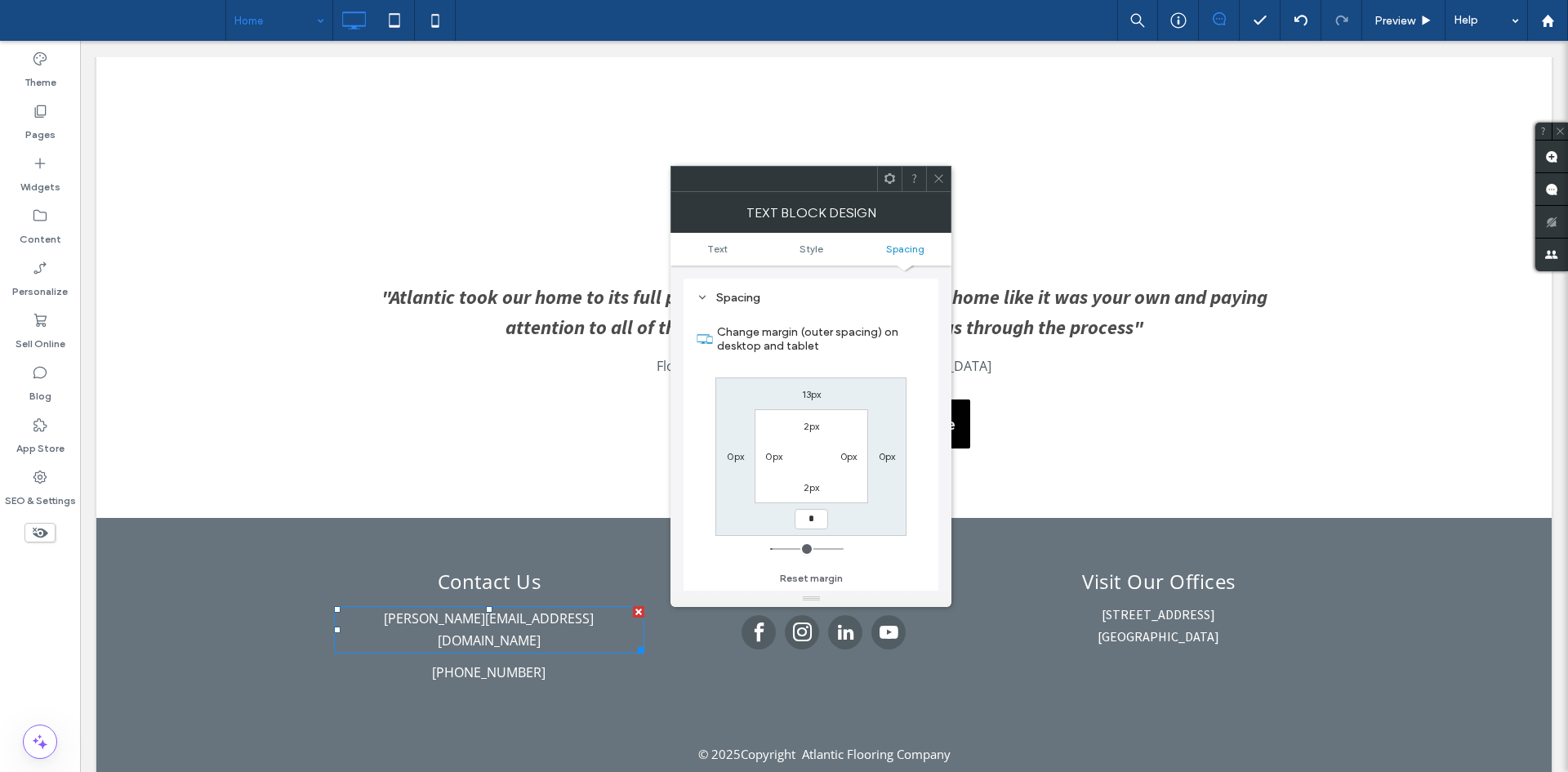
type input "*"
type input "***"
click at [935, 171] on span at bounding box center [938, 179] width 12 height 25
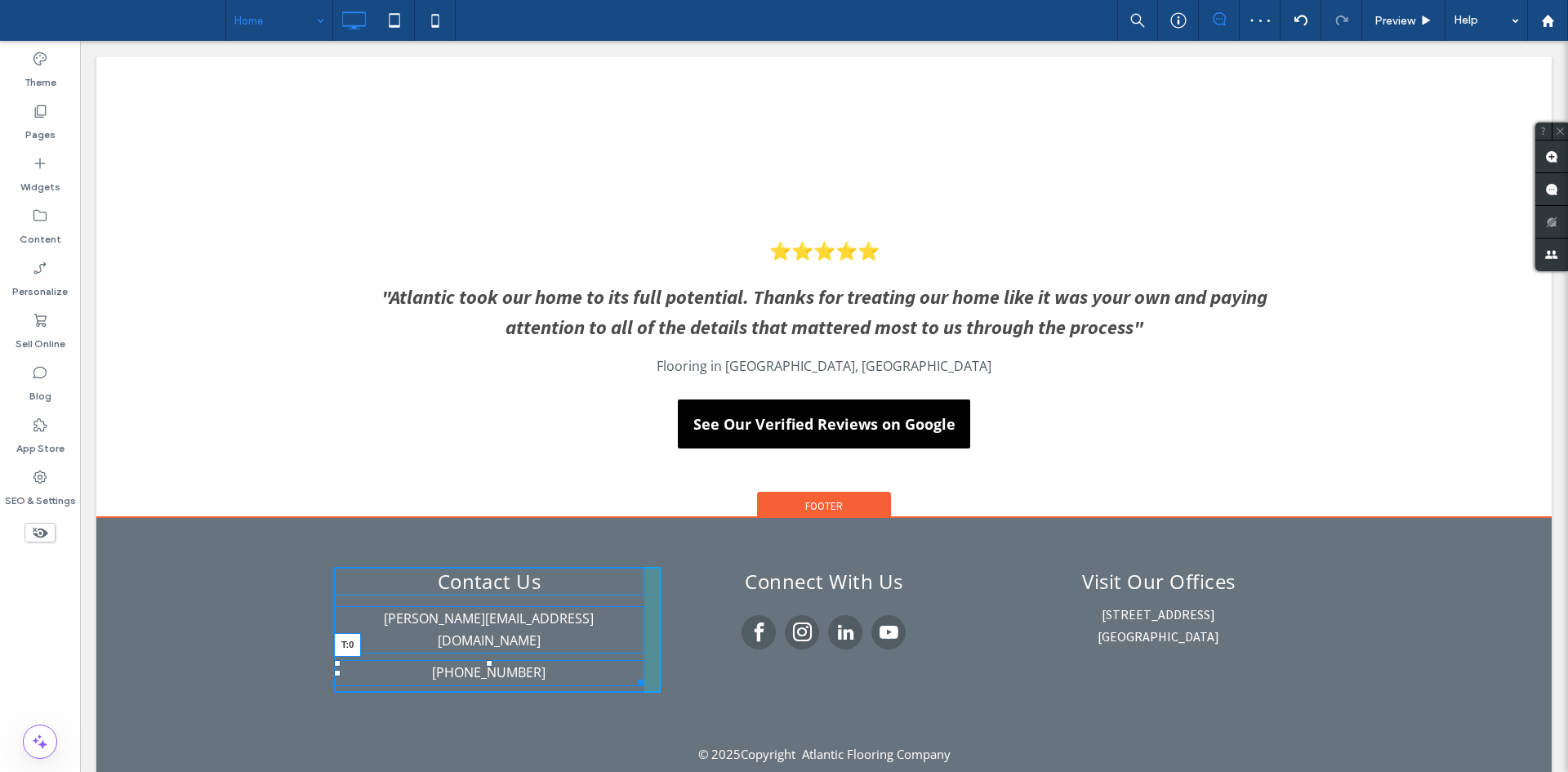
scroll to position [2838, 0]
drag, startPoint x: 483, startPoint y: 641, endPoint x: 566, endPoint y: 675, distance: 89.7
click at [486, 660] on div at bounding box center [489, 663] width 7 height 7
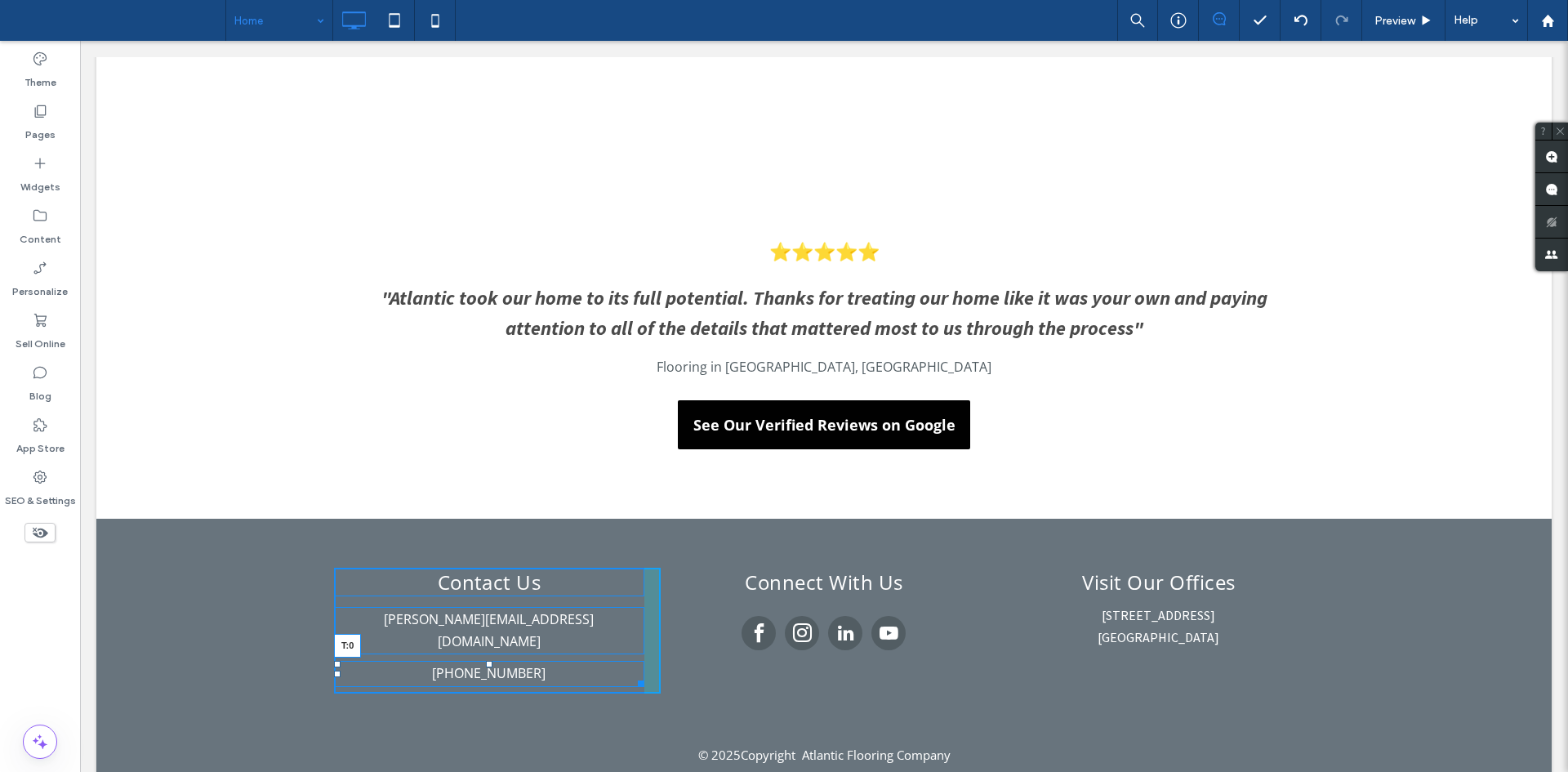
scroll to position [2833, 0]
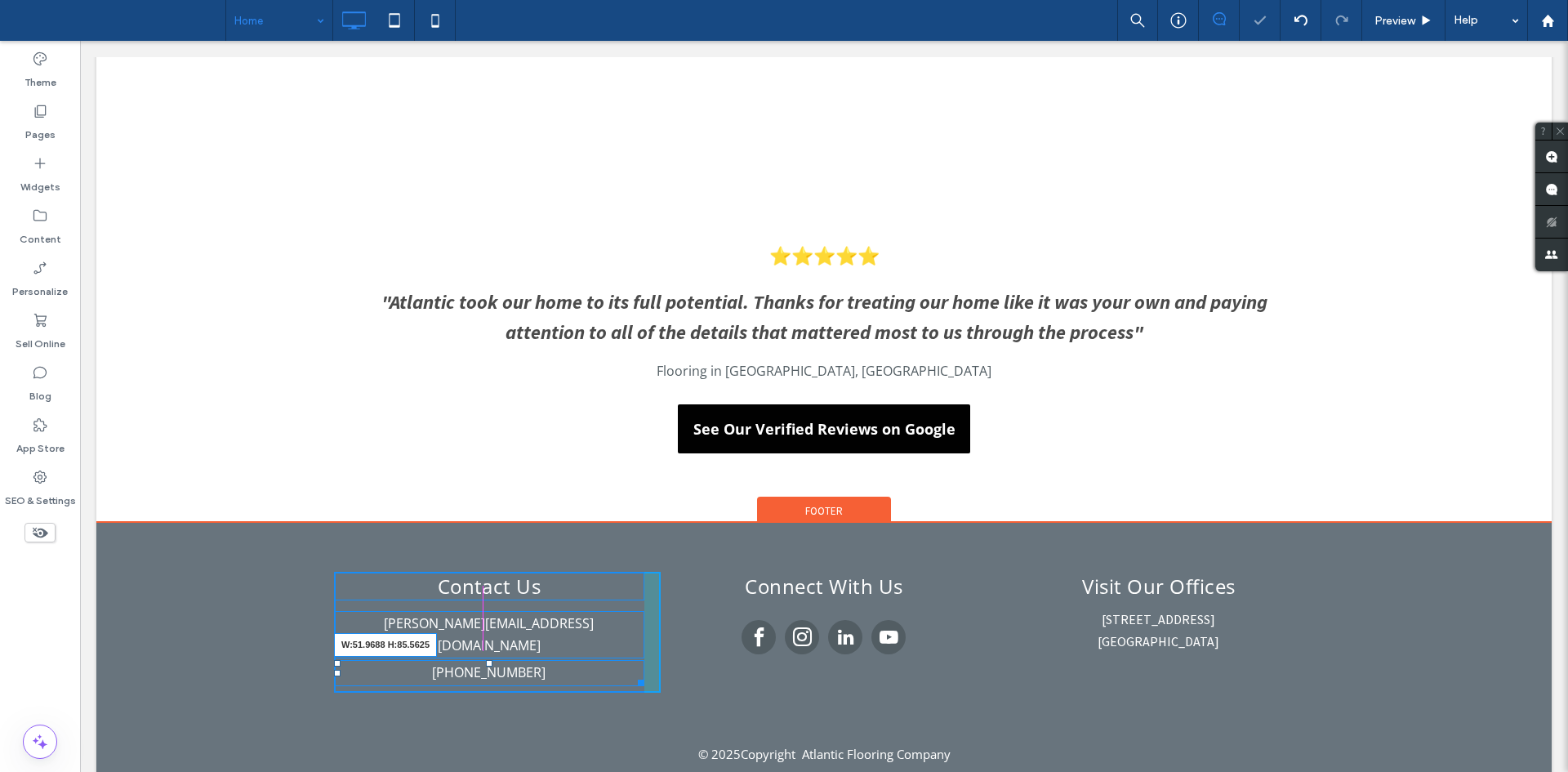
drag, startPoint x: 630, startPoint y: 650, endPoint x: 1057, endPoint y: 590, distance: 431.2
click at [977, 549] on div "Contact Us michael@alfanoconstructiongroup.com (732) 922-2020 W:51.9688 H:85.56…" at bounding box center [823, 628] width 1455 height 210
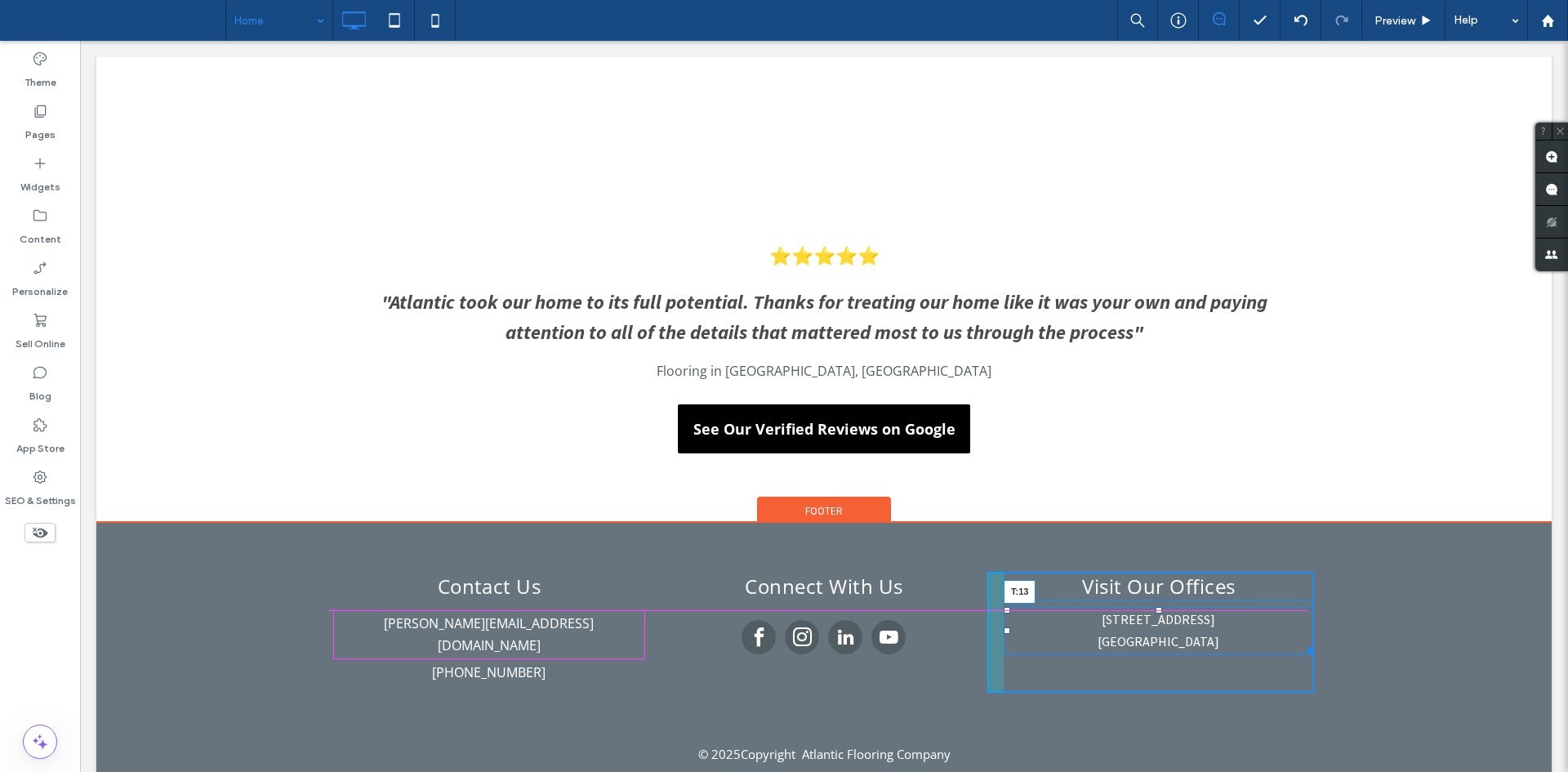
click at [1158, 612] on div "1631 Highway 35 ﻿ Oakhurst, NJ 07755 T:13" at bounding box center [1159, 631] width 310 height 47
drag, startPoint x: 1297, startPoint y: 648, endPoint x: 1537, endPoint y: 563, distance: 254.6
click at [1537, 563] on div "Contact Us michael@alfanoconstructiongroup.com (732) 922-2020 Click To Paste Co…" at bounding box center [823, 628] width 1455 height 210
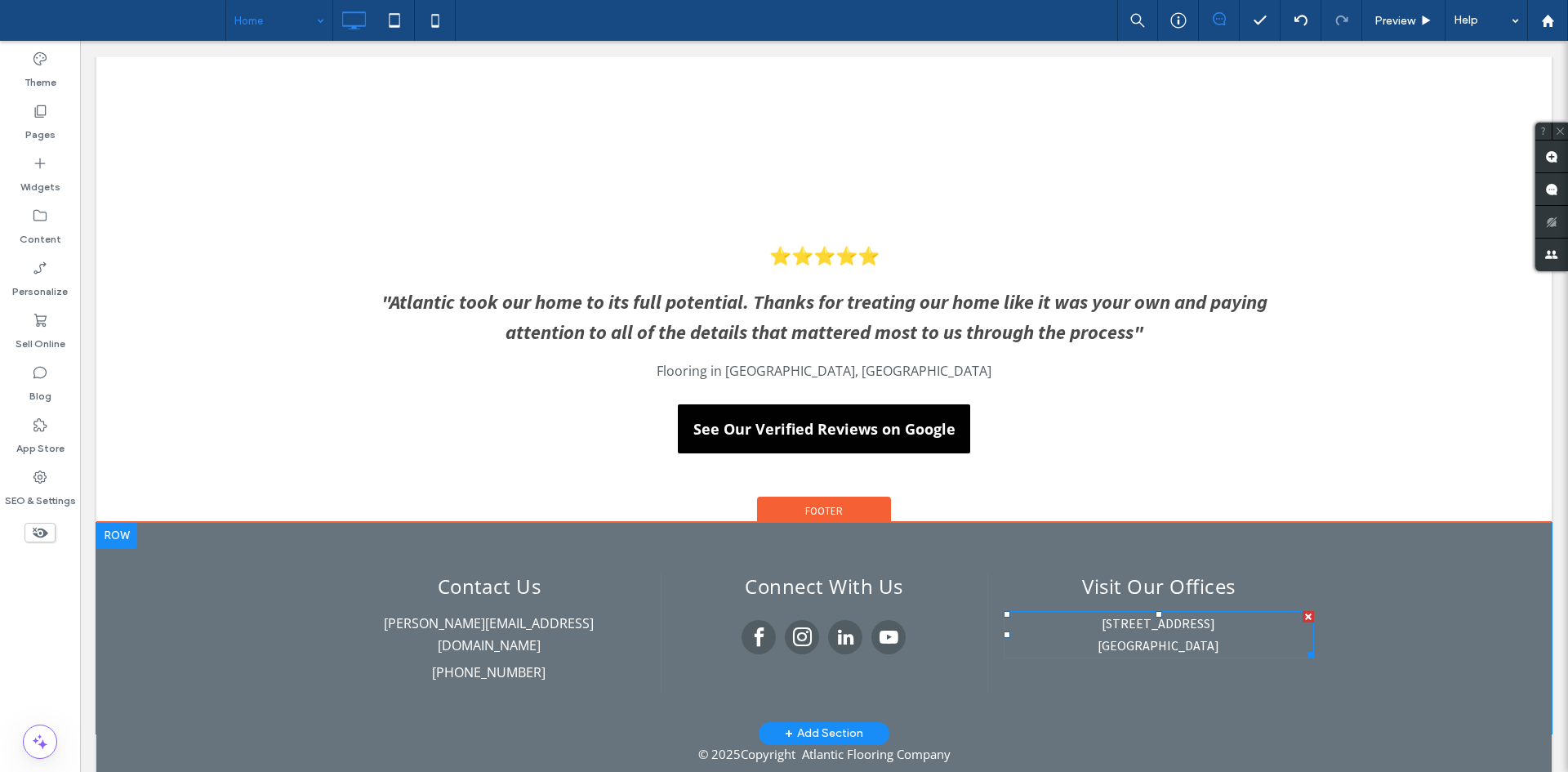
click at [1144, 644] on span "﻿ Oakhurst, NJ 07755" at bounding box center [1158, 644] width 122 height 17
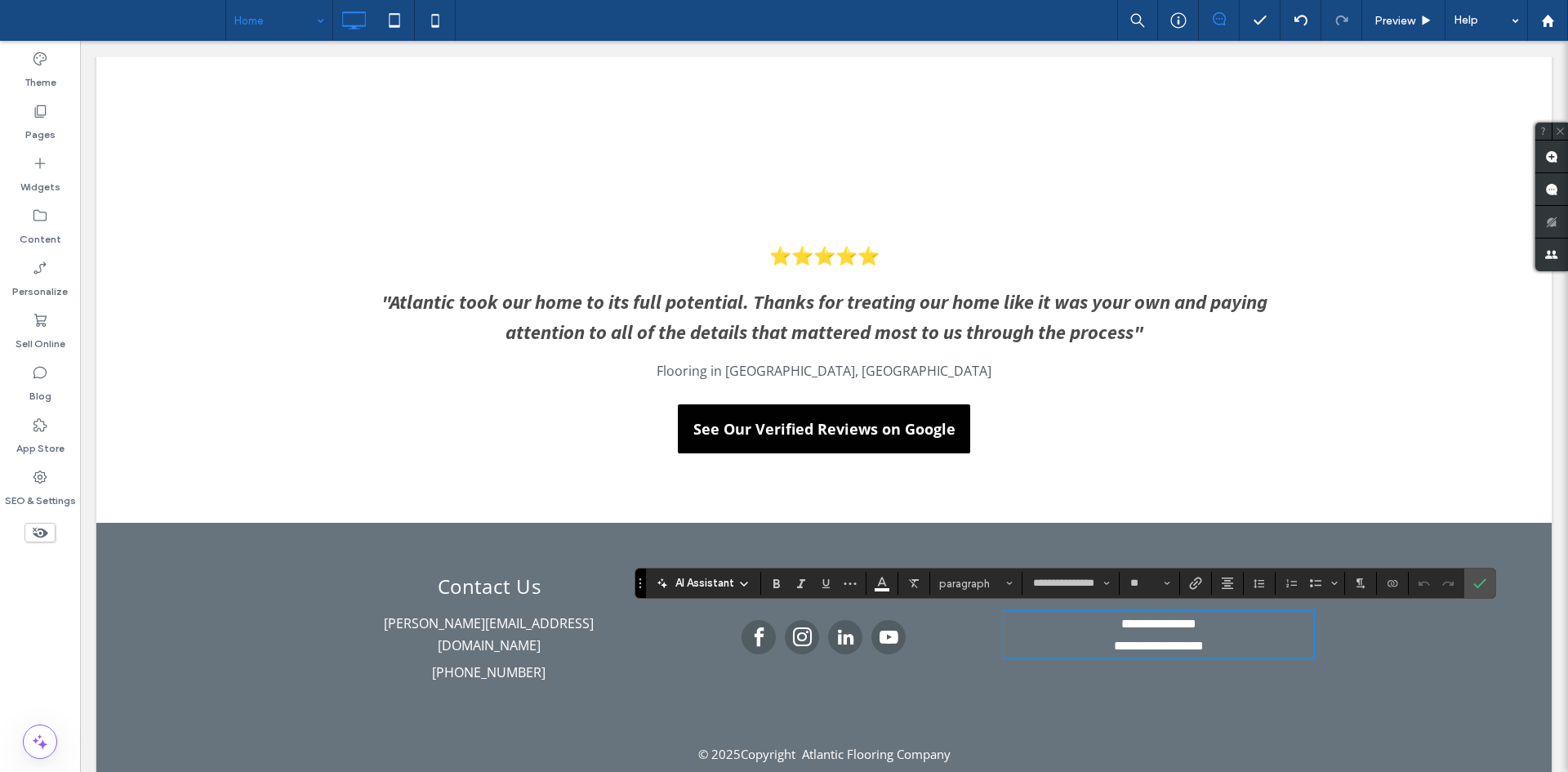
type input "**********"
type input "**"
click at [1475, 581] on icon "Confirm" at bounding box center [1480, 582] width 13 height 13
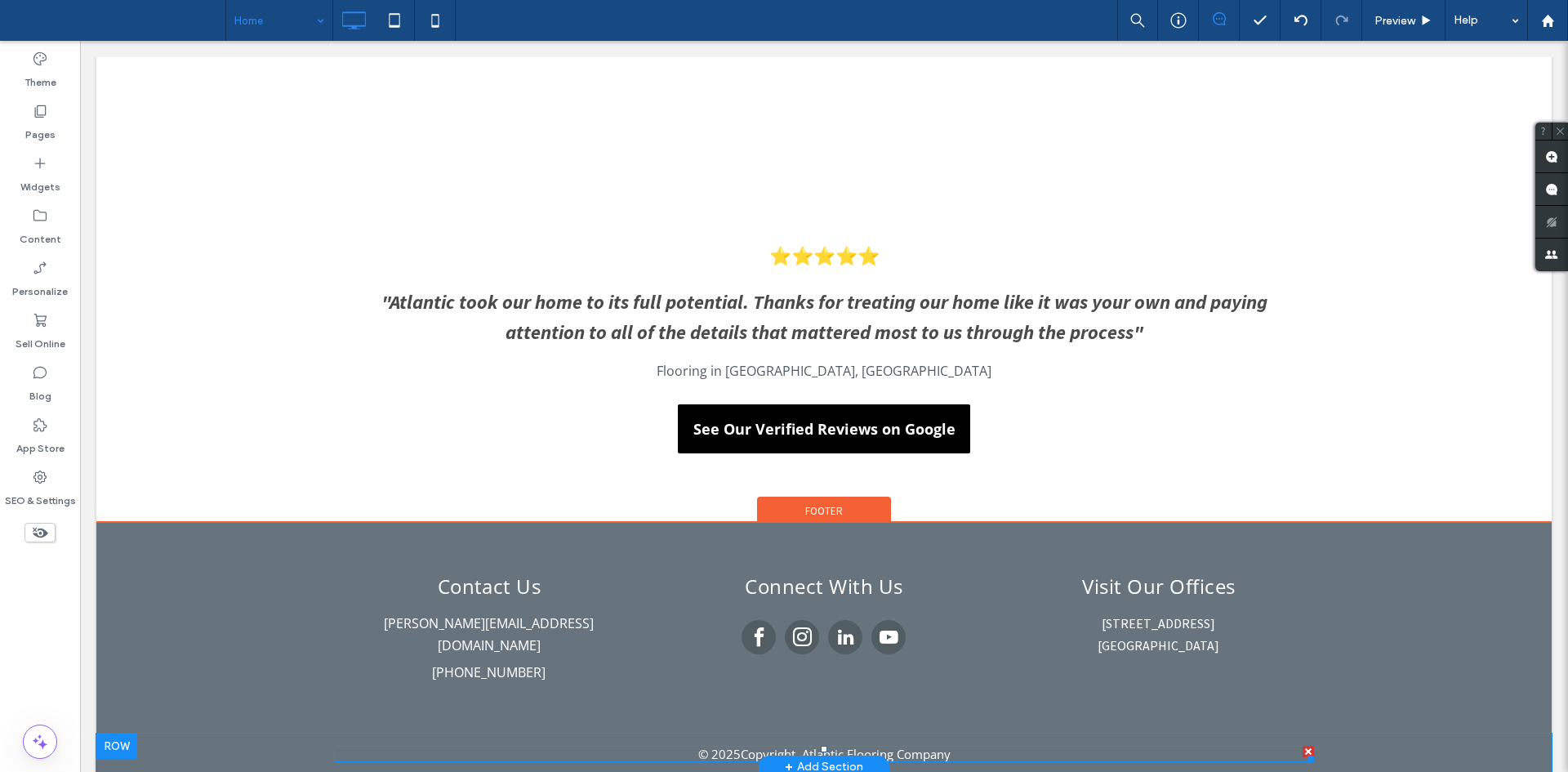
click at [966, 745] on span at bounding box center [823, 753] width 980 height 17
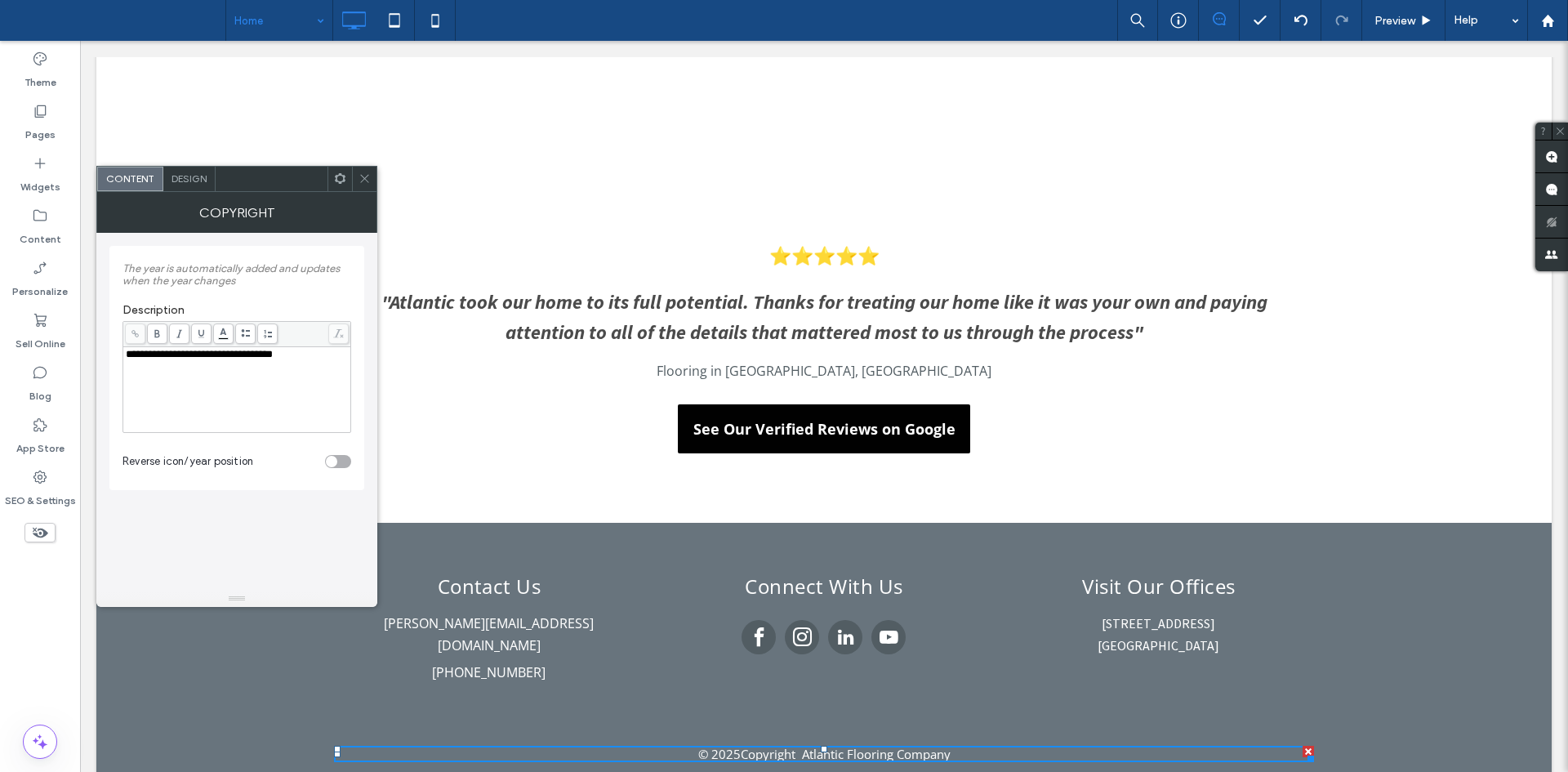
click at [198, 174] on span "Design" at bounding box center [190, 178] width 35 height 12
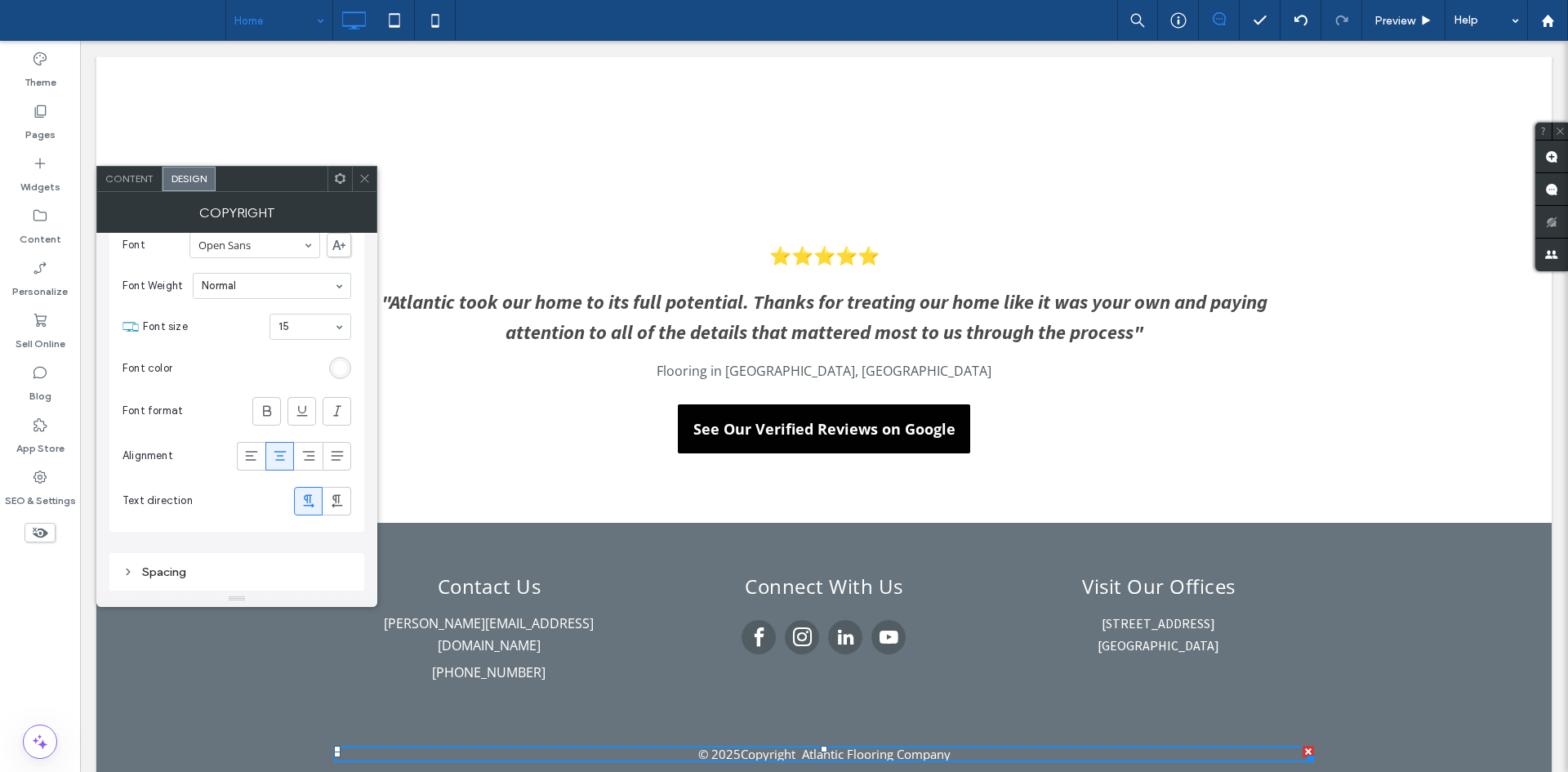
scroll to position [61, 0]
drag, startPoint x: 303, startPoint y: 317, endPoint x: 301, endPoint y: 361, distance: 44.0
click at [361, 173] on icon at bounding box center [364, 178] width 12 height 12
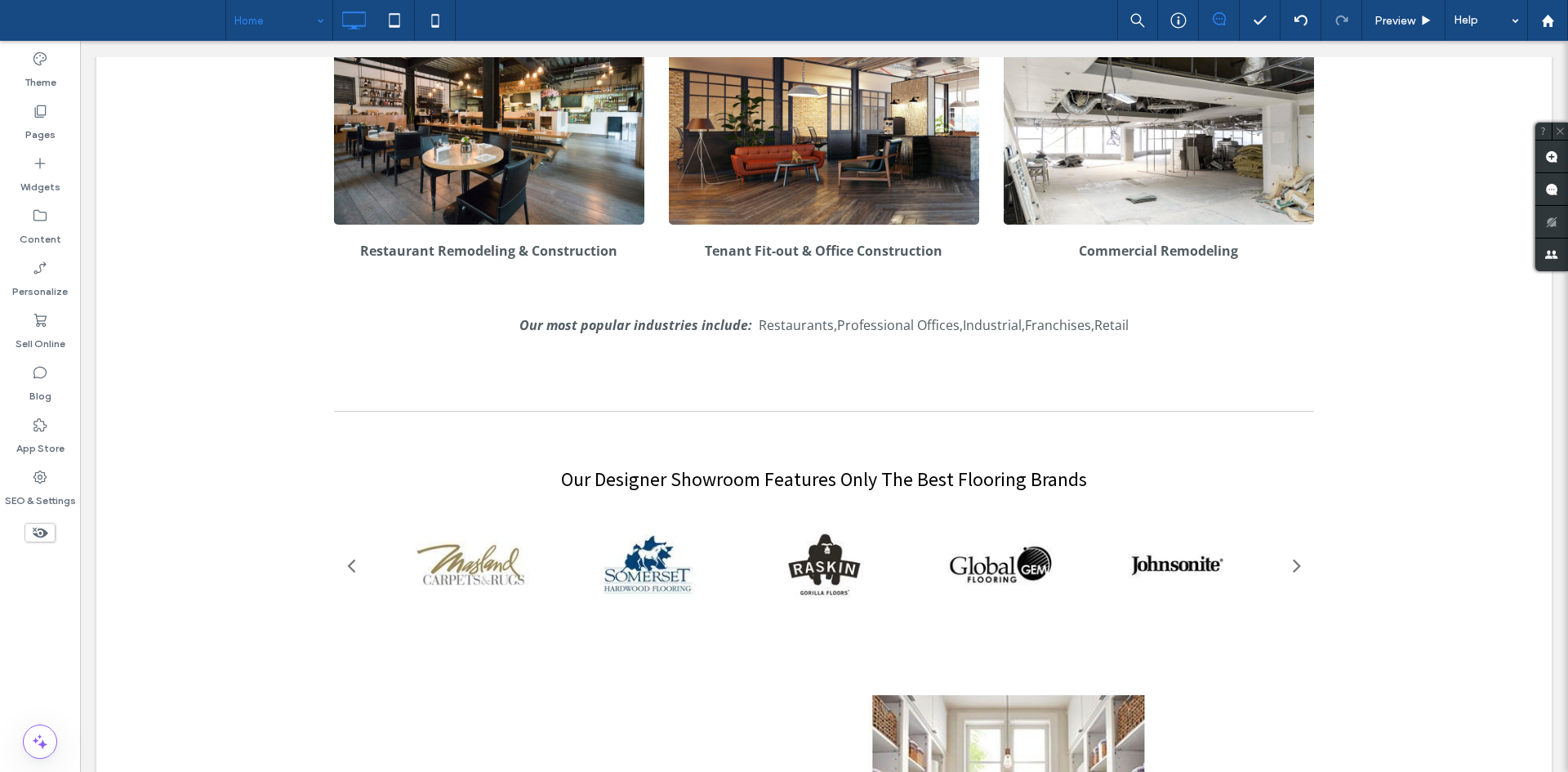
scroll to position [1194, 0]
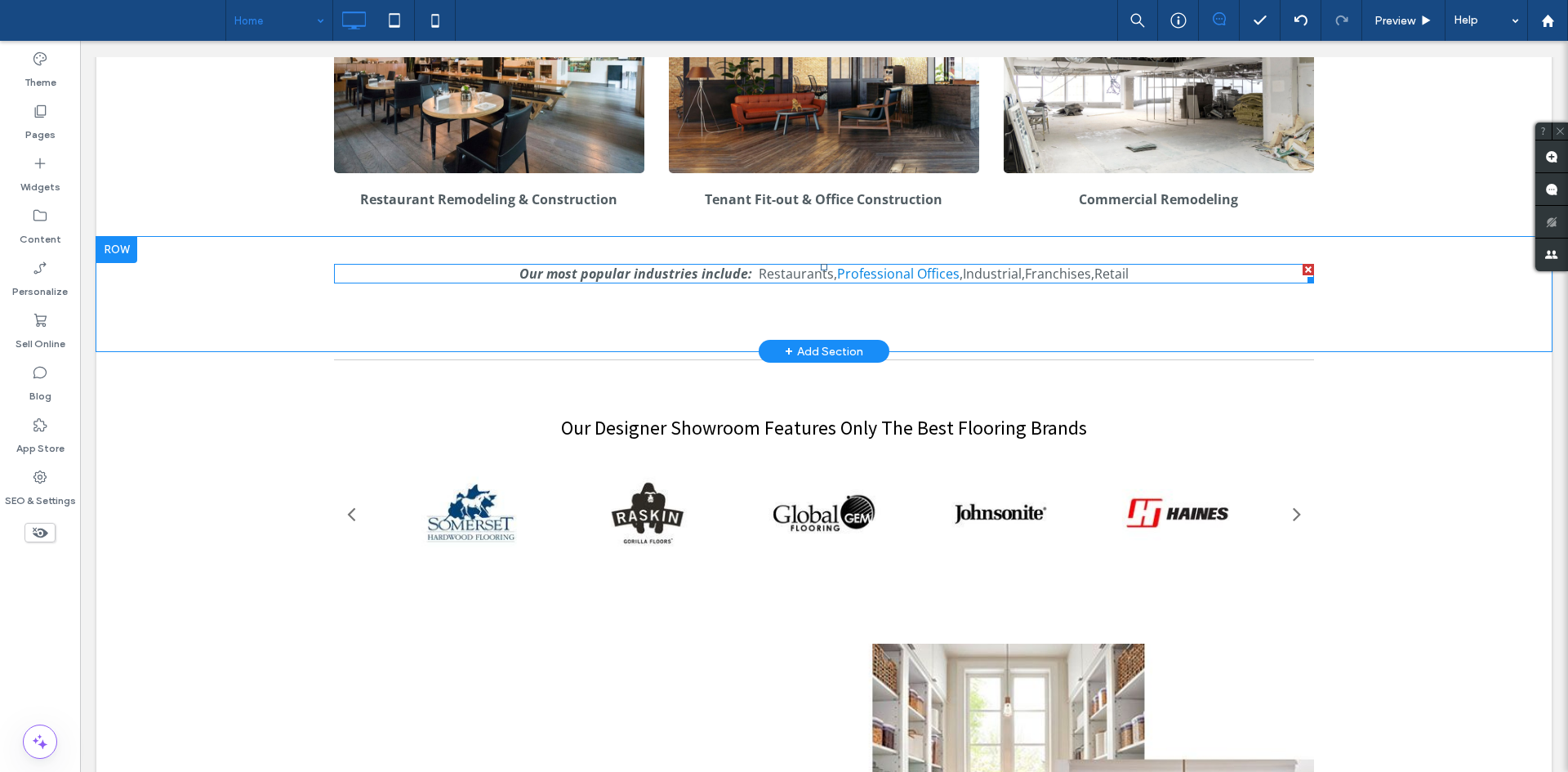
click at [926, 273] on link "Professional Offices" at bounding box center [898, 273] width 123 height 18
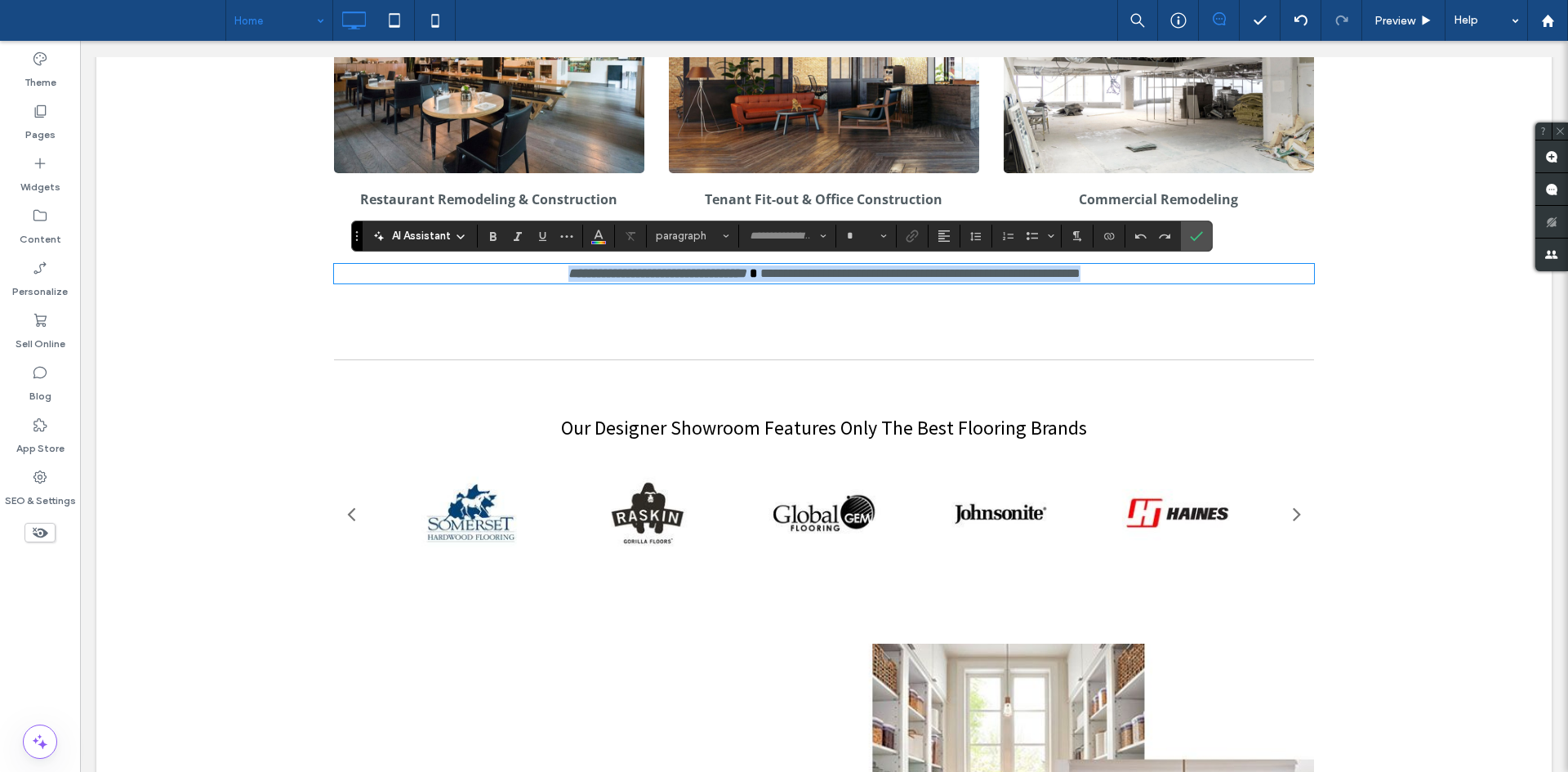
type input "*********"
type input "**"
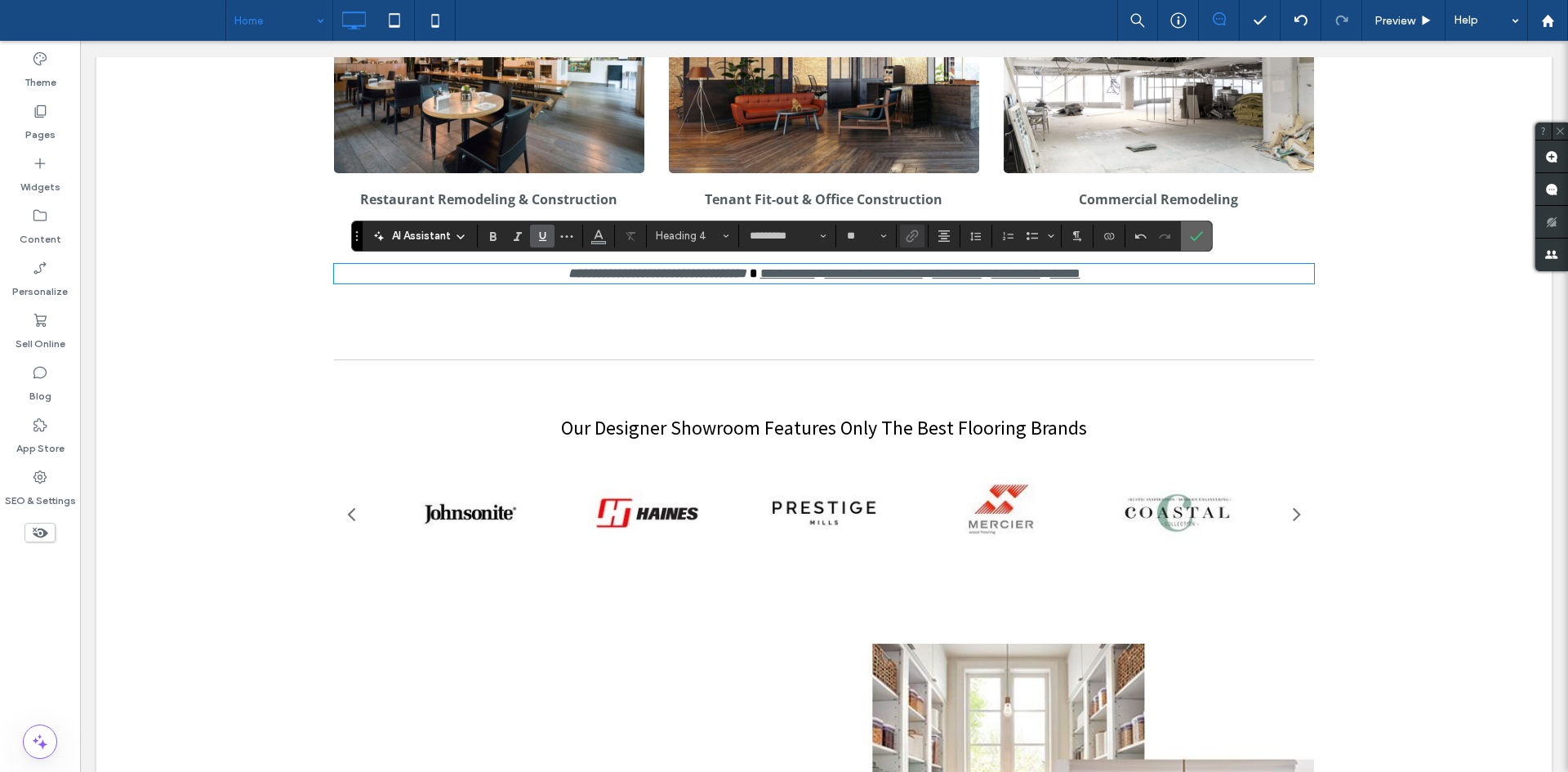
click at [1200, 235] on use "Confirm" at bounding box center [1196, 236] width 13 height 10
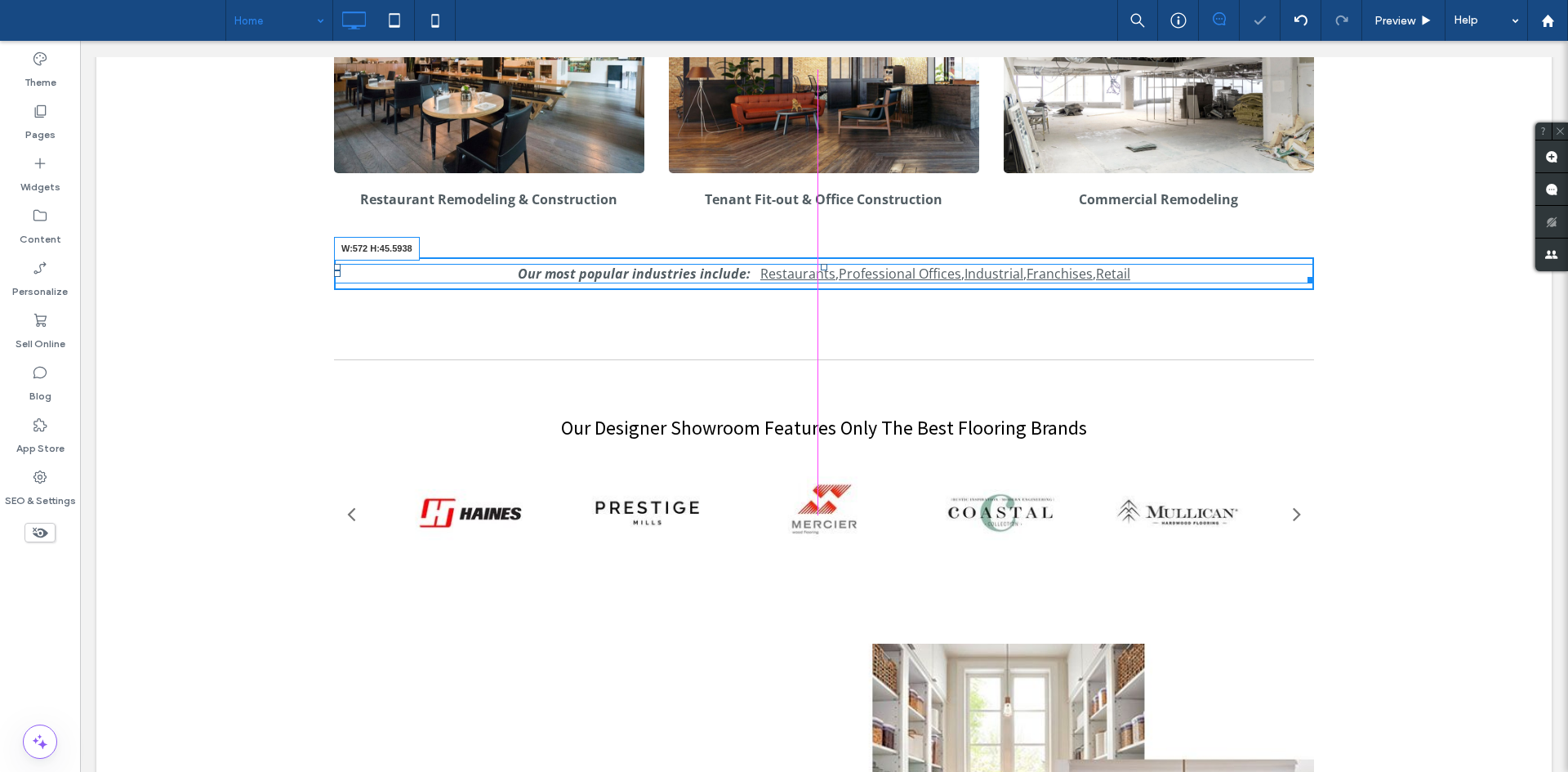
drag, startPoint x: 1301, startPoint y: 277, endPoint x: 1567, endPoint y: 268, distance: 266.2
click at [1567, 268] on html "Click To Paste Row Home Our Showroom Residential Flooring Carpet Luxury Vinyl T…" at bounding box center [823, 638] width 1487 height 3586
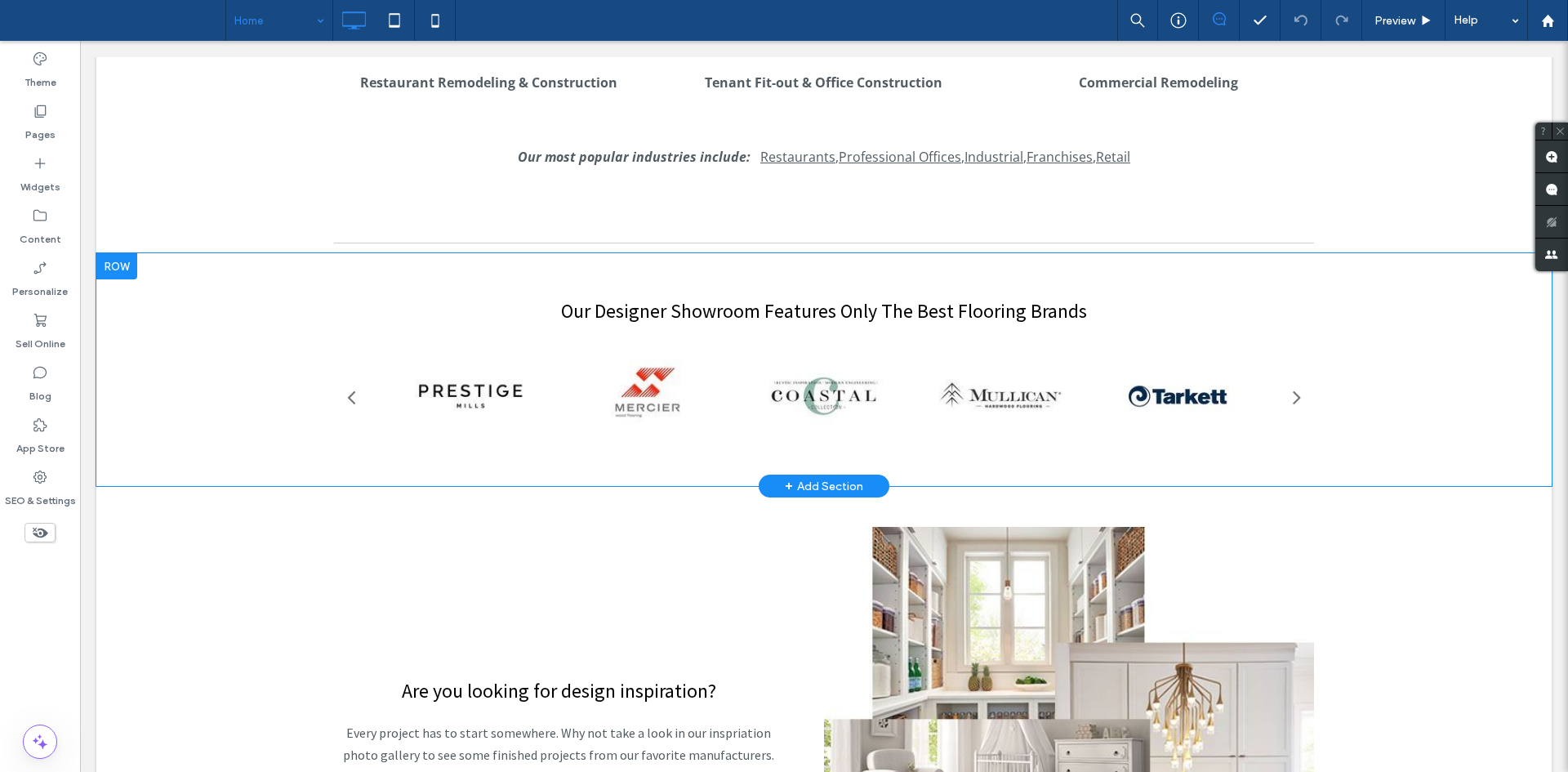
scroll to position [1323, 0]
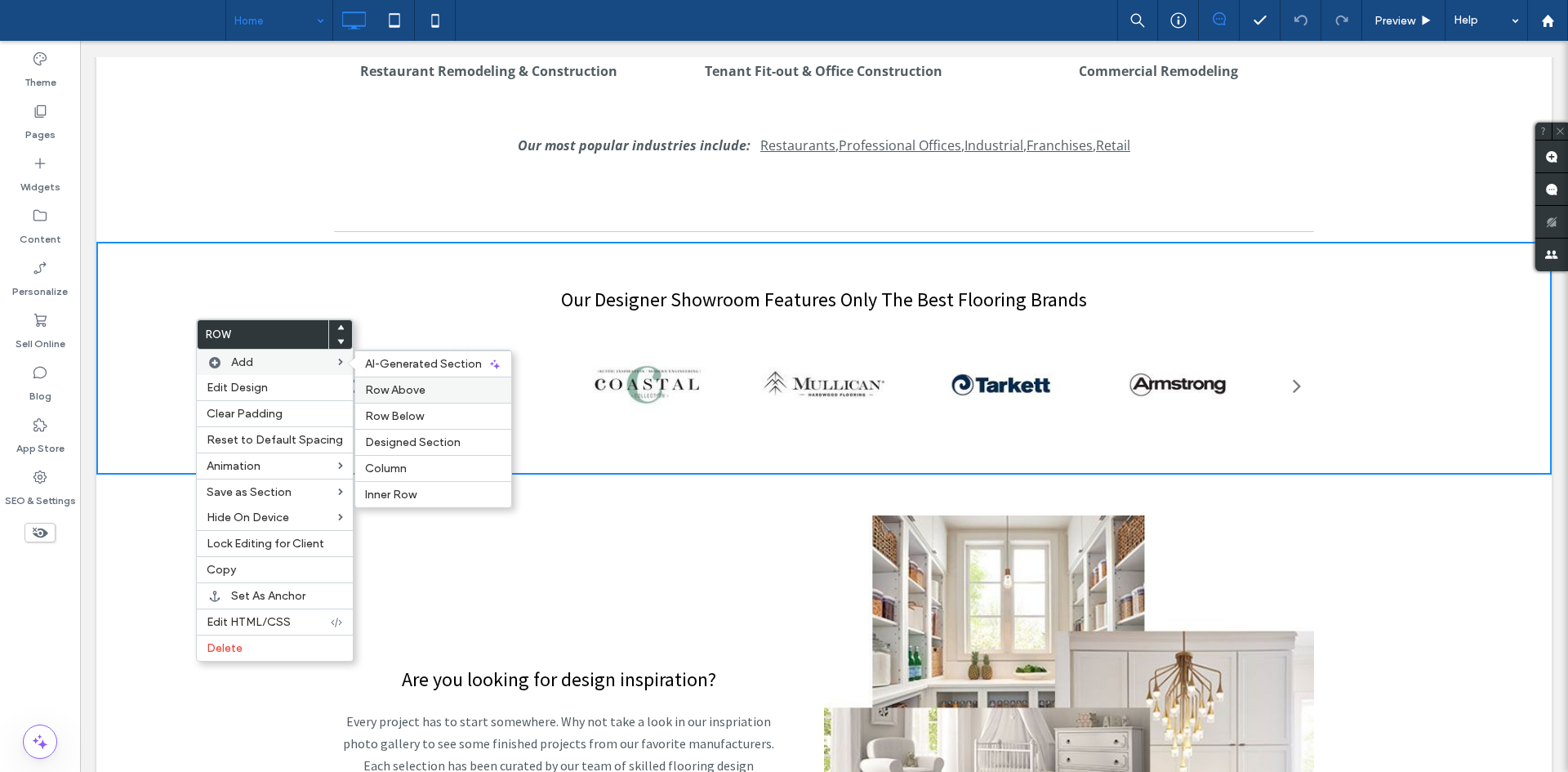
click at [422, 391] on label "Row Above" at bounding box center [433, 390] width 137 height 14
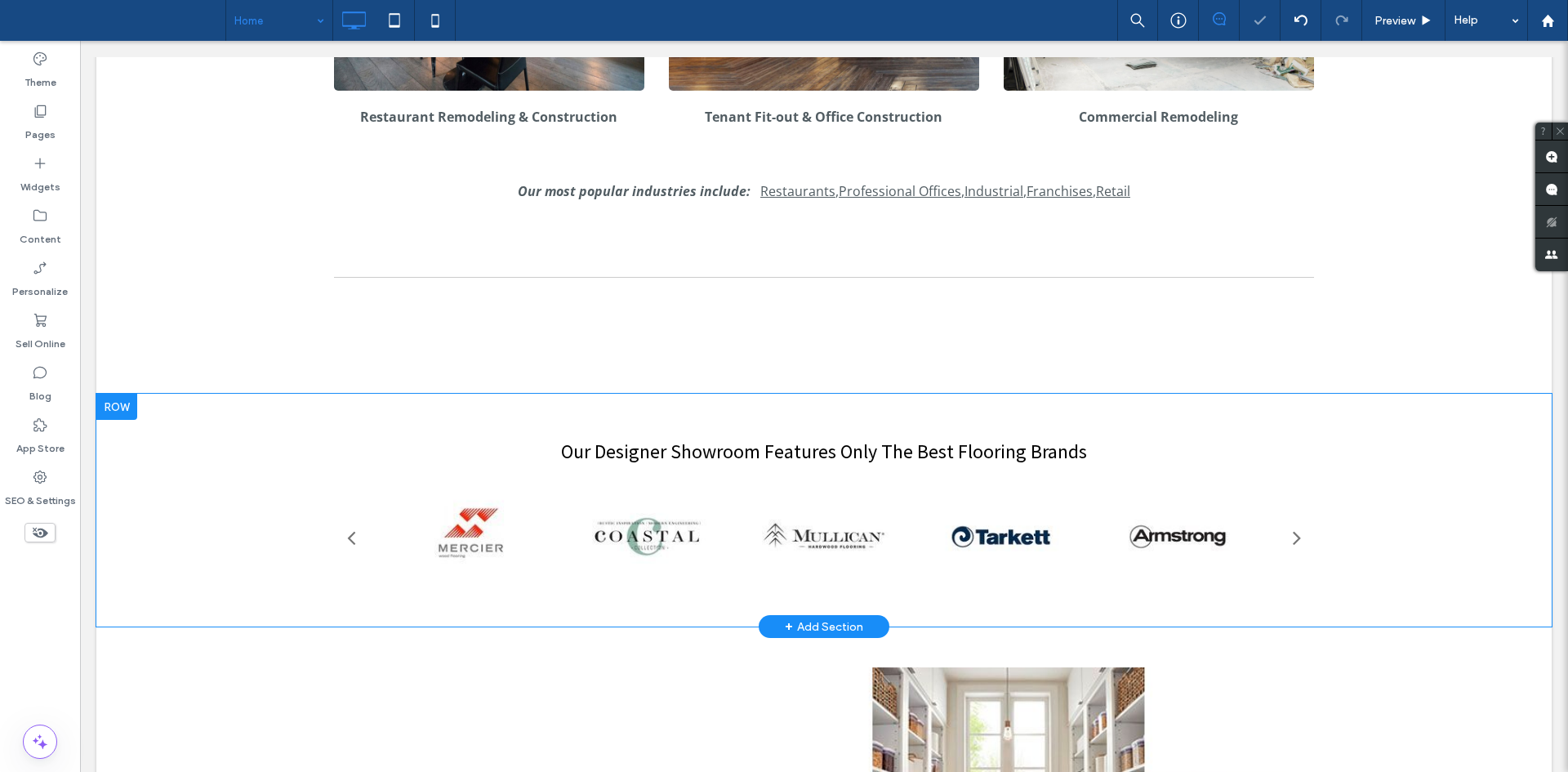
scroll to position [1260, 0]
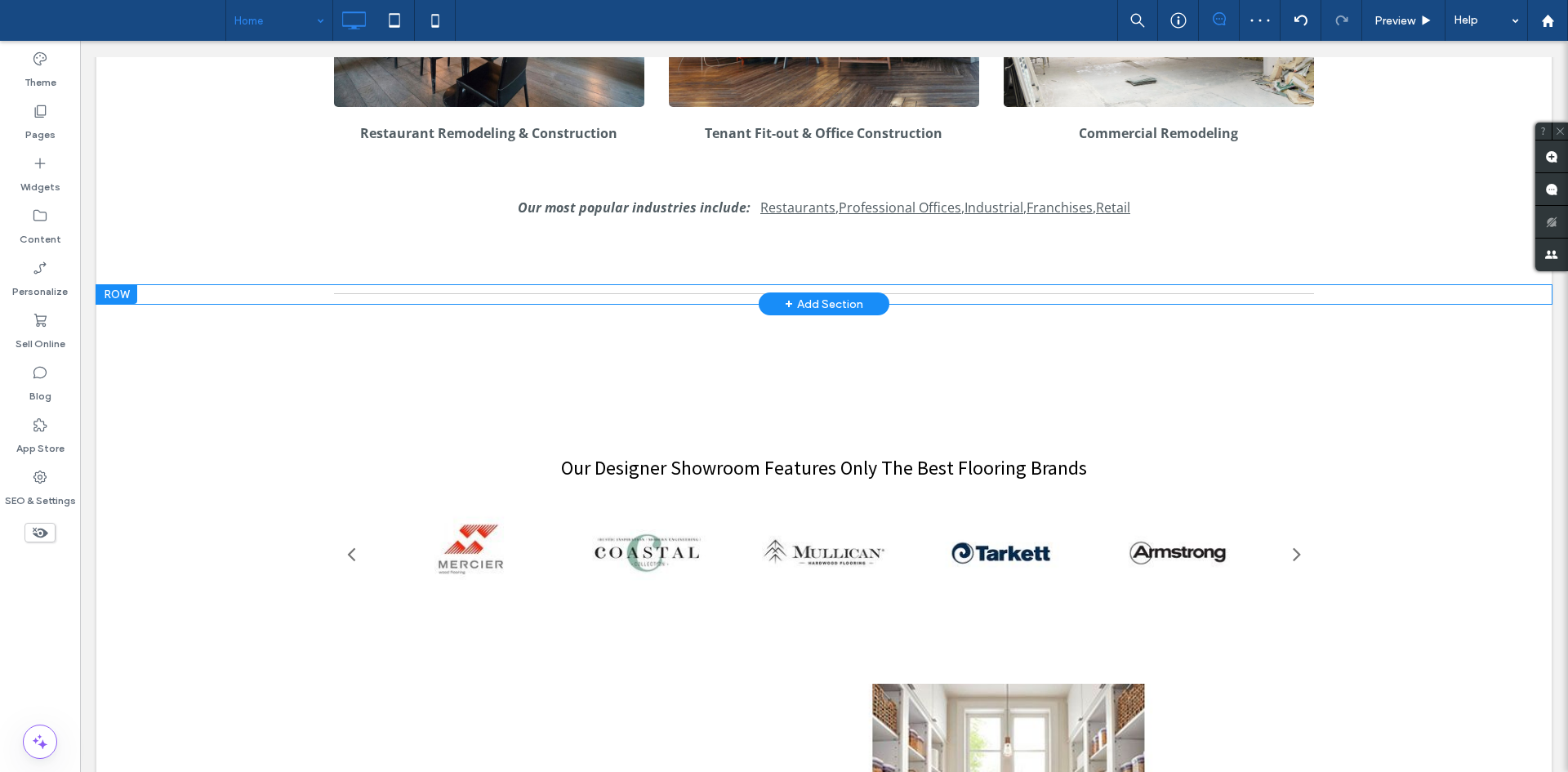
click at [203, 299] on div "Click To Paste Row + Add Section" at bounding box center [823, 294] width 1455 height 19
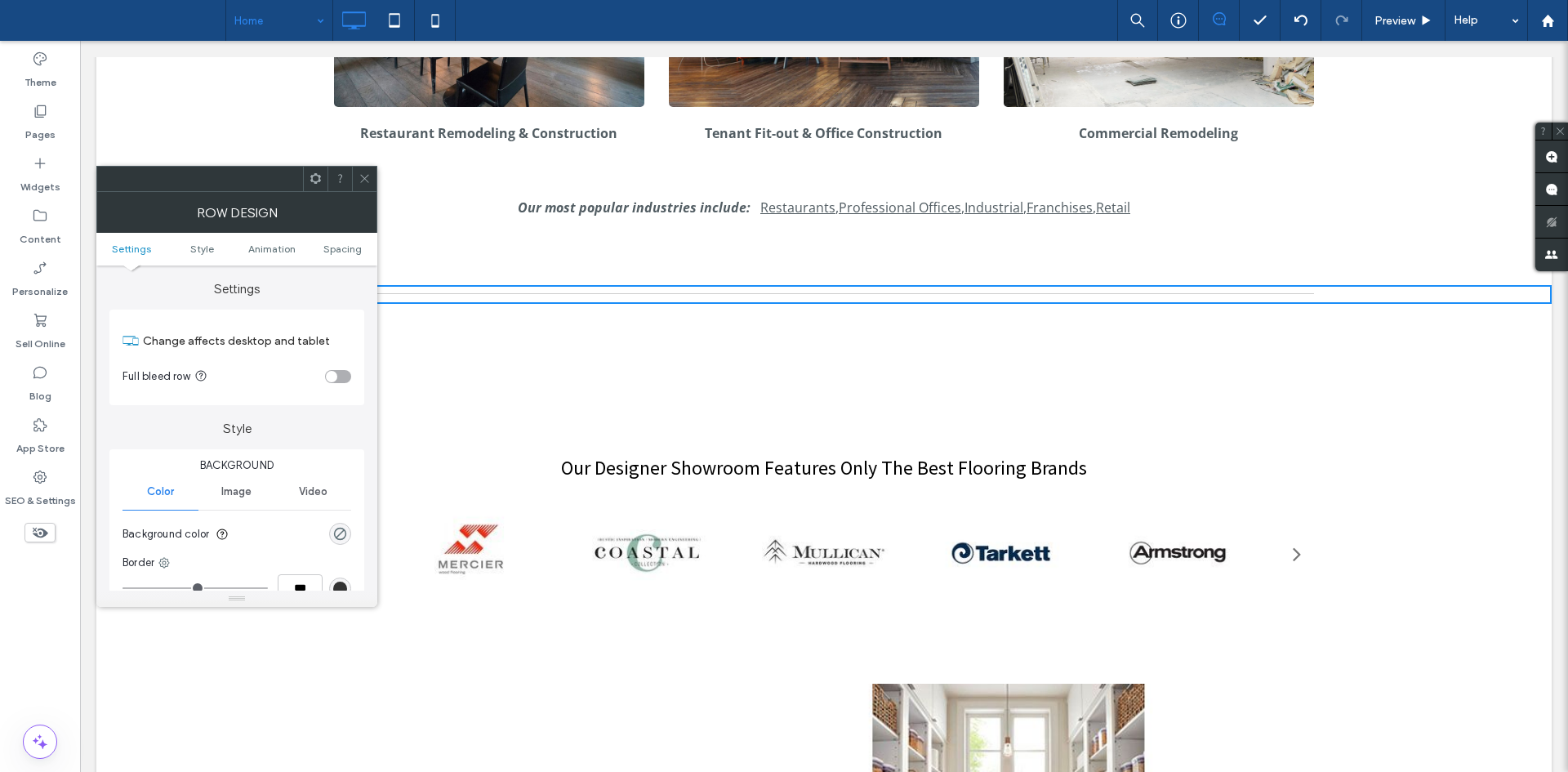
click at [373, 177] on div at bounding box center [364, 179] width 25 height 25
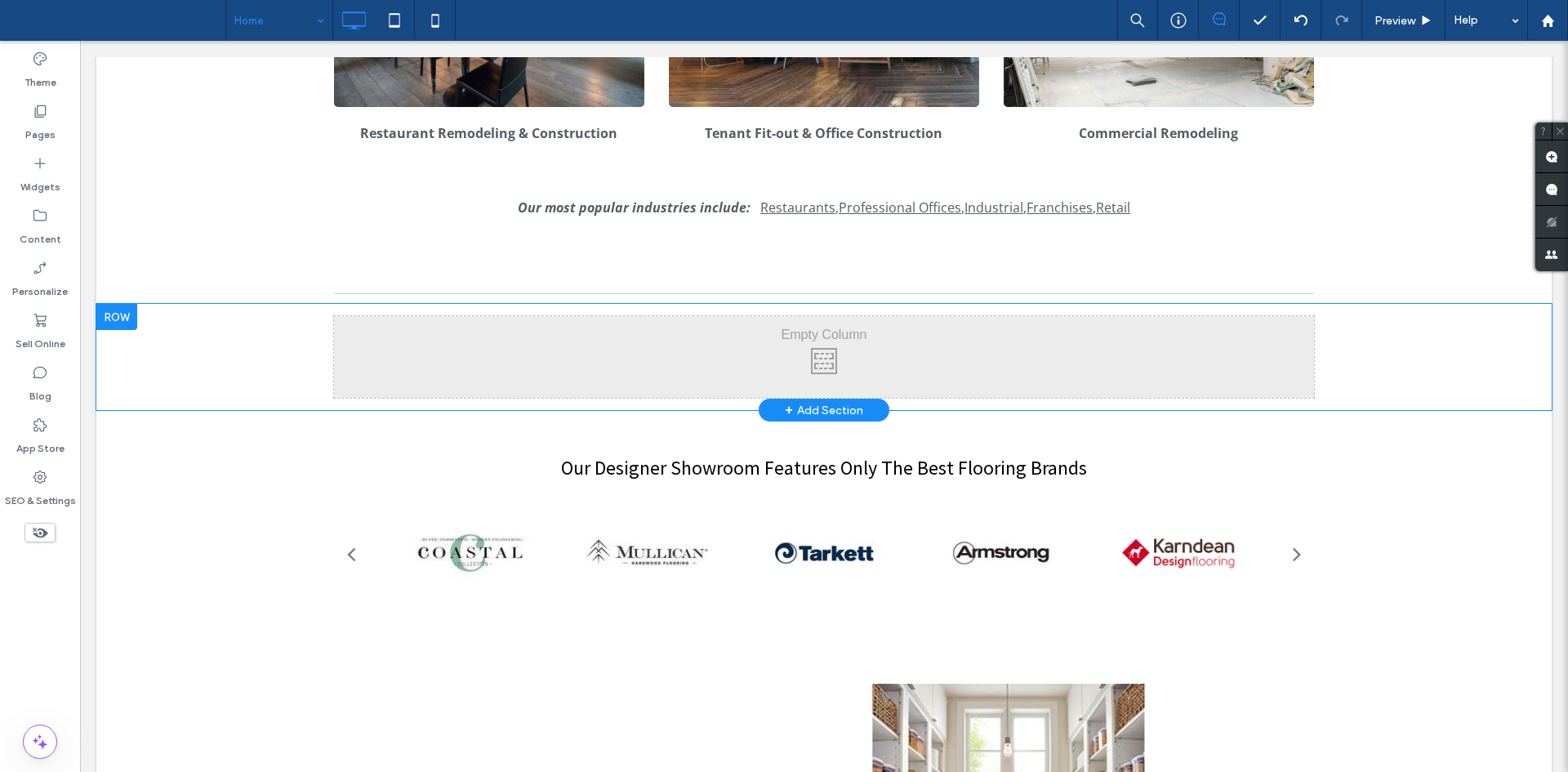
click at [227, 359] on div "Click To Paste Click To Paste Row + Add Section" at bounding box center [823, 357] width 1455 height 106
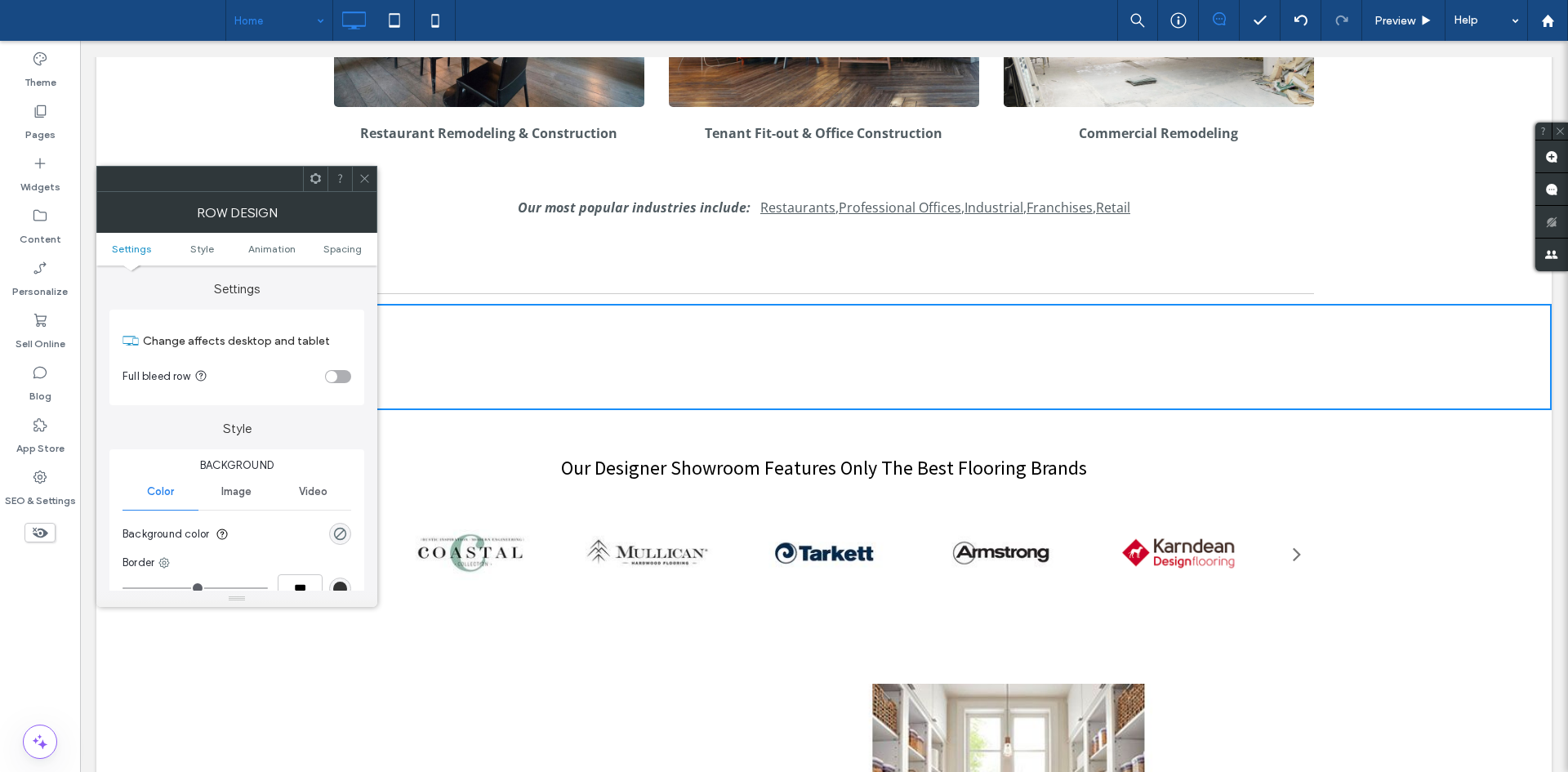
click at [336, 254] on ul "Settings Style Animation Spacing" at bounding box center [237, 248] width 281 height 32
click at [340, 254] on ul "Settings Style Animation Spacing" at bounding box center [237, 248] width 281 height 32
click at [351, 243] on span "Spacing" at bounding box center [342, 248] width 38 height 12
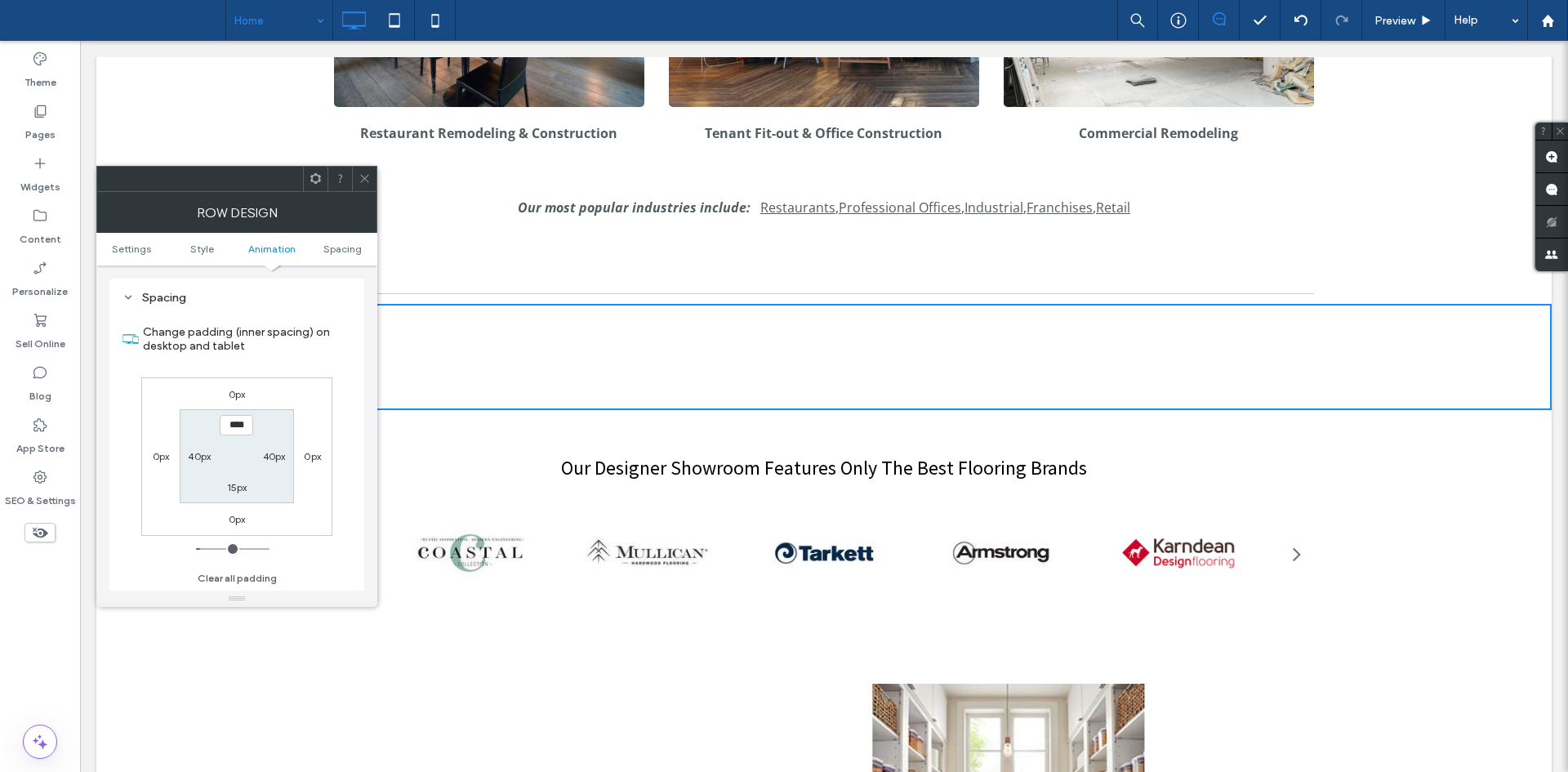
scroll to position [462, 0]
type input "****"
type input "**"
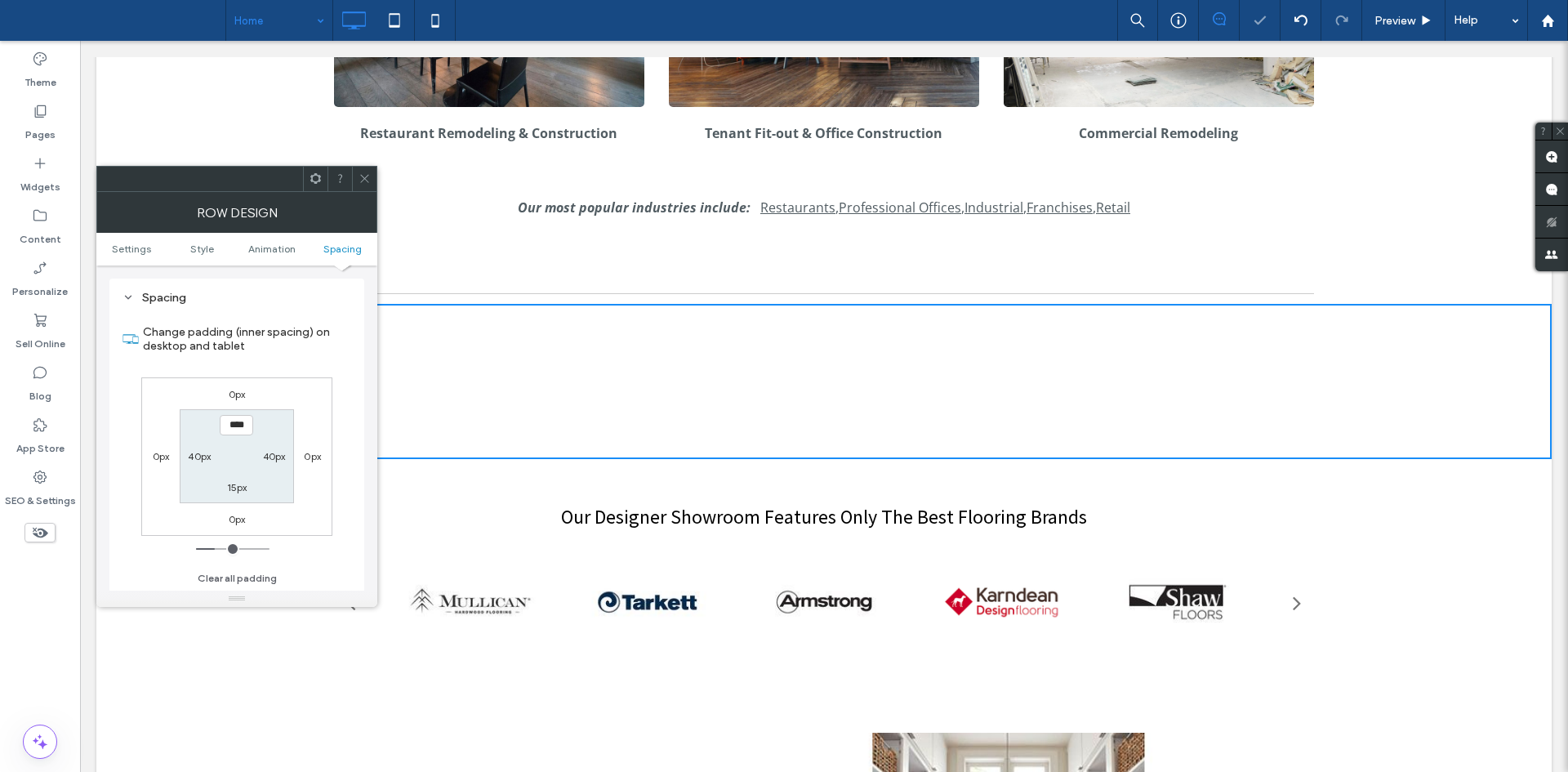
click at [371, 175] on div at bounding box center [364, 179] width 25 height 25
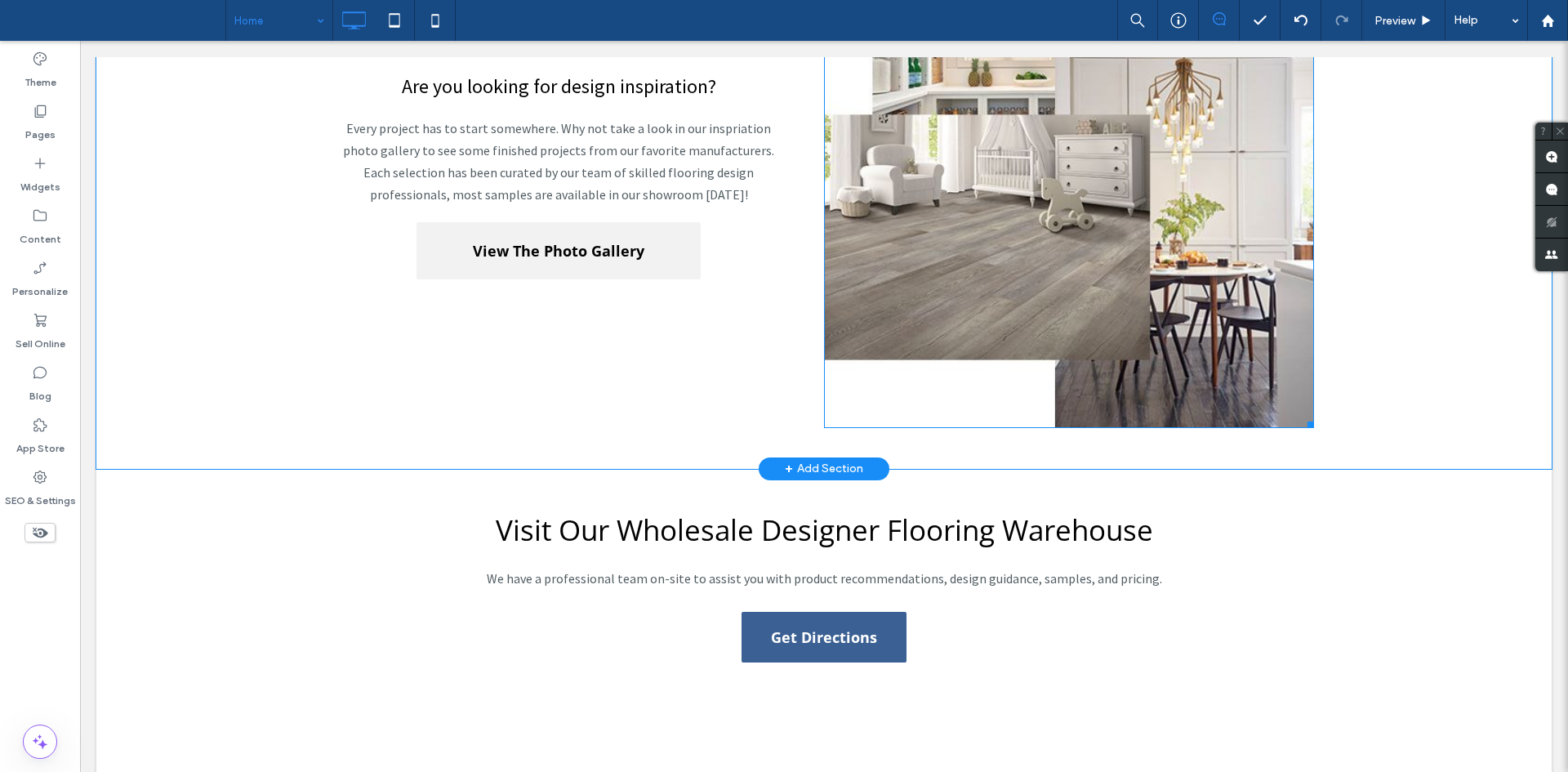
scroll to position [2071, 0]
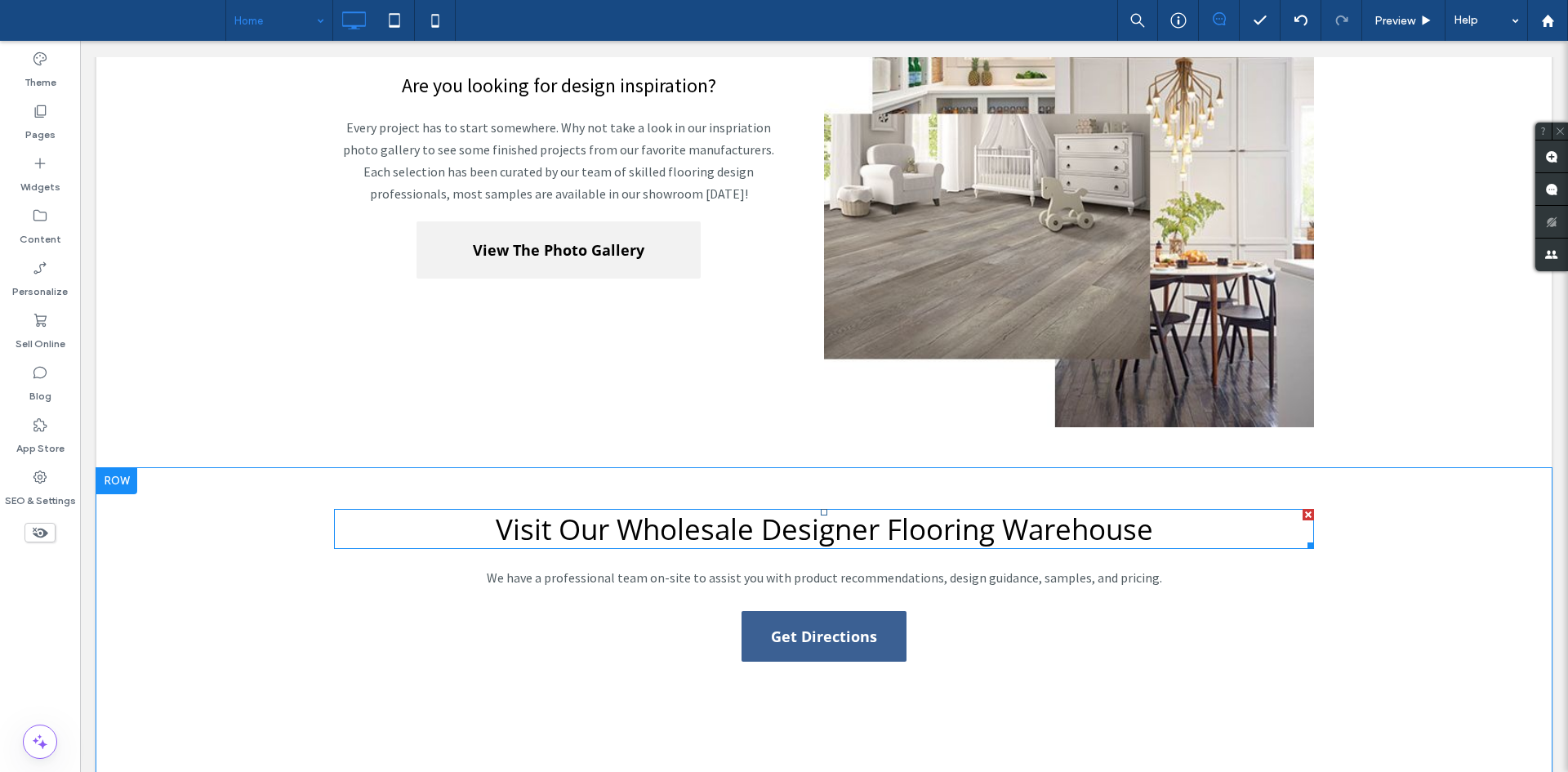
click at [831, 529] on span "Visit Our Wholesale Designer Flooring Warehouse" at bounding box center [824, 528] width 657 height 38
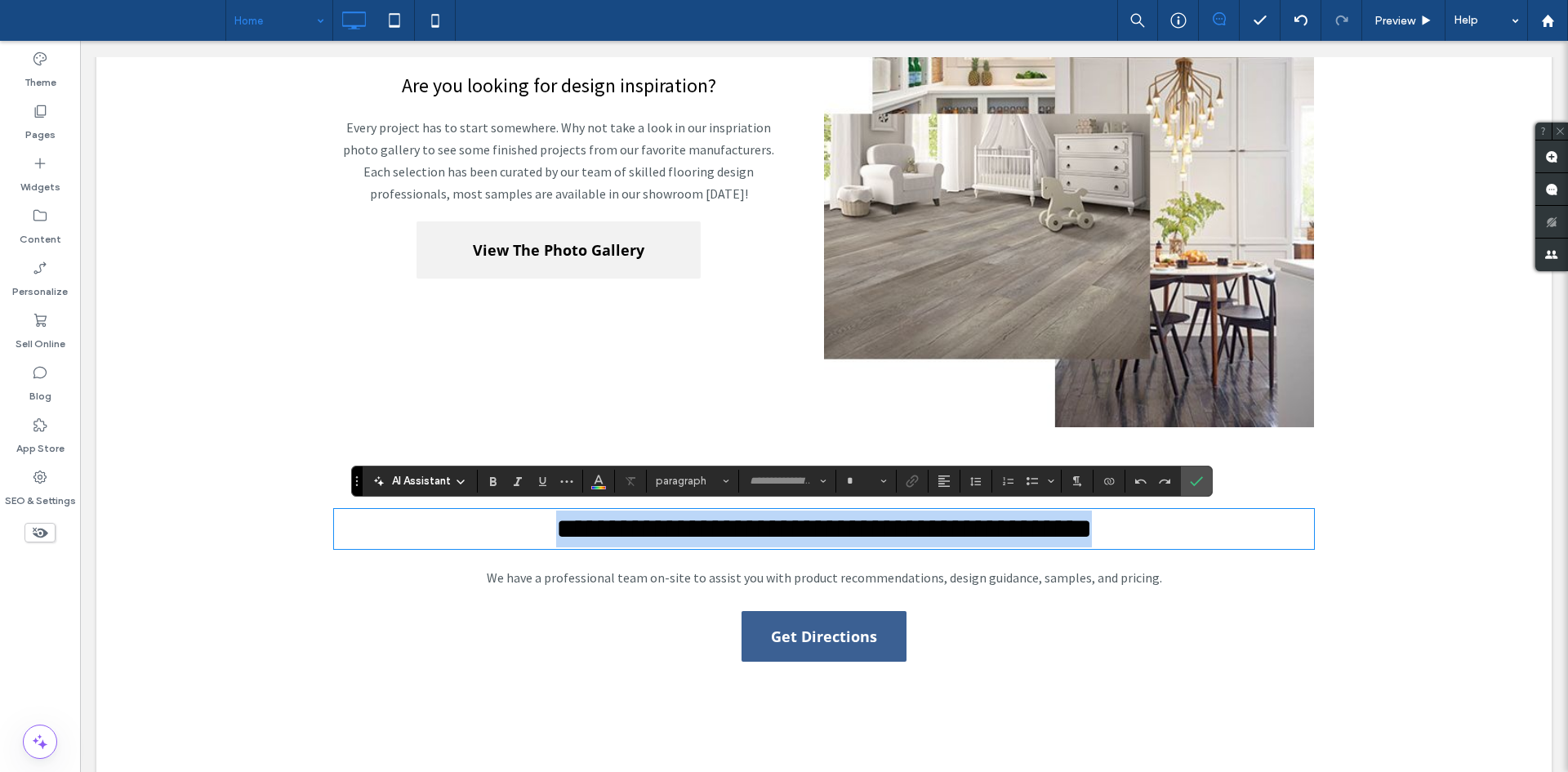
type input "*********"
type input "**"
